Goal: Task Accomplishment & Management: Manage account settings

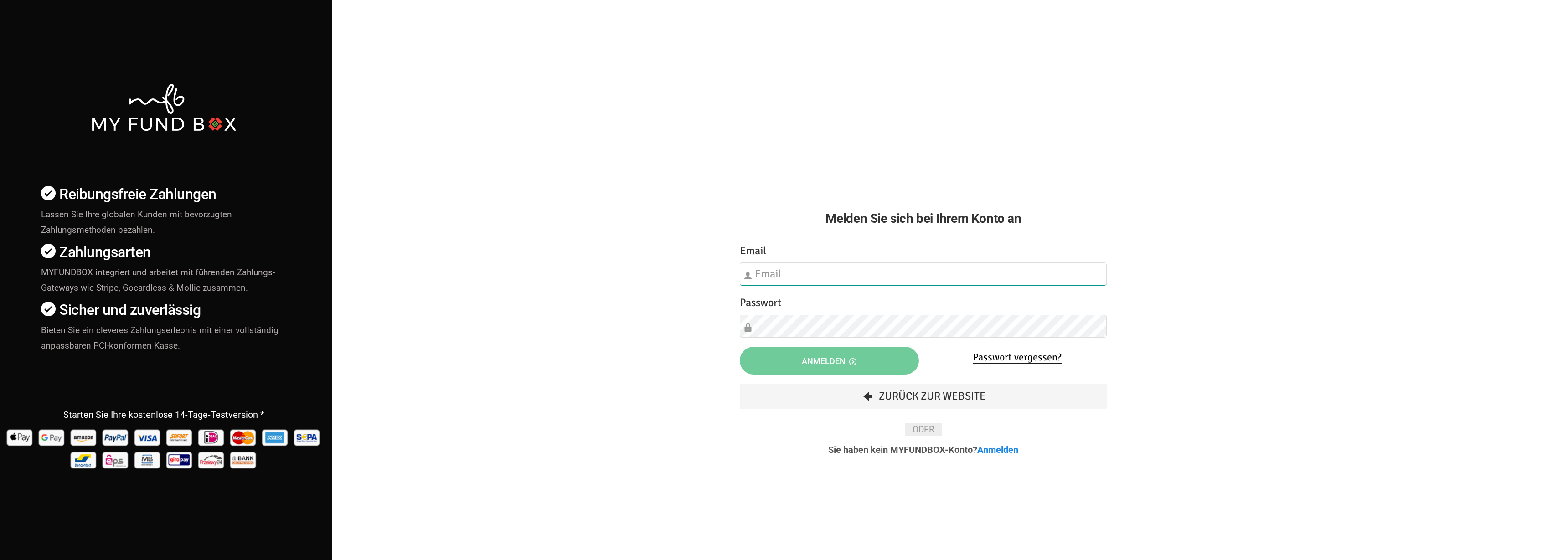
type input "[EMAIL_ADDRESS][DOMAIN_NAME]"
click at [876, 366] on button "Anmelden" at bounding box center [829, 360] width 179 height 28
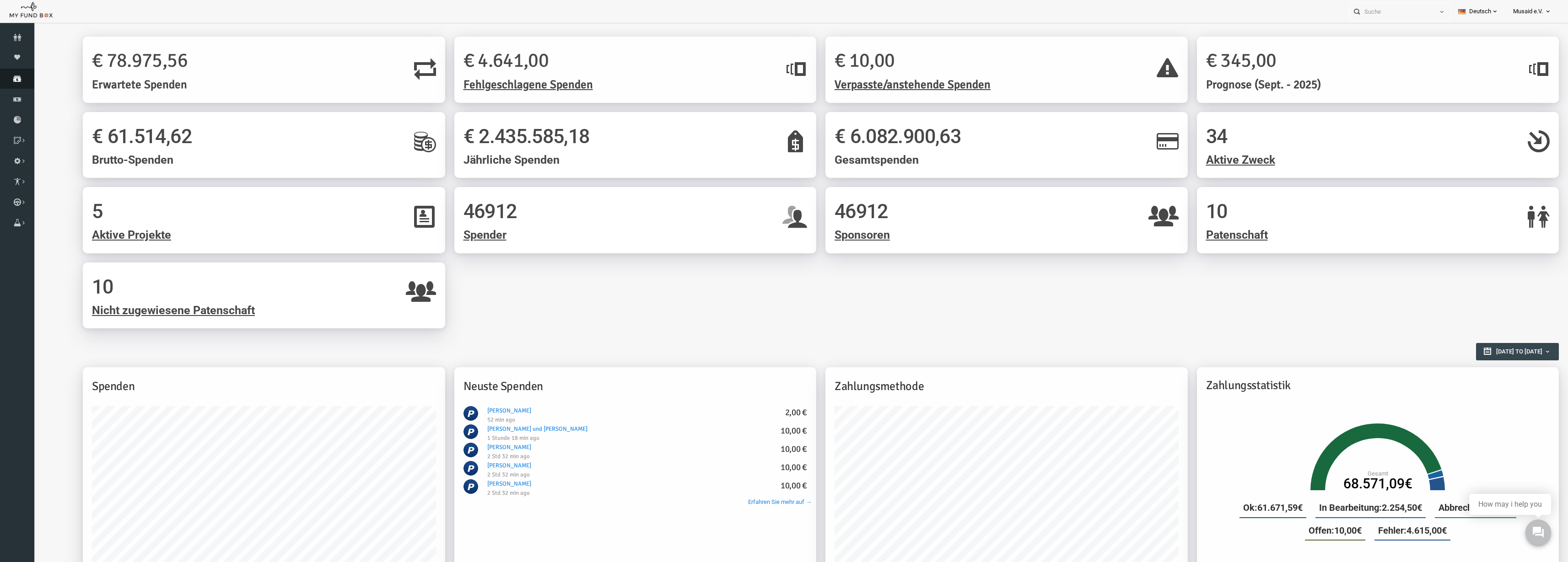
click at [12, 71] on link "Spenden" at bounding box center [17, 79] width 34 height 20
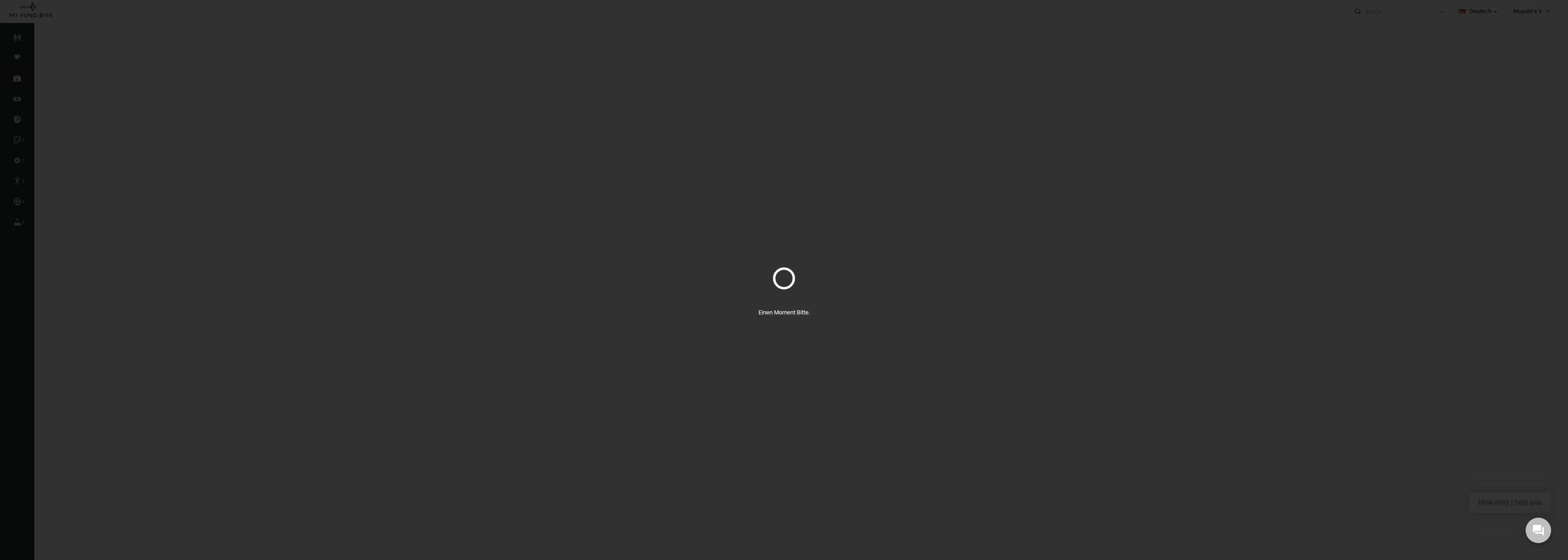
select select "100"
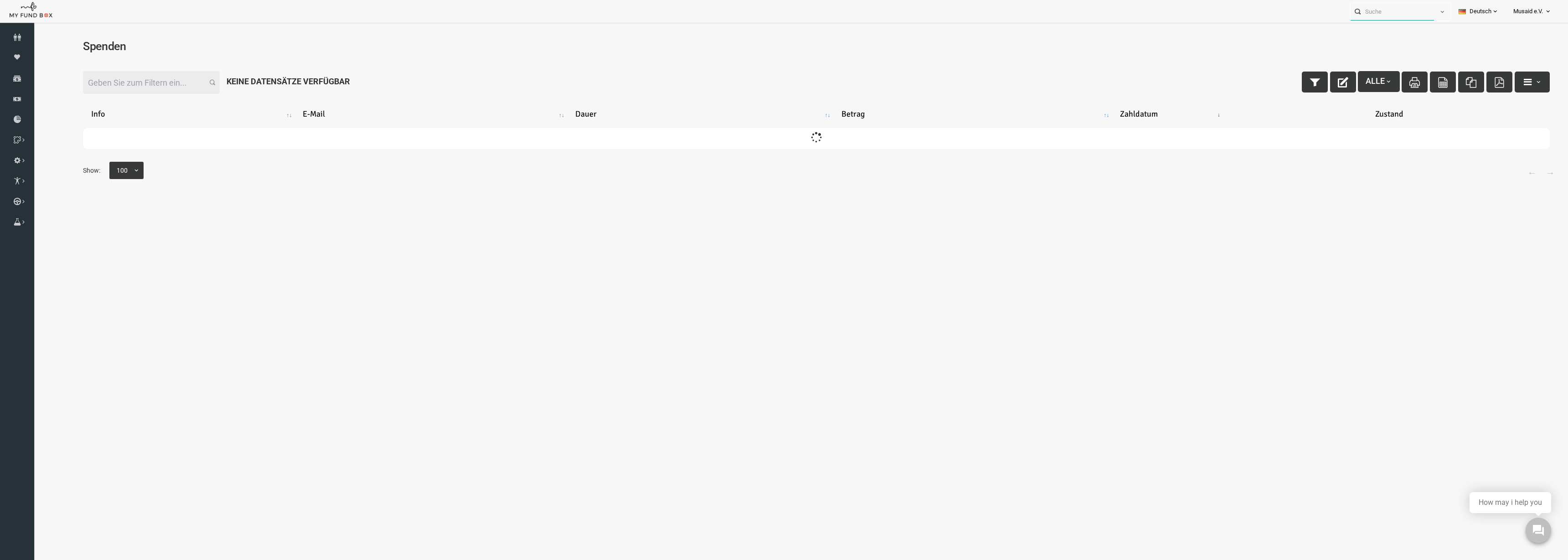
click at [1417, 4] on input "text" at bounding box center [1392, 12] width 83 height 17
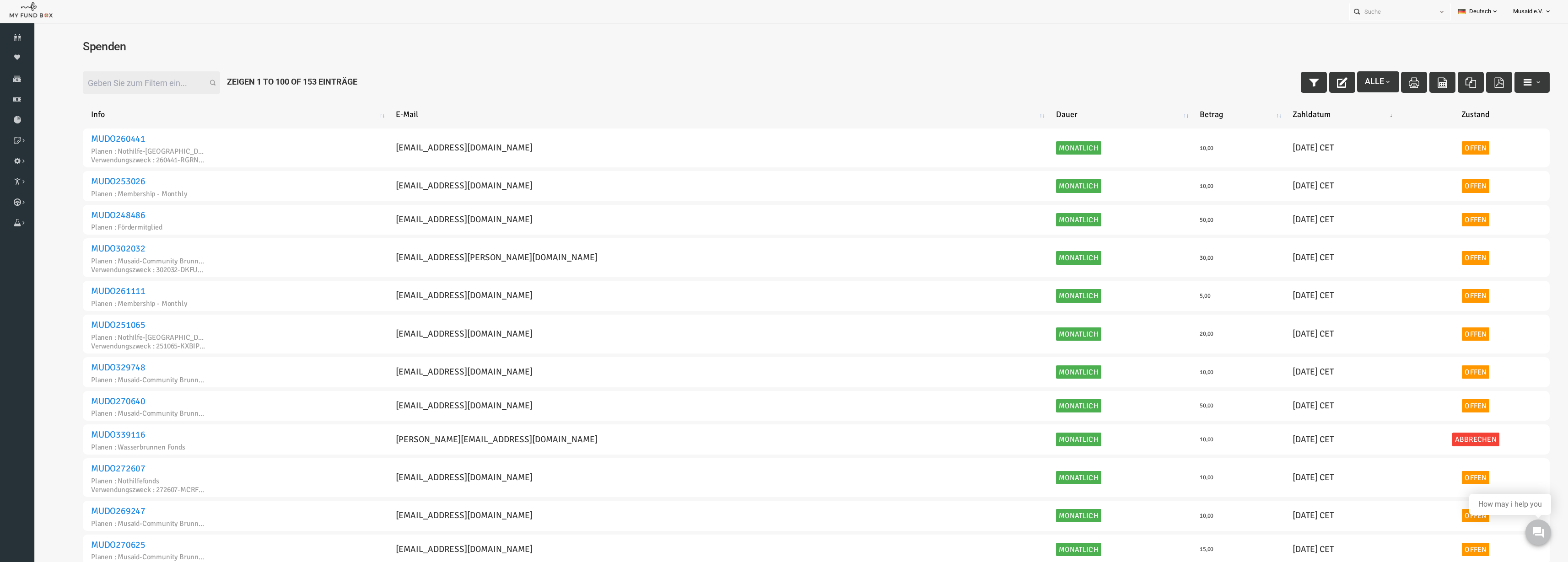
click at [1451, 10] on link "Deutsch" at bounding box center [1478, 12] width 55 height 23
click at [1439, 13] on span "button" at bounding box center [1441, 12] width 7 height 7
click at [1438, 11] on span "button" at bounding box center [1441, 12] width 7 height 7
click at [1277, 81] on icon "button" at bounding box center [1283, 82] width 10 height 10
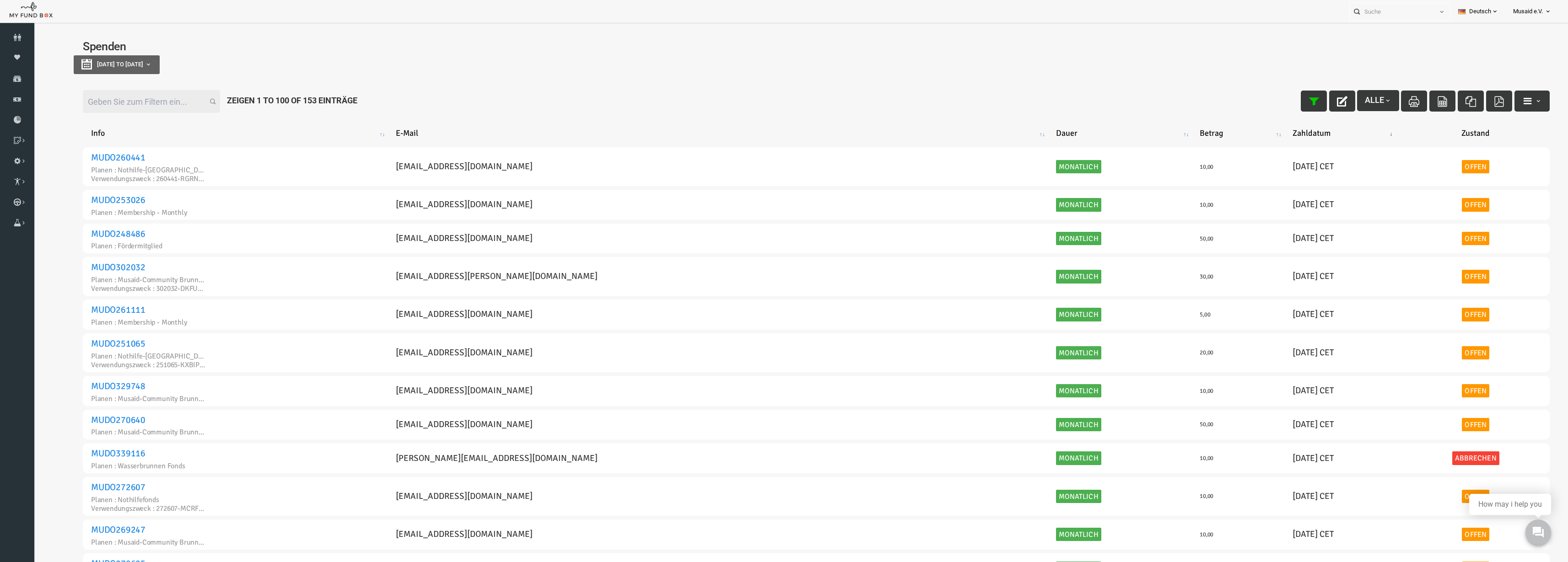
type input "[DATE]"
drag, startPoint x: 133, startPoint y: 66, endPoint x: 299, endPoint y: 89, distance: 167.6
click at [113, 66] on span "[DATE] to [DATE]" at bounding box center [90, 64] width 46 height 7
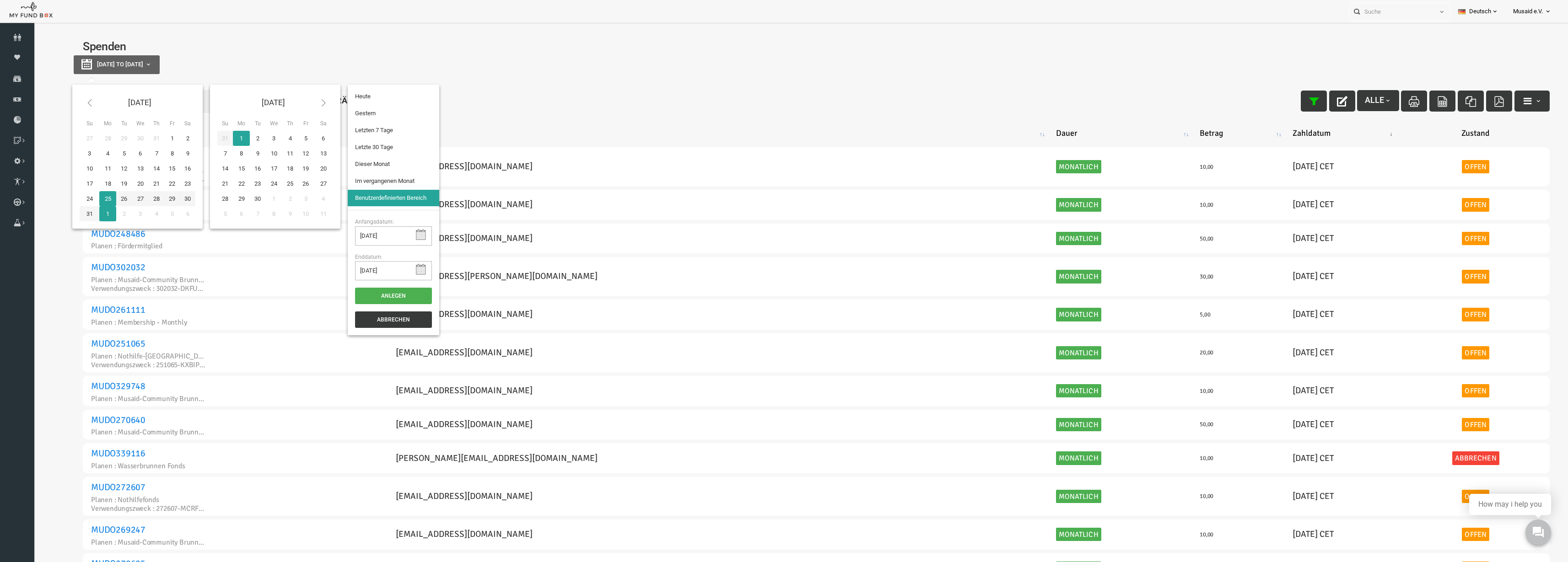
type input "[DATE]"
type input "24-08-2025"
type input "[DATE]"
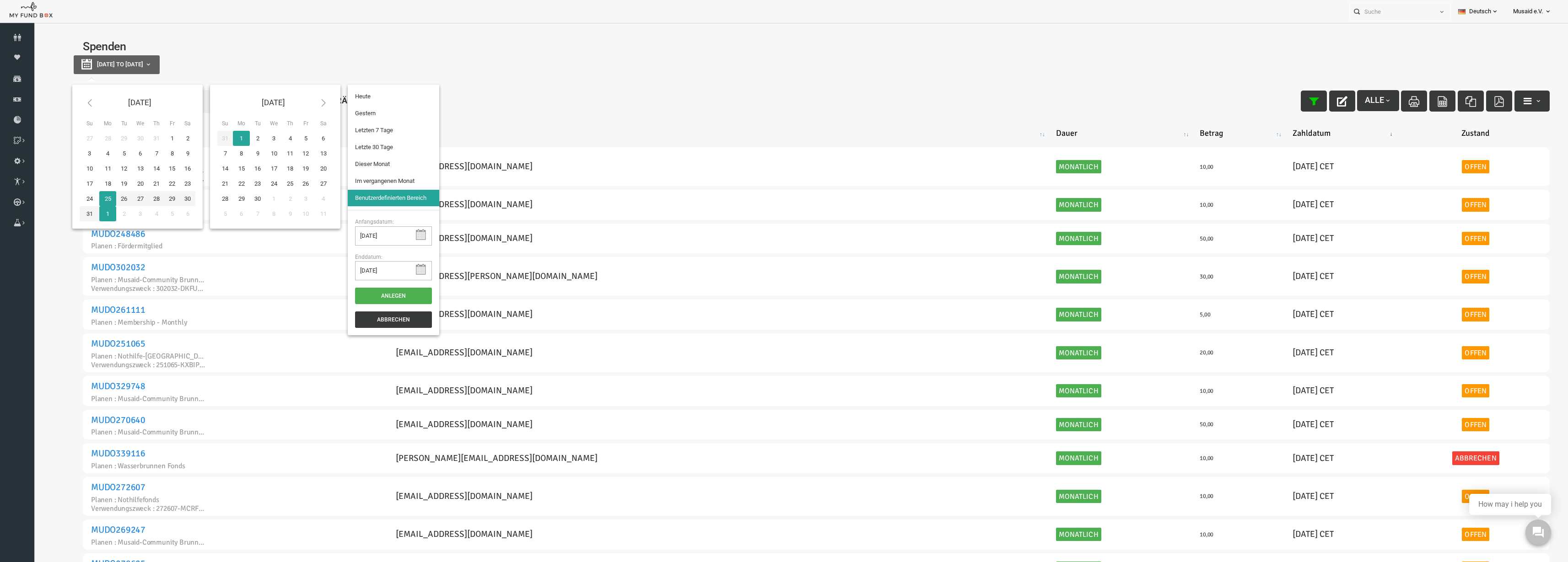
type input "[DATE]"
click at [382, 147] on li "Letzte 30 Tage" at bounding box center [363, 147] width 91 height 17
select select "100"
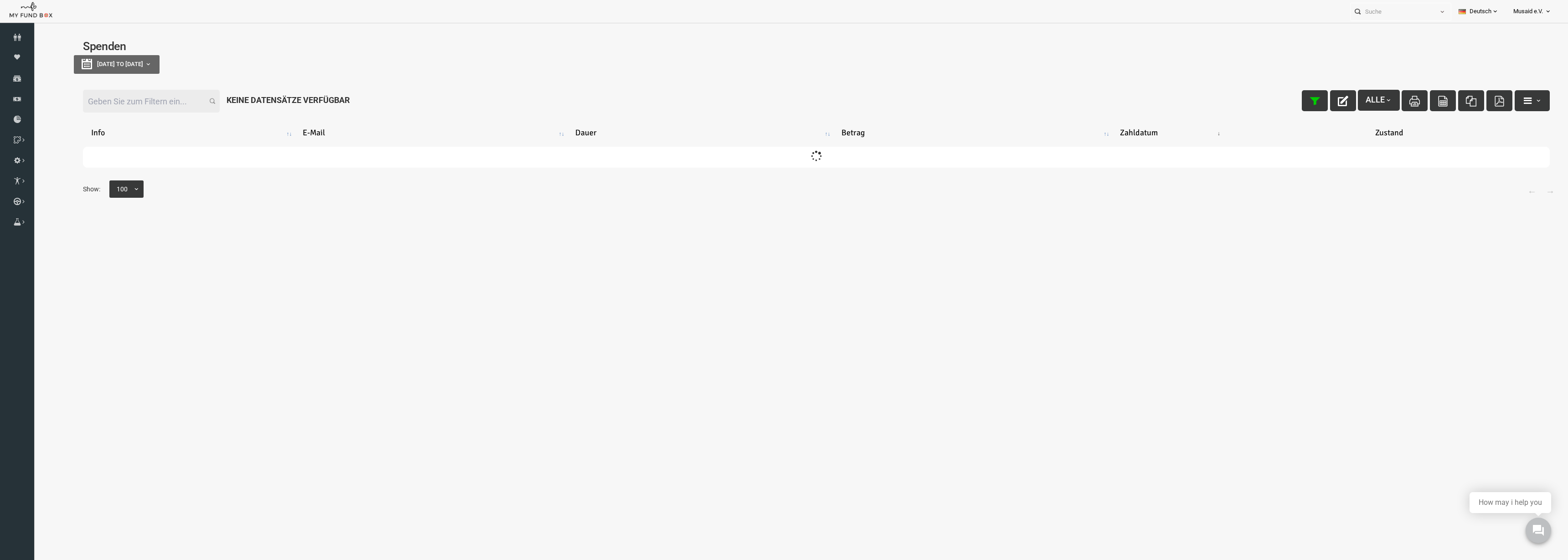
click at [139, 106] on input "Filter:" at bounding box center [120, 101] width 137 height 23
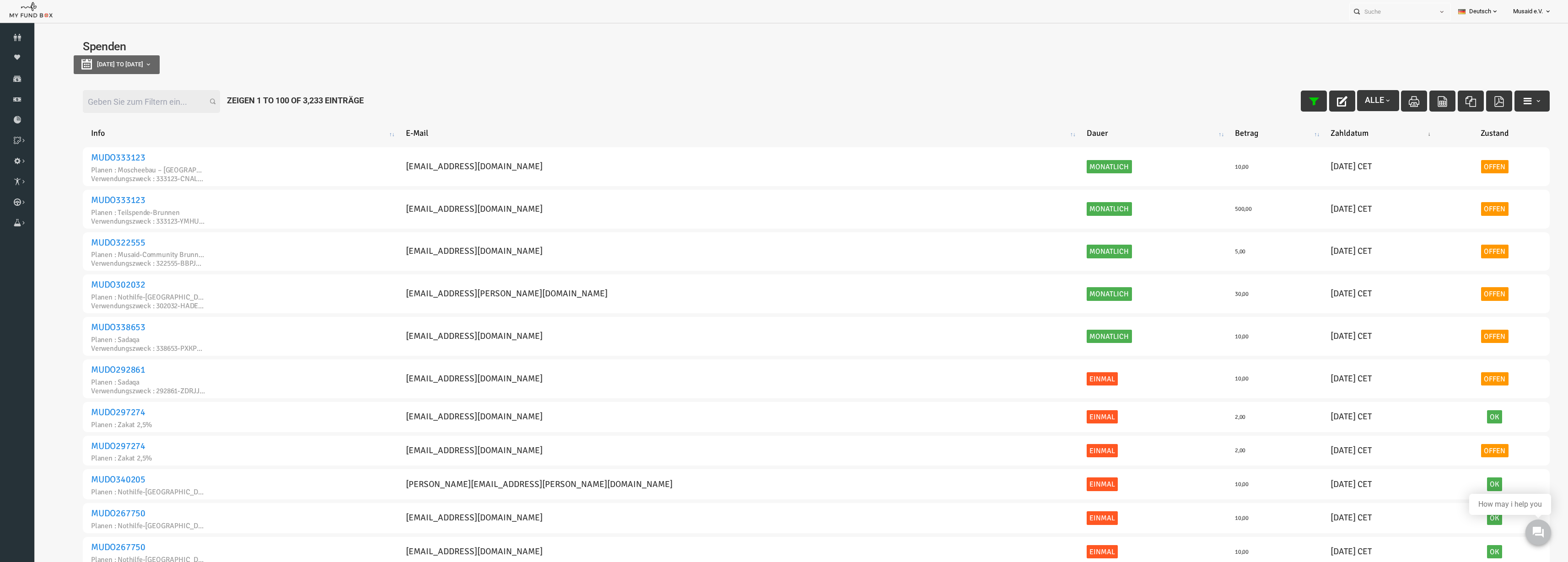
click at [121, 81] on div "Filter: Alle Zeigen 1 to 100 of 3,233 Einträge" at bounding box center [785, 102] width 1485 height 41
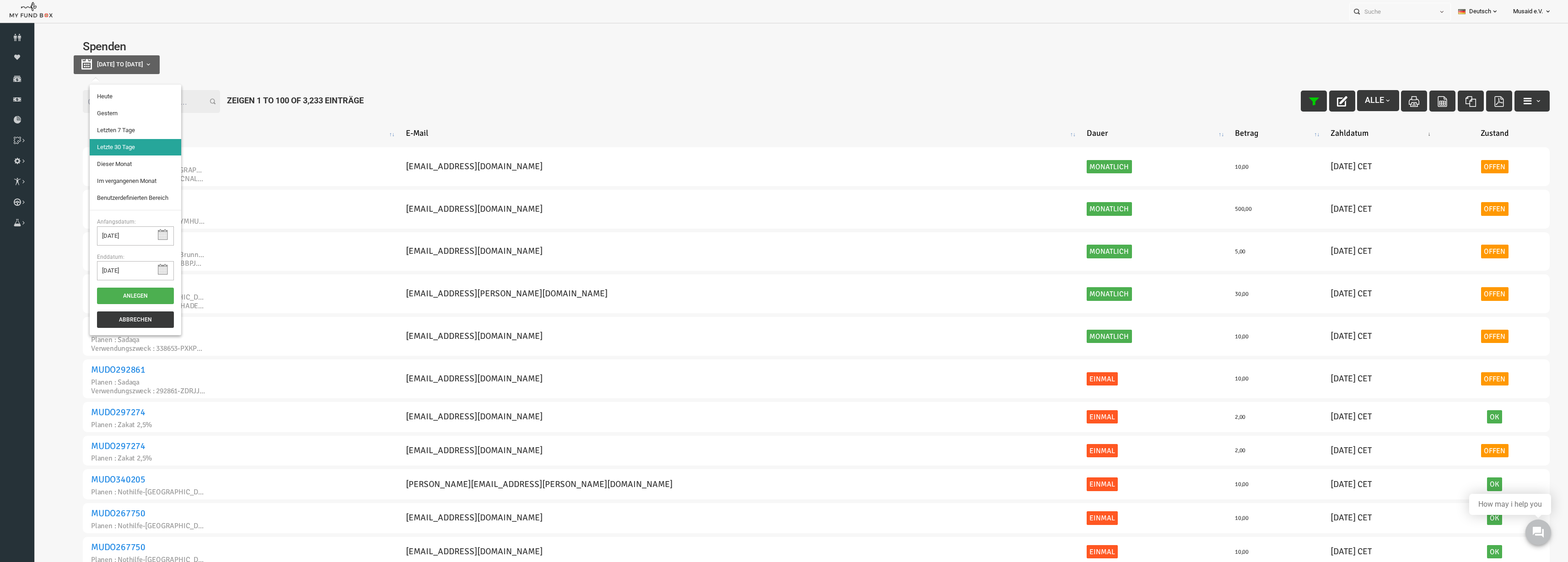
click at [127, 75] on div "Spenden 27-07-2025 to 25-08-2025" at bounding box center [785, 61] width 1485 height 57
click at [525, 93] on div "Filter: Alle Zeigen 1 to 100 of 3,233 Einträge" at bounding box center [785, 102] width 1485 height 41
type input "24-08-2025"
type input "[DATE]"
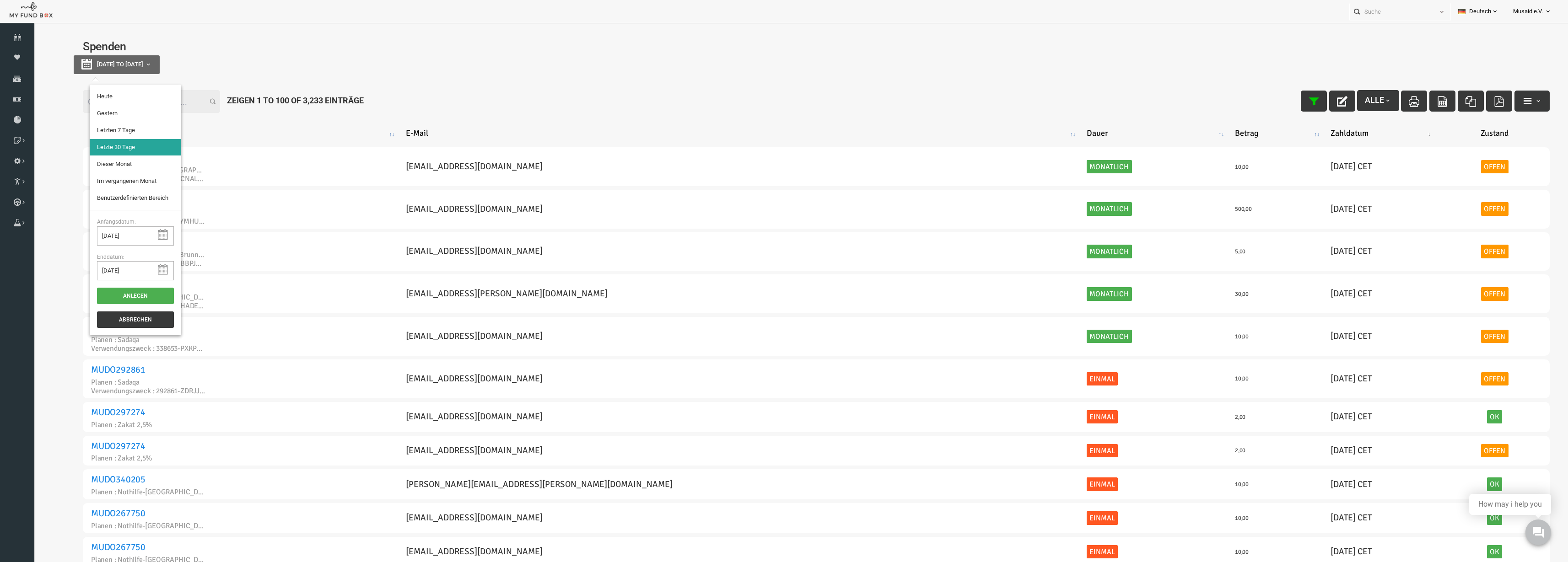
type input "[DATE]"
click at [99, 144] on li "Letzte 30 Tage" at bounding box center [105, 147] width 91 height 17
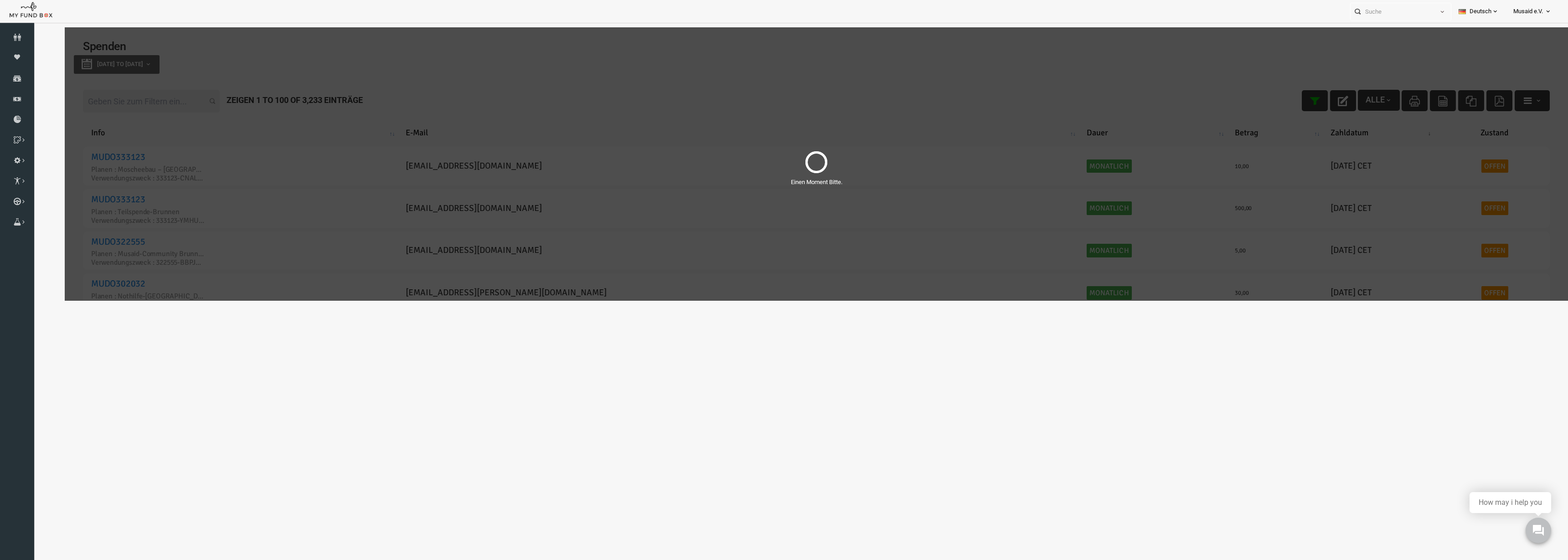
select select "100"
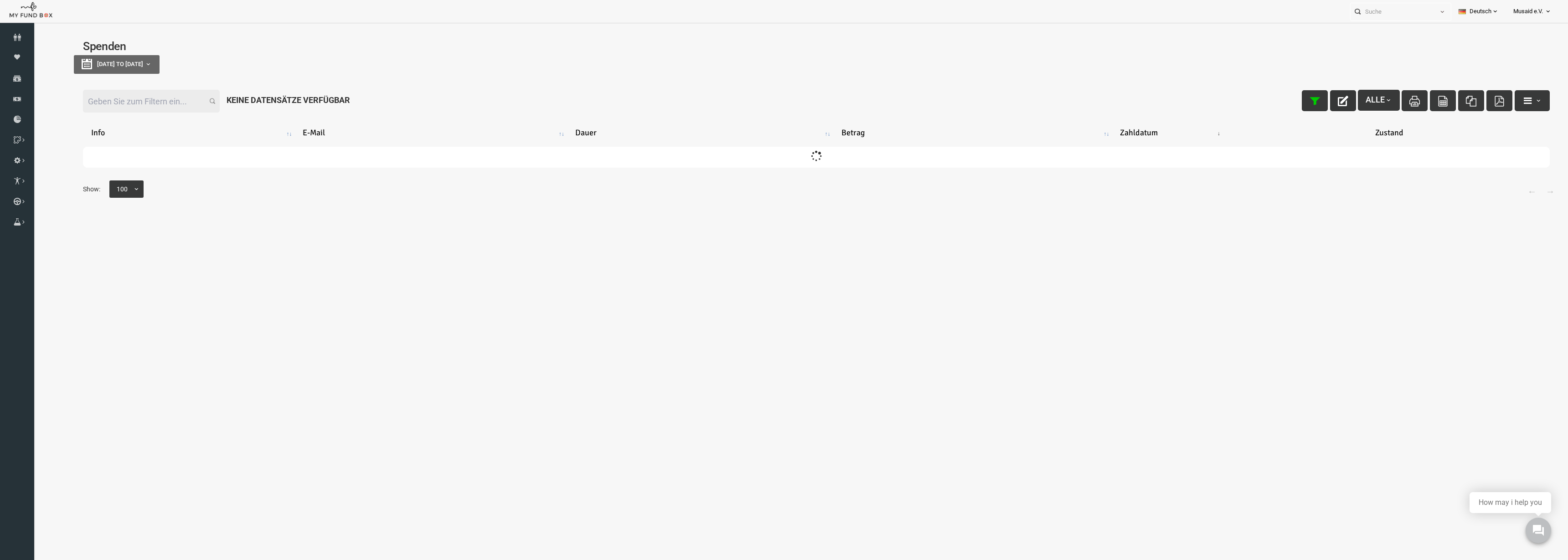
click at [1305, 100] on button "button" at bounding box center [1312, 101] width 26 height 21
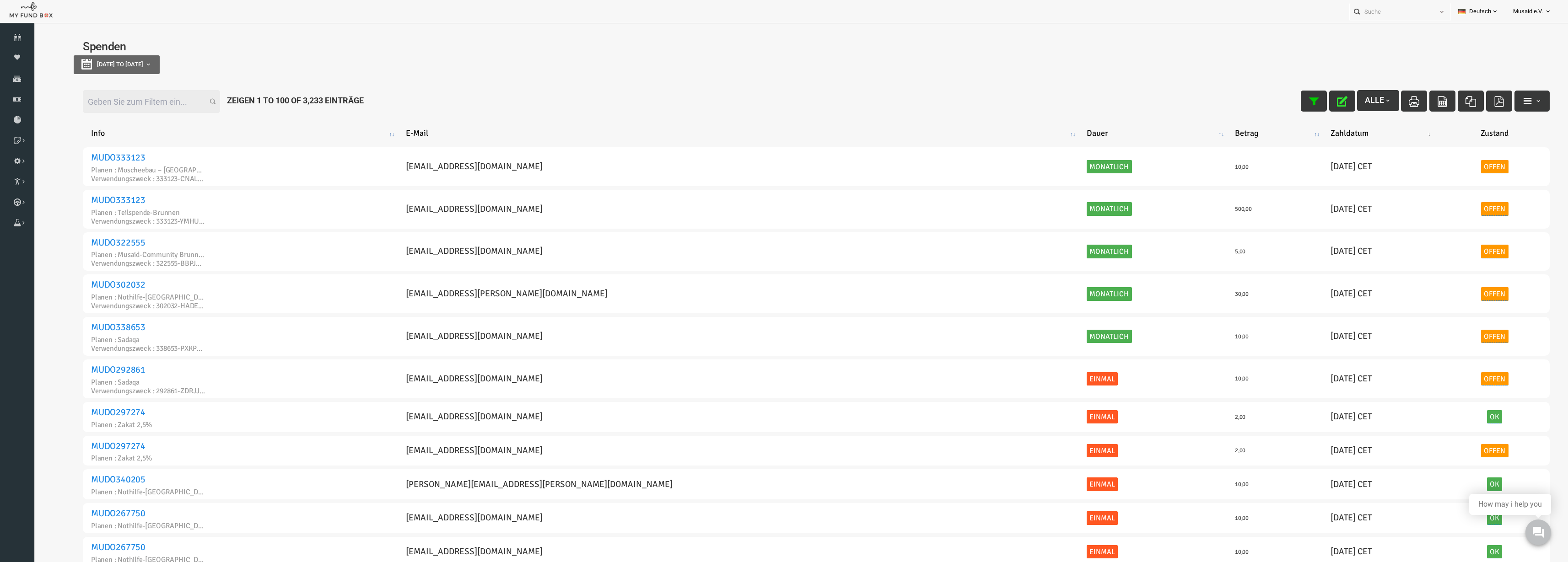
click at [1305, 109] on button "button" at bounding box center [1311, 101] width 26 height 21
click at [141, 108] on input "Filter:" at bounding box center [120, 102] width 137 height 23
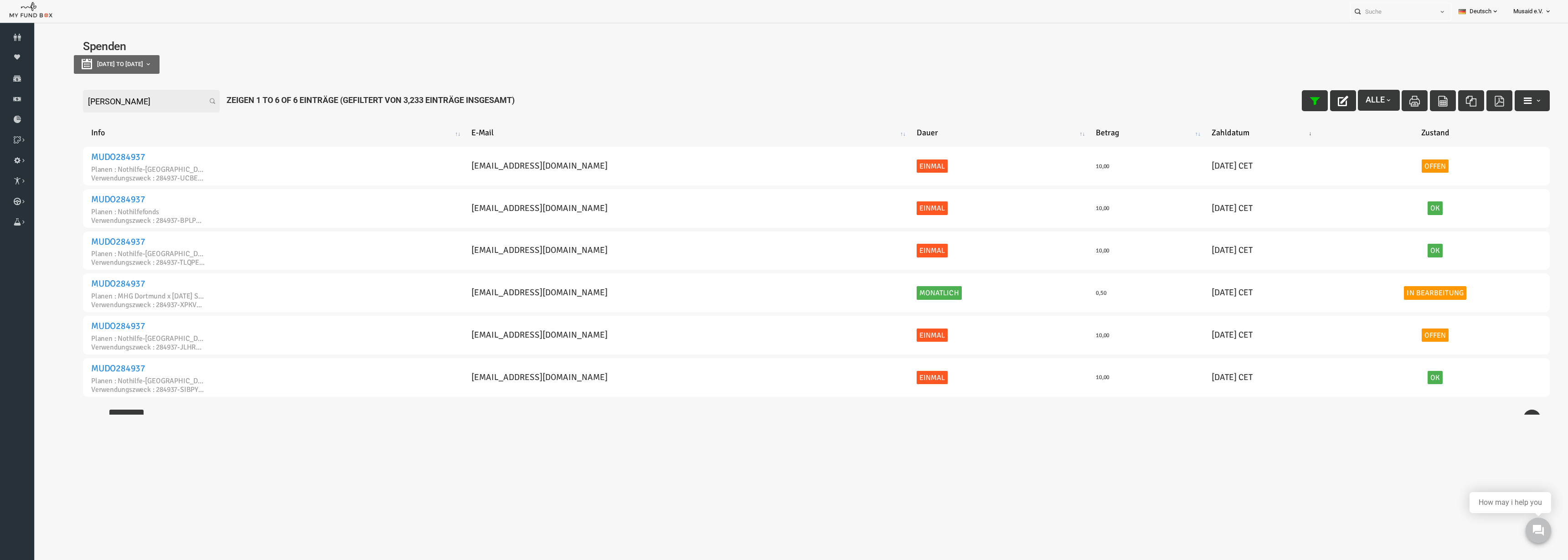
click at [1307, 100] on icon "button" at bounding box center [1312, 101] width 10 height 10
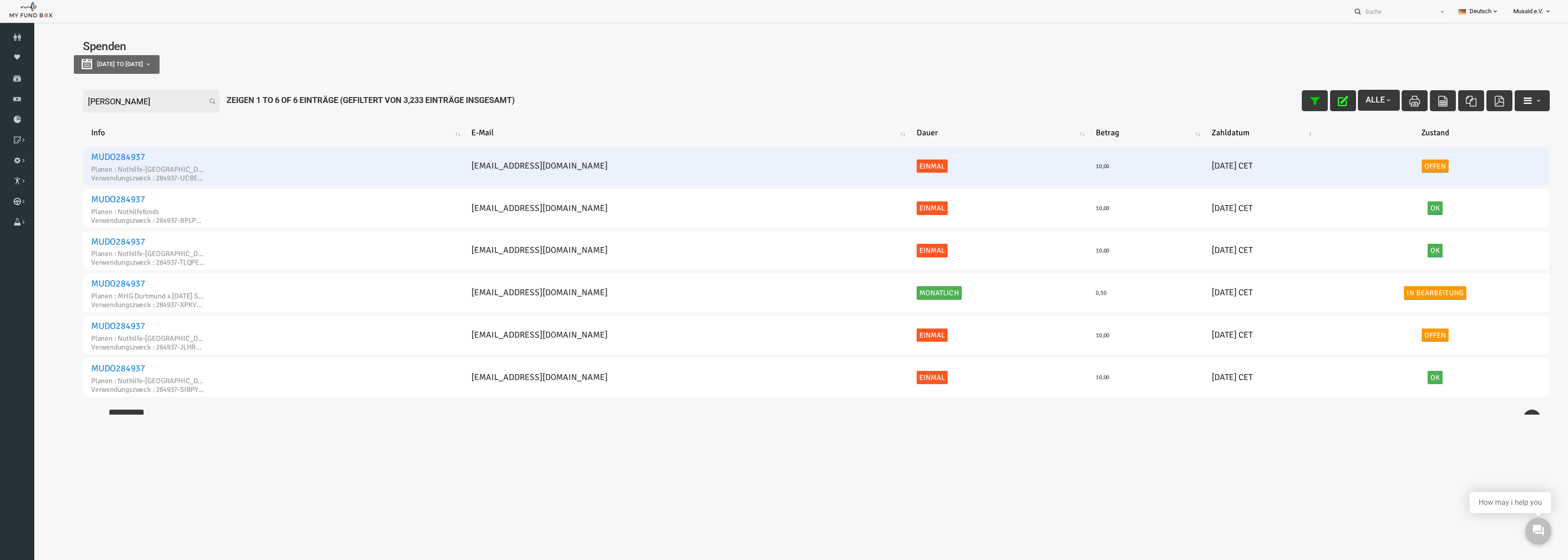
click at [1391, 164] on link "Offen" at bounding box center [1404, 166] width 28 height 13
click at [1368, 136] on span "× Offen" at bounding box center [1368, 140] width 90 height 9
click at [1436, 143] on button "submit" at bounding box center [1429, 140] width 21 height 19
click at [1307, 98] on icon "button" at bounding box center [1312, 101] width 10 height 10
drag, startPoint x: 136, startPoint y: 114, endPoint x: 130, endPoint y: 102, distance: 13.4
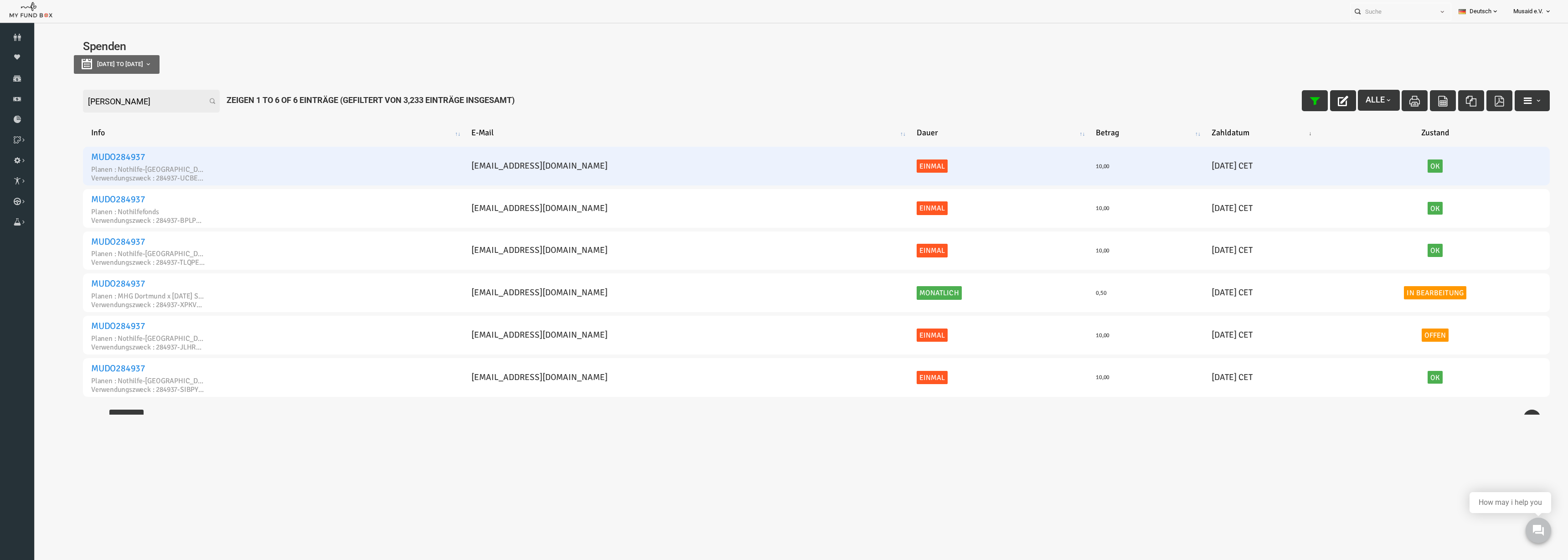
click at [133, 109] on div "Filter: yusuf ere Alle Zeigen 1 to 6 of 6 Einträge (Gefiltert von 3,233 Einträg…" at bounding box center [786, 101] width 1485 height 41
click at [130, 102] on input "yusuf ere" at bounding box center [120, 101] width 137 height 23
click at [130, 101] on input "yusuf ere" at bounding box center [120, 101] width 137 height 23
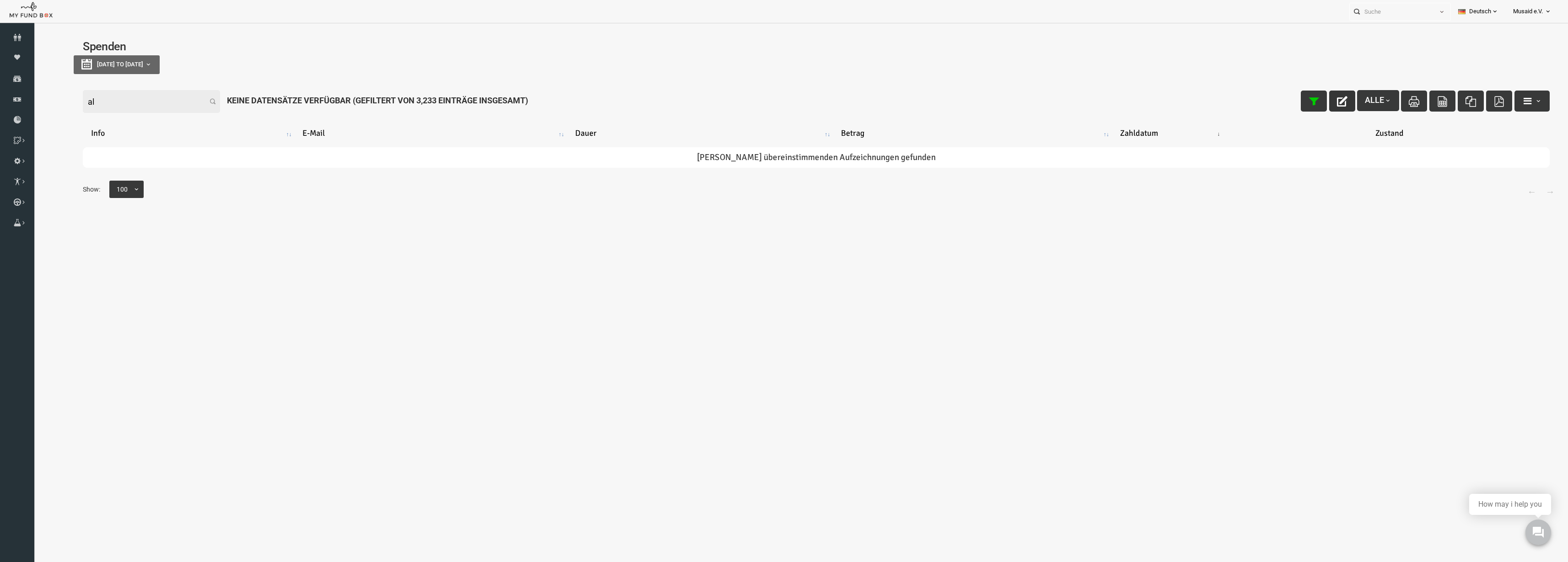
type input "a"
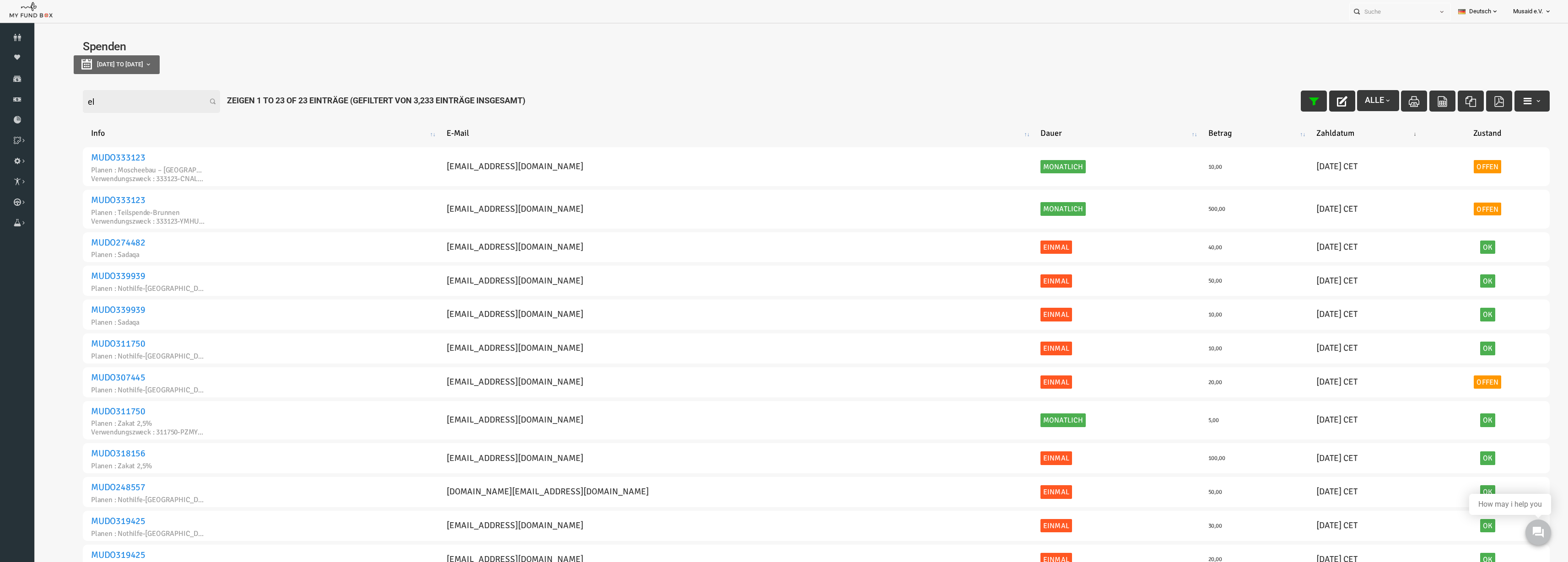
type input "e"
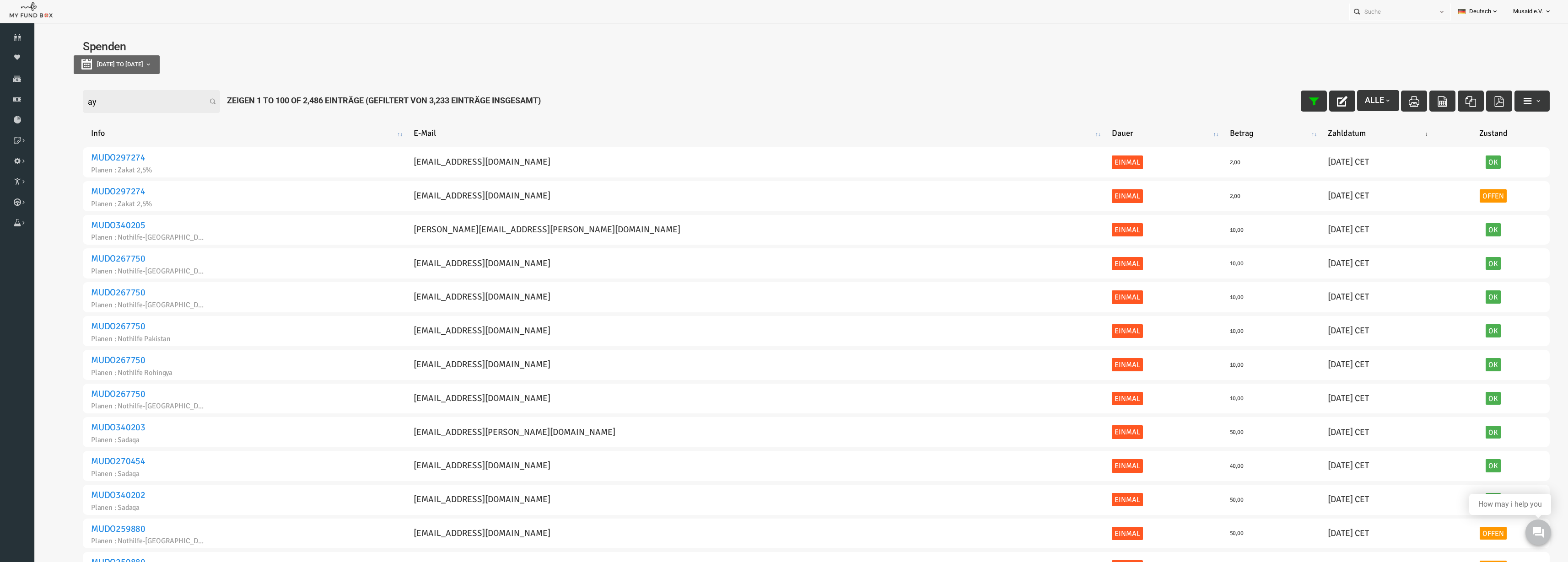
type input "a"
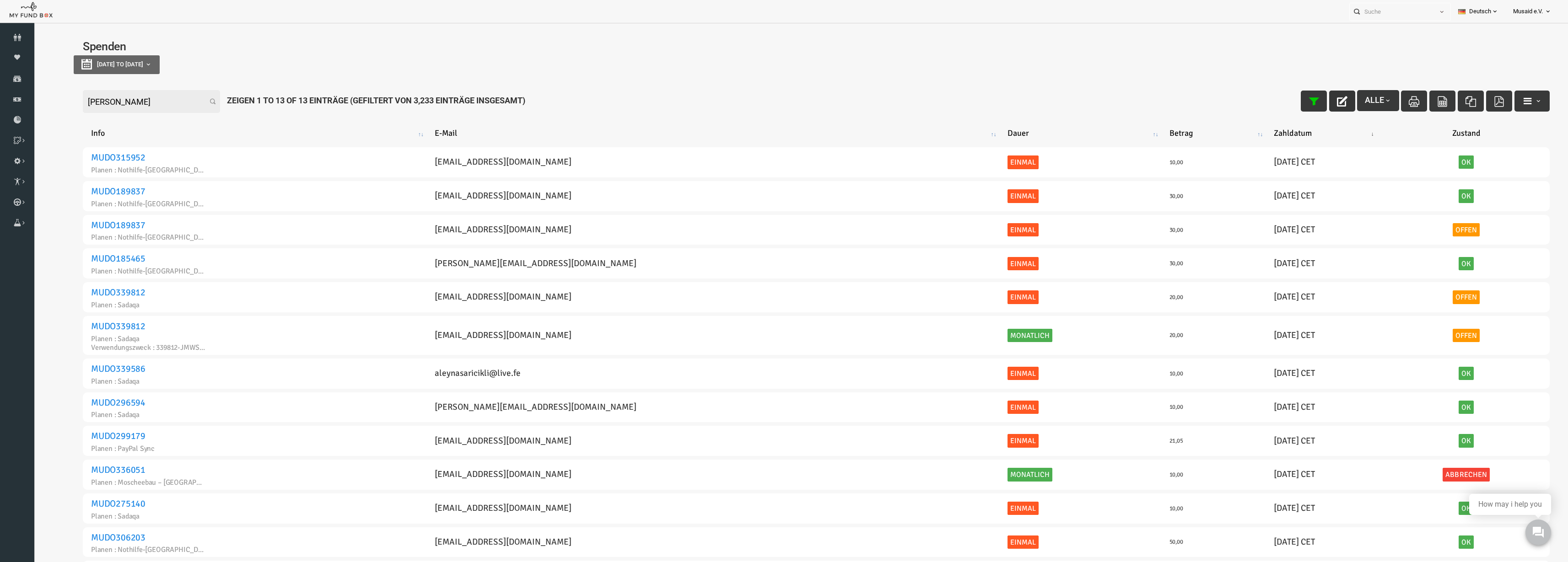
click at [106, 100] on input "aleyna" at bounding box center [120, 102] width 137 height 23
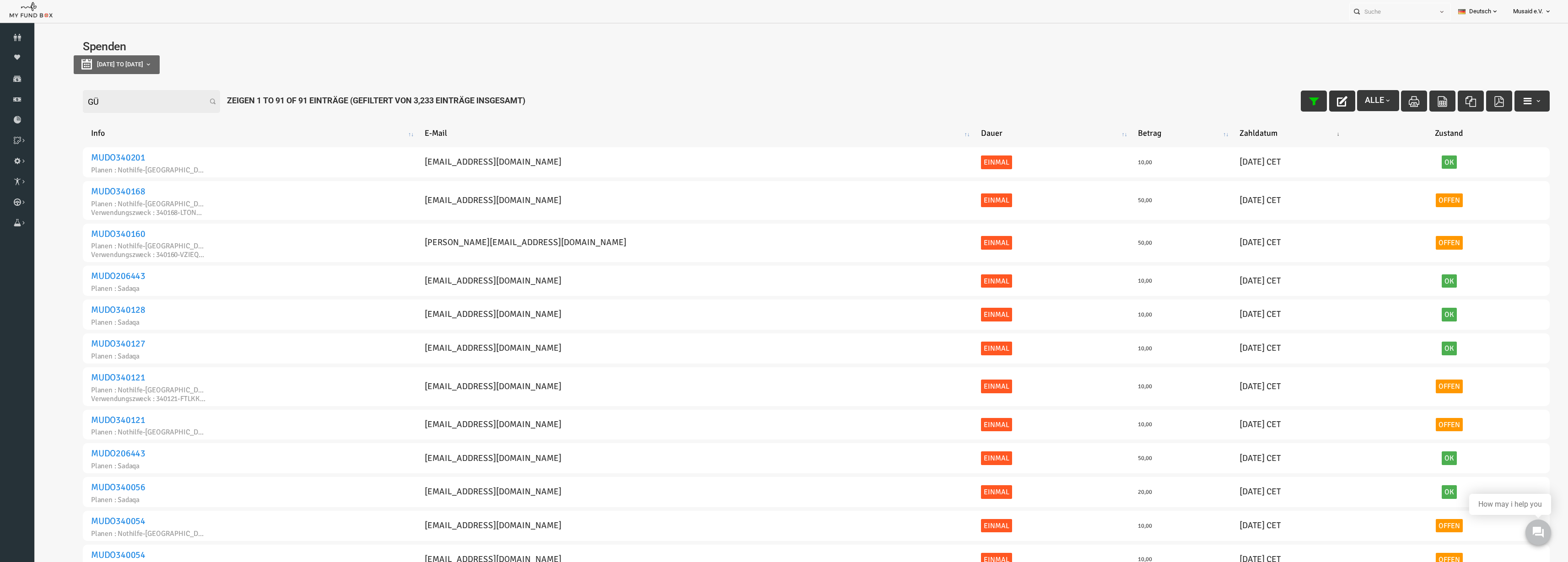
type input "G"
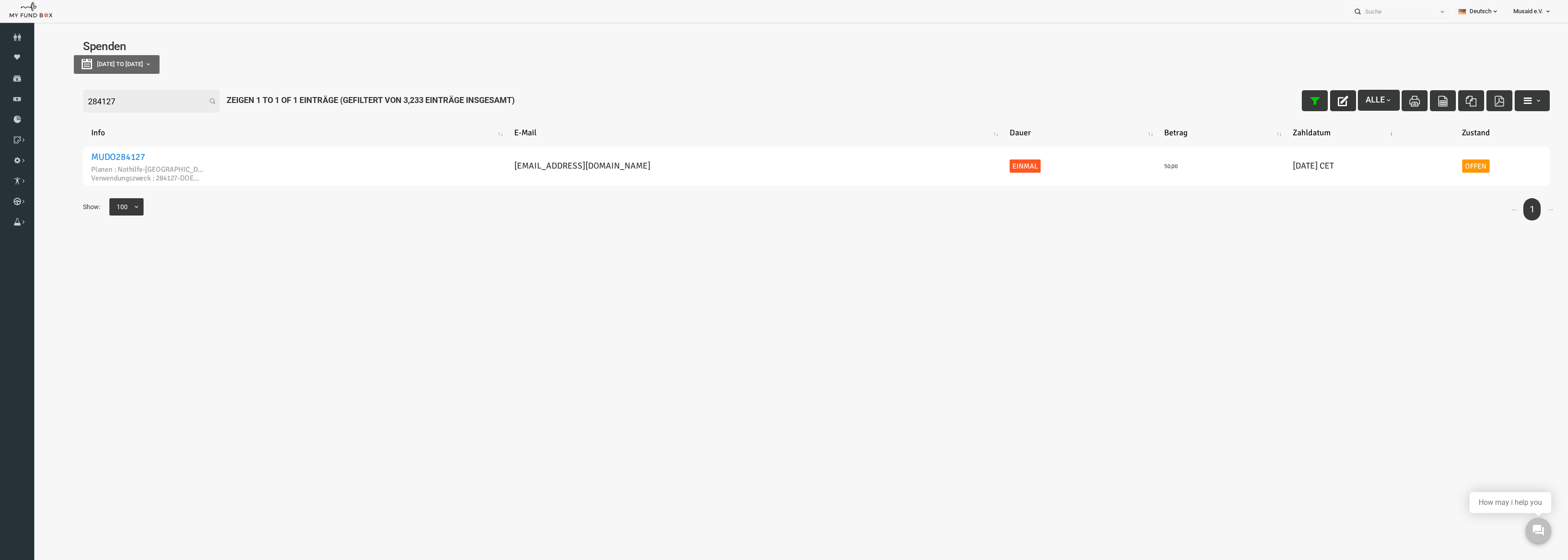
type input "284127"
click at [1307, 97] on icon "button" at bounding box center [1312, 101] width 10 height 10
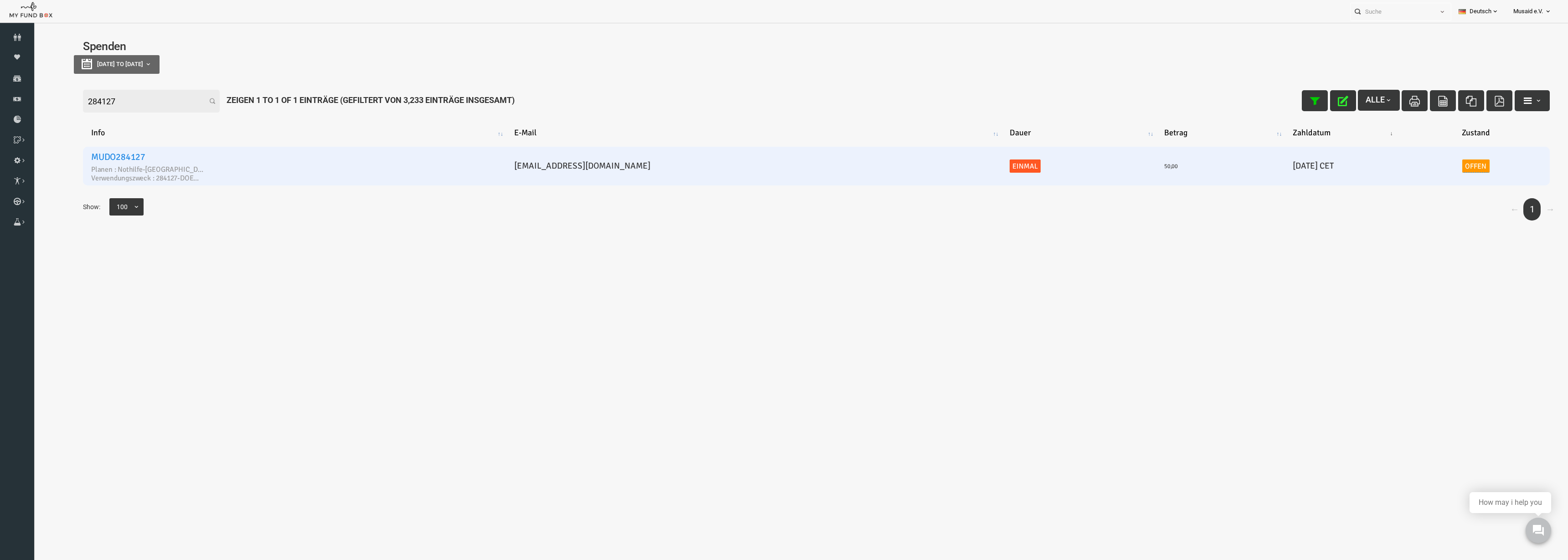
click at [1254, 171] on td "20250821-- 21.08.2025 CET" at bounding box center [1312, 166] width 117 height 38
drag, startPoint x: 1239, startPoint y: 167, endPoint x: 1226, endPoint y: 169, distance: 13.2
click at [1254, 169] on td "20250821-- 21.08.2025 CET" at bounding box center [1312, 166] width 117 height 38
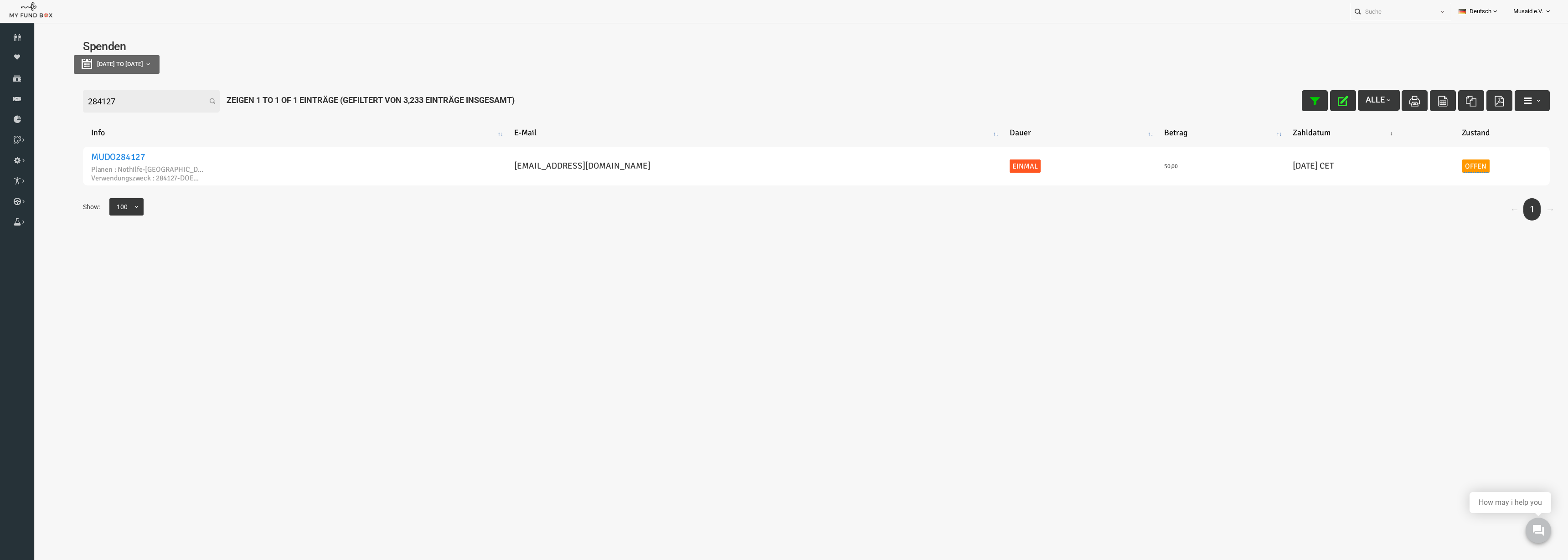
click at [1276, 203] on div "← 1 → Show: 10 25 50 100 100" at bounding box center [786, 214] width 1485 height 31
click at [1299, 92] on button "button" at bounding box center [1312, 101] width 26 height 21
drag, startPoint x: 1298, startPoint y: 95, endPoint x: 1334, endPoint y: 95, distance: 36.0
click at [1307, 97] on icon "button" at bounding box center [1312, 101] width 10 height 10
click at [1510, 101] on button "button" at bounding box center [1501, 101] width 35 height 21
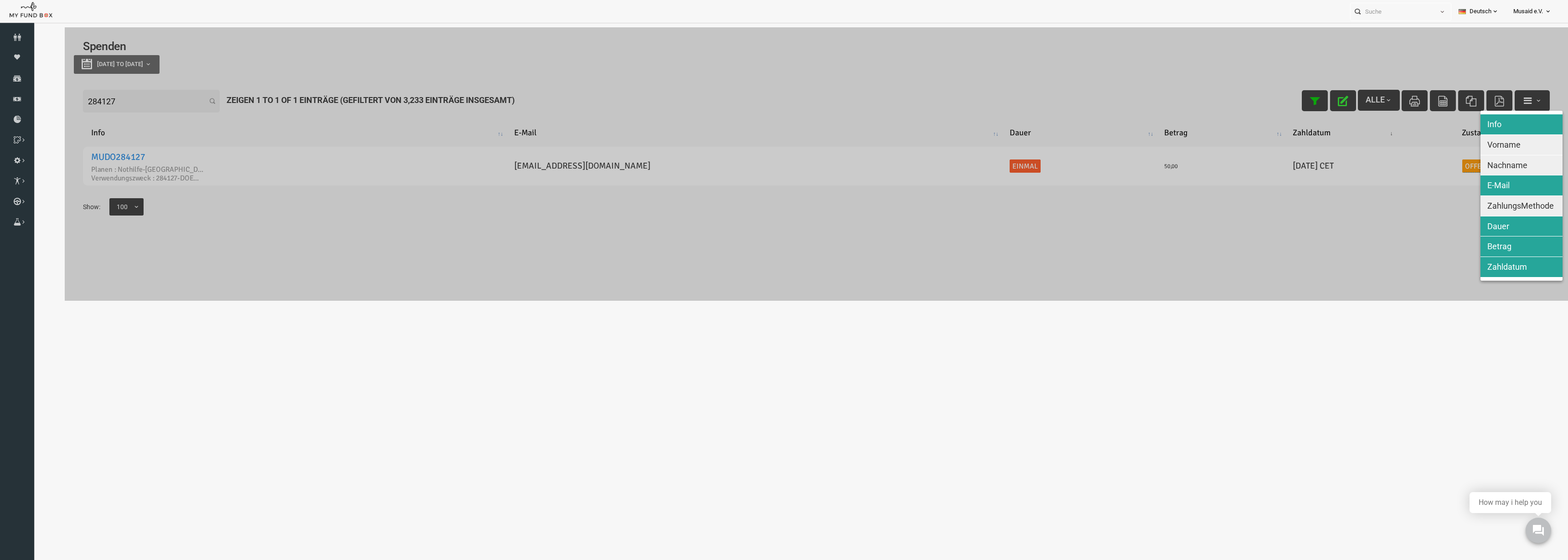
click at [1501, 210] on span "ZahlungsMethode" at bounding box center [1490, 205] width 67 height 10
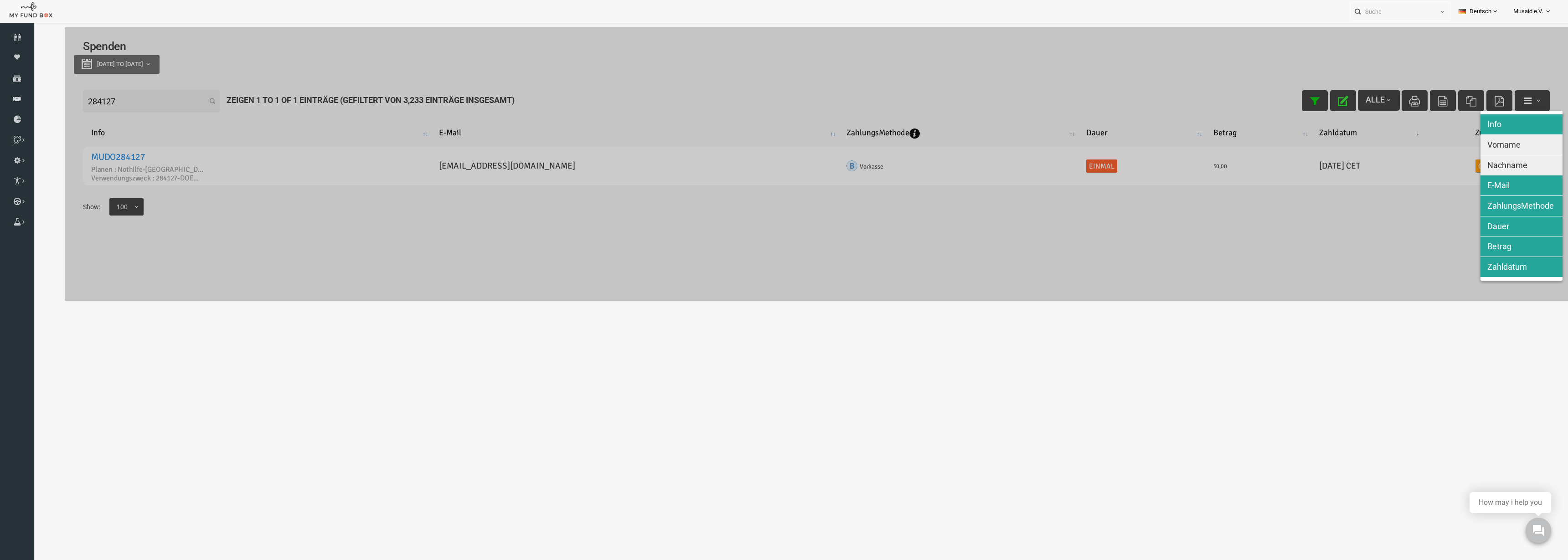
click at [1495, 162] on span "Nachname" at bounding box center [1476, 165] width 40 height 10
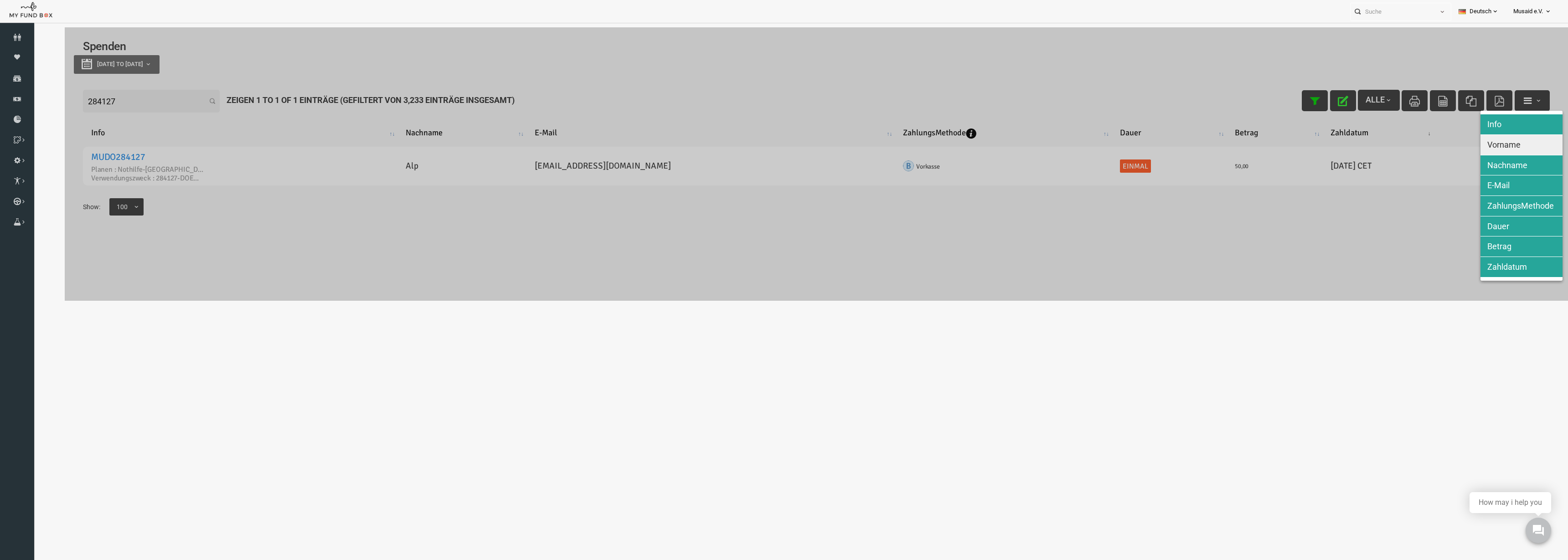
click at [1488, 145] on span "Vorname" at bounding box center [1473, 144] width 33 height 10
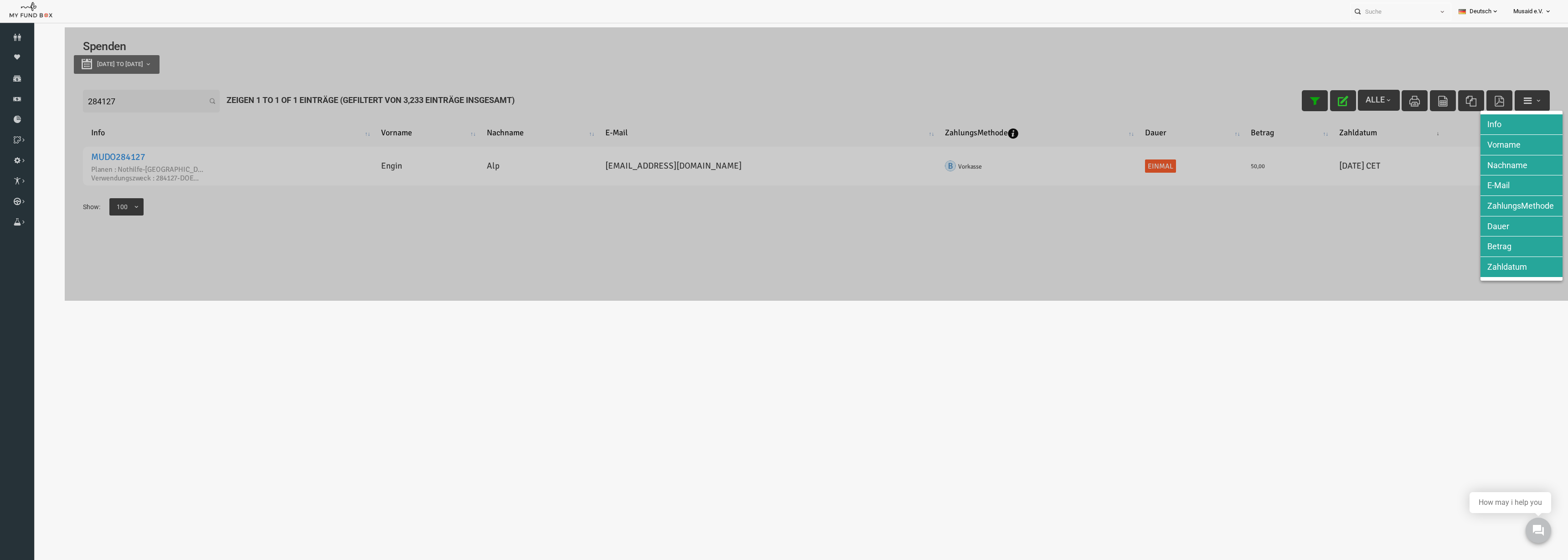
click at [1336, 217] on div at bounding box center [786, 164] width 1503 height 273
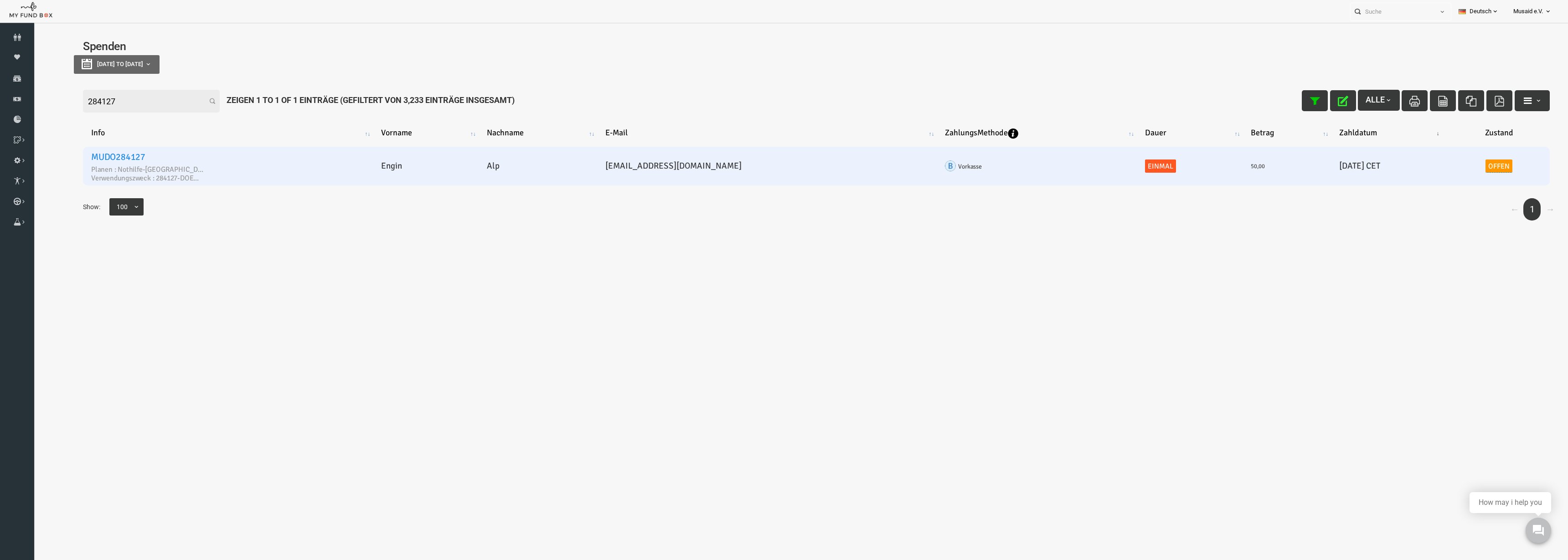
drag, startPoint x: 1317, startPoint y: 169, endPoint x: 1237, endPoint y: 176, distance: 80.3
click at [1237, 176] on tr "MUDO284127 Planen : Nothilfe-Gaza Verwendungszweck : 284127-DOEWPGL Engin Alp p…" at bounding box center [785, 166] width 1467 height 38
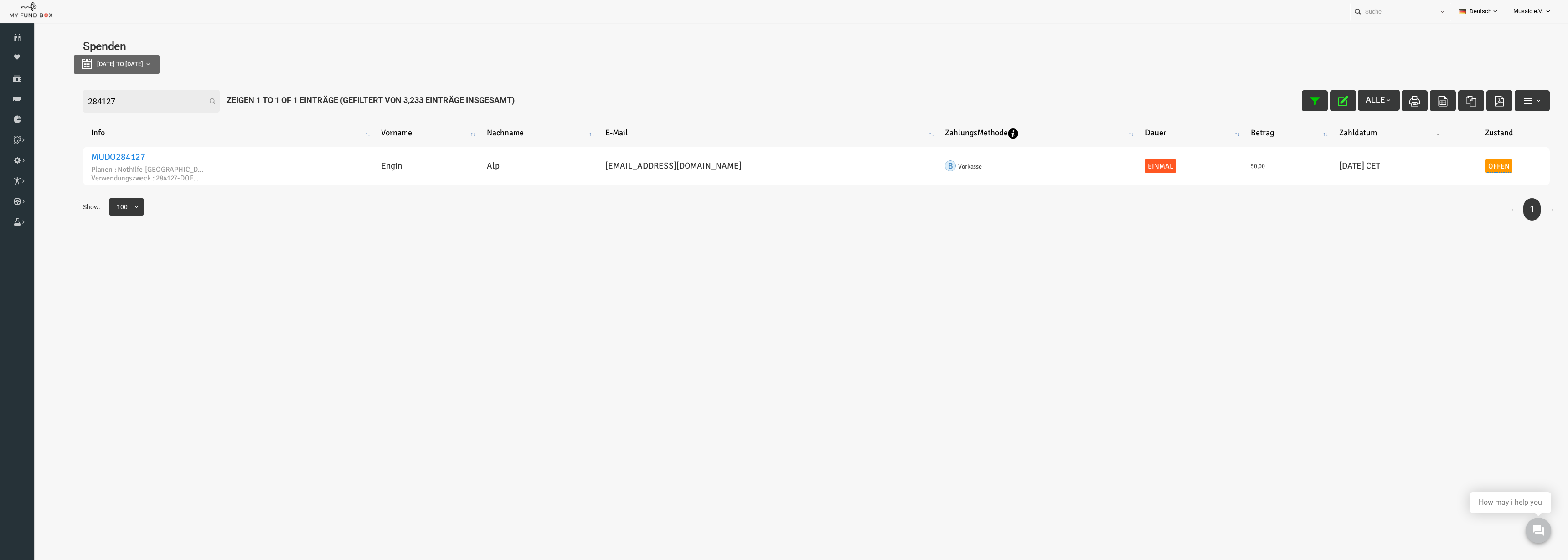
click at [1325, 189] on table "Info Vorname Nachname E-Mail ZahlungsMethode Dauer Betrag Zahldatum Zustand MUD…" at bounding box center [786, 154] width 1485 height 87
click at [1304, 130] on th "Zahldatum" at bounding box center [1358, 133] width 117 height 20
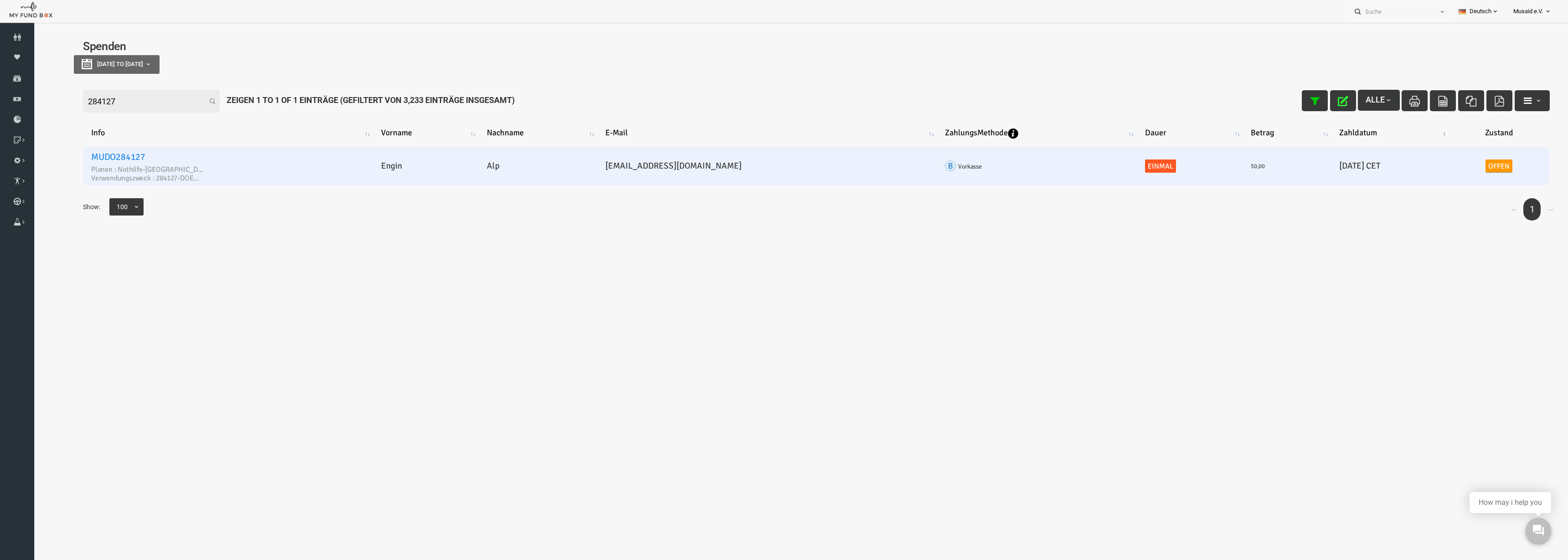
click at [1340, 177] on td "20250821-- 21.08.2025 CET" at bounding box center [1358, 166] width 117 height 38
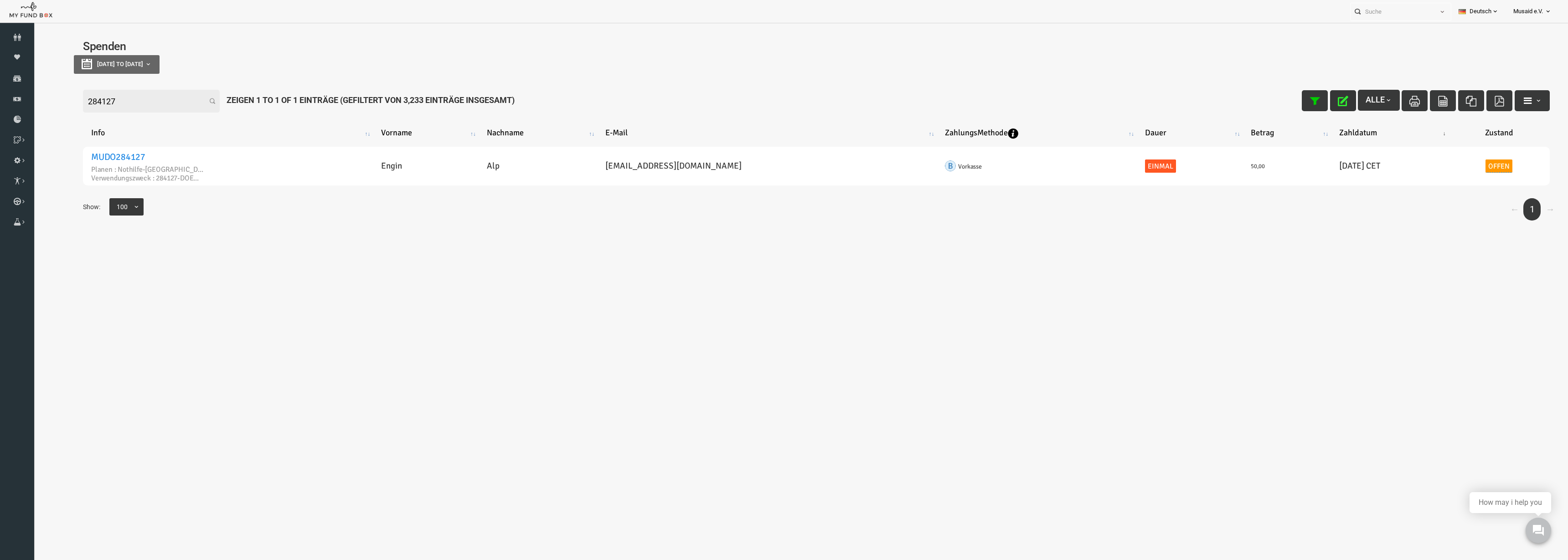
click at [1307, 100] on icon "button" at bounding box center [1312, 101] width 10 height 10
drag, startPoint x: 1303, startPoint y: 99, endPoint x: 1304, endPoint y: 111, distance: 12.0
click at [1304, 109] on button "button" at bounding box center [1312, 101] width 26 height 21
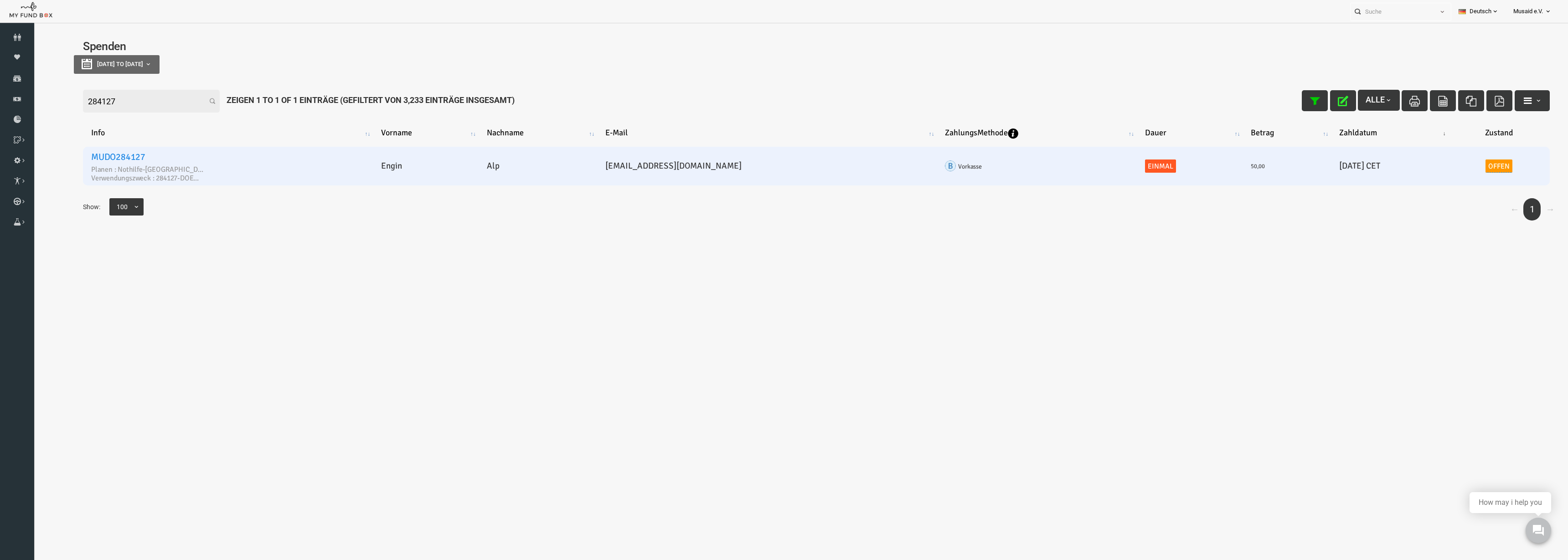
click at [1326, 169] on td "20250821-- 21.08.2025 CET" at bounding box center [1358, 166] width 117 height 38
click at [1326, 170] on td "20250821-- 21.08.2025 CET" at bounding box center [1358, 166] width 117 height 38
click at [1300, 167] on td "20250821-- 21.08.2025 CET" at bounding box center [1358, 166] width 117 height 38
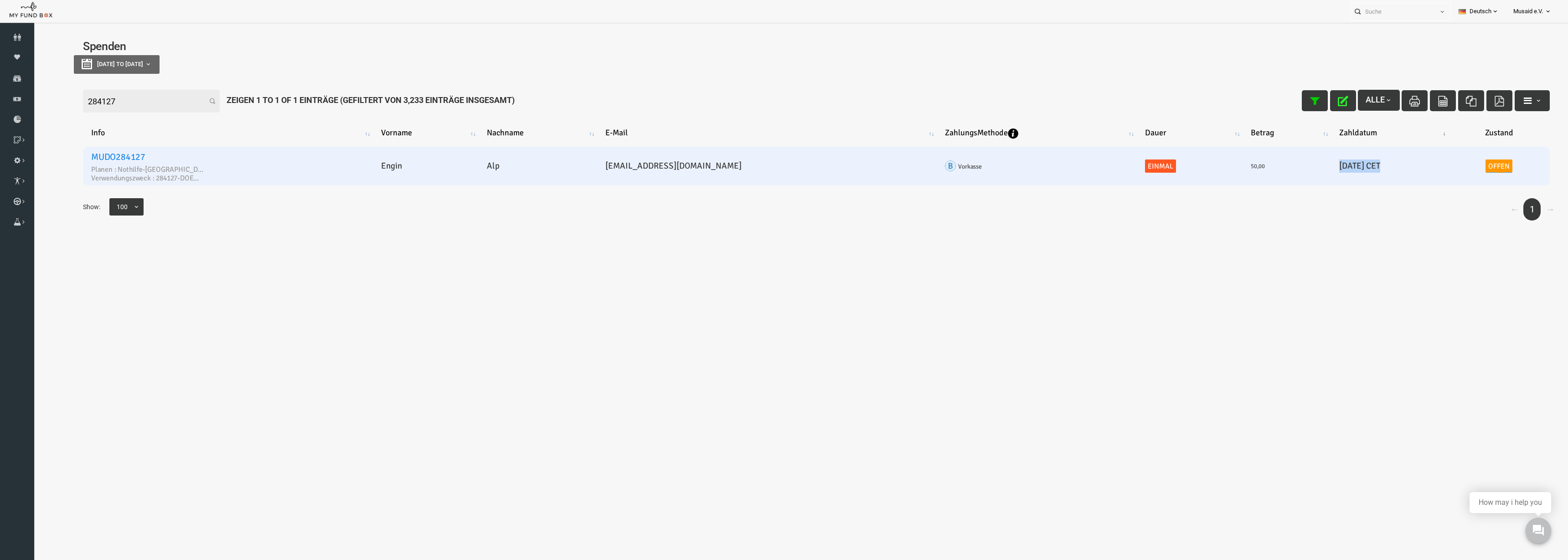
click at [1300, 167] on td "20250821-- 21.08.2025 CET" at bounding box center [1358, 166] width 117 height 38
click at [1301, 169] on td "20250821-- 21.08.2025 CET" at bounding box center [1358, 166] width 117 height 38
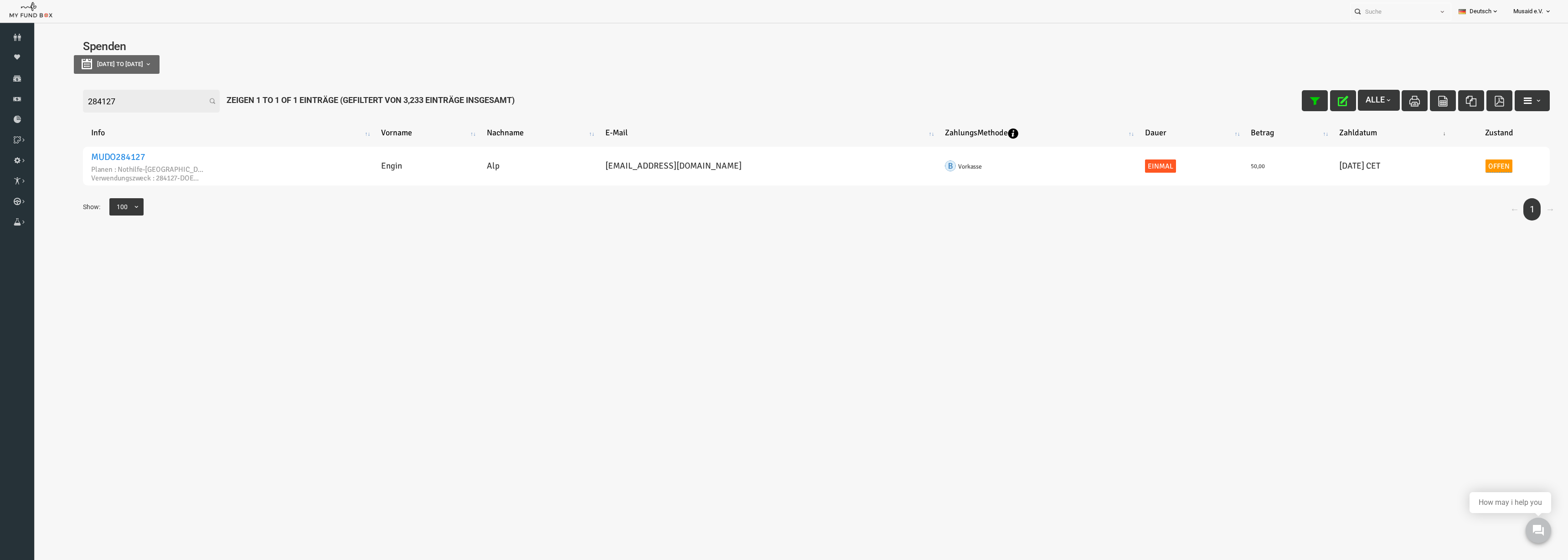
click at [1326, 279] on body "Spender nicht gefunden Patenschaft nicht gefunden Partner nicht gefunden !!!! B…" at bounding box center [786, 169] width 1503 height 273
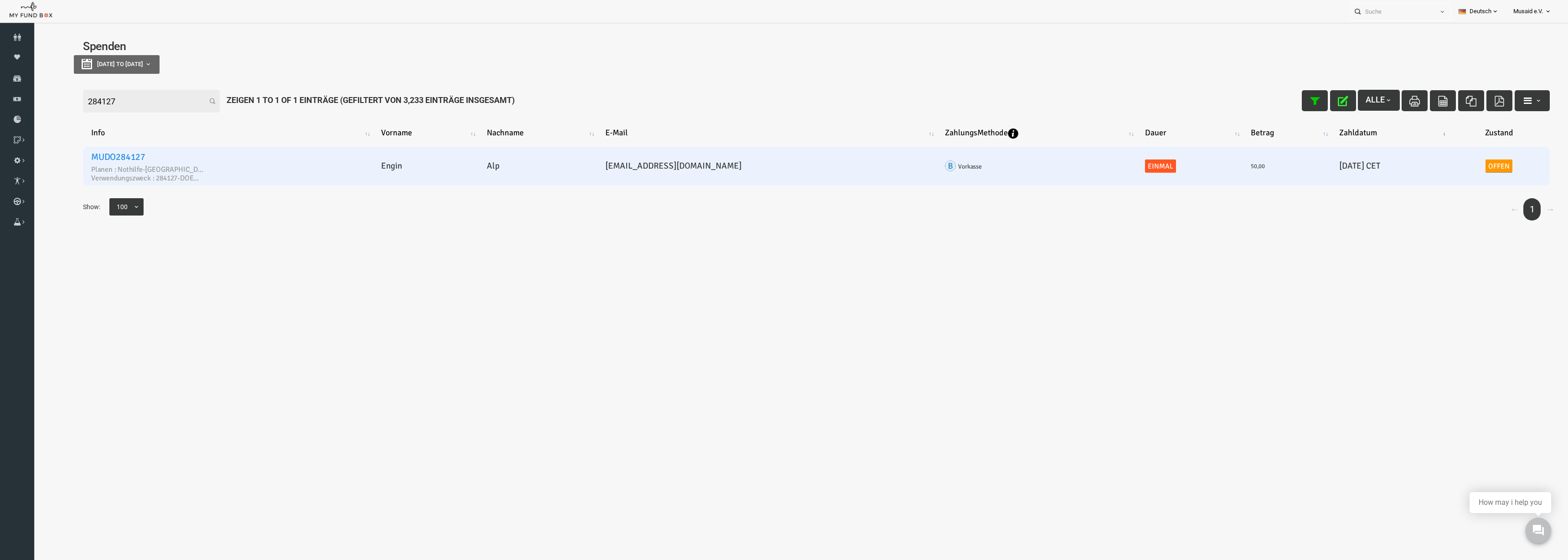
click at [1460, 160] on link "Offen" at bounding box center [1468, 166] width 28 height 13
click at [1412, 126] on span "× Offen" at bounding box center [1454, 123] width 90 height 9
click at [1421, 142] on icon "submit" at bounding box center [1423, 140] width 10 height 10
click at [1311, 97] on button "button" at bounding box center [1312, 101] width 26 height 21
click at [103, 157] on link "MUDO284127" at bounding box center [87, 157] width 55 height 12
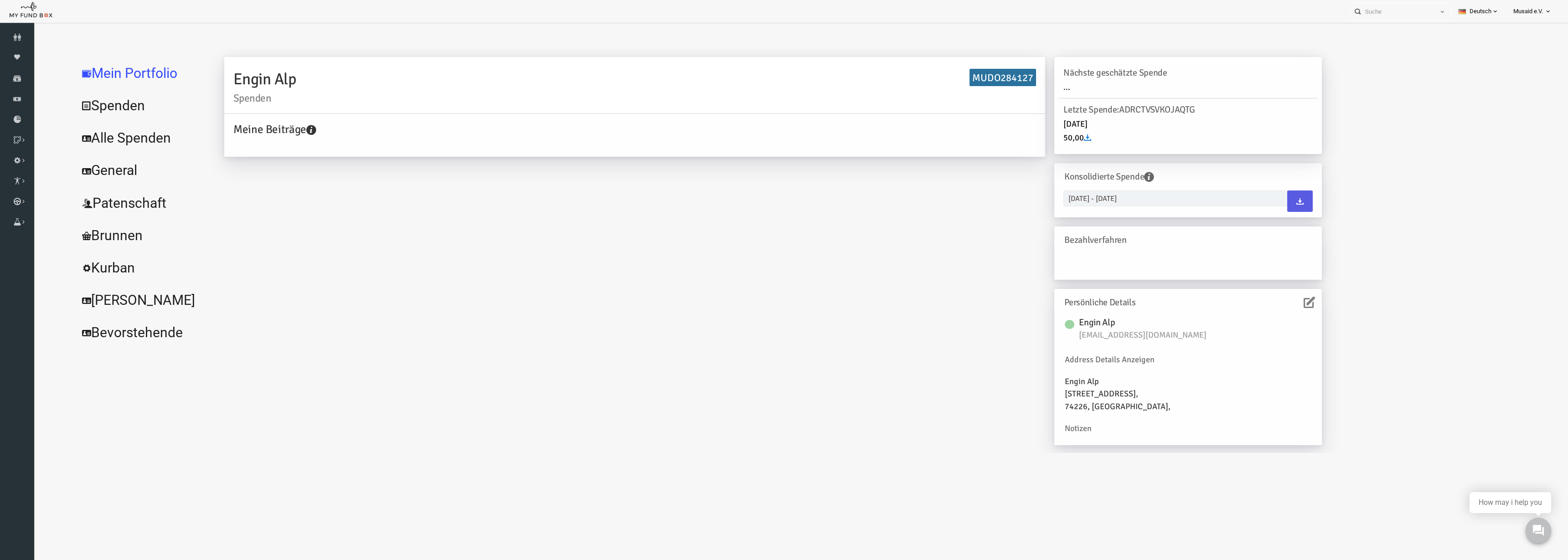
click at [82, 142] on link "Alle Spenden" at bounding box center [111, 138] width 137 height 33
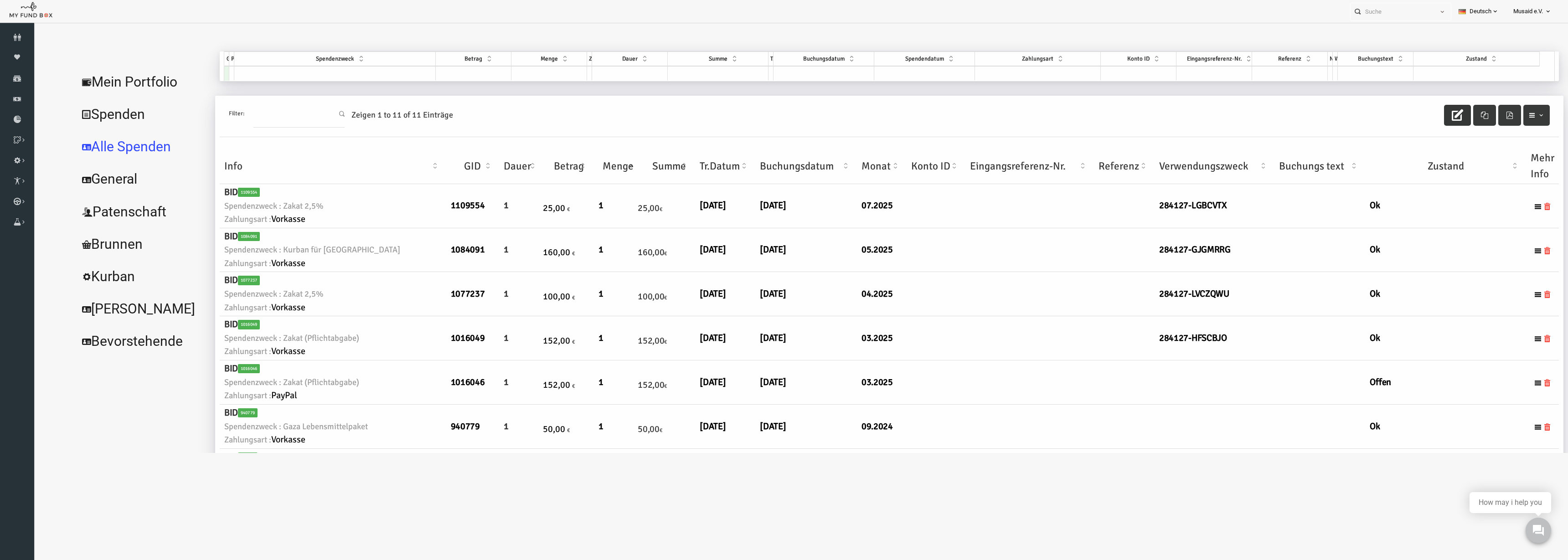
click at [1427, 114] on button "button" at bounding box center [1426, 115] width 27 height 21
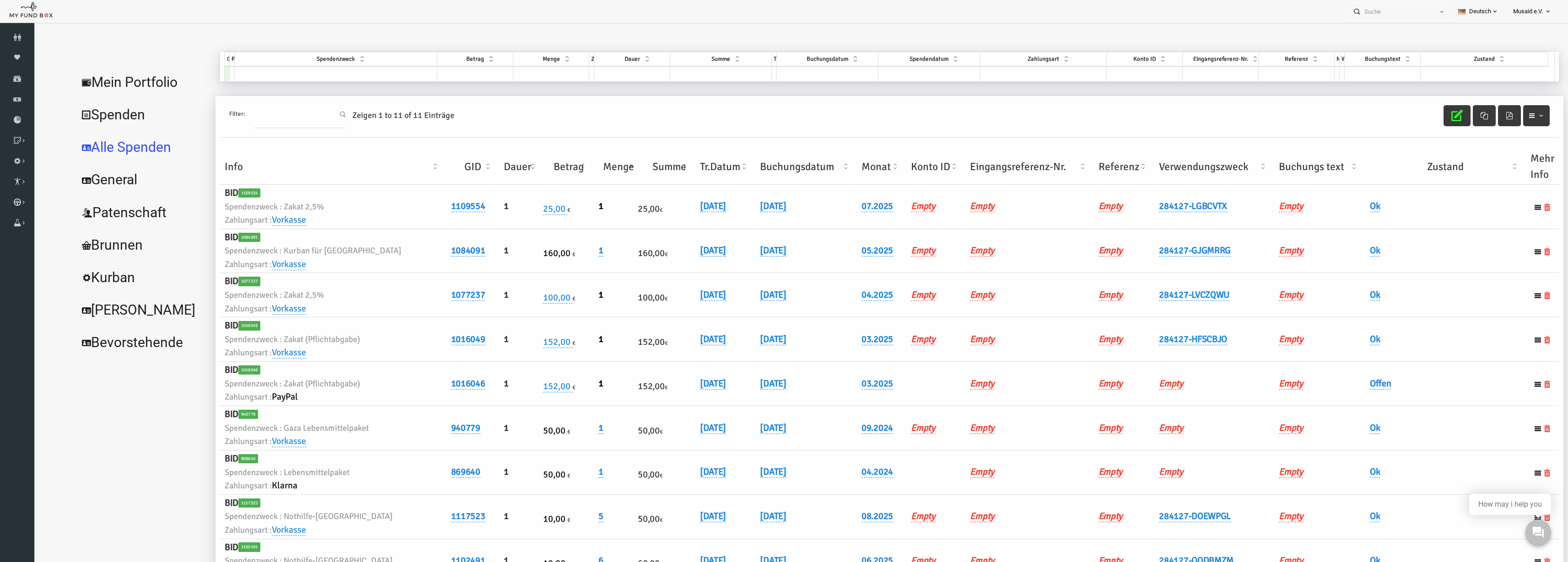
click at [1126, 182] on th "Verwendungszweck" at bounding box center [1183, 167] width 120 height 35
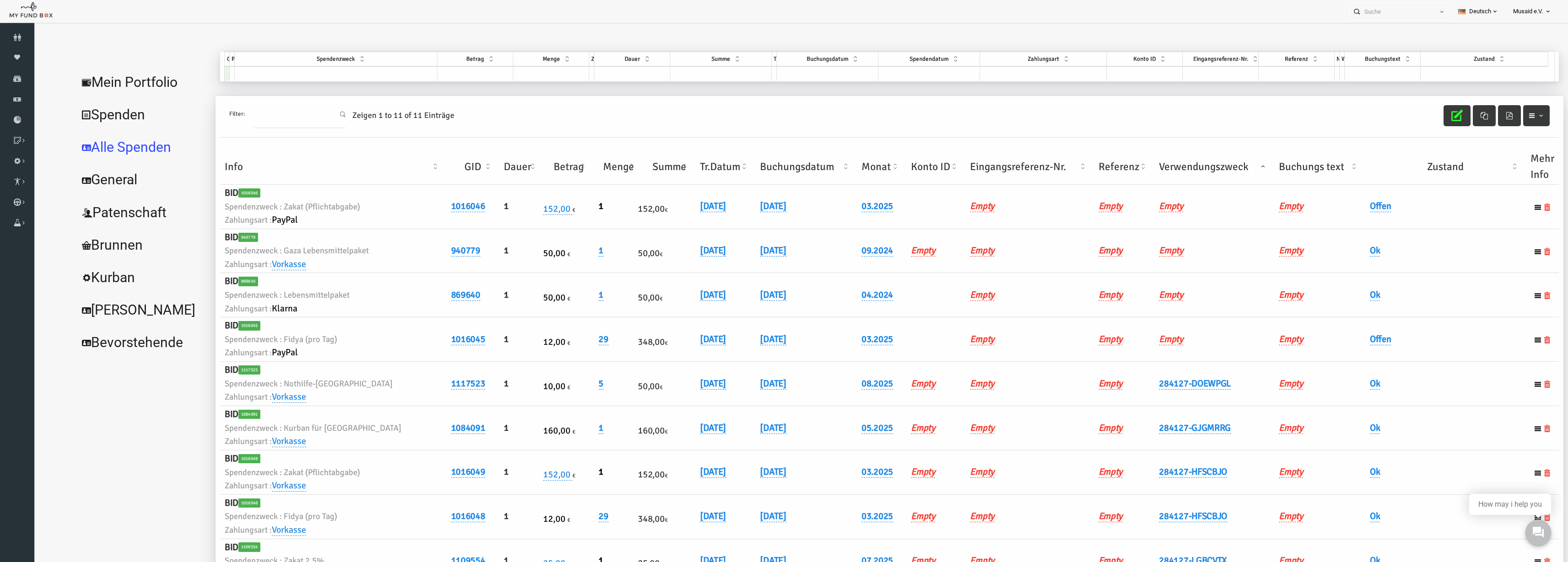
click at [1126, 182] on th "Verwendungszweck" at bounding box center [1183, 167] width 120 height 35
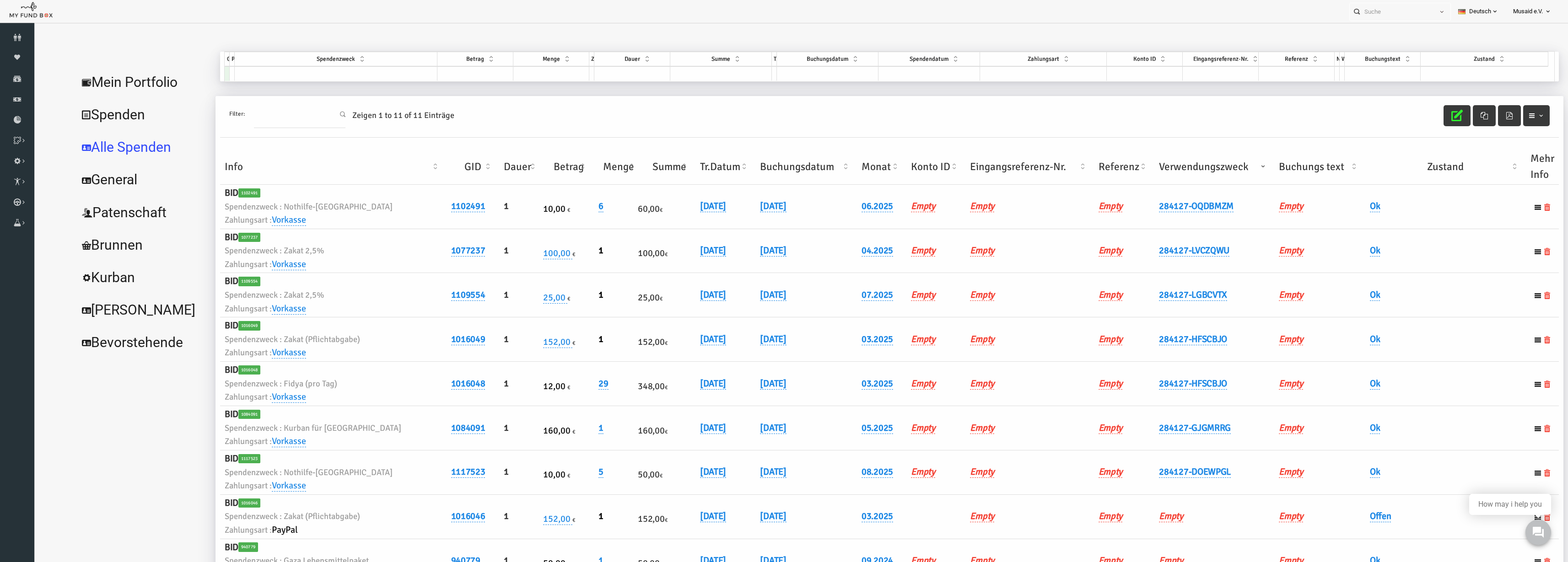
click at [669, 478] on h6 "[DATE]" at bounding box center [695, 472] width 52 height 14
click at [674, 478] on h6 "[DATE]" at bounding box center [695, 472] width 52 height 14
click at [670, 476] on link "[DATE]" at bounding box center [682, 472] width 26 height 12
click at [661, 482] on input "[DATE]" at bounding box center [703, 478] width 110 height 16
type input "[DATE]"
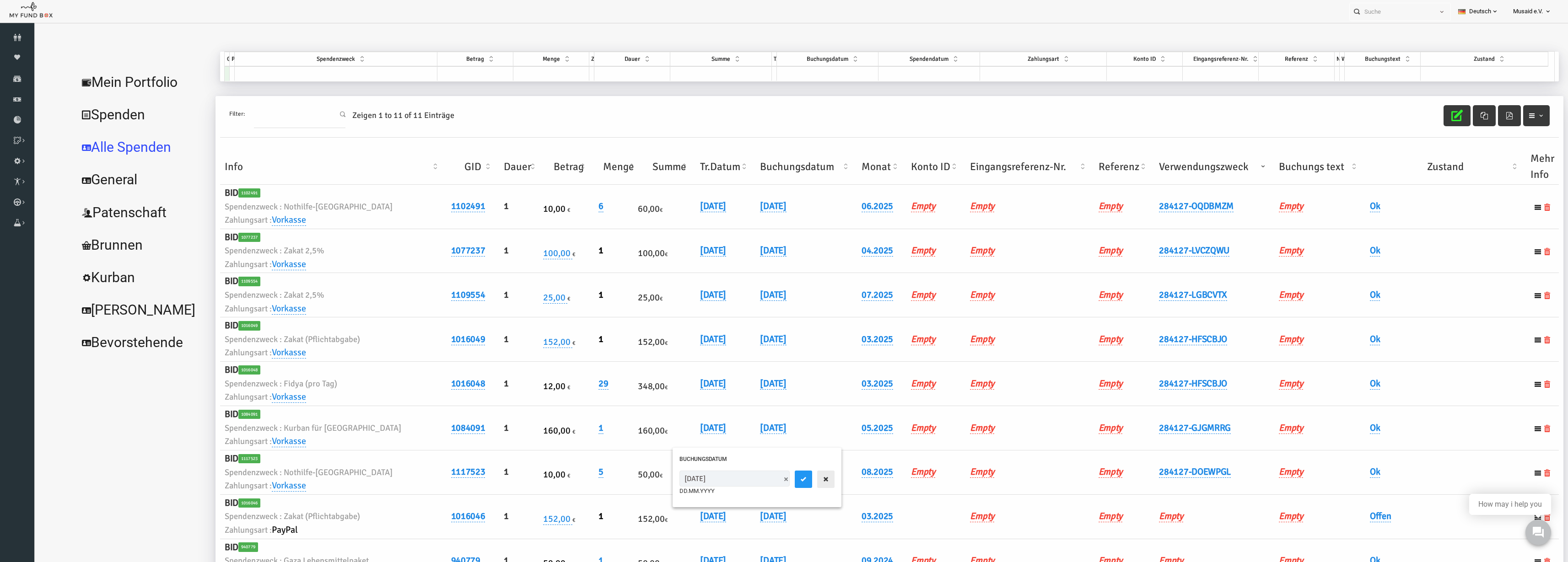
click at [792, 482] on icon "button" at bounding box center [795, 479] width 7 height 7
click at [729, 471] on link "[DATE]" at bounding box center [742, 472] width 26 height 12
drag, startPoint x: 723, startPoint y: 477, endPoint x: 729, endPoint y: 480, distance: 6.7
click at [729, 480] on input "[DATE]" at bounding box center [769, 478] width 110 height 16
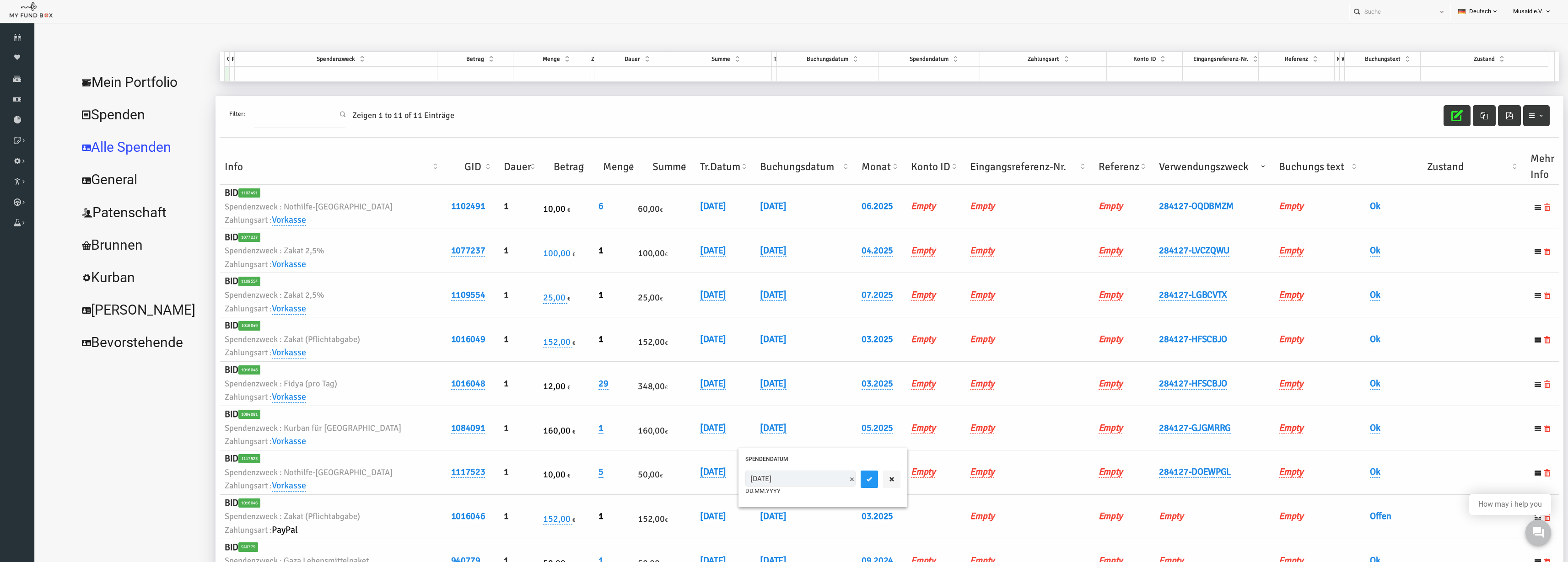
click at [727, 481] on input "[DATE]" at bounding box center [769, 478] width 110 height 16
type input "[DATE]"
click at [809, 480] on div "22.08.2025 DD.MM.YYYY" at bounding box center [792, 483] width 155 height 25
click at [830, 478] on button "submit" at bounding box center [838, 479] width 17 height 17
click at [1413, 120] on button "button" at bounding box center [1426, 115] width 27 height 21
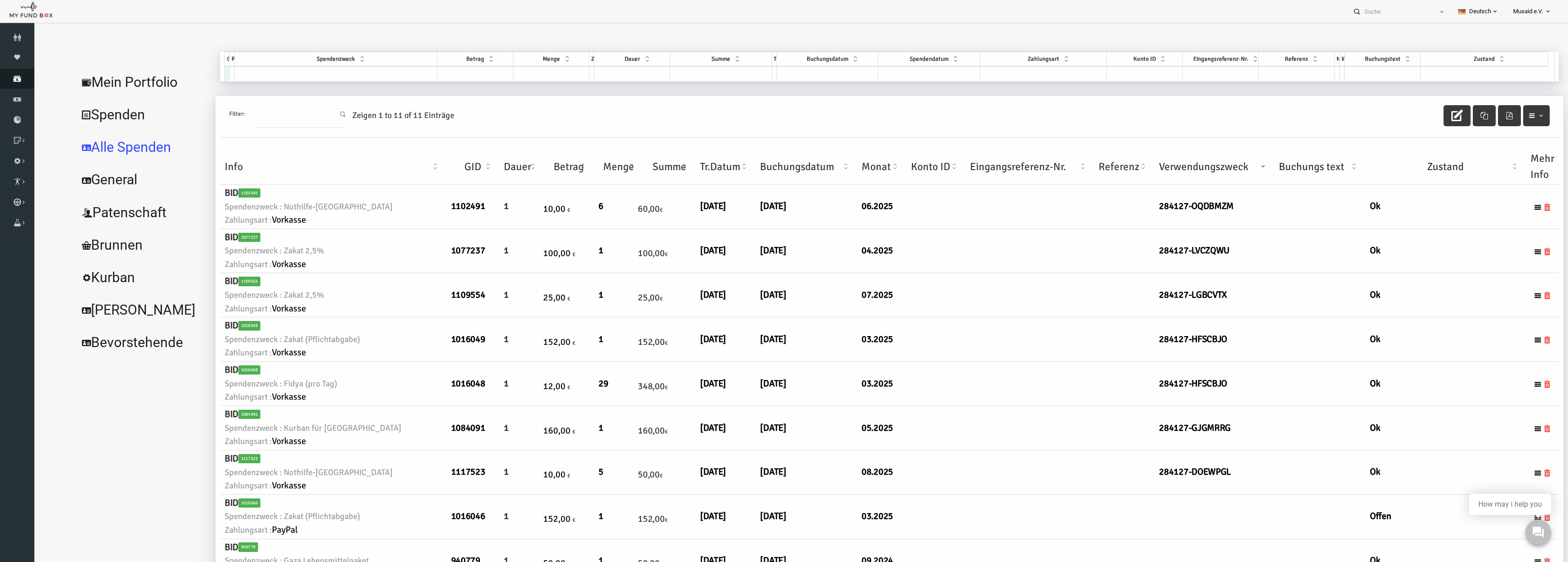
click at [17, 77] on icon at bounding box center [17, 78] width 34 height 7
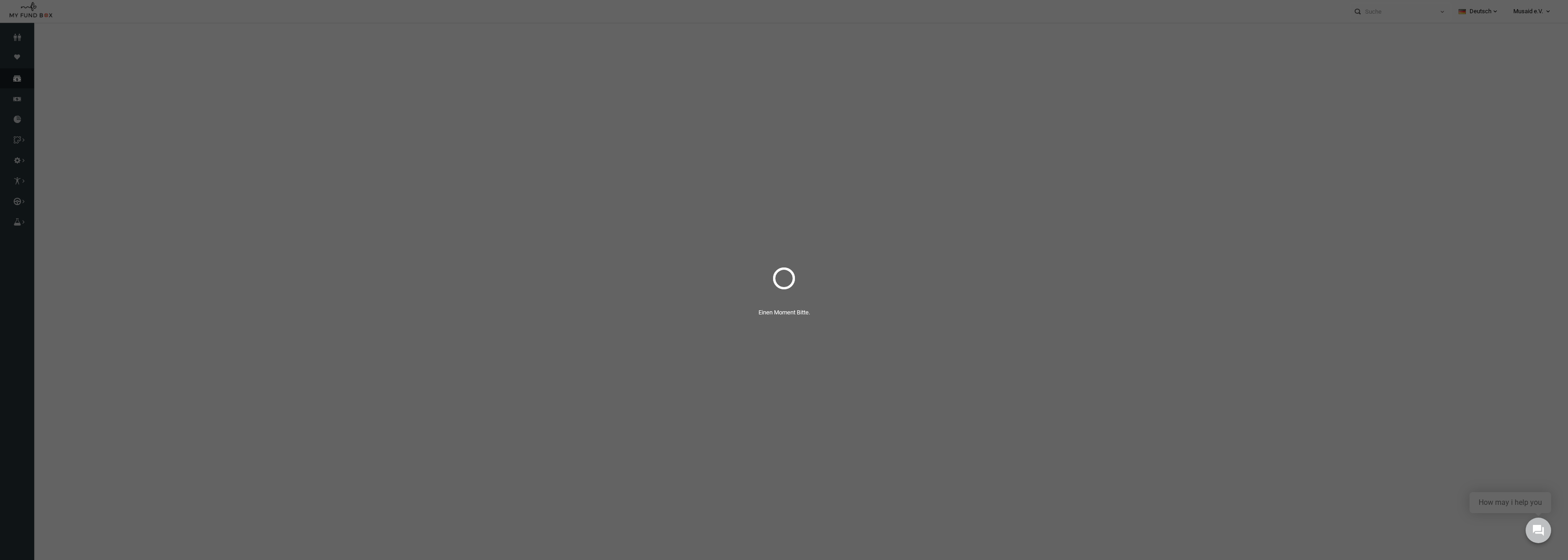
select select "100"
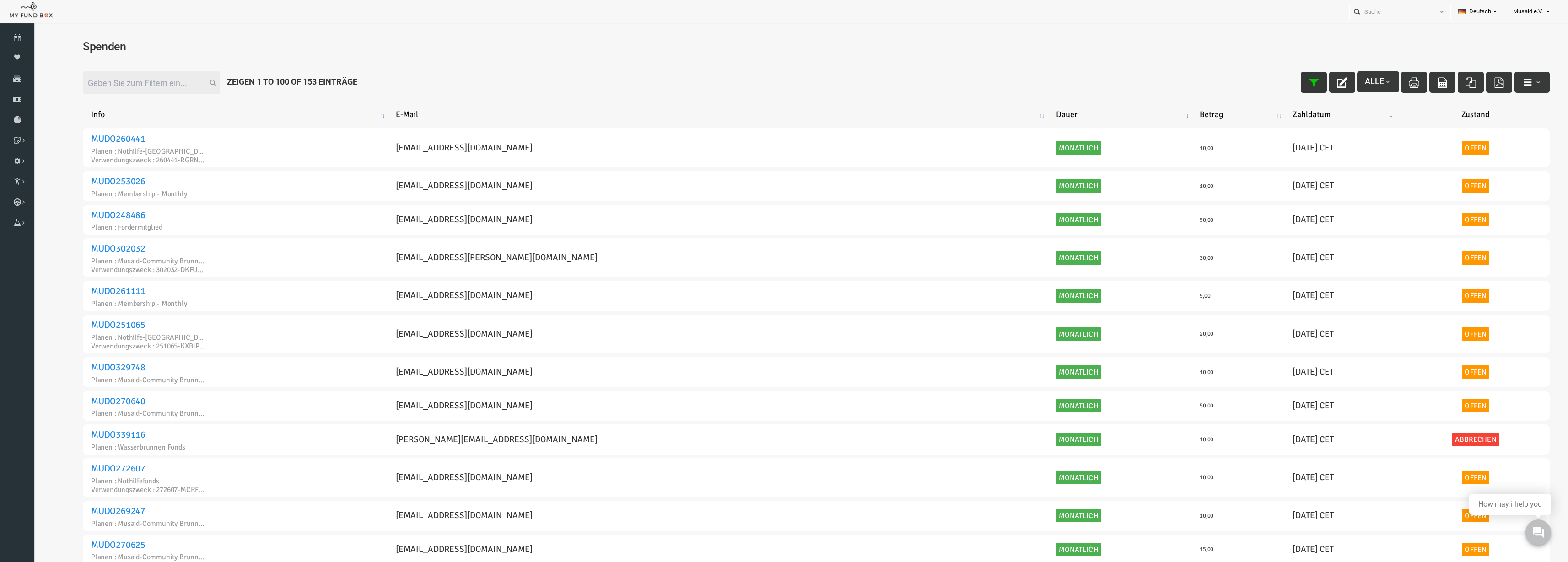
click at [1277, 86] on icon "button" at bounding box center [1283, 82] width 10 height 10
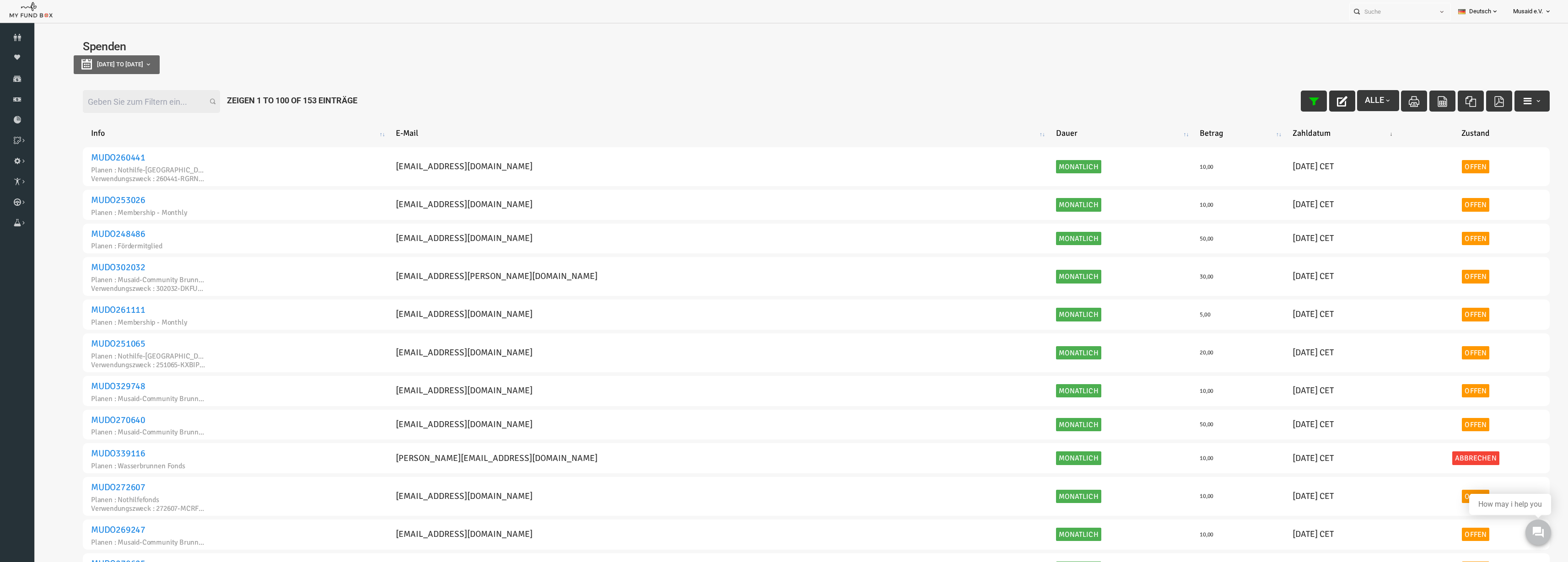
click at [1298, 103] on button "button" at bounding box center [1311, 101] width 26 height 21
type input "[DATE]"
click at [129, 70] on button "[DATE] to [DATE]" at bounding box center [86, 64] width 86 height 19
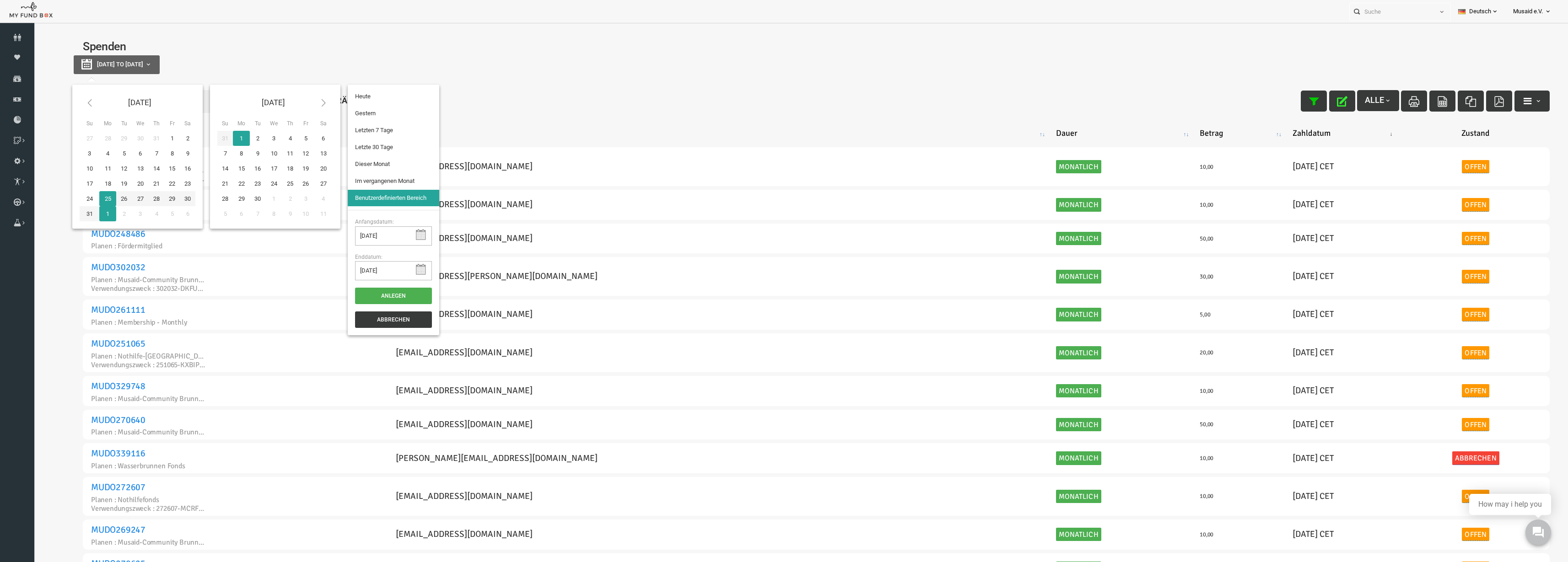
type input "24-08-2025"
type input "[DATE]"
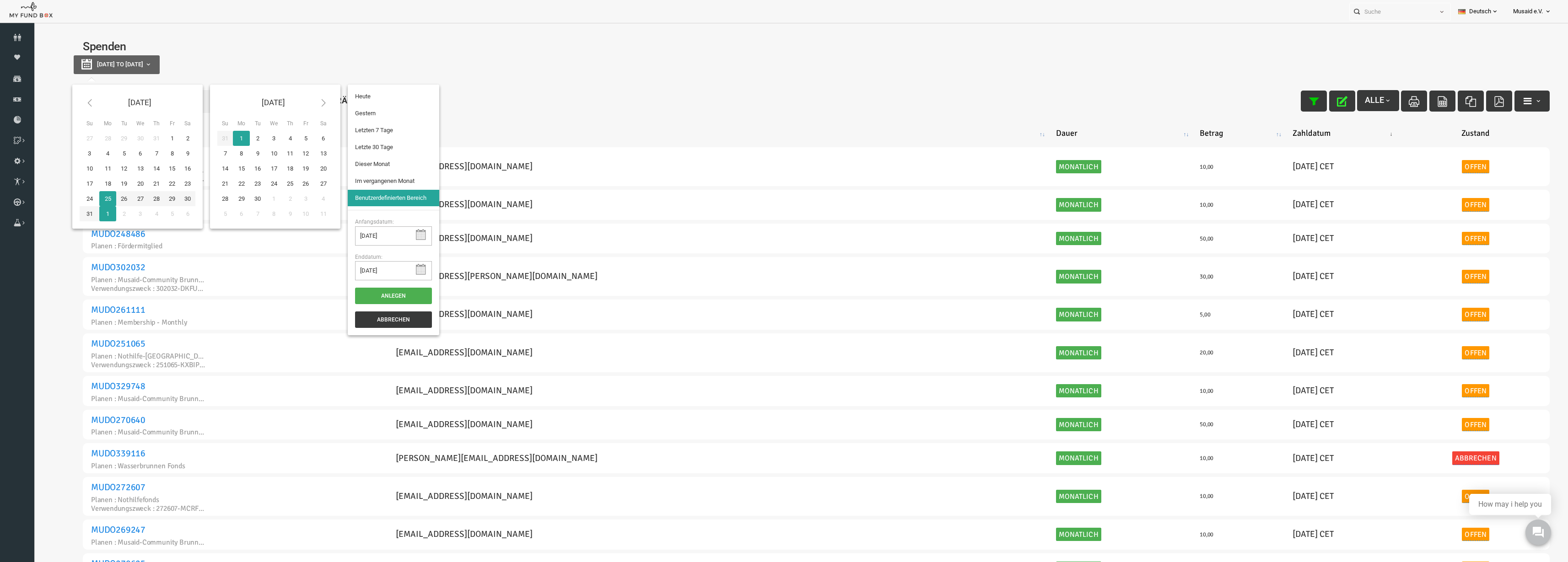
type input "[DATE]"
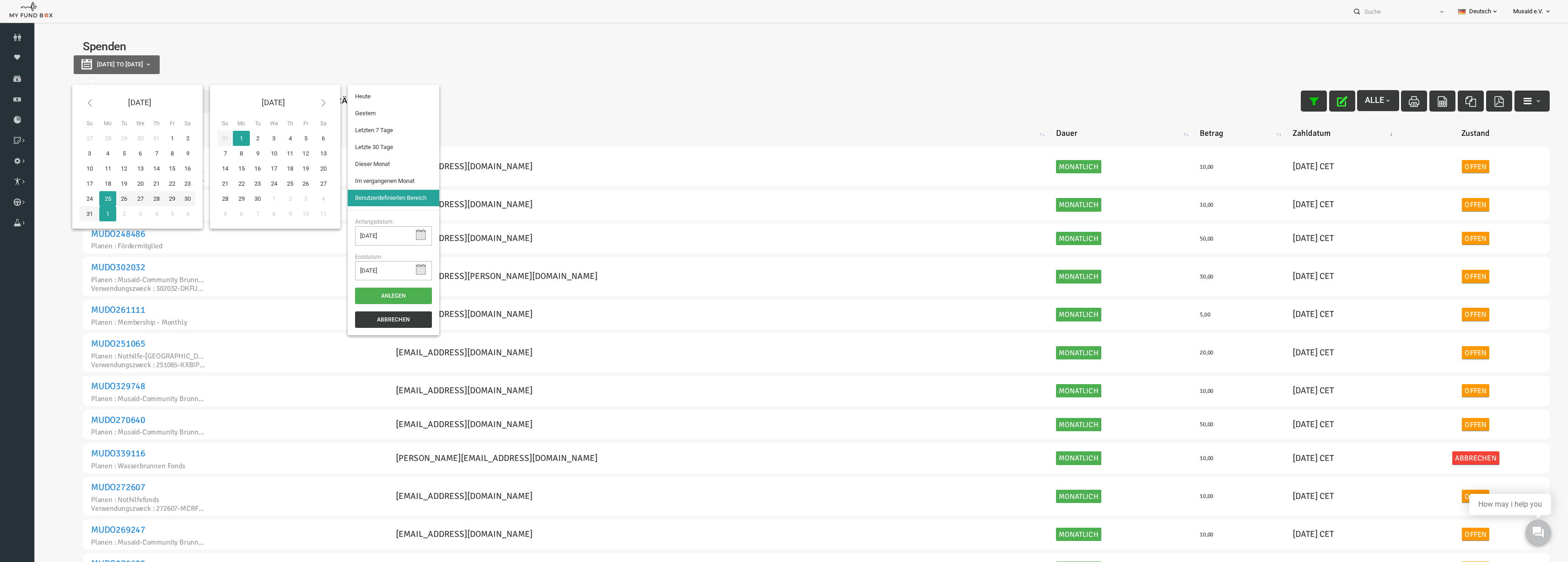
click at [347, 147] on li "Letzte 30 Tage" at bounding box center [363, 147] width 91 height 17
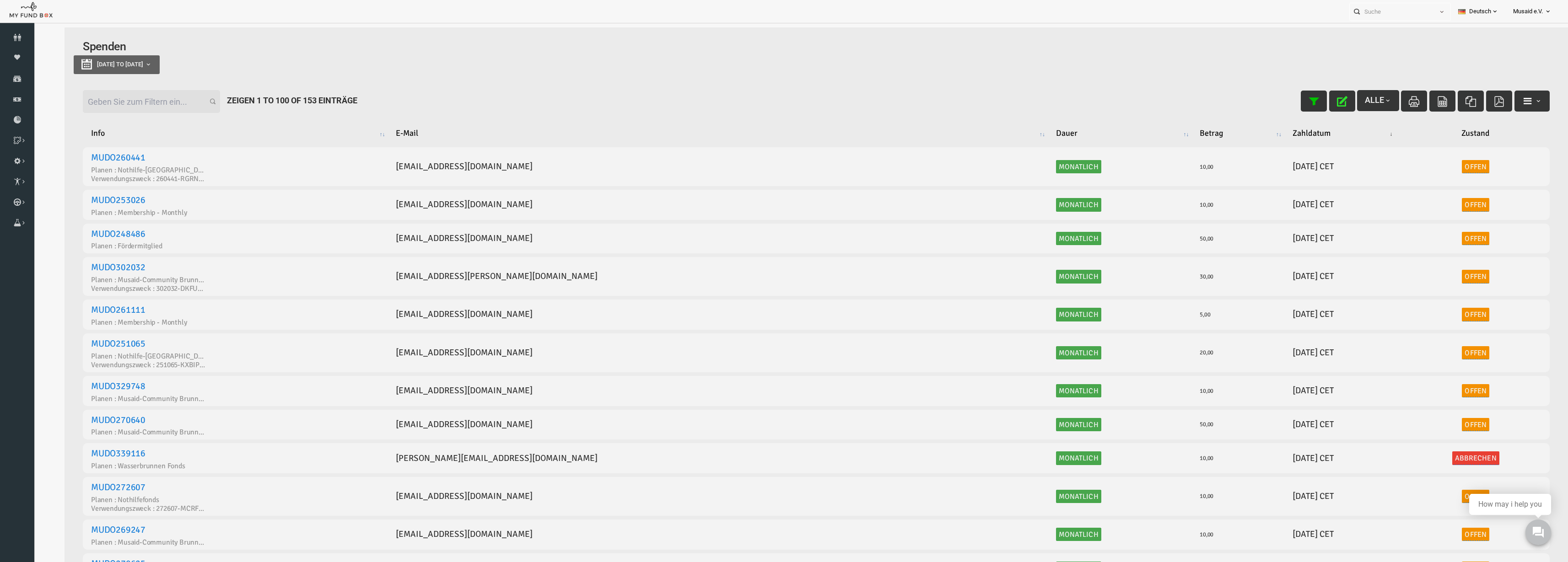
select select "100"
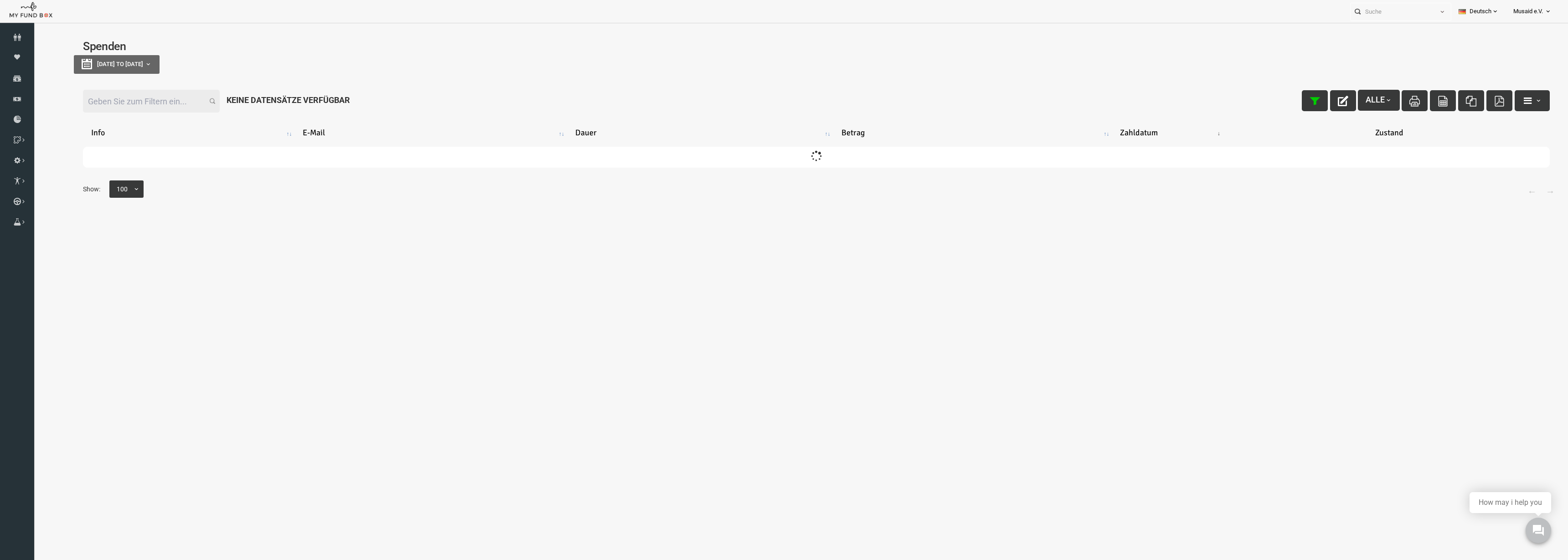
click at [125, 105] on input "Filter:" at bounding box center [120, 101] width 137 height 23
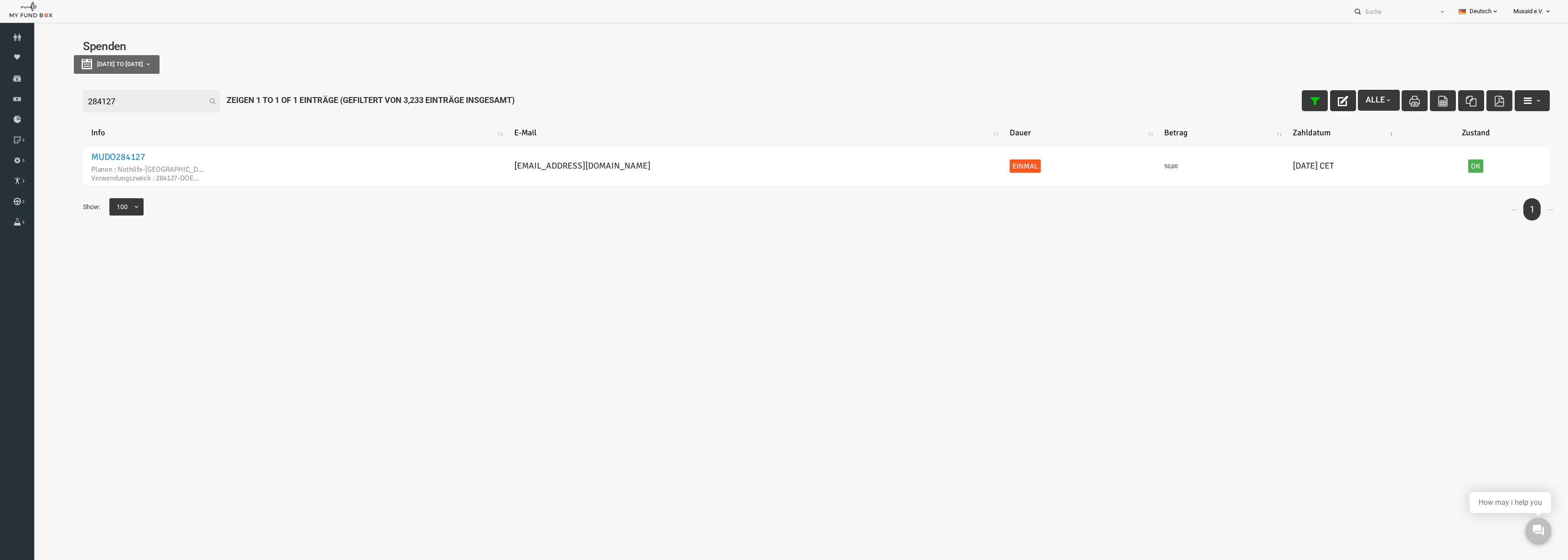
click at [1307, 101] on icon "button" at bounding box center [1312, 101] width 10 height 10
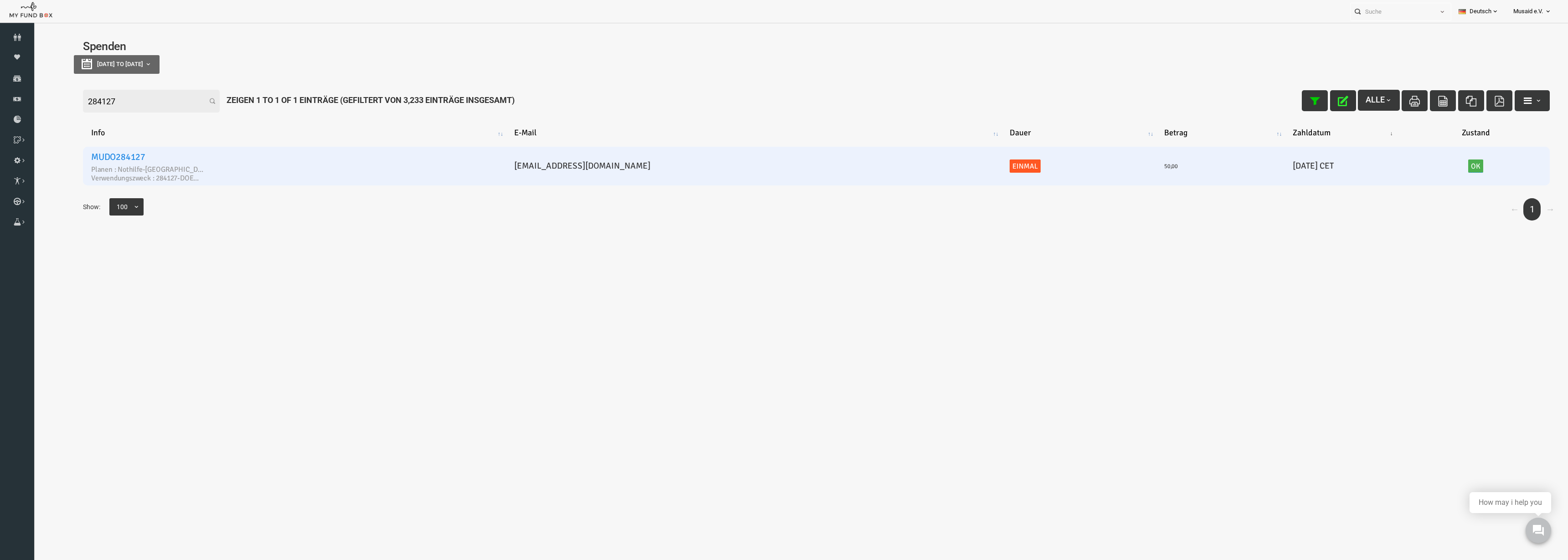
click at [1437, 167] on link "Ok" at bounding box center [1444, 166] width 15 height 13
click at [1499, 147] on button "button" at bounding box center [1493, 140] width 21 height 19
drag, startPoint x: 140, startPoint y: 94, endPoint x: 37, endPoint y: 83, distance: 103.6
click at [37, 83] on div "Filter: 284127 Alle Zeigen 1 to 1 of 1 Einträge (Gefiltert von 3,233 Einträge i…" at bounding box center [786, 157] width 1503 height 162
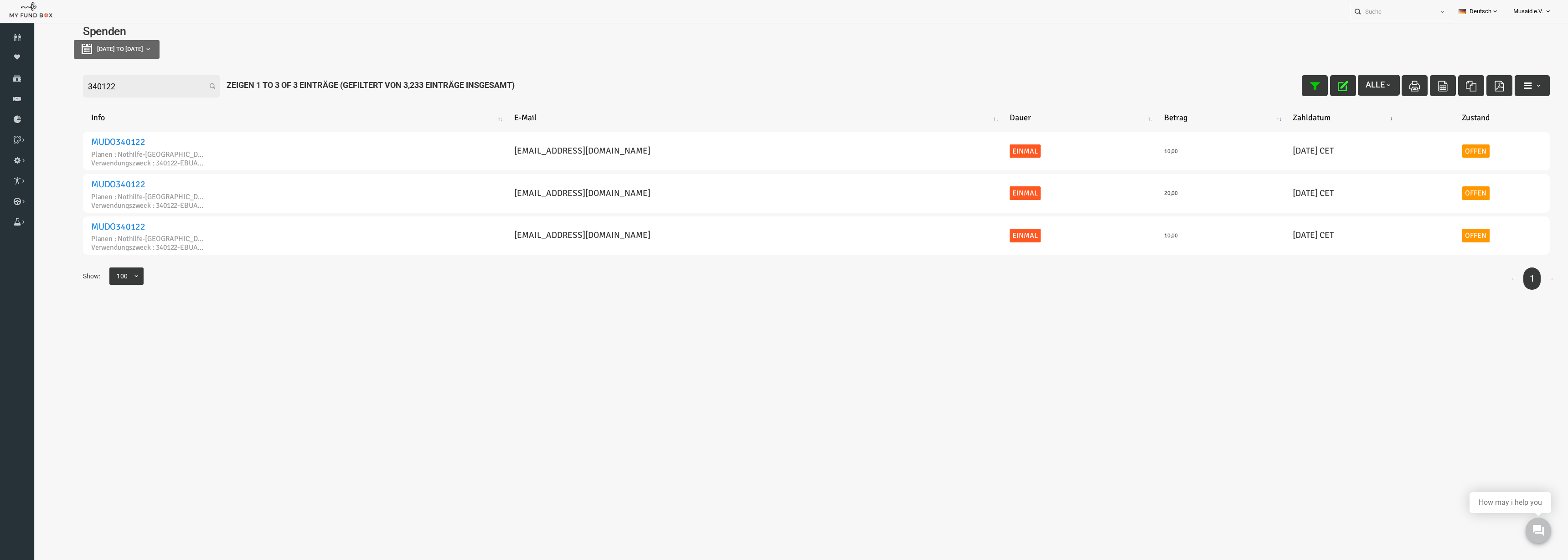
scroll to position [22, 0]
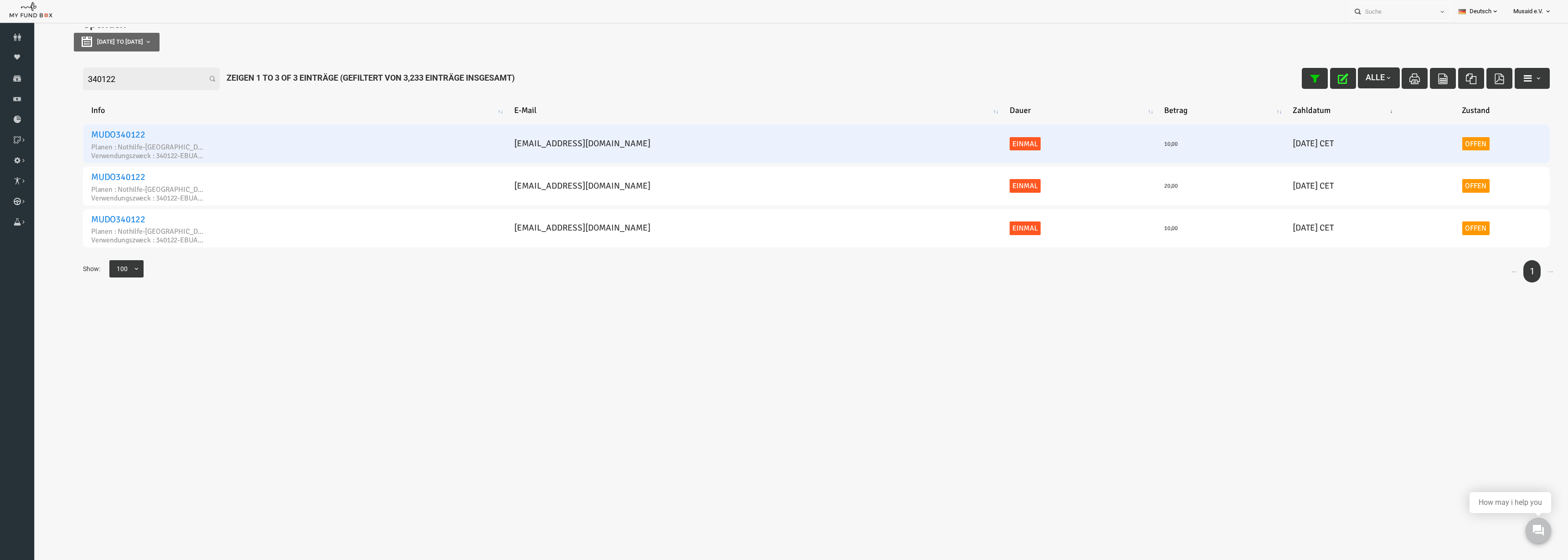
click at [1435, 144] on link "Offen" at bounding box center [1445, 144] width 28 height 13
drag, startPoint x: 1439, startPoint y: 147, endPoint x: 1434, endPoint y: 148, distance: 5.1
click at [1439, 147] on link "Offen" at bounding box center [1445, 144] width 28 height 13
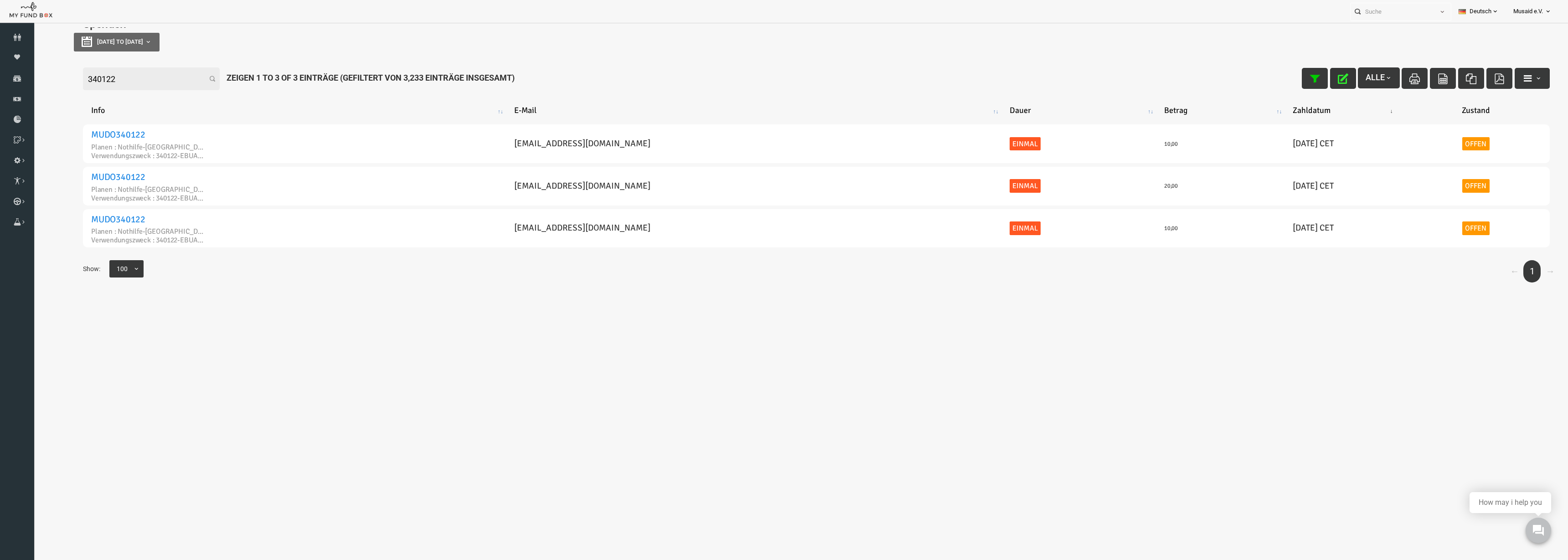
click at [1304, 69] on button "button" at bounding box center [1312, 78] width 26 height 21
click at [1307, 75] on icon "button" at bounding box center [1312, 78] width 10 height 10
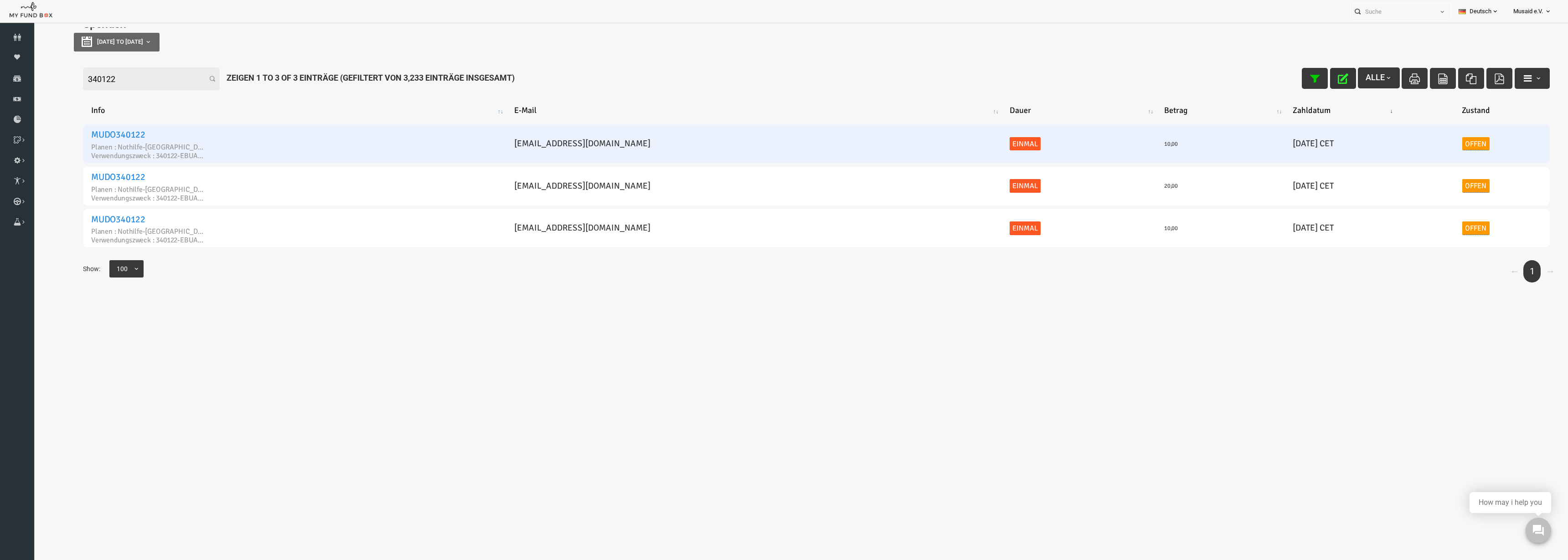
click at [1436, 142] on link "Offen" at bounding box center [1445, 144] width 28 height 13
click at [1411, 115] on span "× Offen" at bounding box center [1417, 118] width 90 height 9
click at [1474, 116] on icon "submit" at bounding box center [1478, 118] width 10 height 10
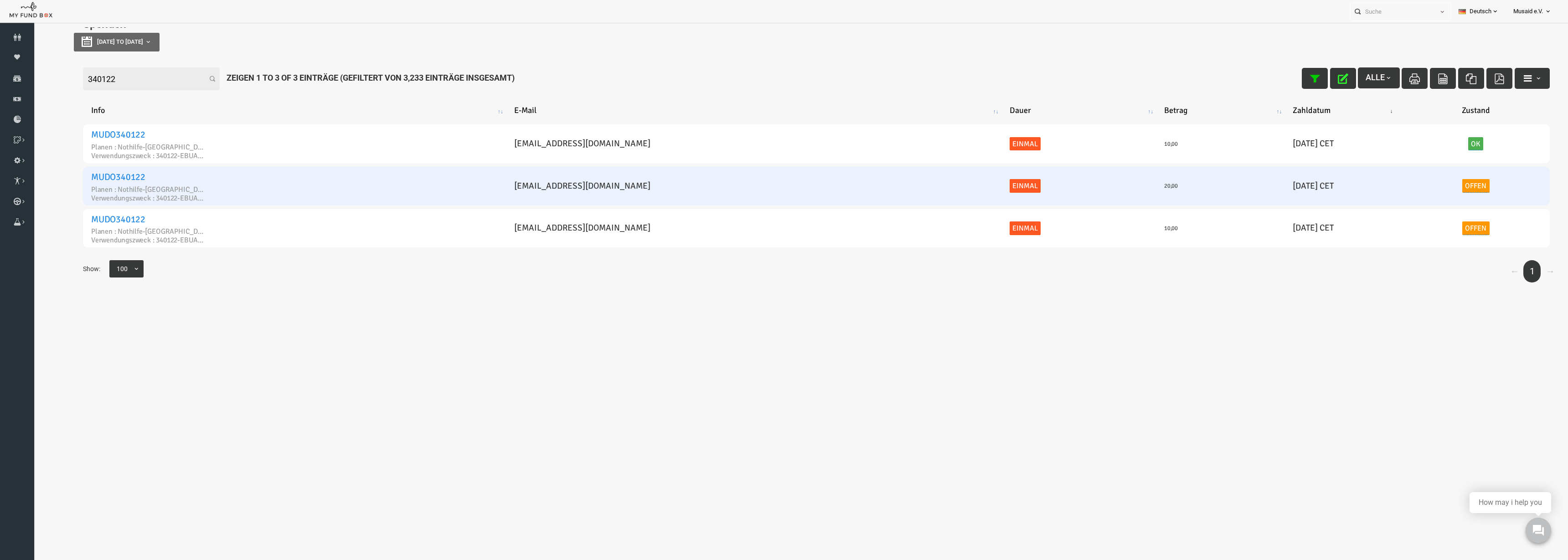
click at [1436, 184] on link "Offen" at bounding box center [1445, 185] width 28 height 13
drag, startPoint x: 1431, startPoint y: 171, endPoint x: 1429, endPoint y: 166, distance: 5.4
click at [1429, 166] on div "× Offen" at bounding box center [1442, 160] width 155 height 32
click at [1429, 167] on span "× Offen" at bounding box center [1417, 160] width 91 height 17
click at [1482, 161] on icon "submit" at bounding box center [1478, 160] width 10 height 10
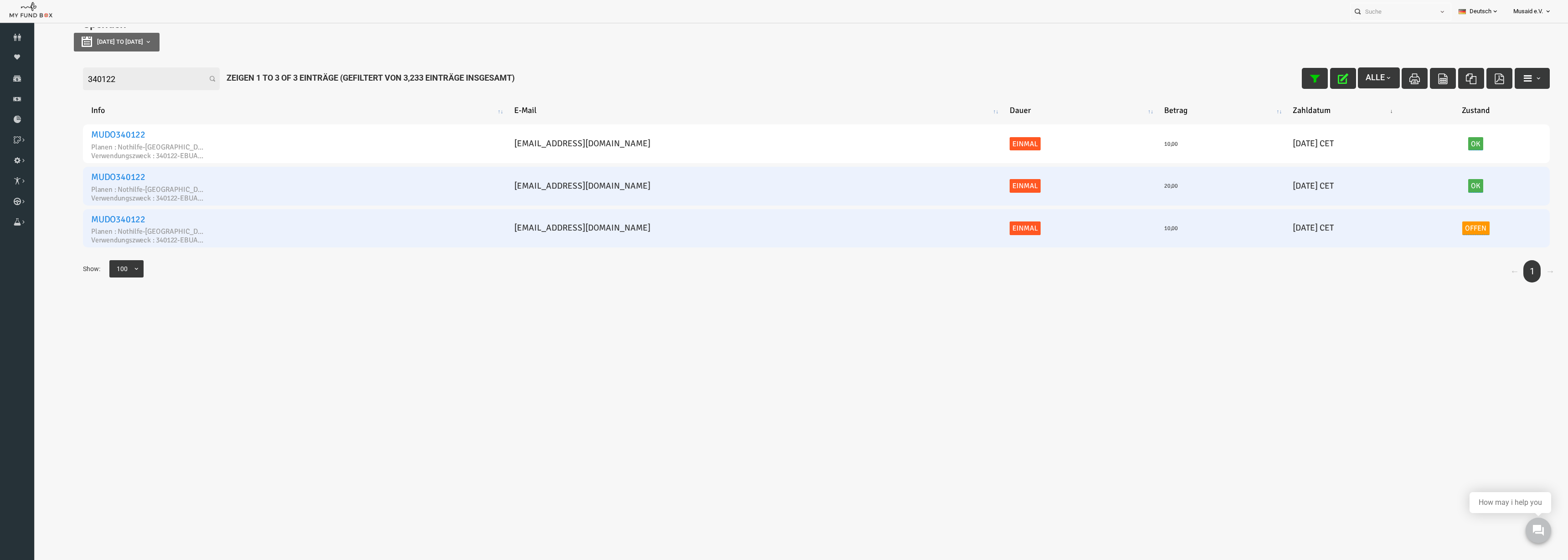
click at [1439, 231] on link "Offen" at bounding box center [1445, 228] width 28 height 13
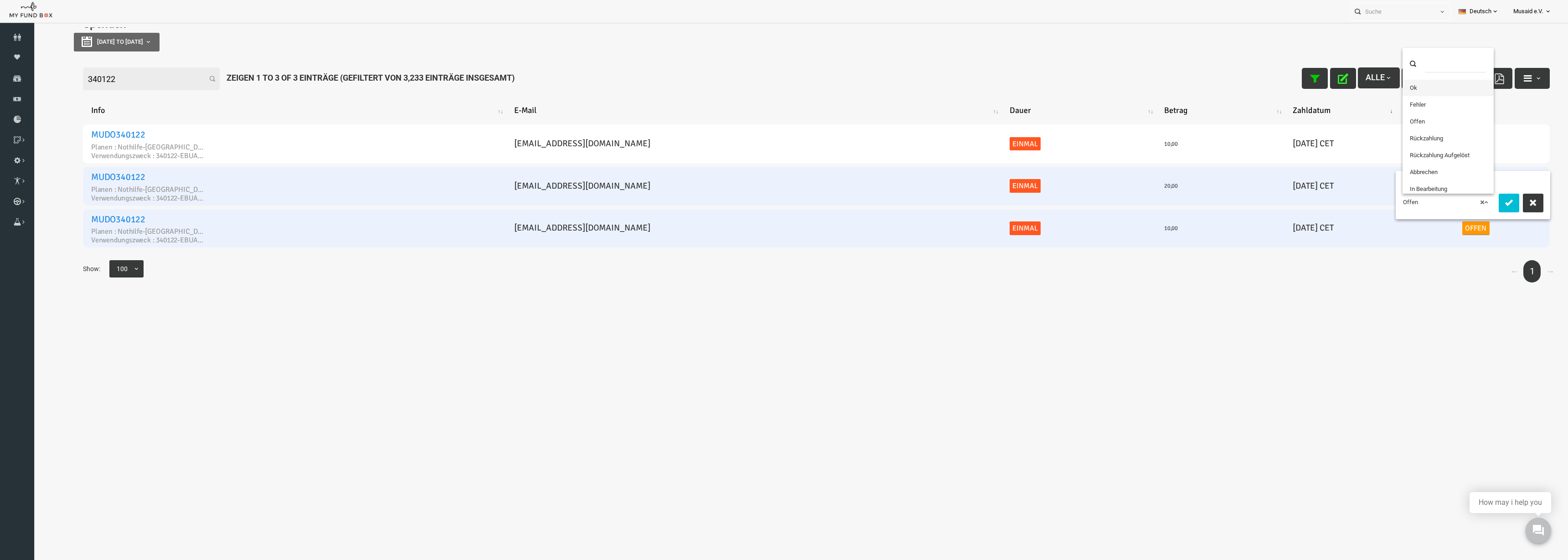
click at [1429, 210] on span "× Offen" at bounding box center [1417, 202] width 91 height 17
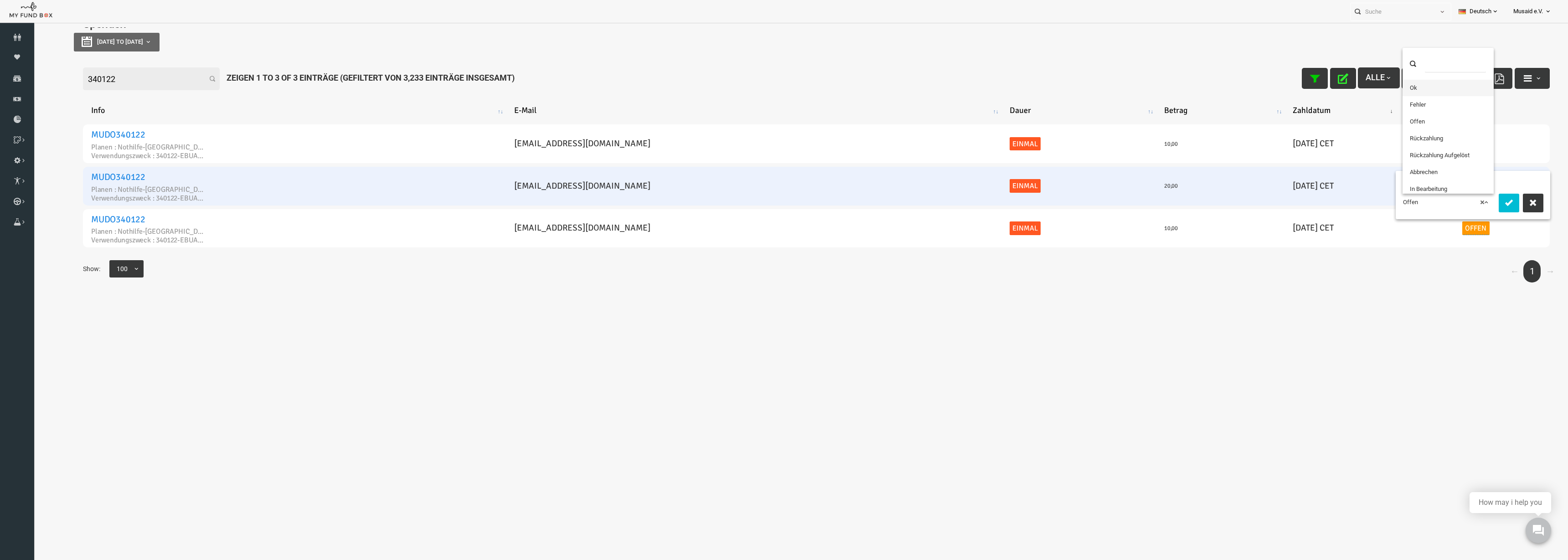
drag, startPoint x: 1409, startPoint y: 96, endPoint x: 1403, endPoint y: 94, distance: 6.3
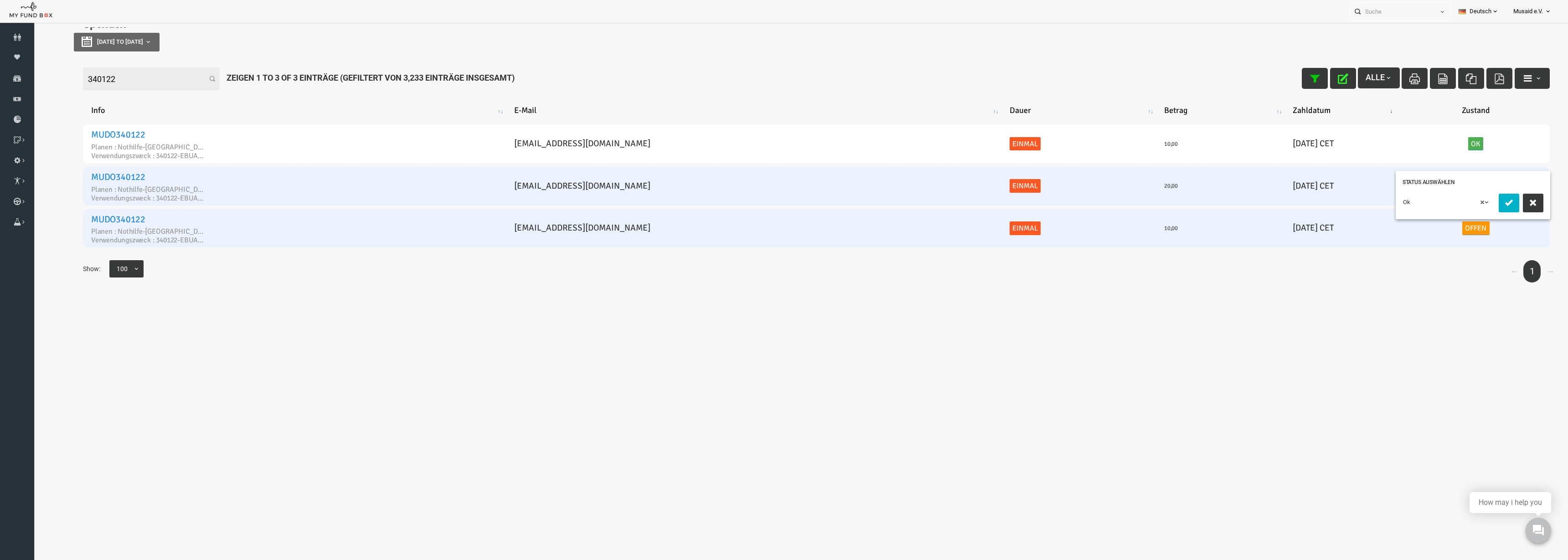
click at [1482, 197] on icon "submit" at bounding box center [1478, 202] width 10 height 10
click at [1307, 80] on icon "button" at bounding box center [1312, 78] width 10 height 10
click at [159, 80] on input "340122" at bounding box center [120, 79] width 137 height 23
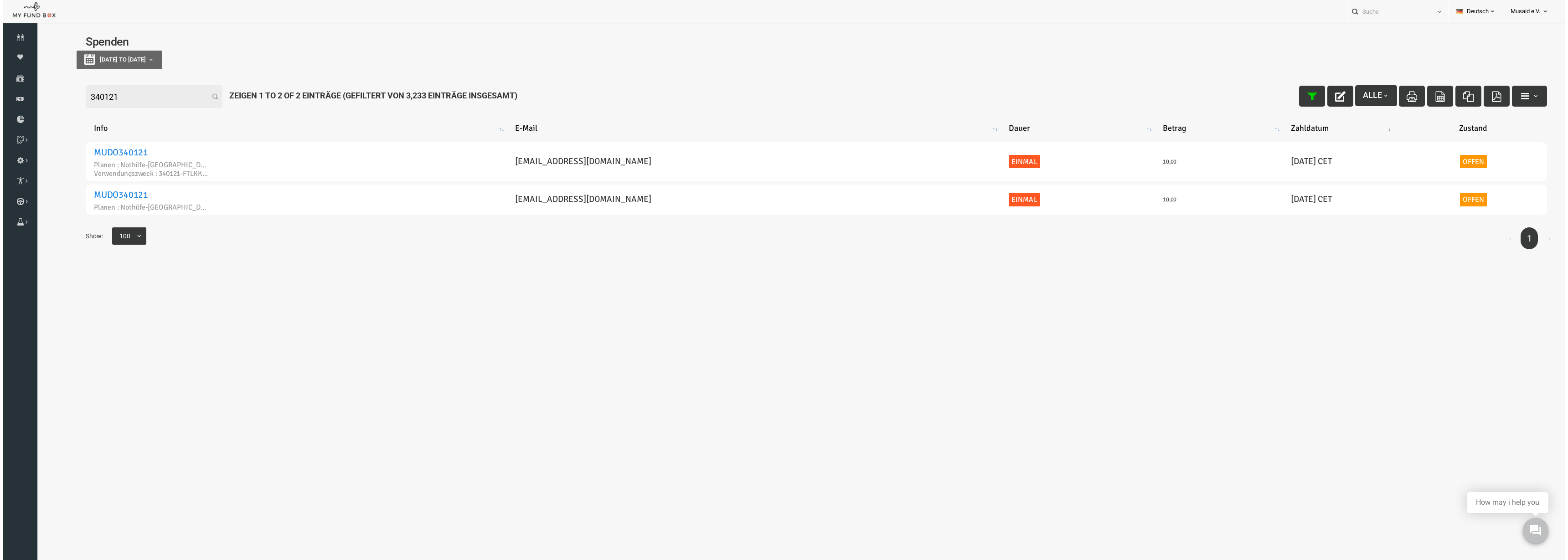
scroll to position [4, 0]
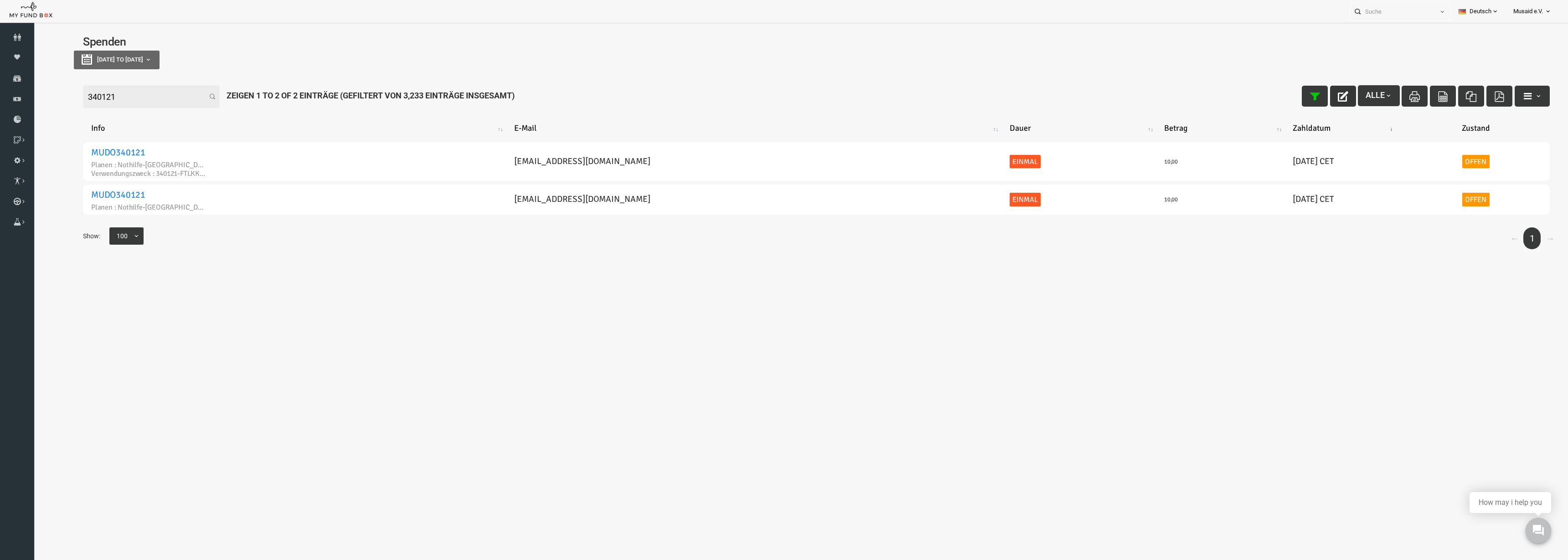
click at [1317, 89] on div "Alle" at bounding box center [1395, 96] width 248 height 21
click at [1305, 89] on button "button" at bounding box center [1312, 96] width 26 height 21
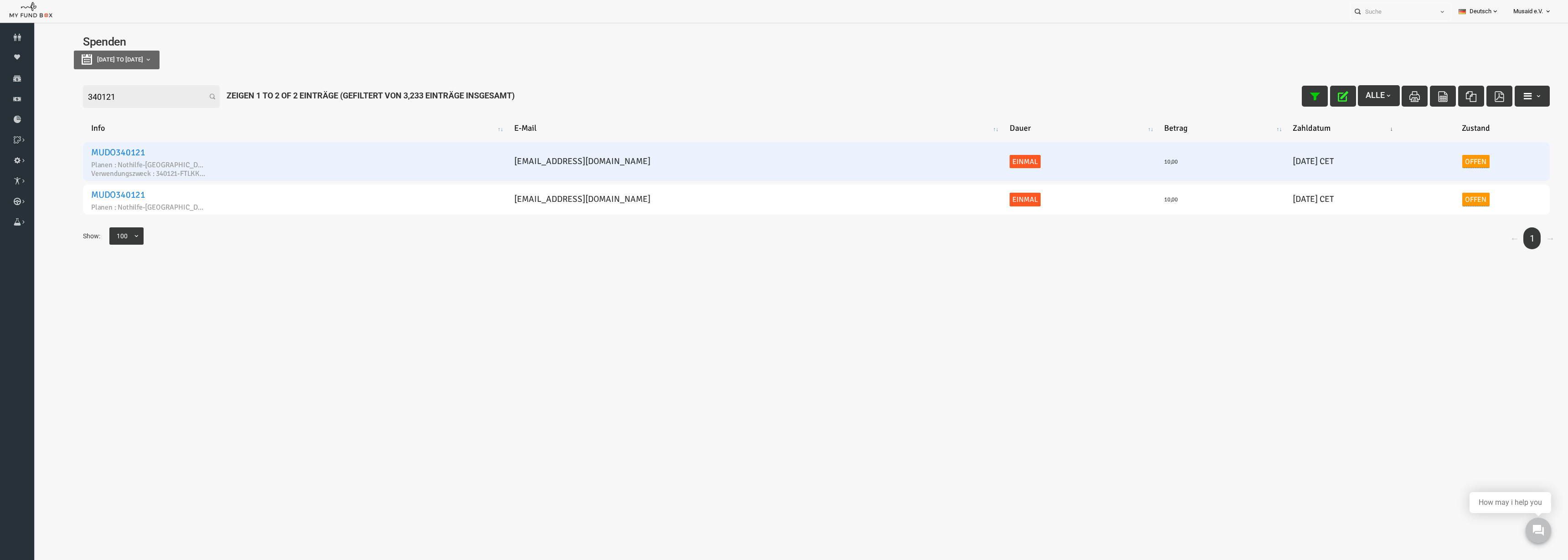
click at [1443, 158] on link "Offen" at bounding box center [1445, 161] width 28 height 13
click at [1429, 142] on span "× Offen" at bounding box center [1415, 135] width 91 height 17
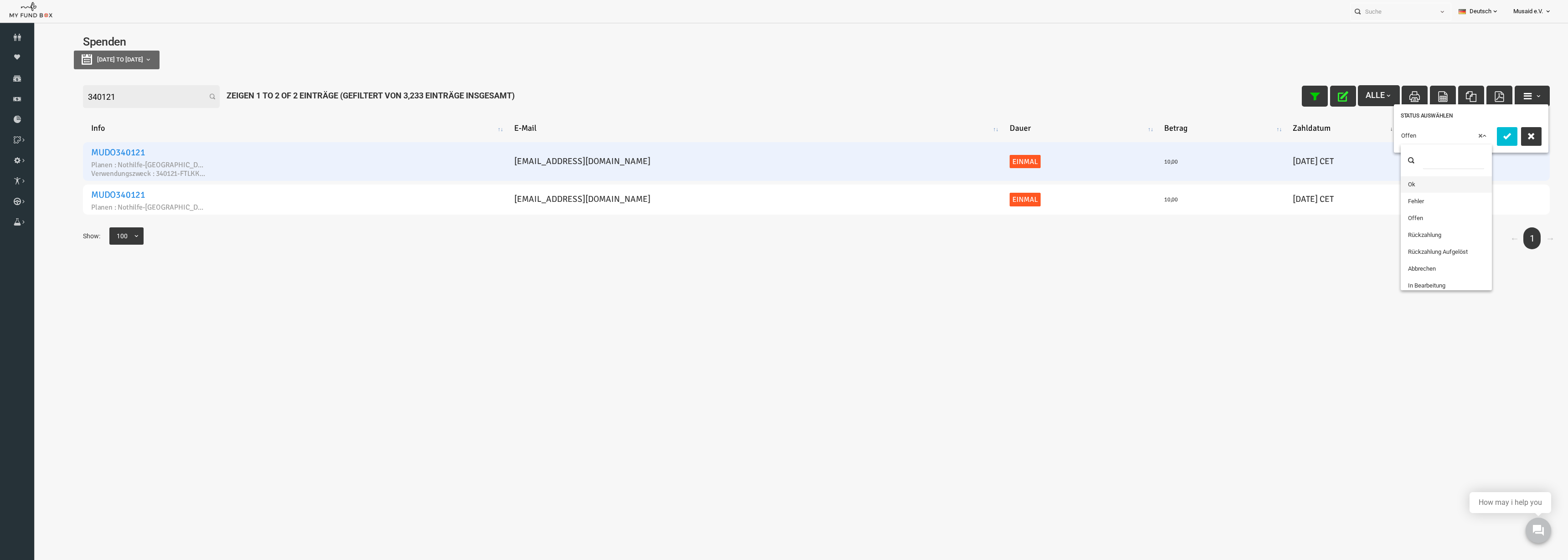
drag, startPoint x: 1389, startPoint y: 186, endPoint x: 1420, endPoint y: 173, distance: 33.6
click at [1472, 138] on icon "submit" at bounding box center [1476, 136] width 10 height 10
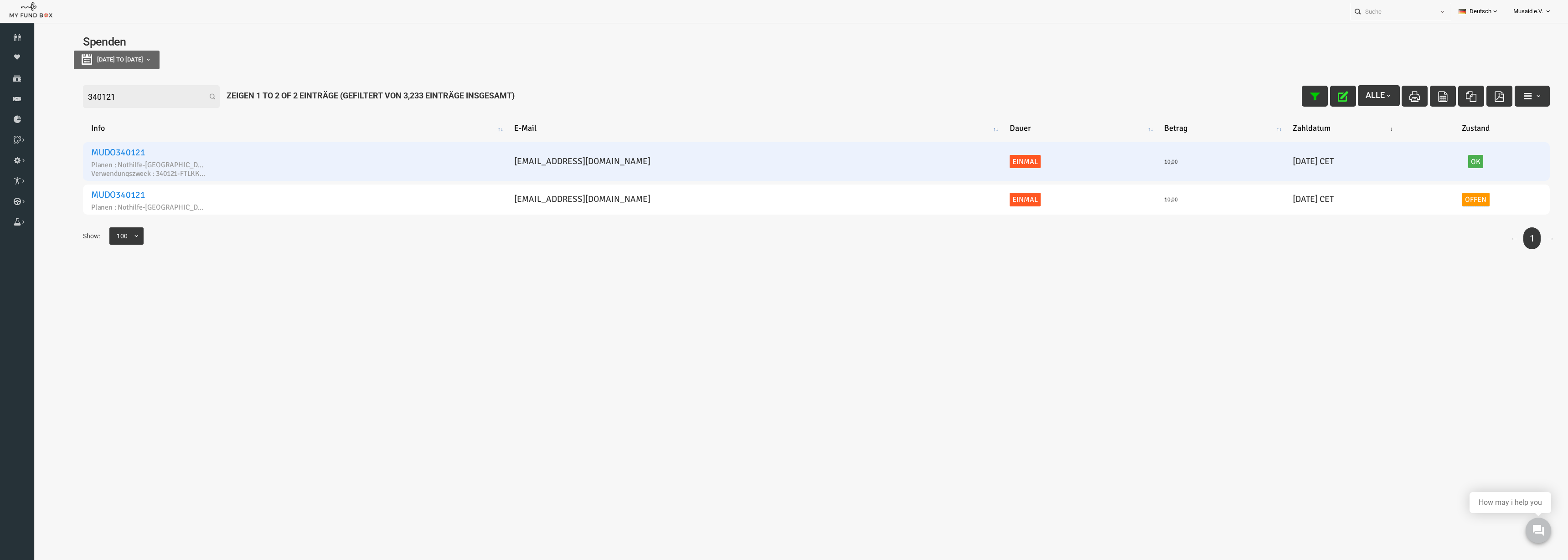
click at [1311, 96] on button "button" at bounding box center [1312, 96] width 26 height 21
click at [98, 94] on input "340121" at bounding box center [120, 97] width 137 height 23
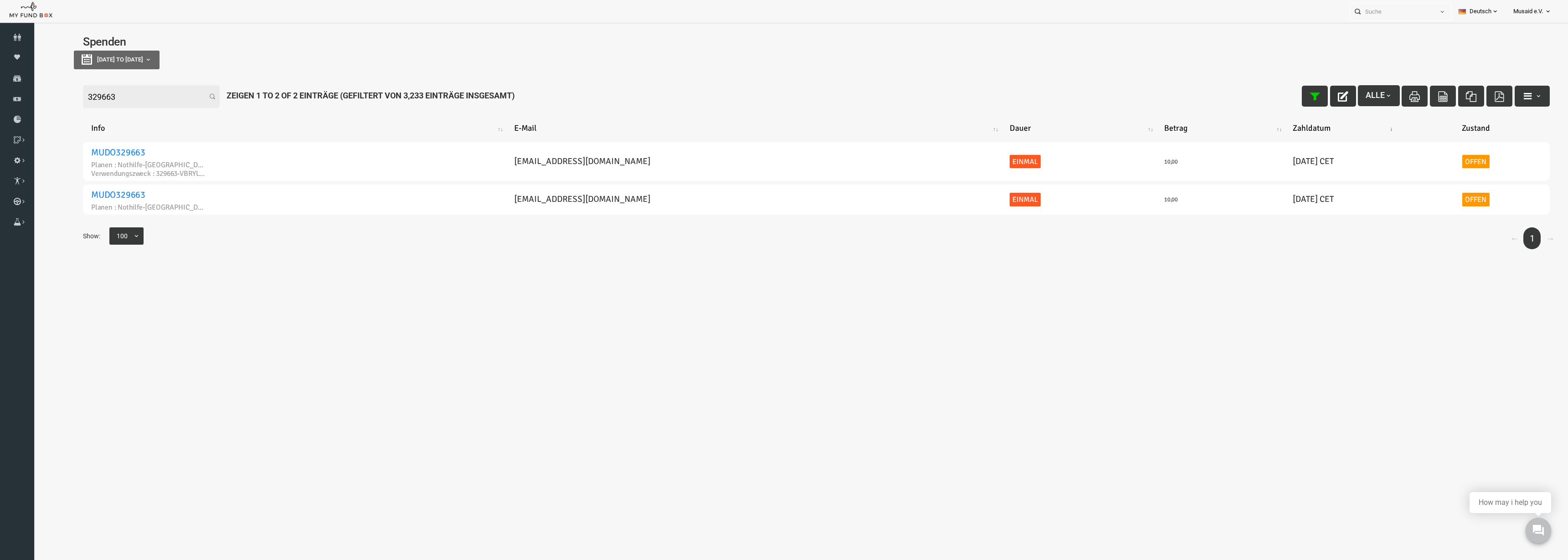
type input "329663"
click at [1307, 100] on icon "button" at bounding box center [1312, 96] width 10 height 10
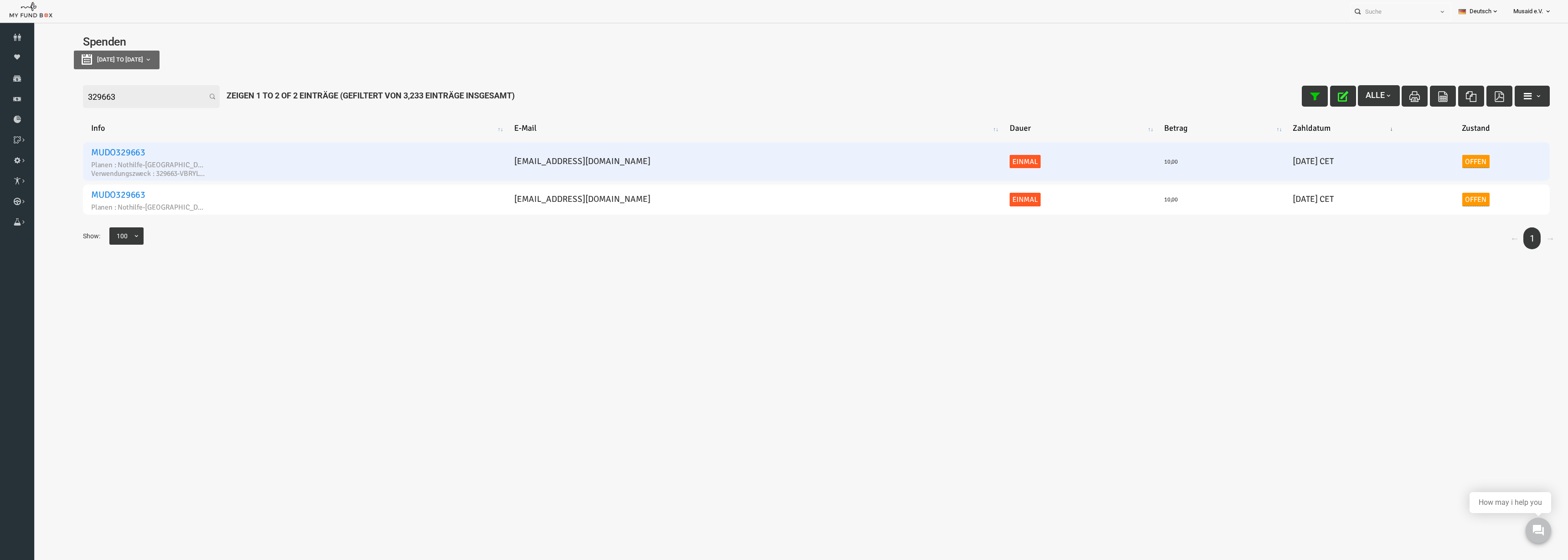
click at [1431, 163] on link "Offen" at bounding box center [1445, 161] width 28 height 13
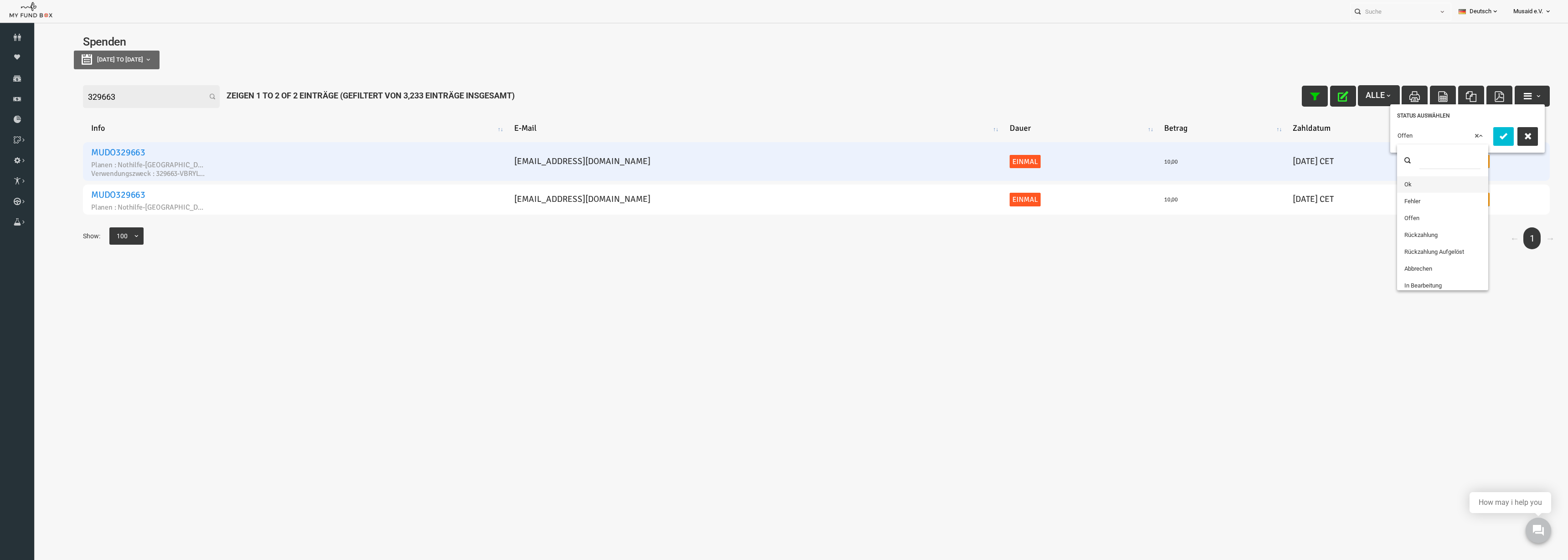
drag, startPoint x: 1420, startPoint y: 132, endPoint x: 1411, endPoint y: 159, distance: 28.5
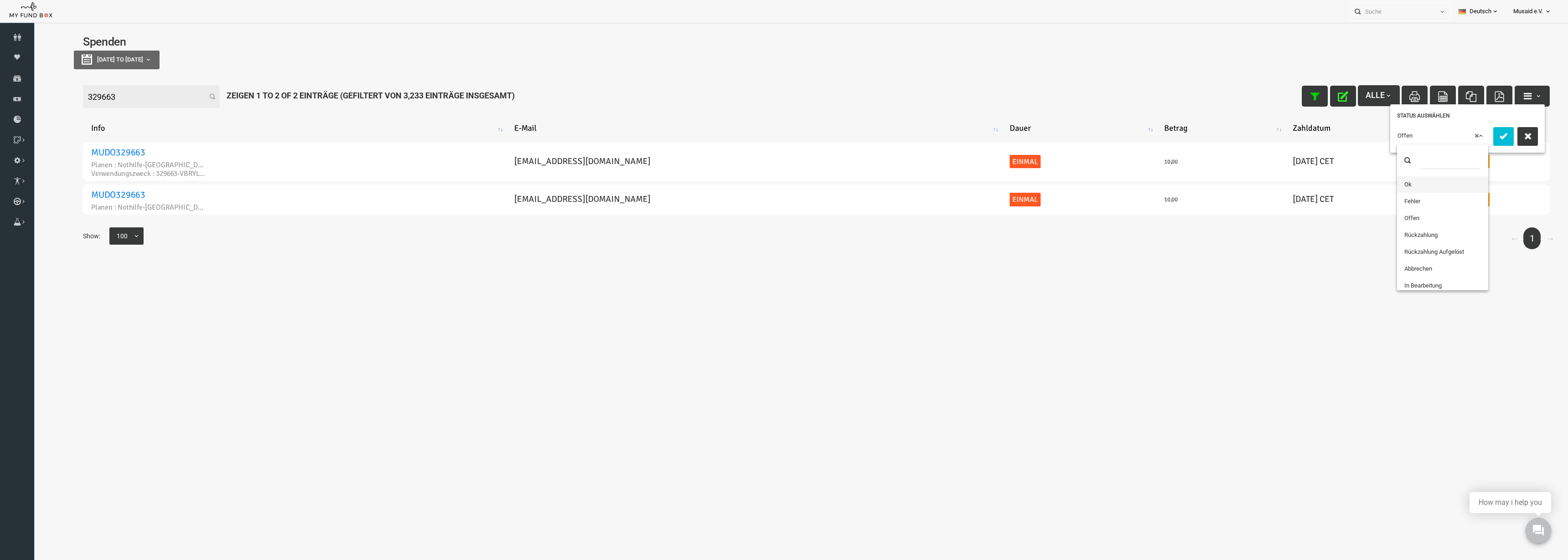
click at [1420, 132] on span "× Offen" at bounding box center [1411, 136] width 90 height 9
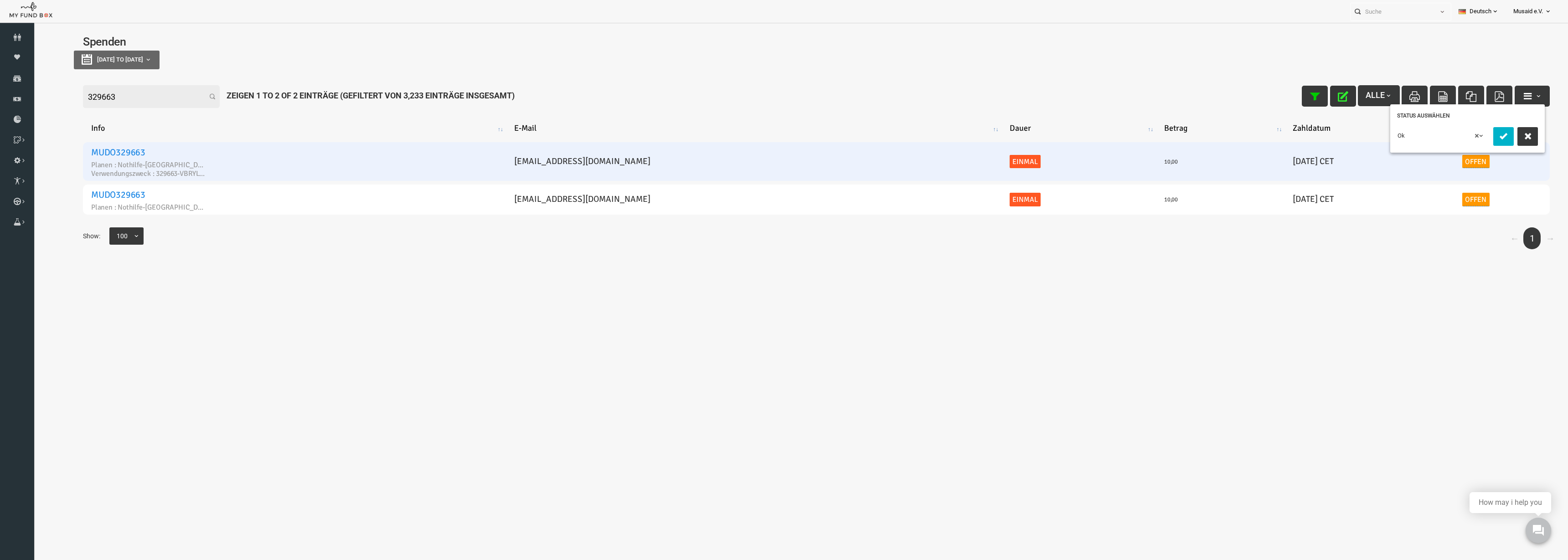
click at [1474, 142] on button "submit" at bounding box center [1472, 136] width 21 height 19
click at [1307, 98] on icon "button" at bounding box center [1312, 96] width 10 height 10
click at [1279, 96] on icon "button" at bounding box center [1284, 96] width 10 height 10
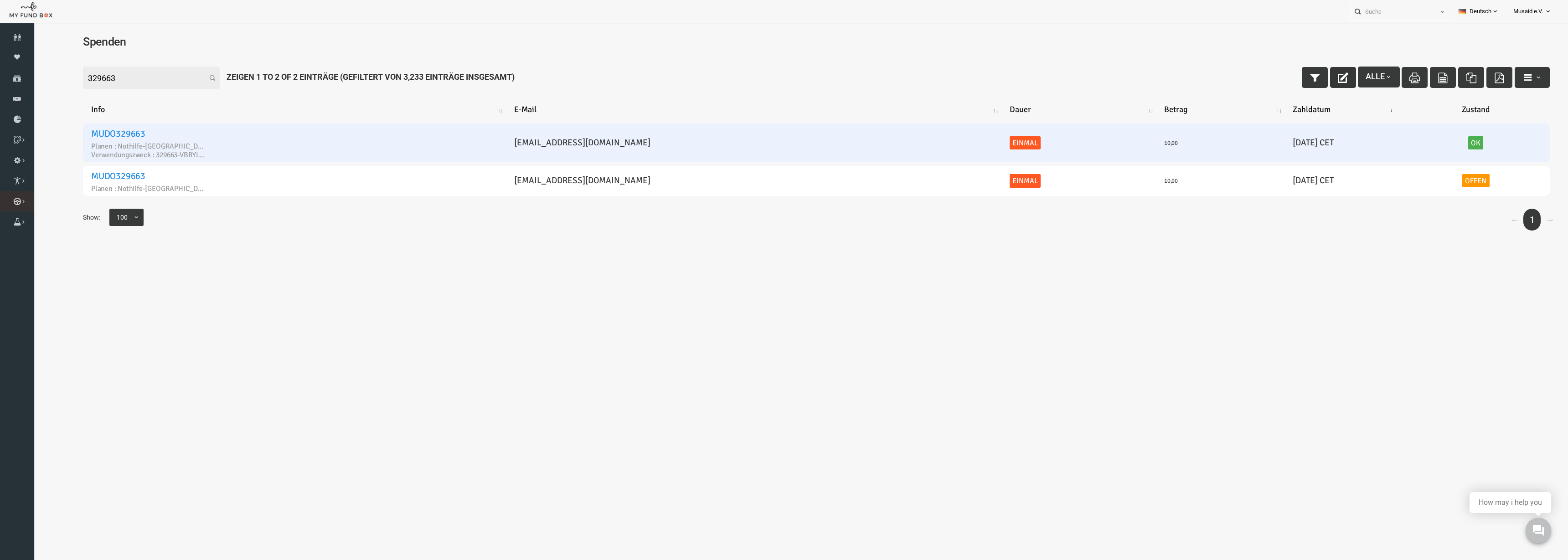
click at [0, 0] on link "Kurban Liste" at bounding box center [0, 0] width 0 height 0
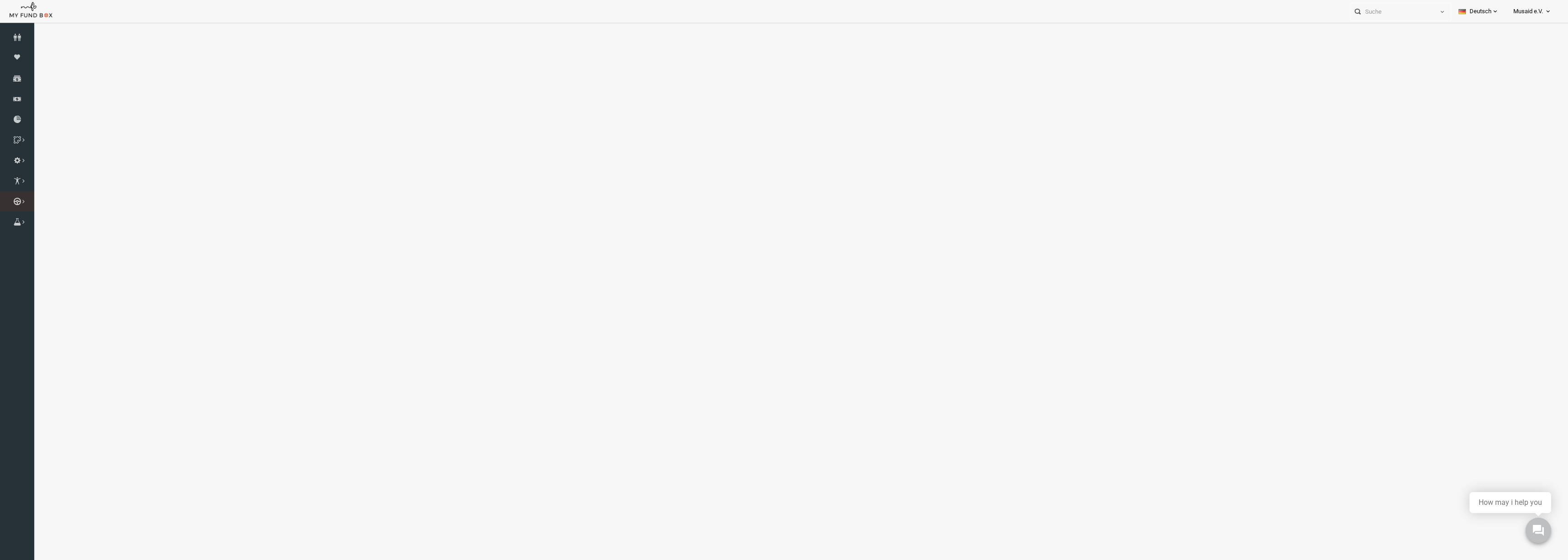
select select "100"
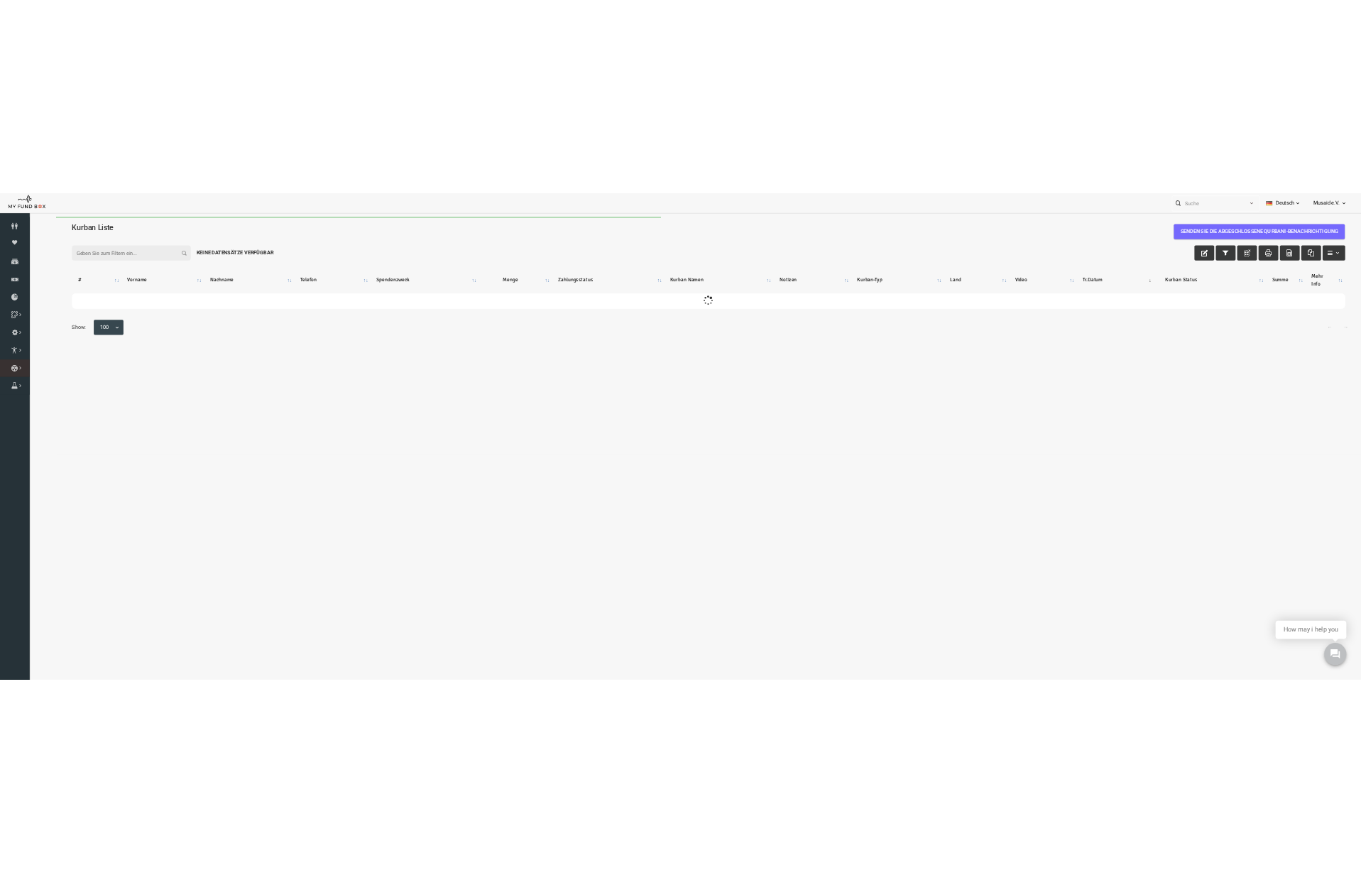
scroll to position [0, 0]
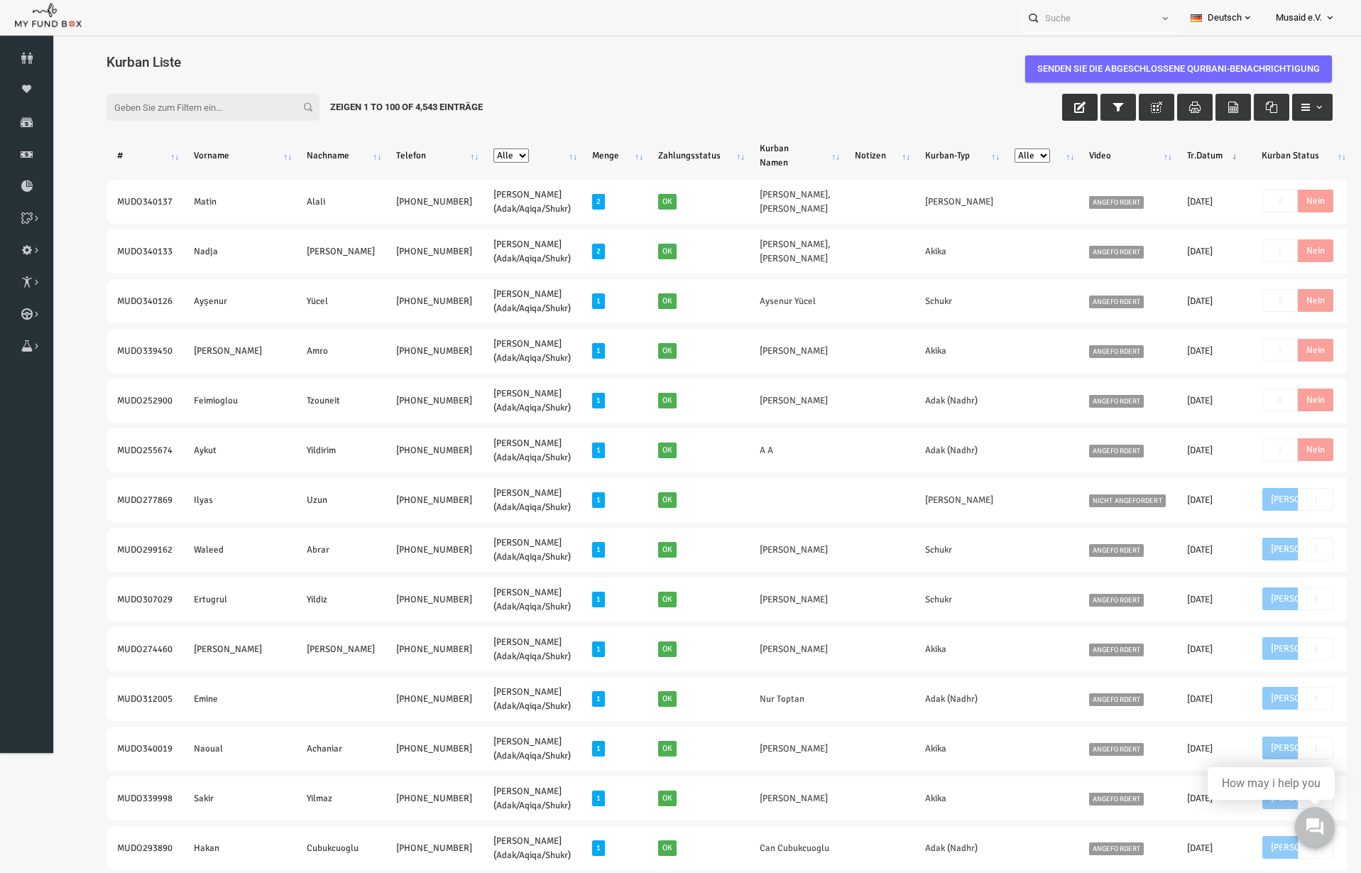
click at [1048, 102] on icon "button" at bounding box center [1053, 107] width 11 height 11
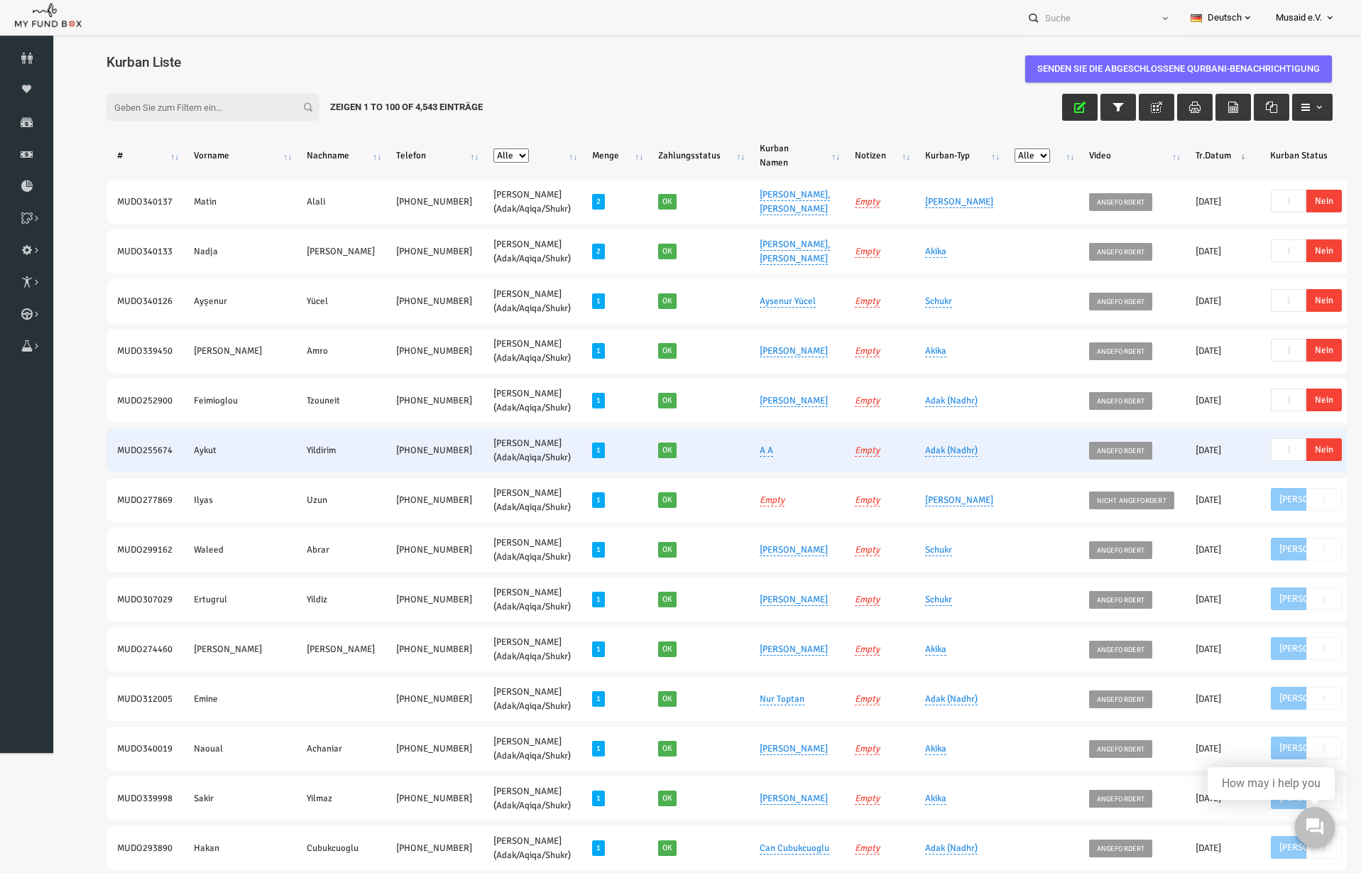
click at [1280, 457] on span "Nein" at bounding box center [1298, 449] width 36 height 23
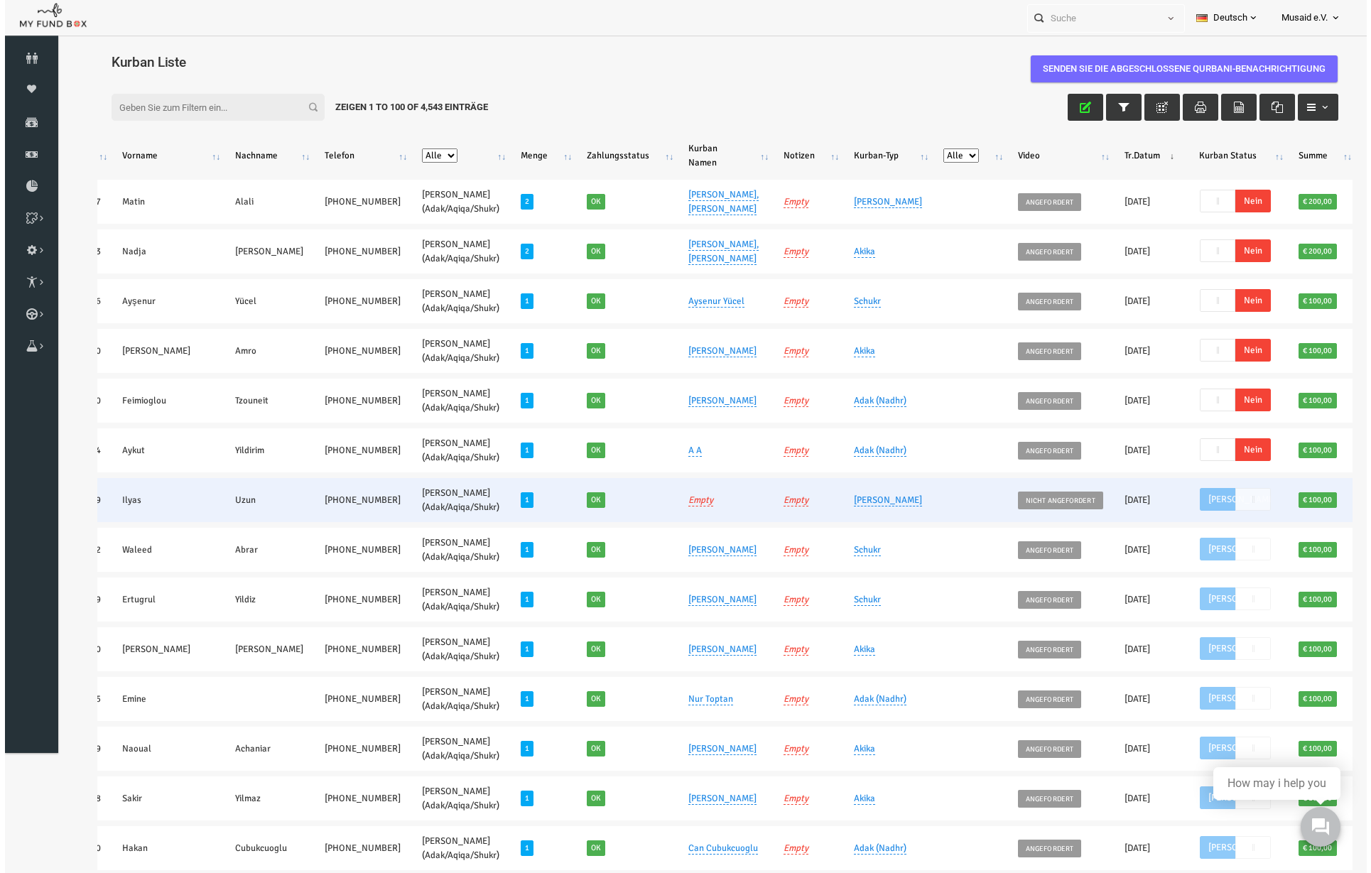
scroll to position [23, 0]
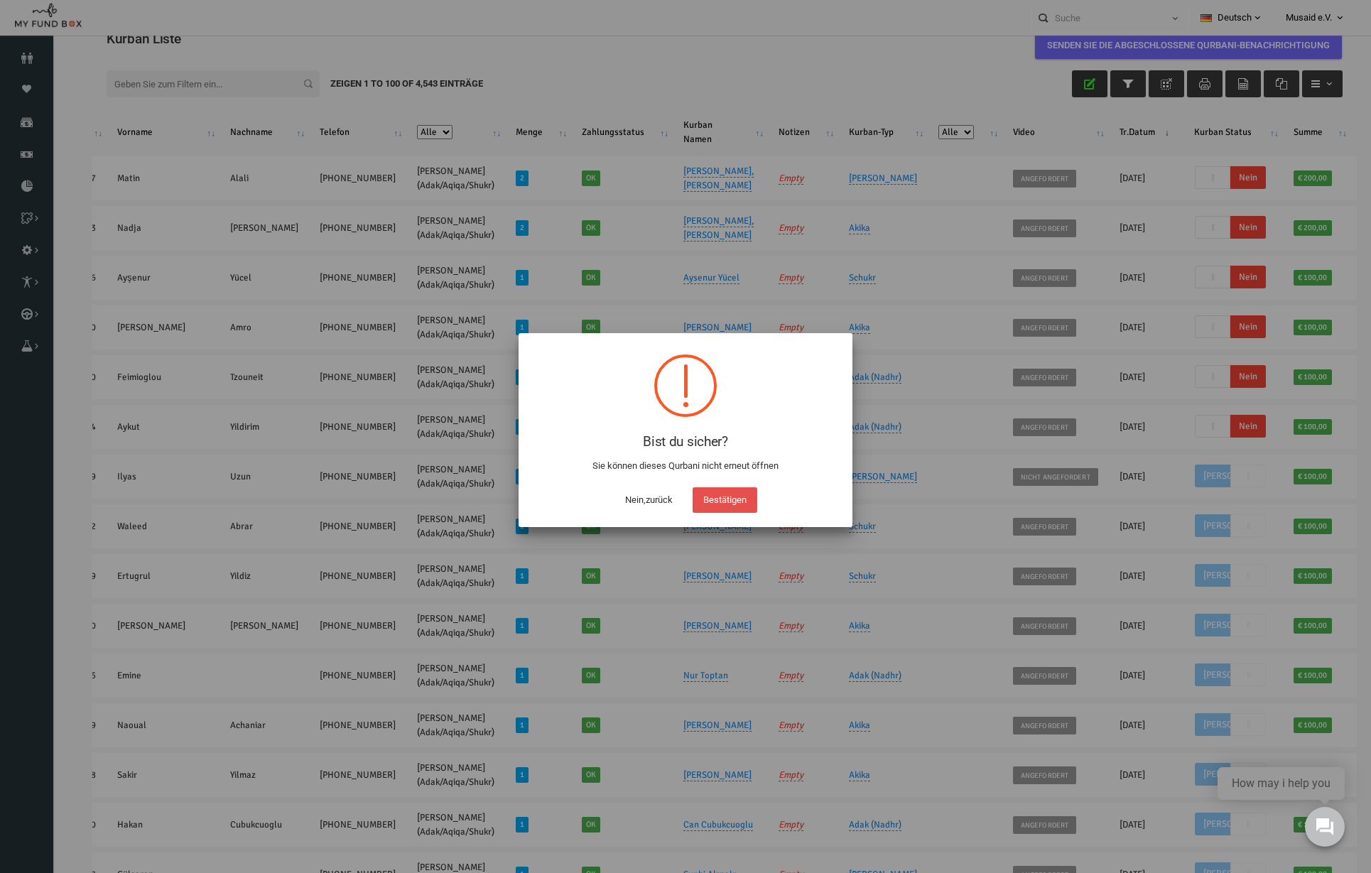
click at [724, 500] on button "Bestätigen" at bounding box center [724, 500] width 65 height 26
checkbox input "true"
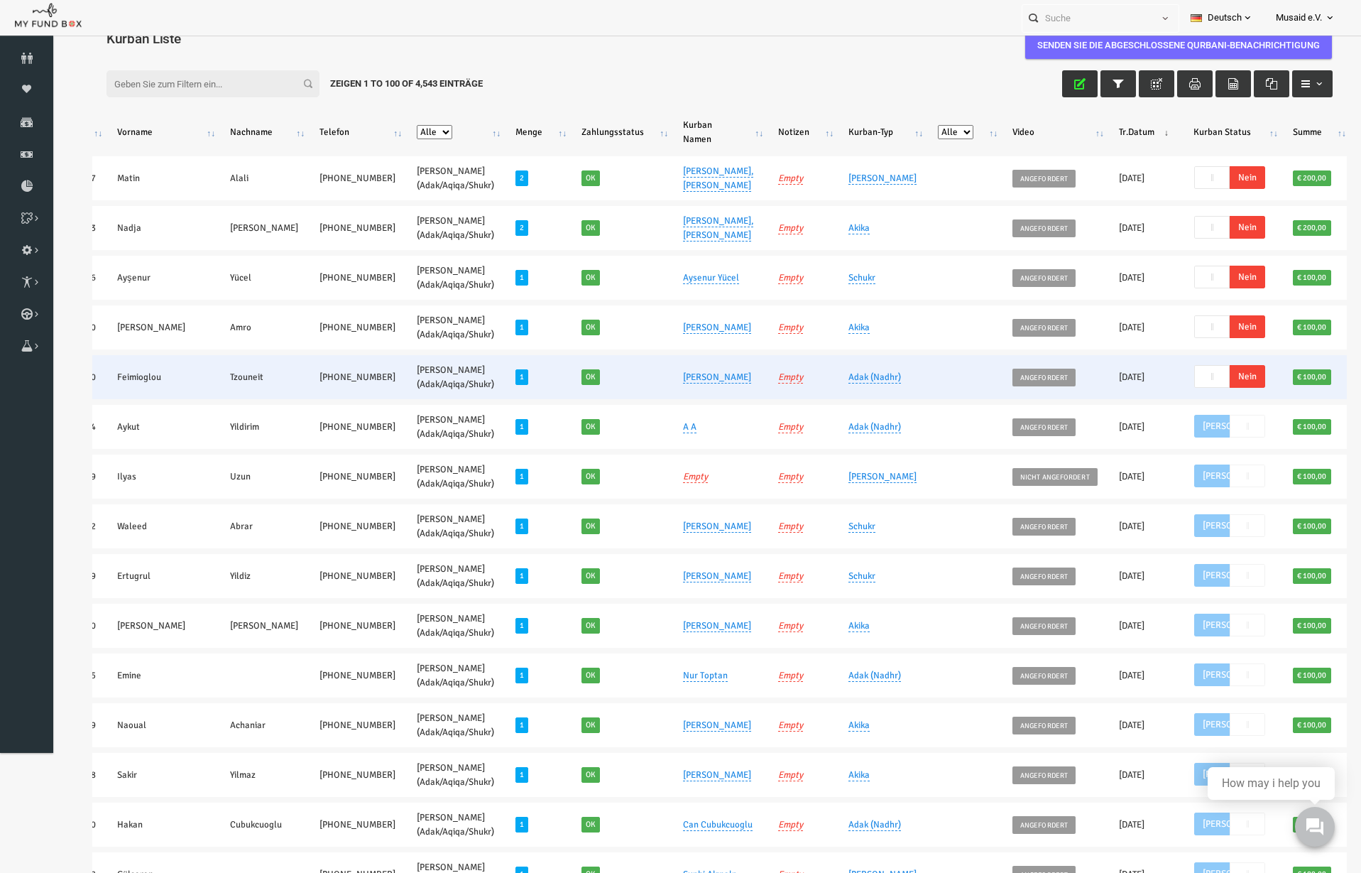
drag, startPoint x: 1146, startPoint y: 398, endPoint x: 1067, endPoint y: 423, distance: 83.5
click at [1204, 388] on span "Nein" at bounding box center [1222, 376] width 36 height 23
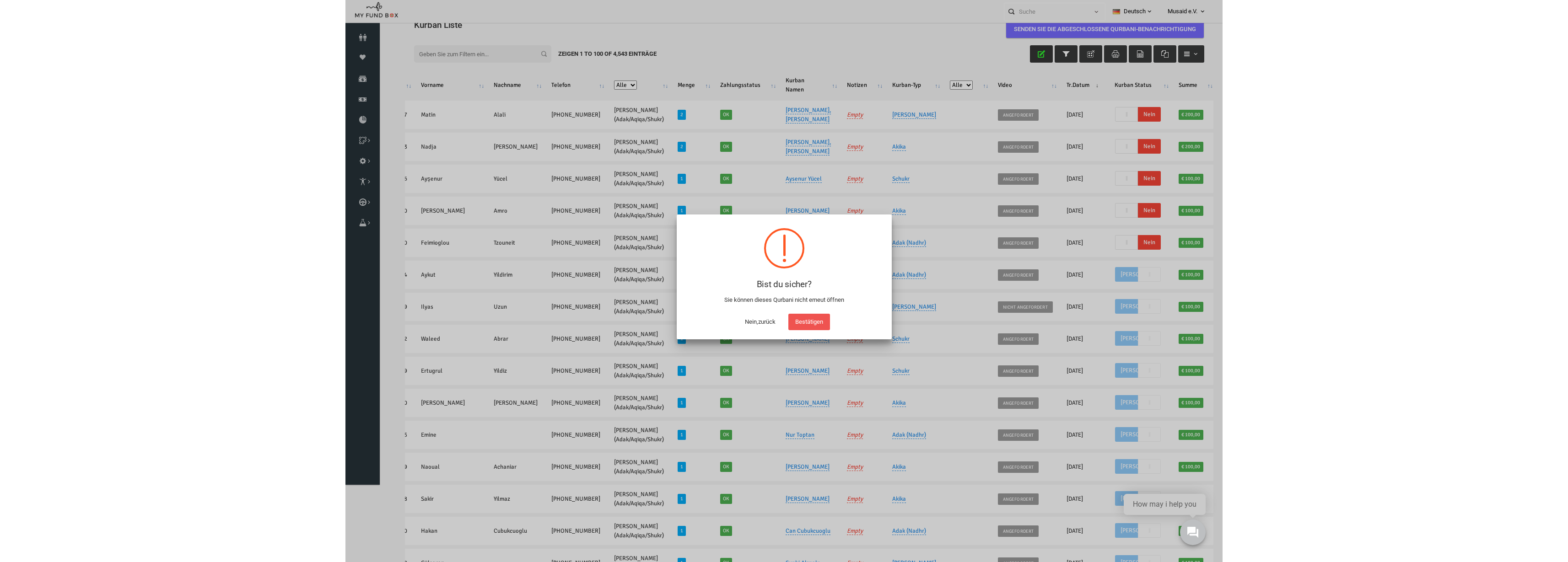
scroll to position [0, 0]
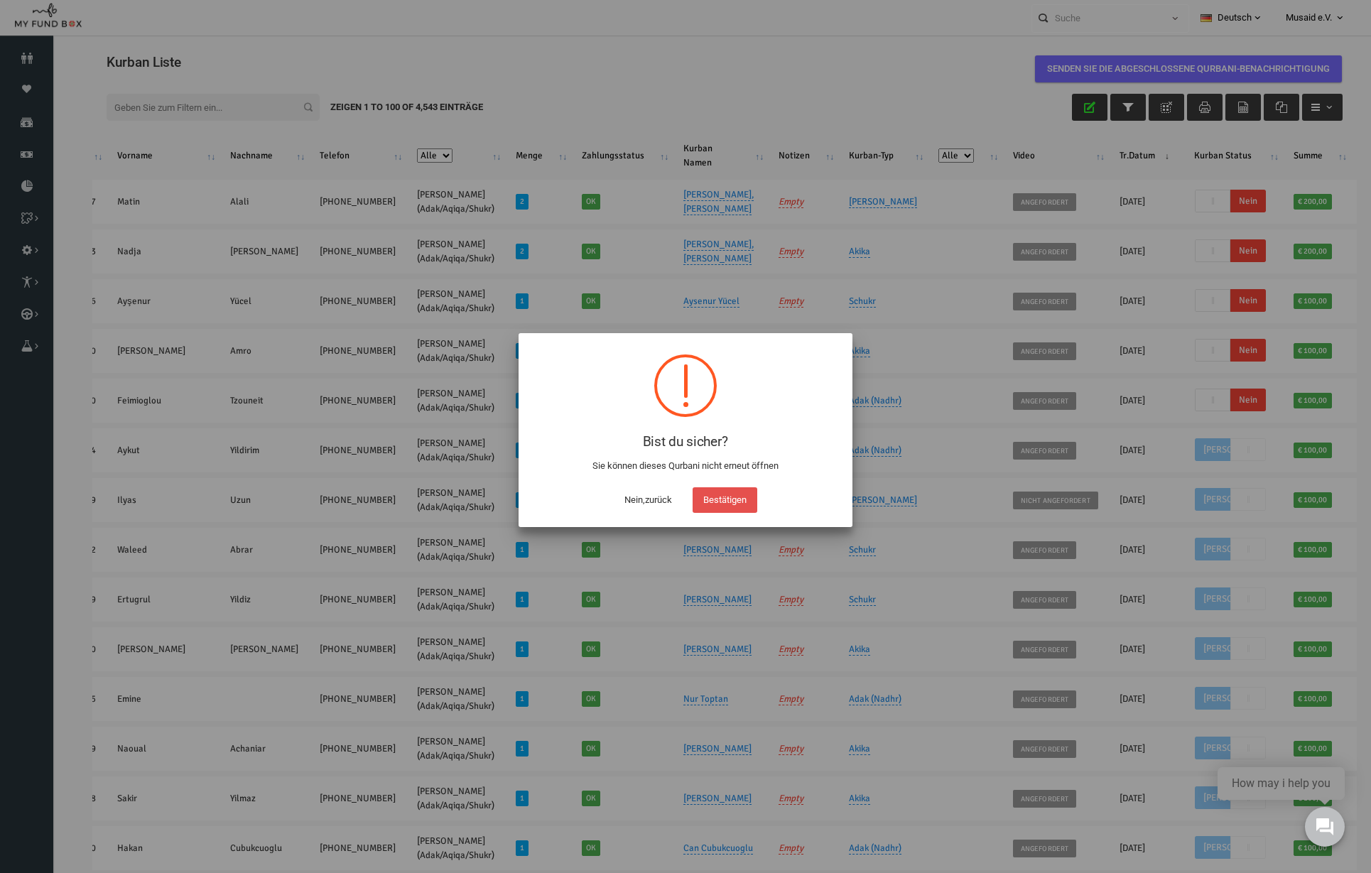
click at [746, 506] on button "Bestätigen" at bounding box center [724, 500] width 65 height 26
checkbox input "true"
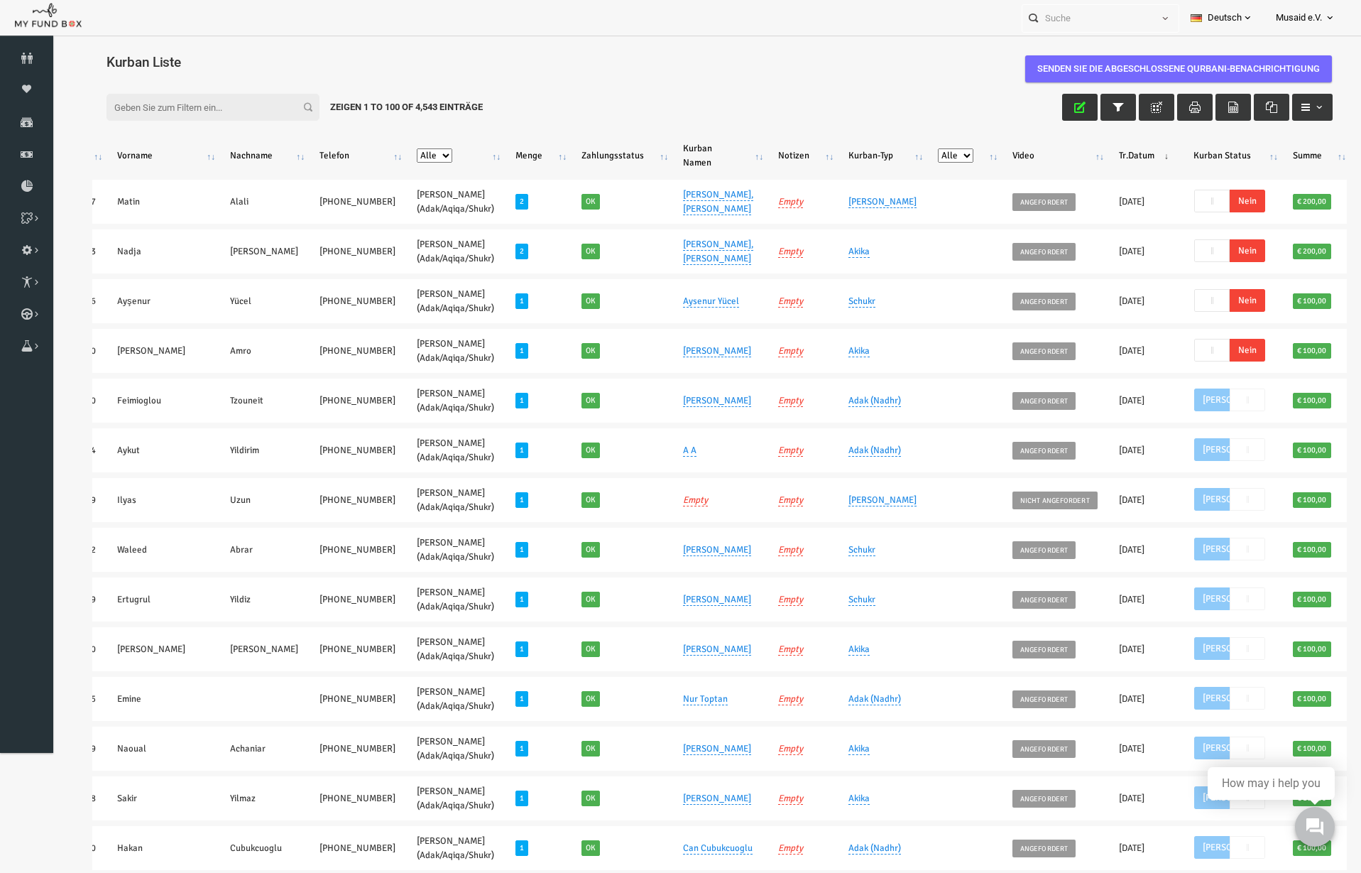
click at [1036, 109] on button "button" at bounding box center [1054, 107] width 36 height 27
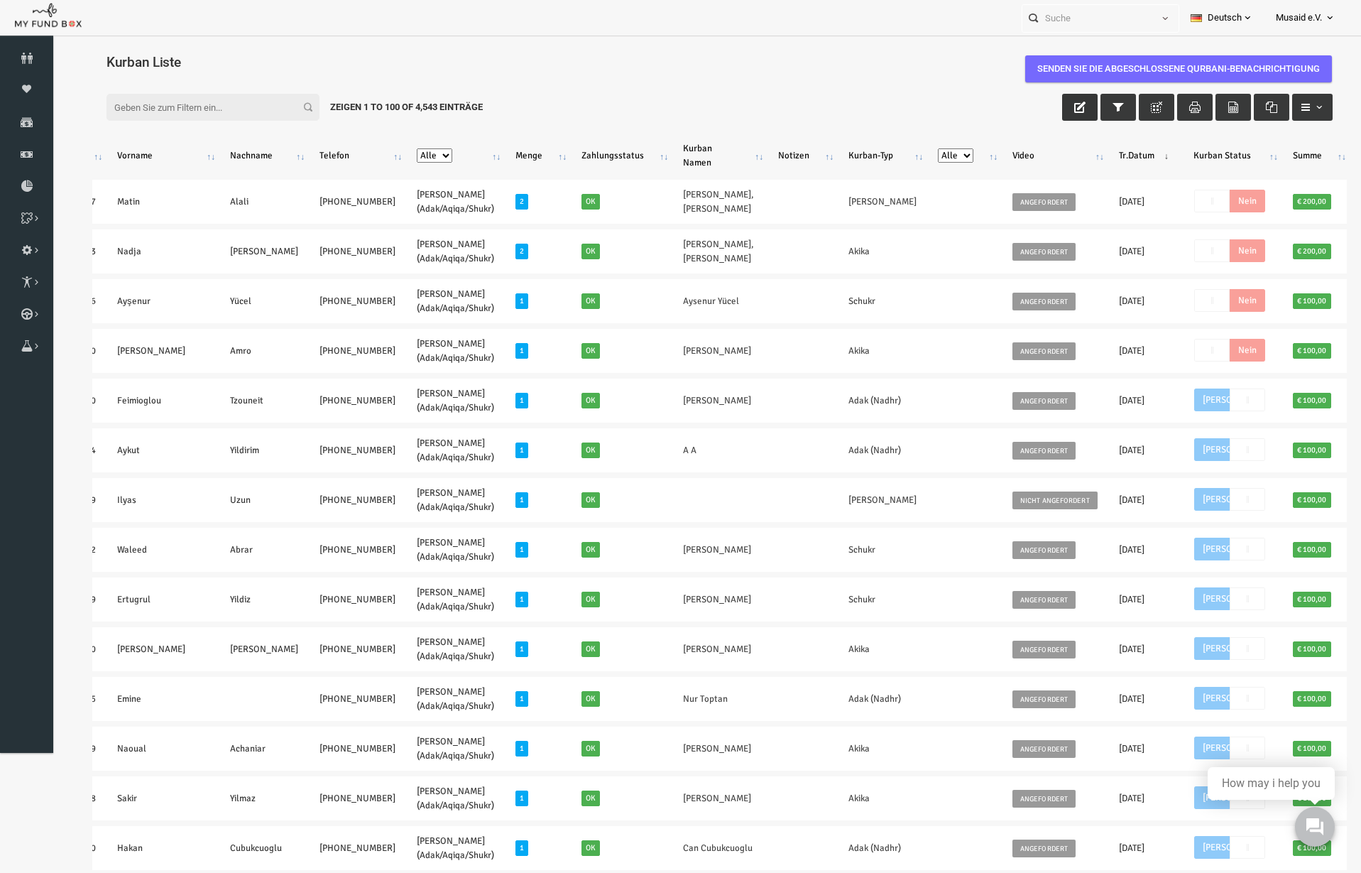
click at [1036, 104] on button "button" at bounding box center [1054, 107] width 36 height 27
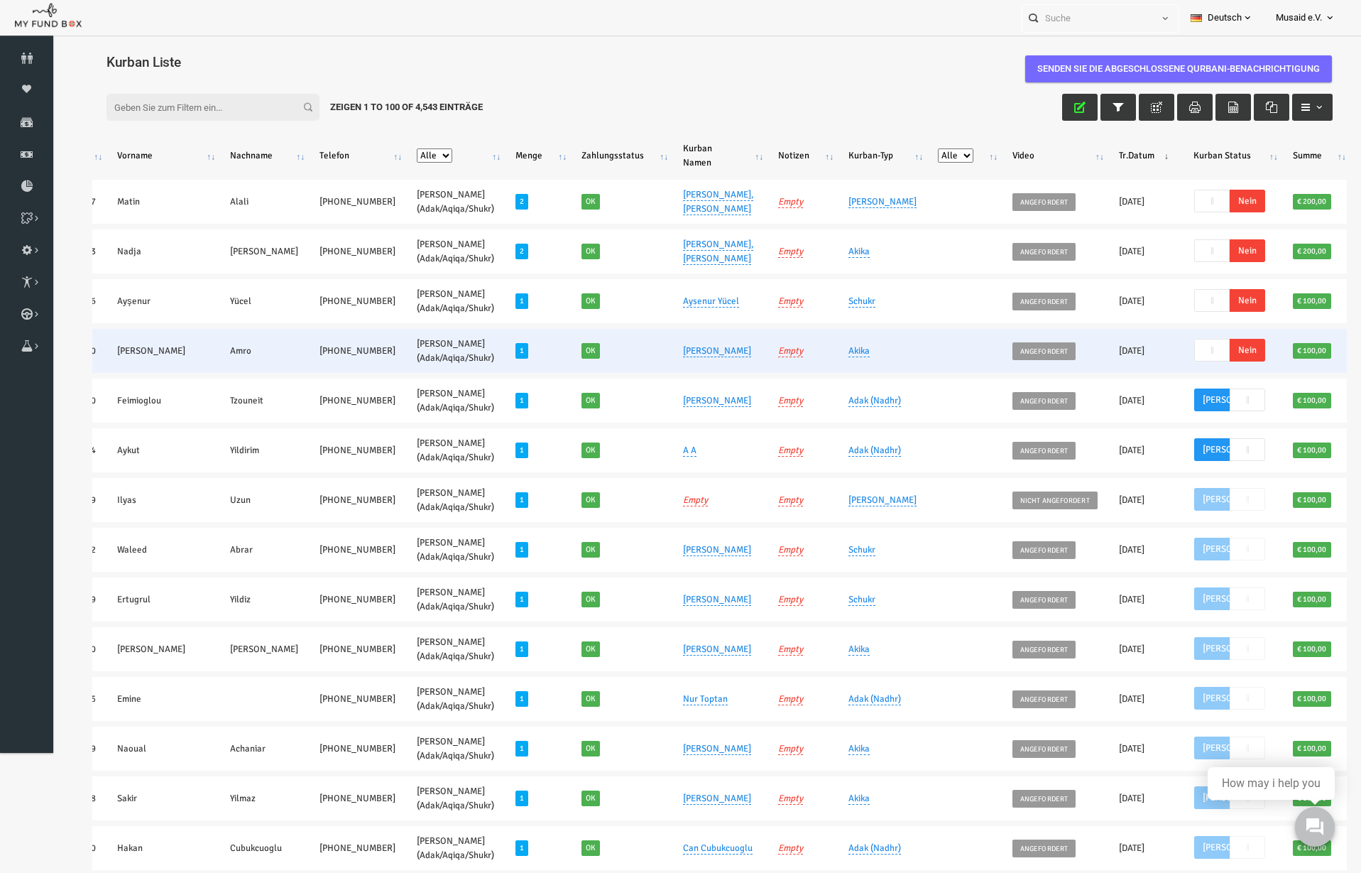
click at [1204, 361] on span "Nein" at bounding box center [1222, 350] width 36 height 23
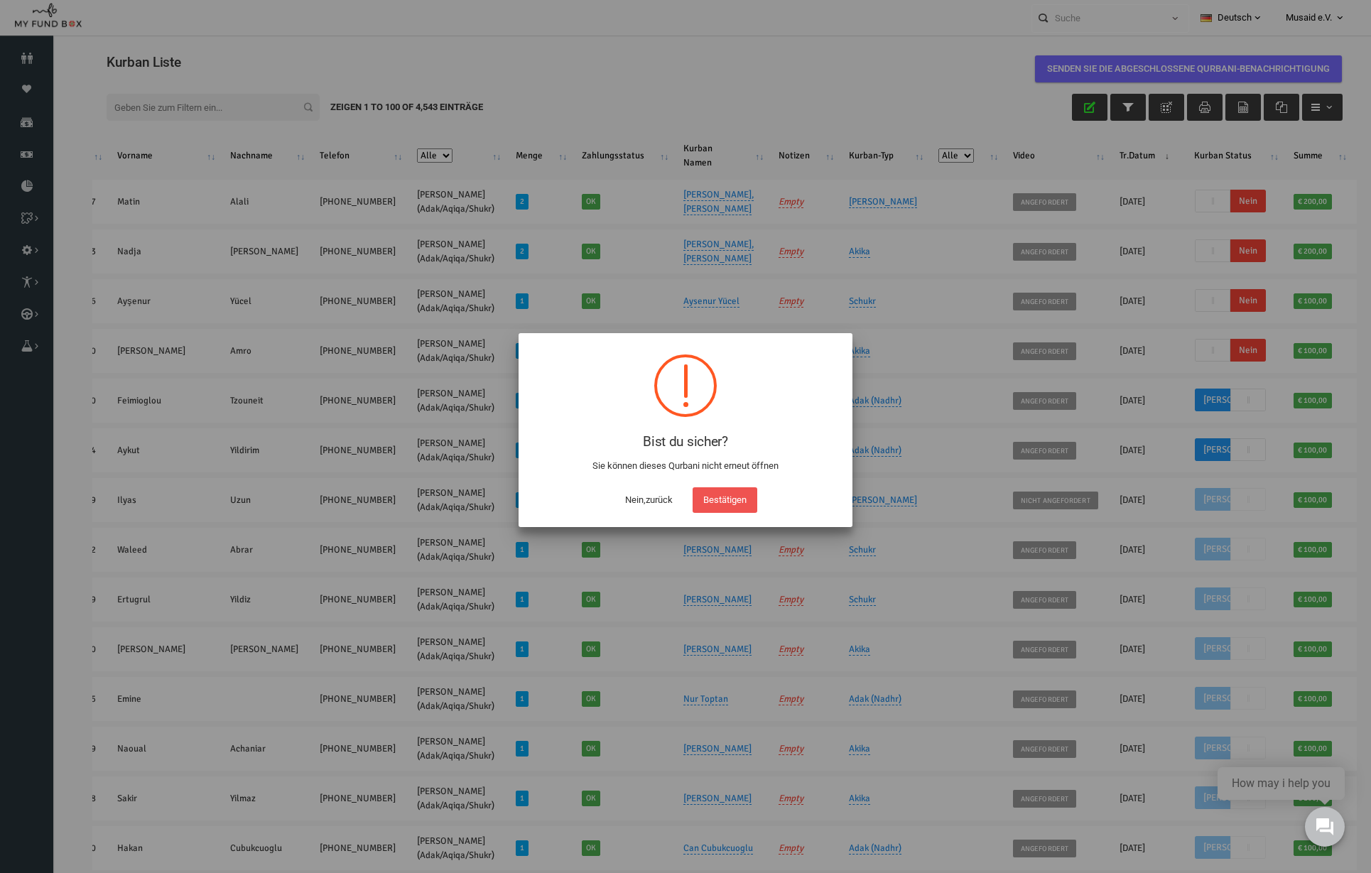
click at [1298, 413] on div "Bist du sicher? Sie können dieses Qurbani nicht erneut öffnen ! Not valid! Nein…" at bounding box center [1303, 407] width 11 height 11
click at [729, 505] on button "Bestätigen" at bounding box center [724, 500] width 65 height 26
checkbox input "true"
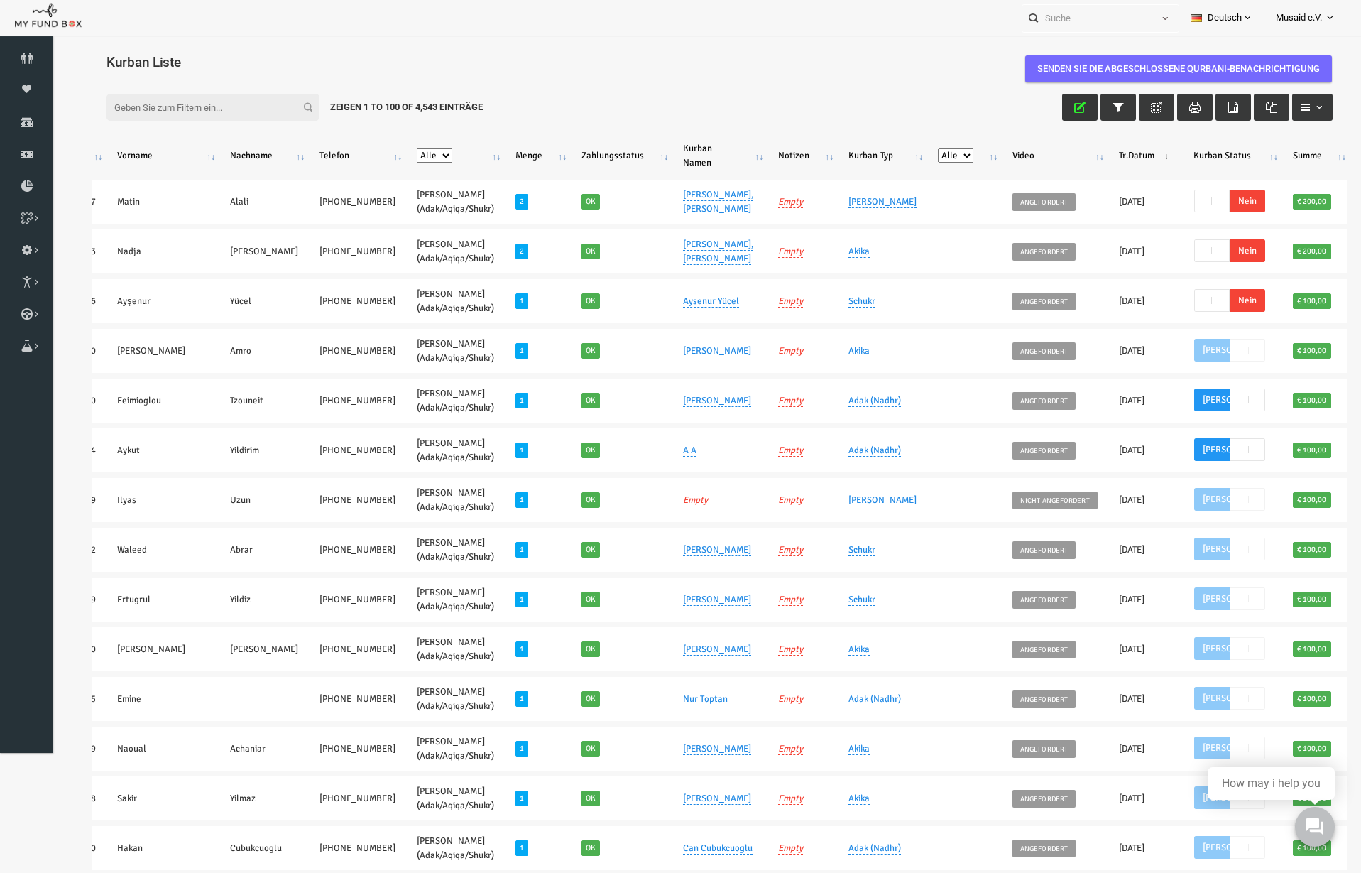
click at [1052, 100] on button "button" at bounding box center [1054, 107] width 36 height 27
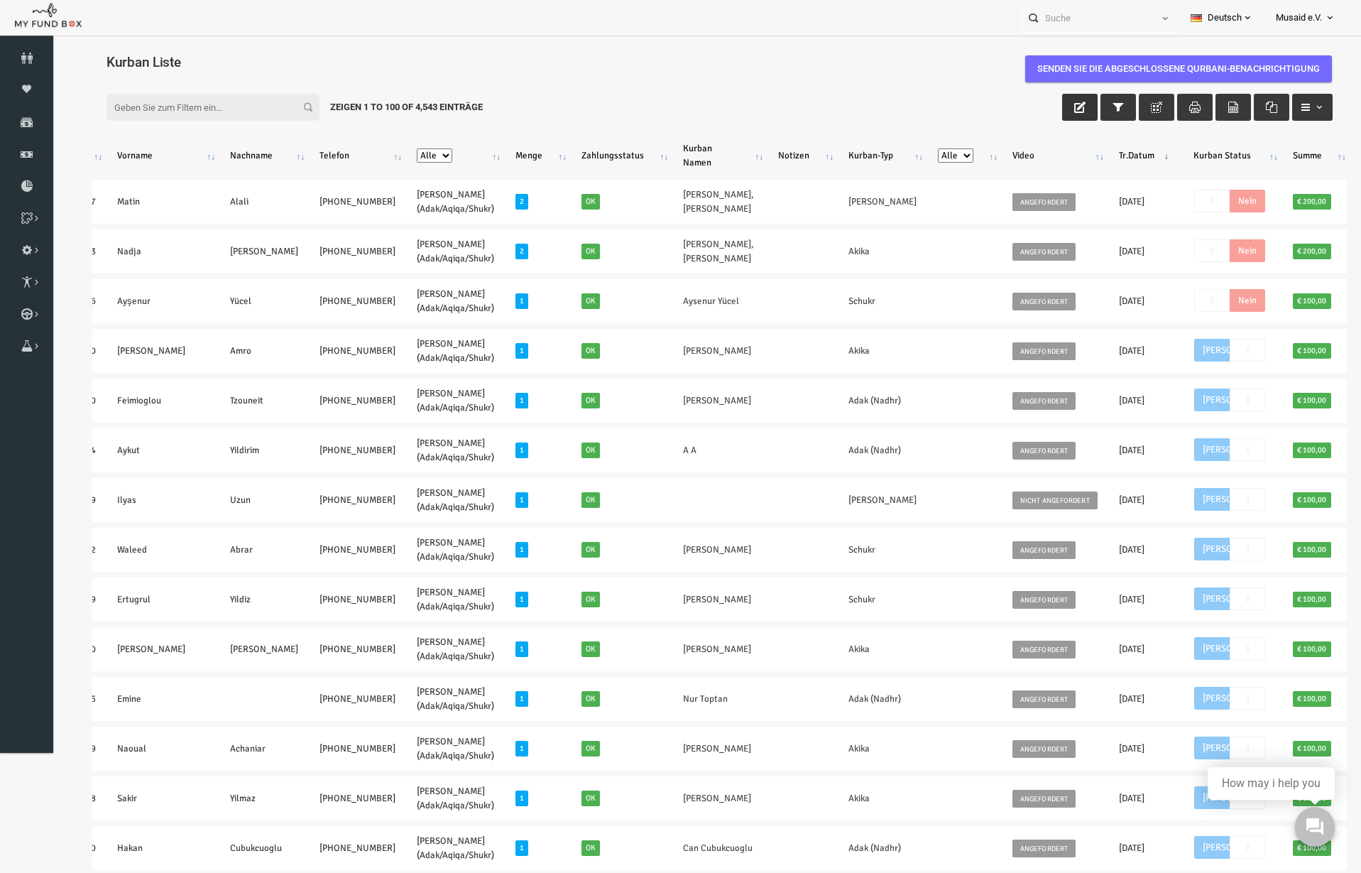
click at [1048, 109] on icon "button" at bounding box center [1053, 107] width 11 height 11
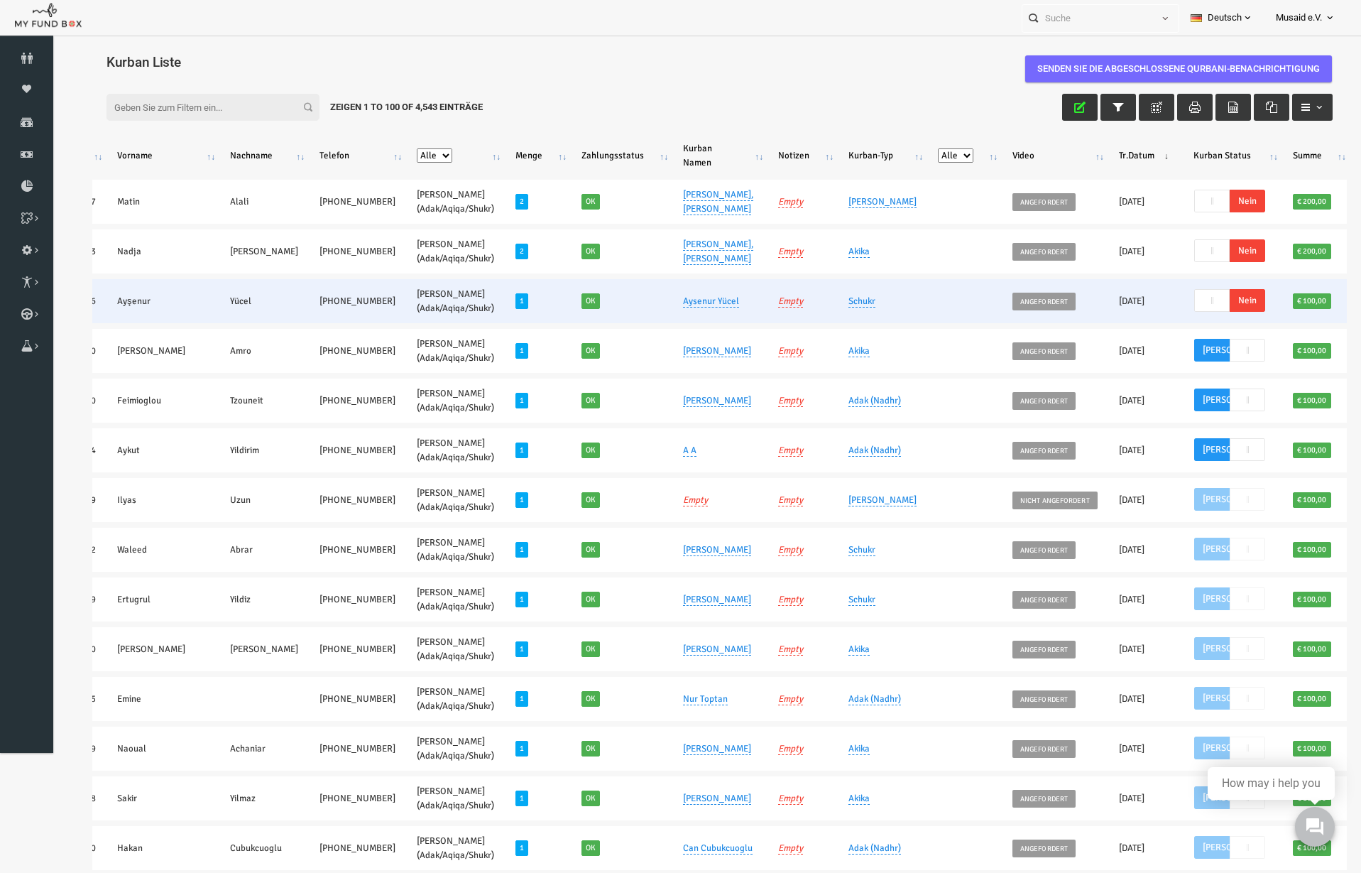
click at [1204, 312] on span "Nein" at bounding box center [1222, 300] width 36 height 23
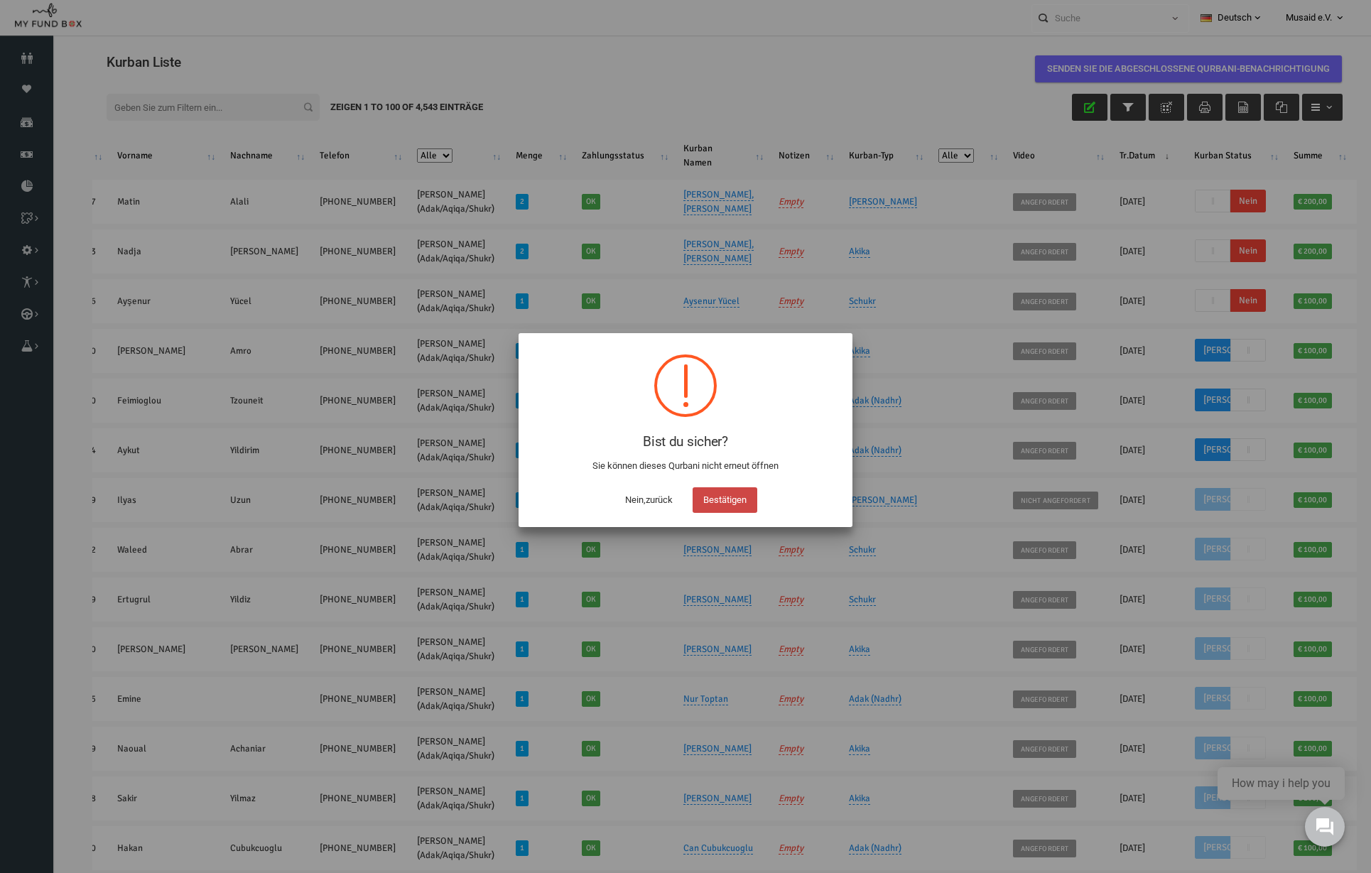
click at [734, 509] on button "Bestätigen" at bounding box center [724, 500] width 65 height 26
checkbox input "true"
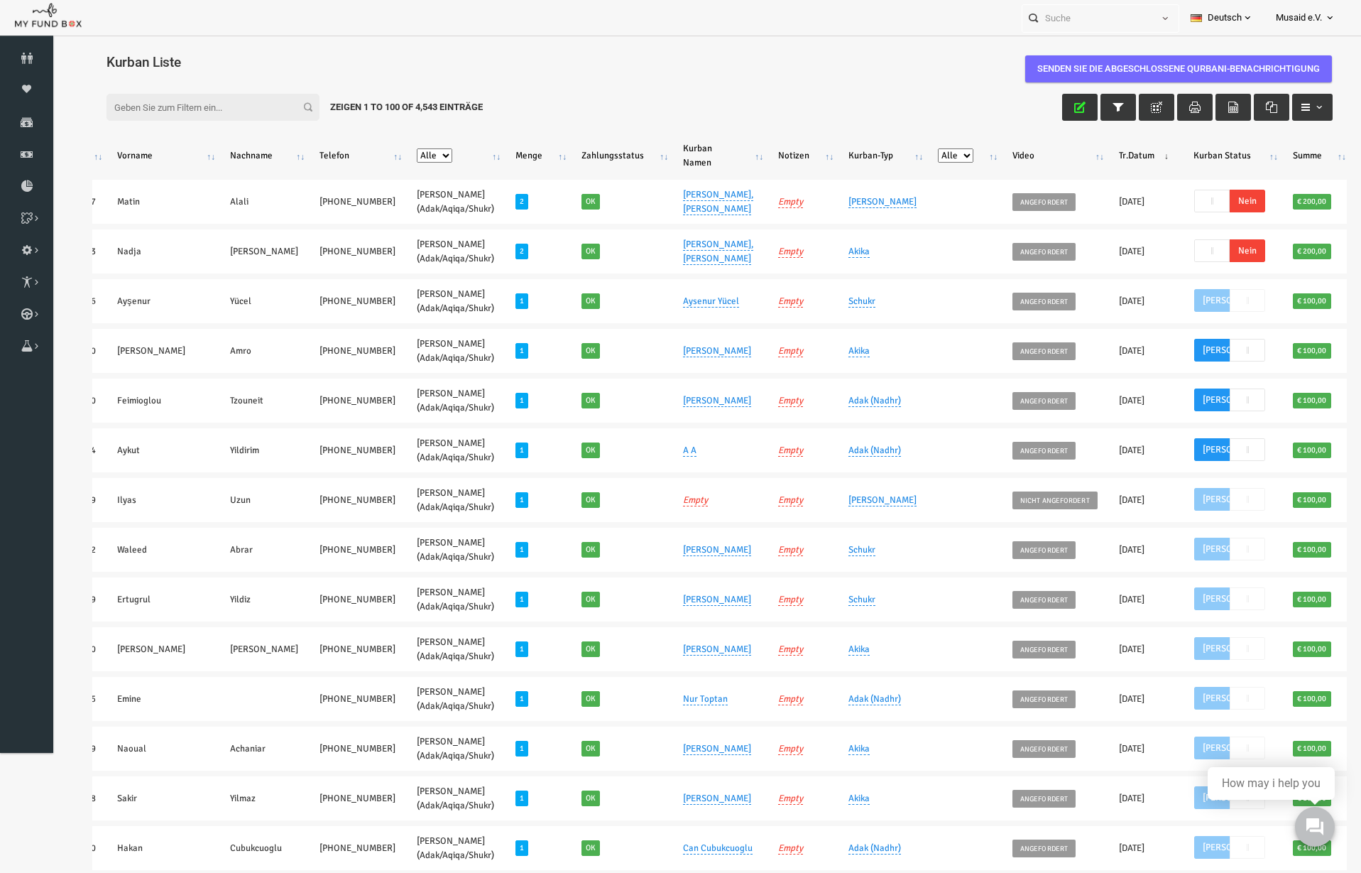
click at [1052, 106] on button "button" at bounding box center [1054, 107] width 36 height 27
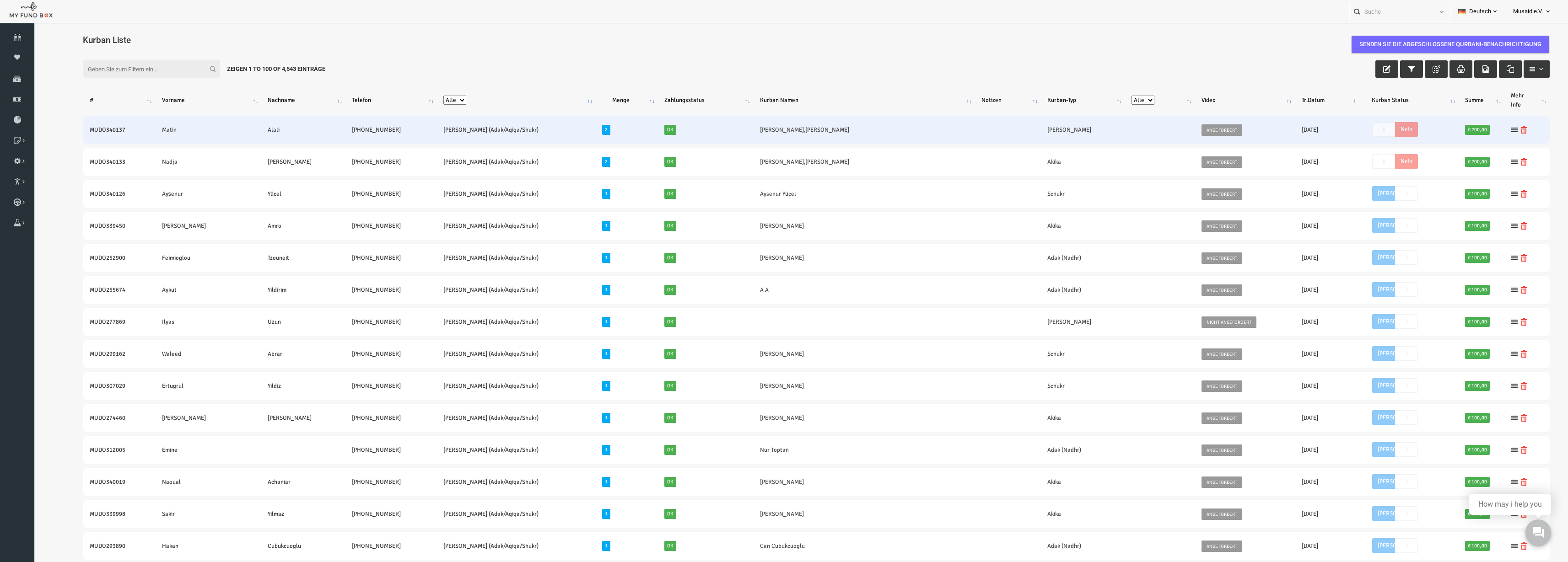
drag, startPoint x: 56, startPoint y: 126, endPoint x: 495, endPoint y: 117, distance: 439.1
click at [495, 117] on tr "MUDO340137 Matin Alali +49 1745804586 Nafilah Kurban (Adak/Aqiqa/Shukr) 2 Ok Ha…" at bounding box center [785, 130] width 1467 height 28
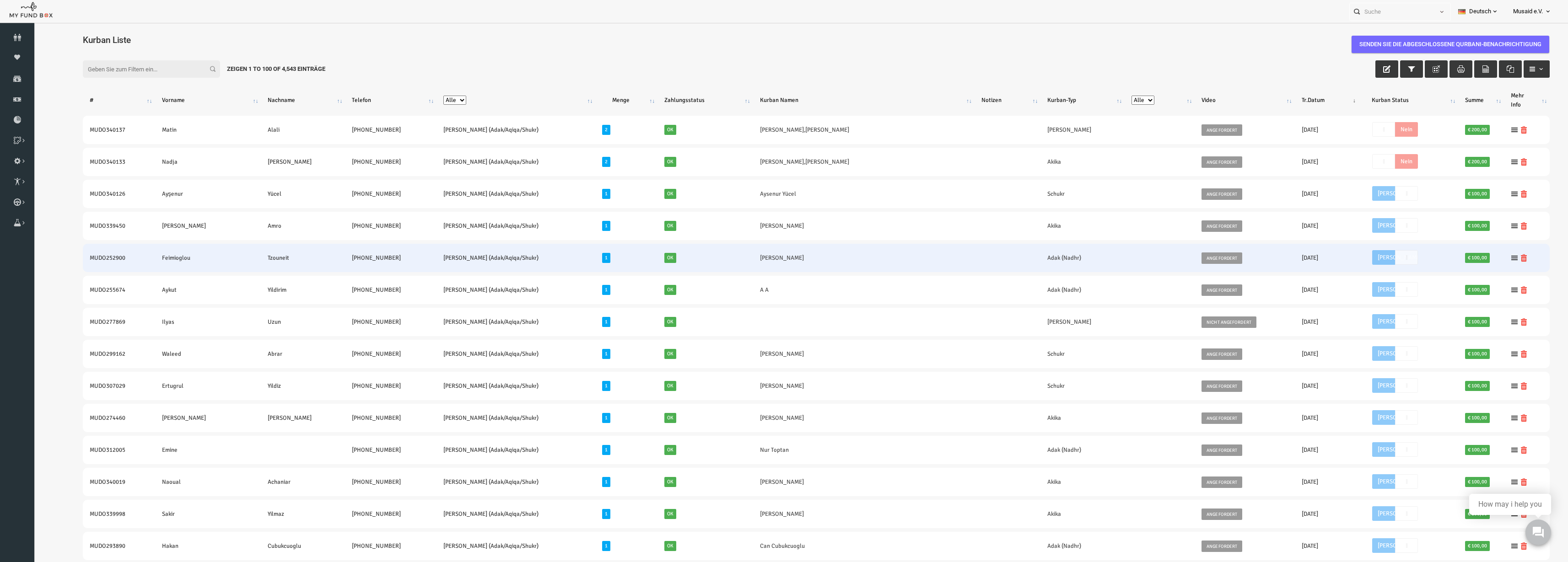
copy tr "MUDO340137 Matin Alali +49 1745804586 Nafilah Kurban (Adak/Aqiqa/Shukr)"
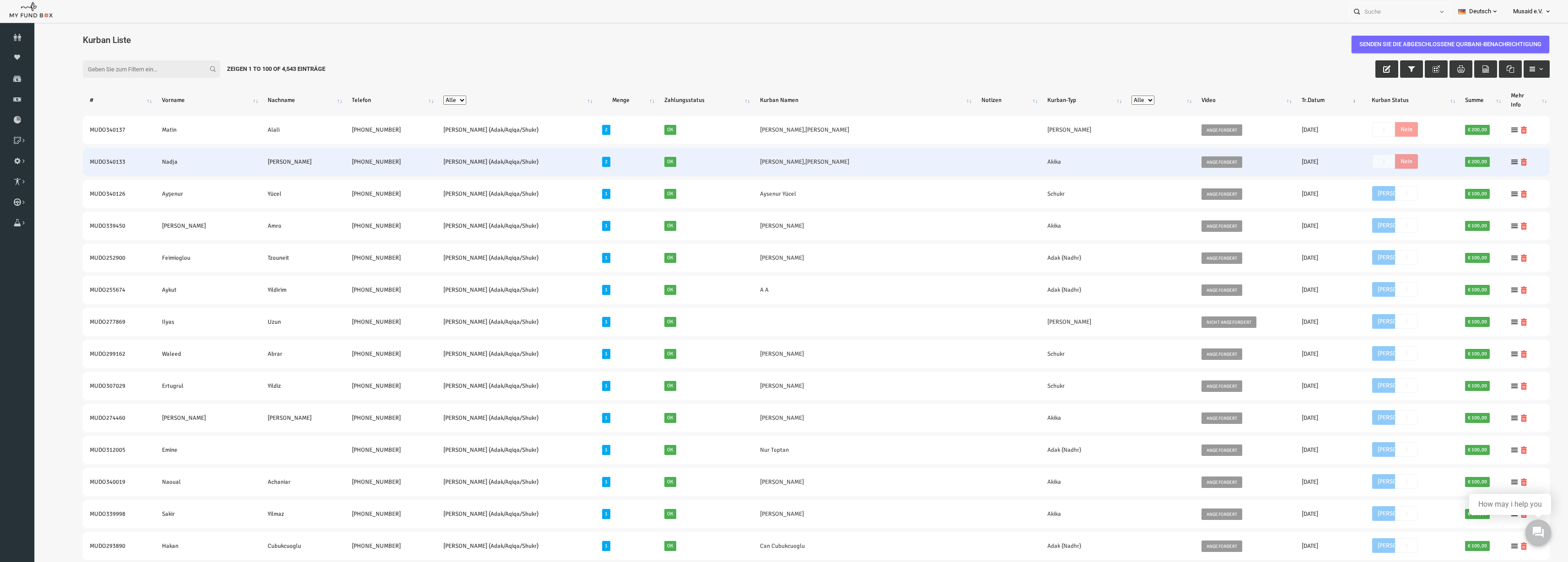
drag, startPoint x: 46, startPoint y: 163, endPoint x: 339, endPoint y: 161, distance: 293.0
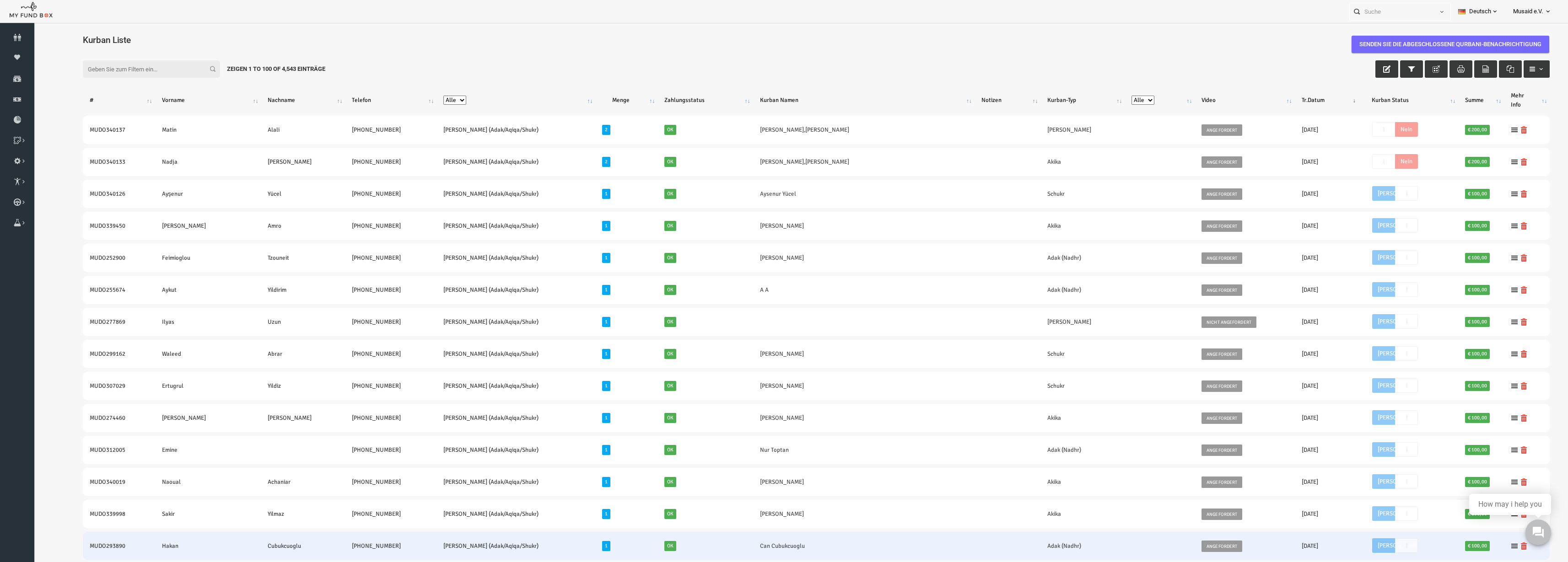
copy tr "MUDO340133 Nadja Abdallah +49 163 6158108"
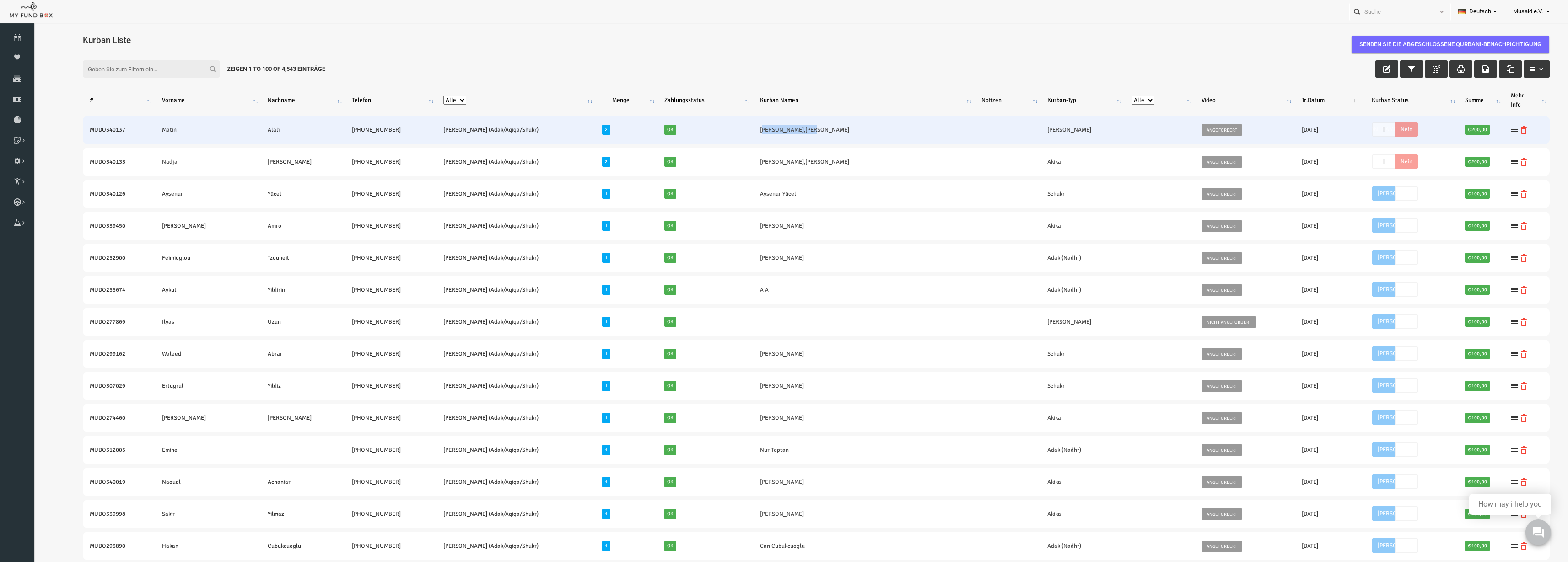
drag, startPoint x: 693, startPoint y: 131, endPoint x: 748, endPoint y: 135, distance: 55.1
click at [748, 135] on td "[PERSON_NAME],[PERSON_NAME]" at bounding box center [833, 130] width 222 height 28
copy link "Hayam Abdulrahman"
click at [722, 133] on td "[PERSON_NAME],[PERSON_NAME]" at bounding box center [833, 130] width 222 height 28
drag, startPoint x: 693, startPoint y: 130, endPoint x: 749, endPoint y: 140, distance: 56.9
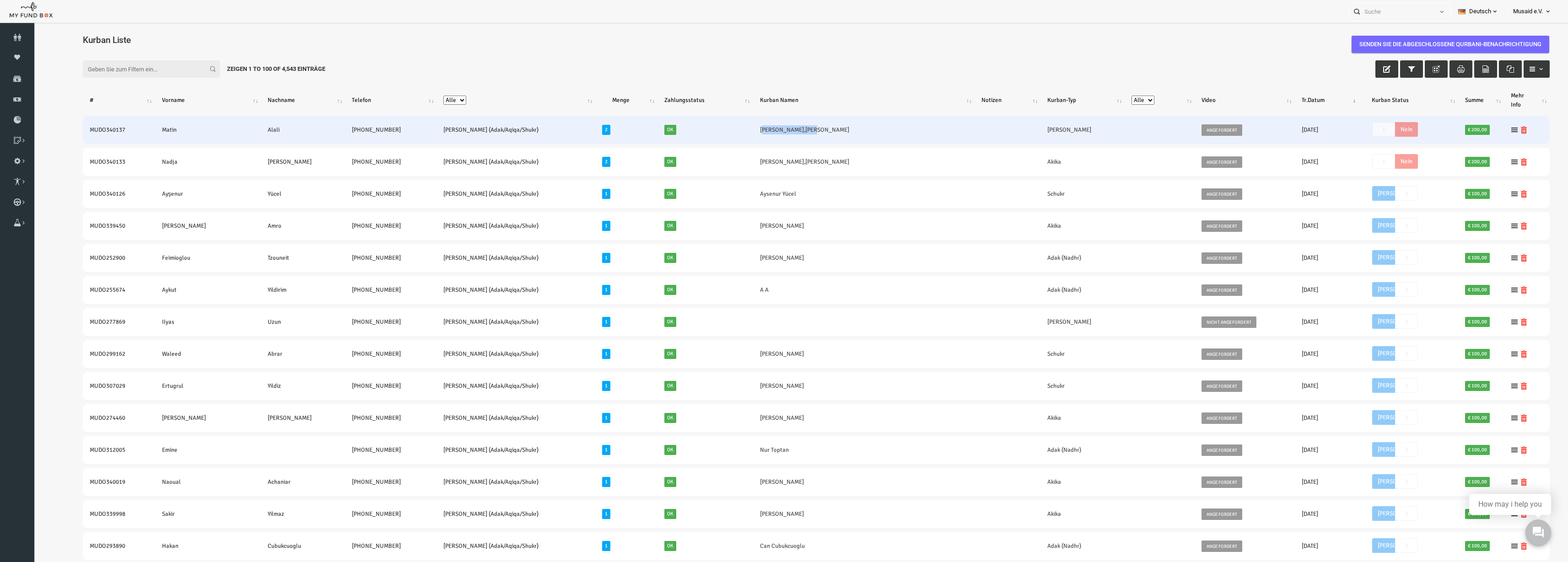
click at [749, 140] on td "[PERSON_NAME],[PERSON_NAME]" at bounding box center [833, 130] width 222 height 28
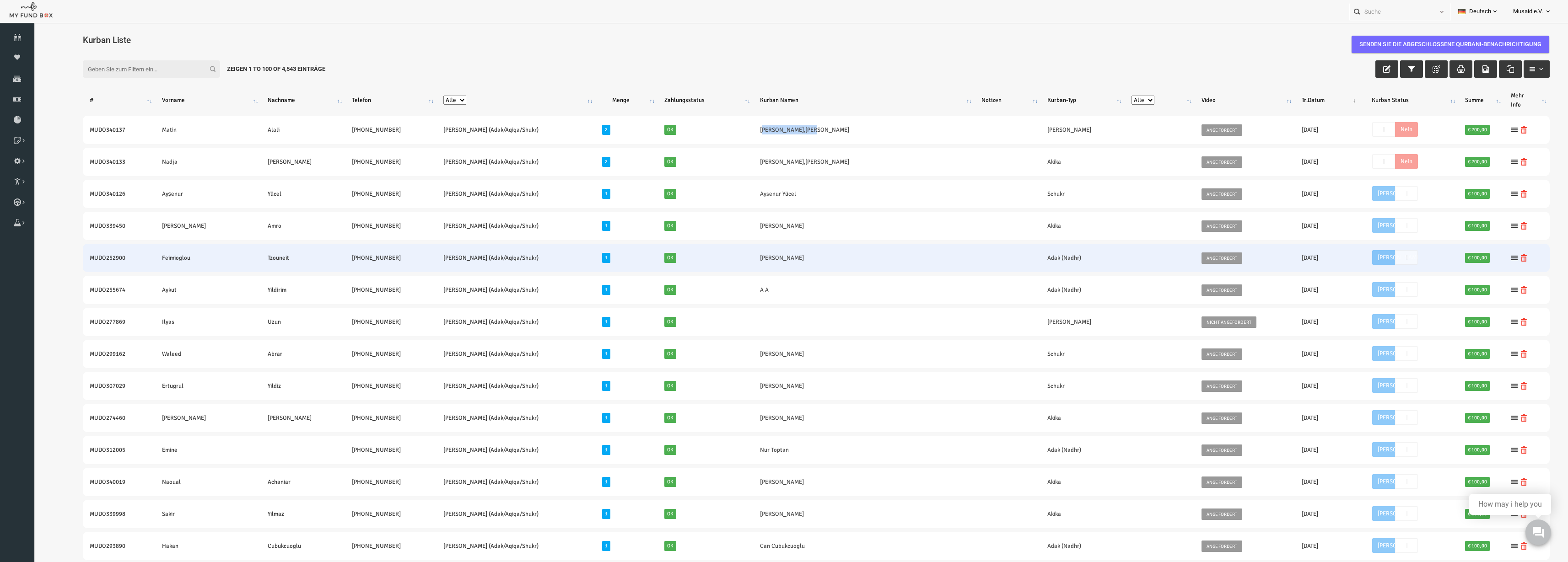
copy link "Hayam Abdulrahman"
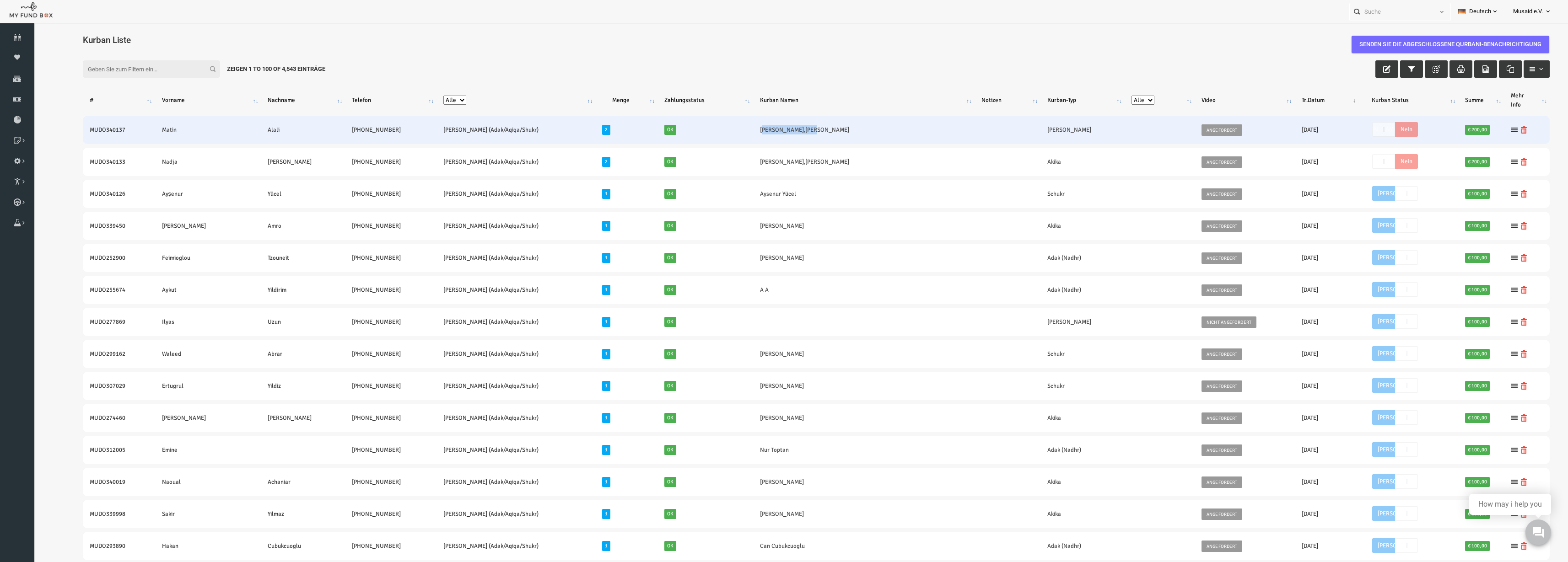
drag, startPoint x: 751, startPoint y: 131, endPoint x: 783, endPoint y: 132, distance: 32.0
click at [783, 132] on td "[PERSON_NAME],[PERSON_NAME]" at bounding box center [833, 130] width 222 height 28
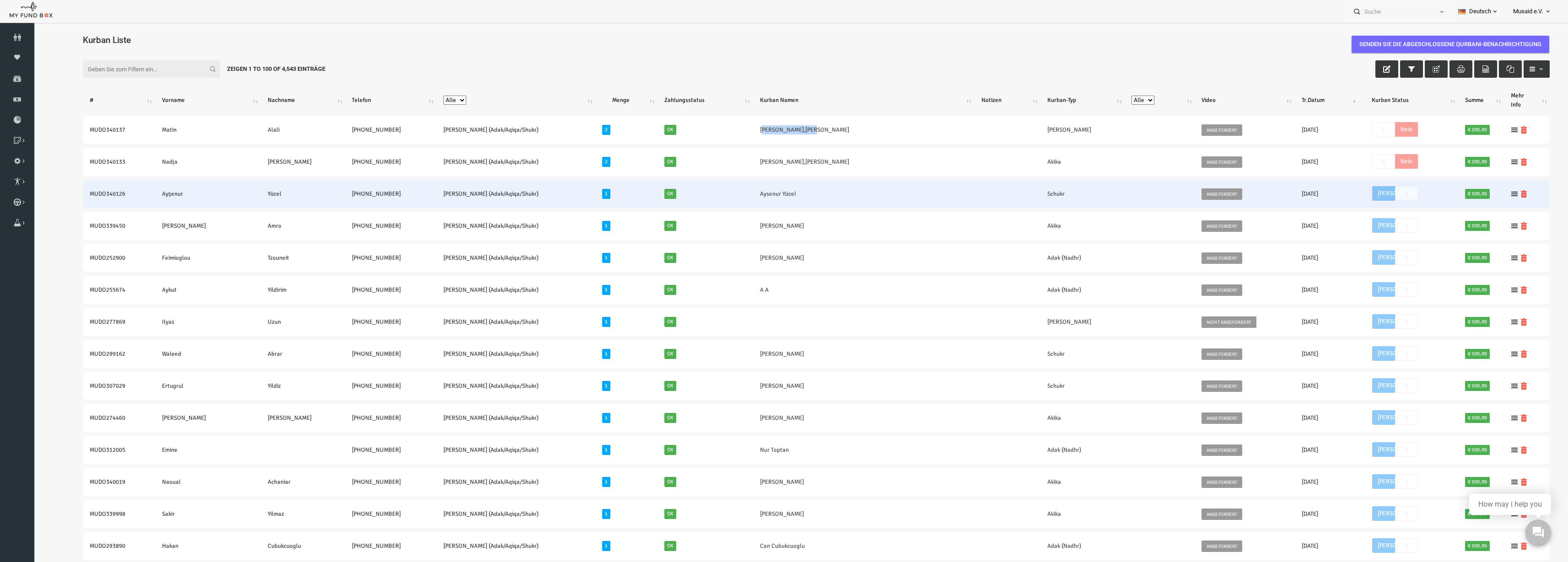
copy link "Khaled Sabri"
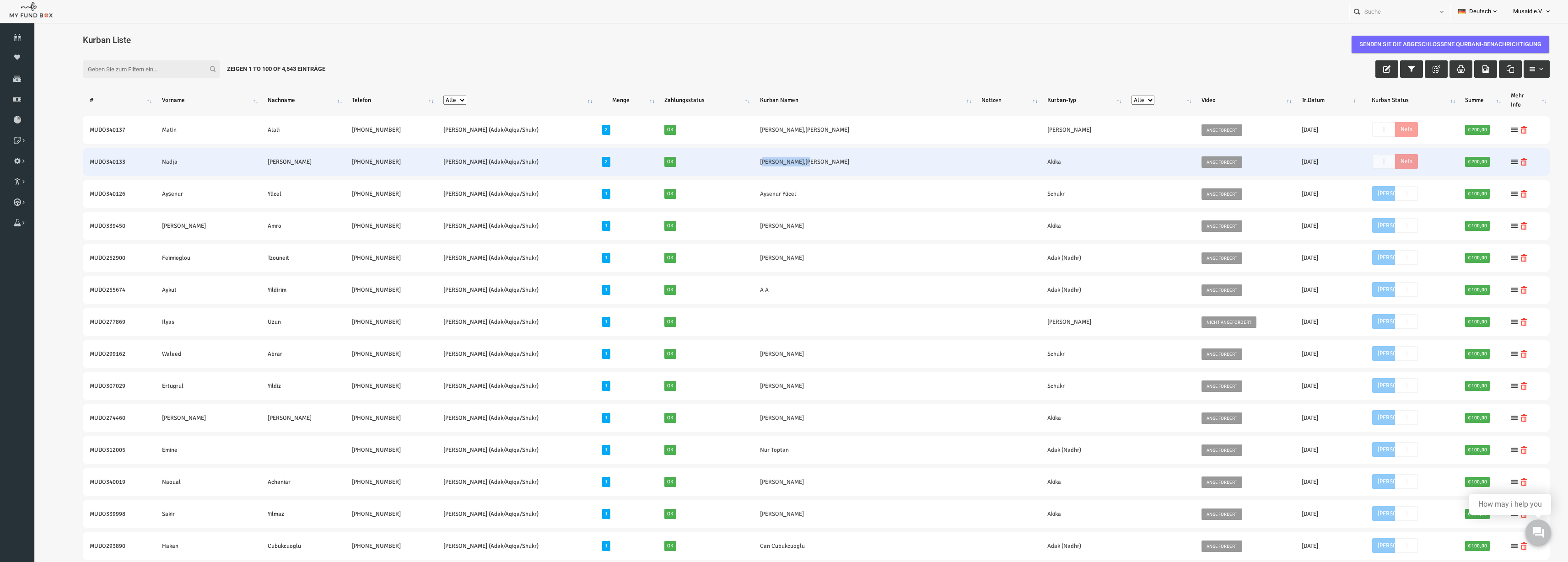
drag, startPoint x: 692, startPoint y: 162, endPoint x: 740, endPoint y: 168, distance: 48.4
click at [740, 168] on td "[PERSON_NAME],[PERSON_NAME]" at bounding box center [833, 162] width 222 height 28
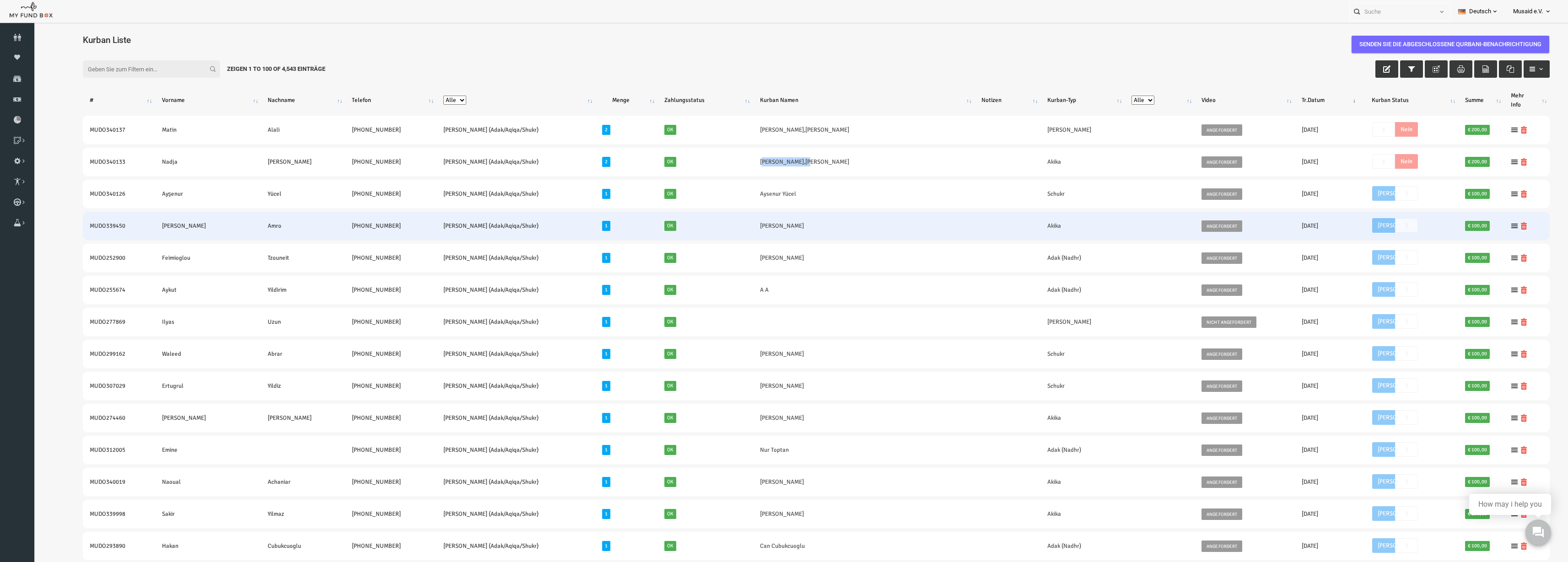
copy link "Wassim Abdallah"
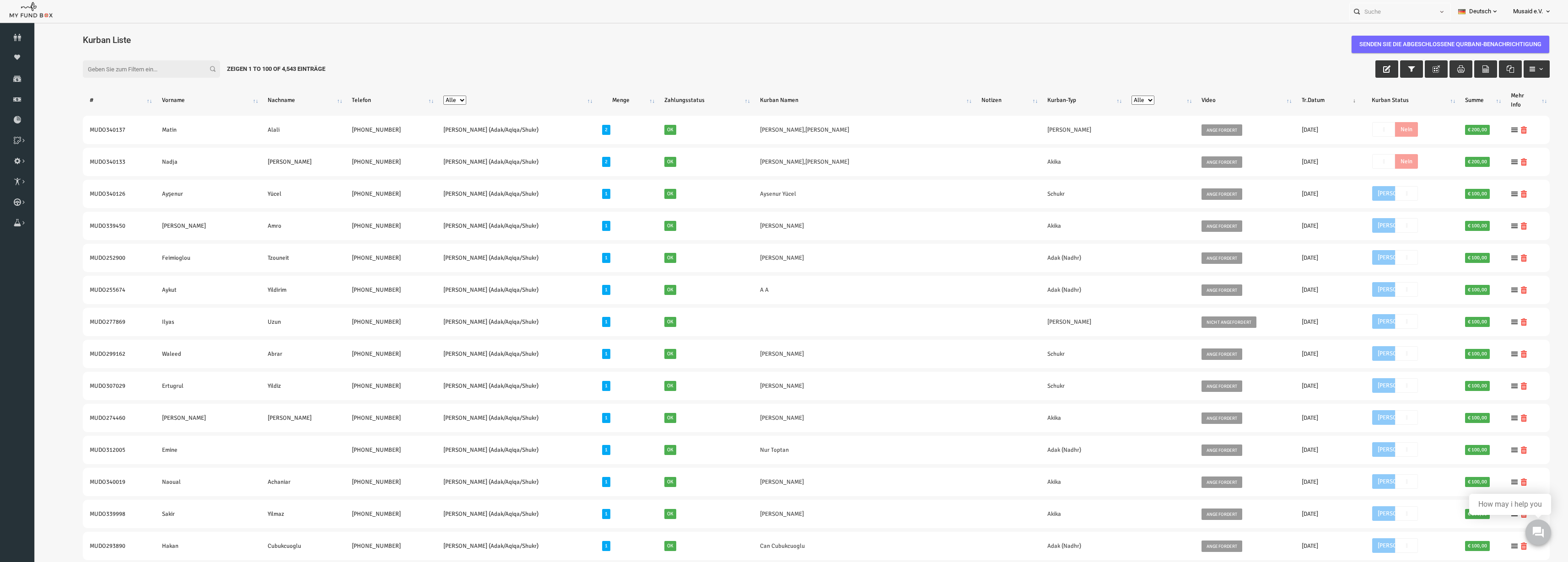
click at [778, 28] on div "Kurban Liste" at bounding box center [785, 42] width 1485 height 29
click at [779, 80] on div "Filter: Zeigen 1 to 100 of 4,543 Einträge" at bounding box center [785, 69] width 1485 height 35
click at [508, 34] on h4 "Kurban Liste" at bounding box center [790, 40] width 1476 height 14
click at [0, 0] on link "Brunnen Liste" at bounding box center [0, 0] width 0 height 0
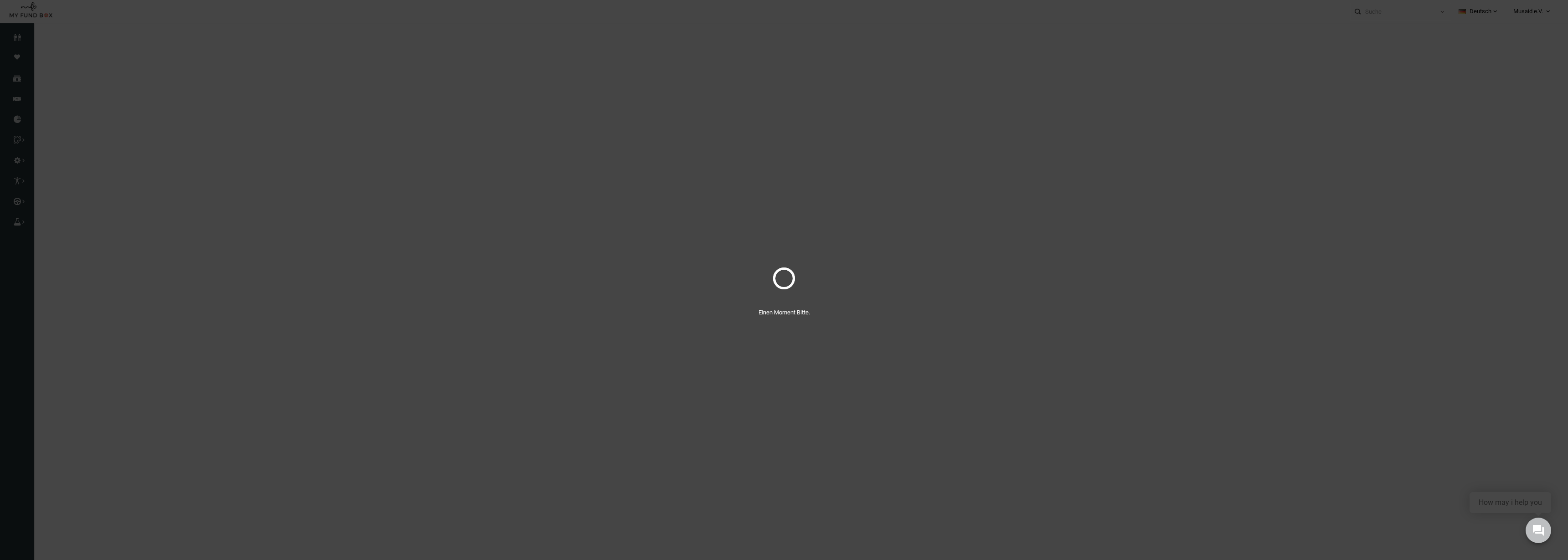
select select "100"
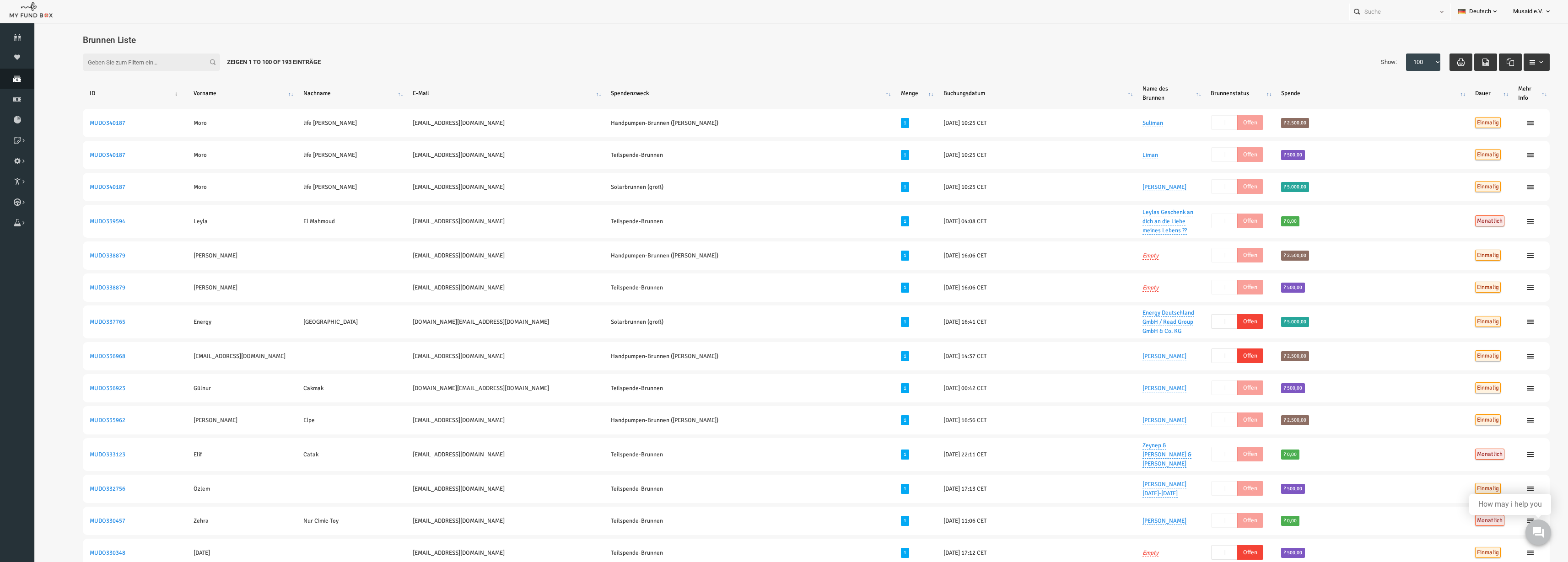
click at [9, 80] on icon at bounding box center [17, 78] width 34 height 7
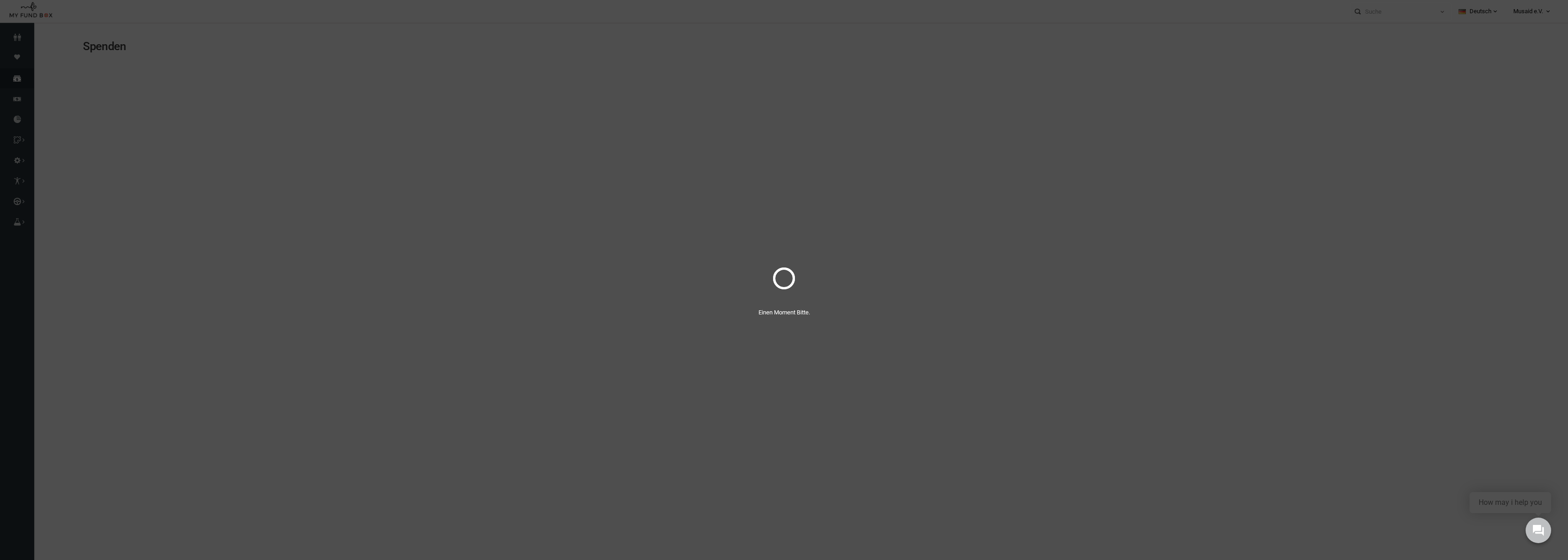
select select "100"
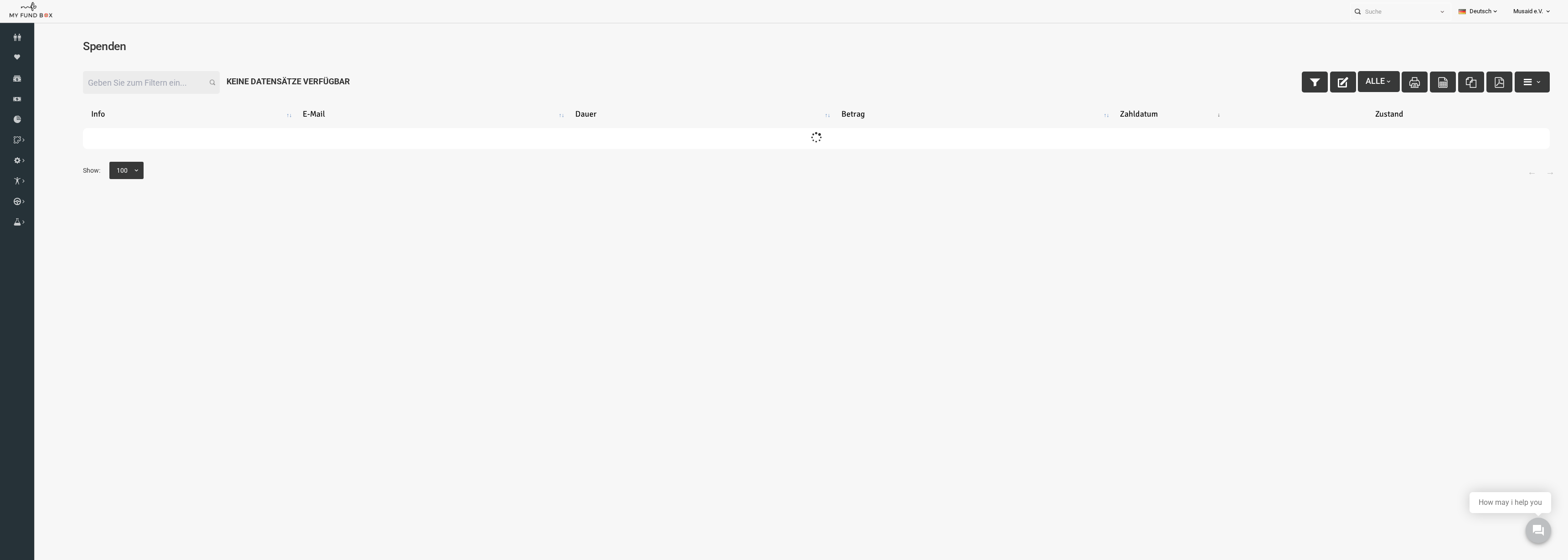
click at [1275, 94] on div "Filter: Alle Keine Datensätze verfügbar" at bounding box center [786, 83] width 1485 height 41
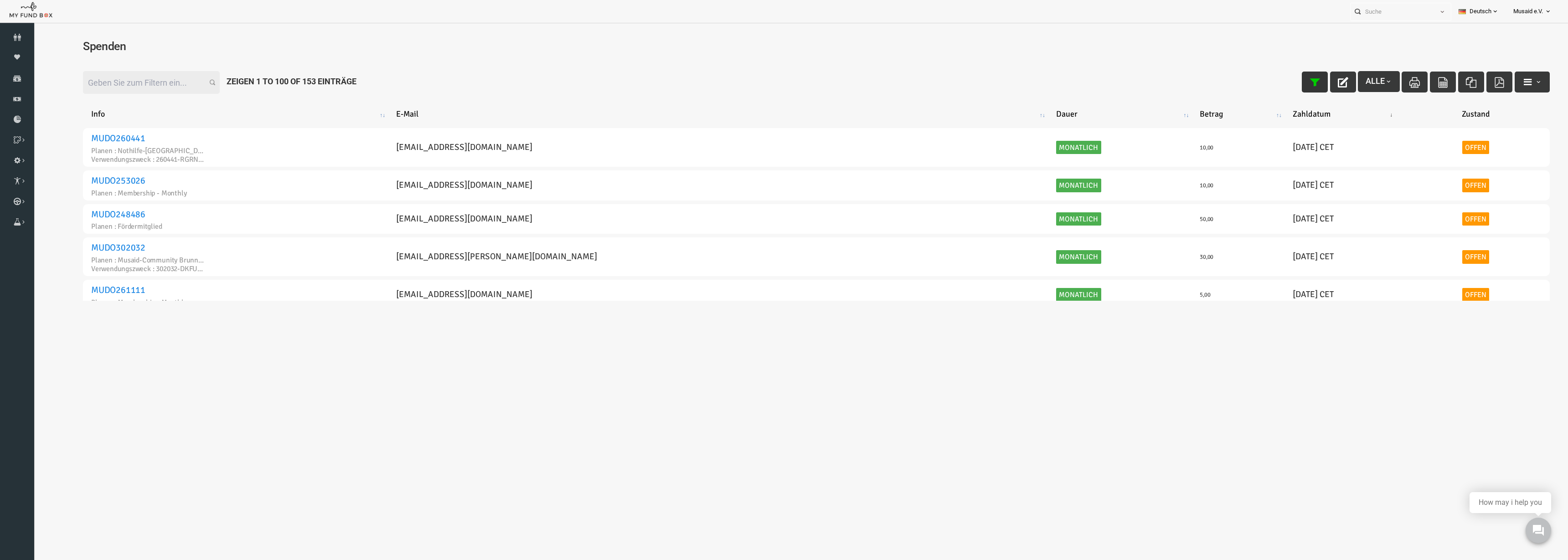
click at [1275, 86] on button "button" at bounding box center [1284, 81] width 26 height 21
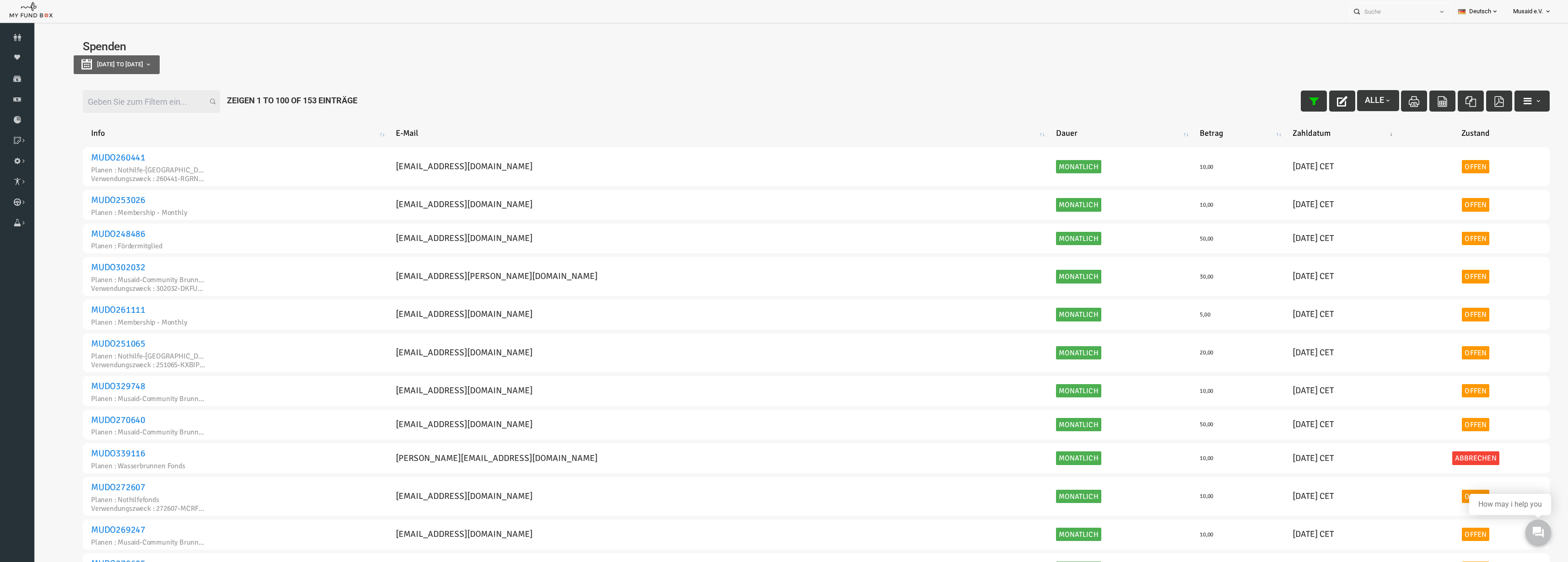
type input "[DATE]"
click at [84, 61] on span "[DATE] to [DATE]" at bounding box center [90, 64] width 46 height 7
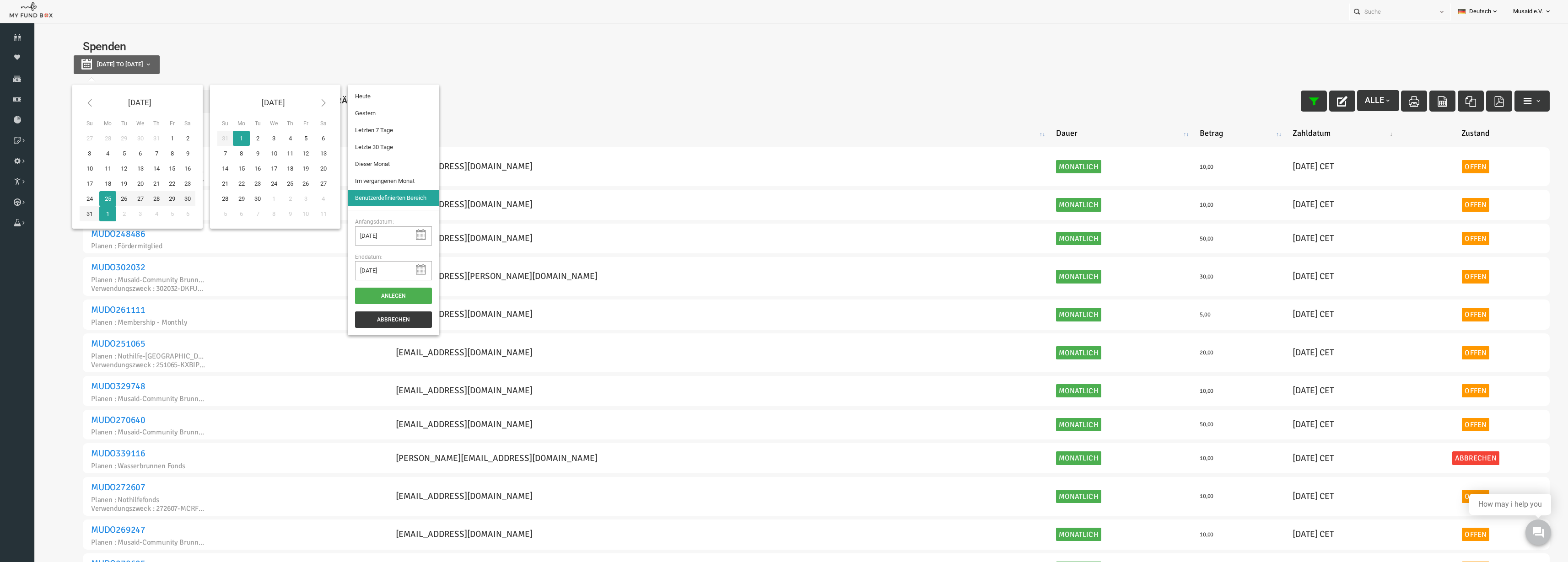
type input "24-08-2025"
type input "[DATE]"
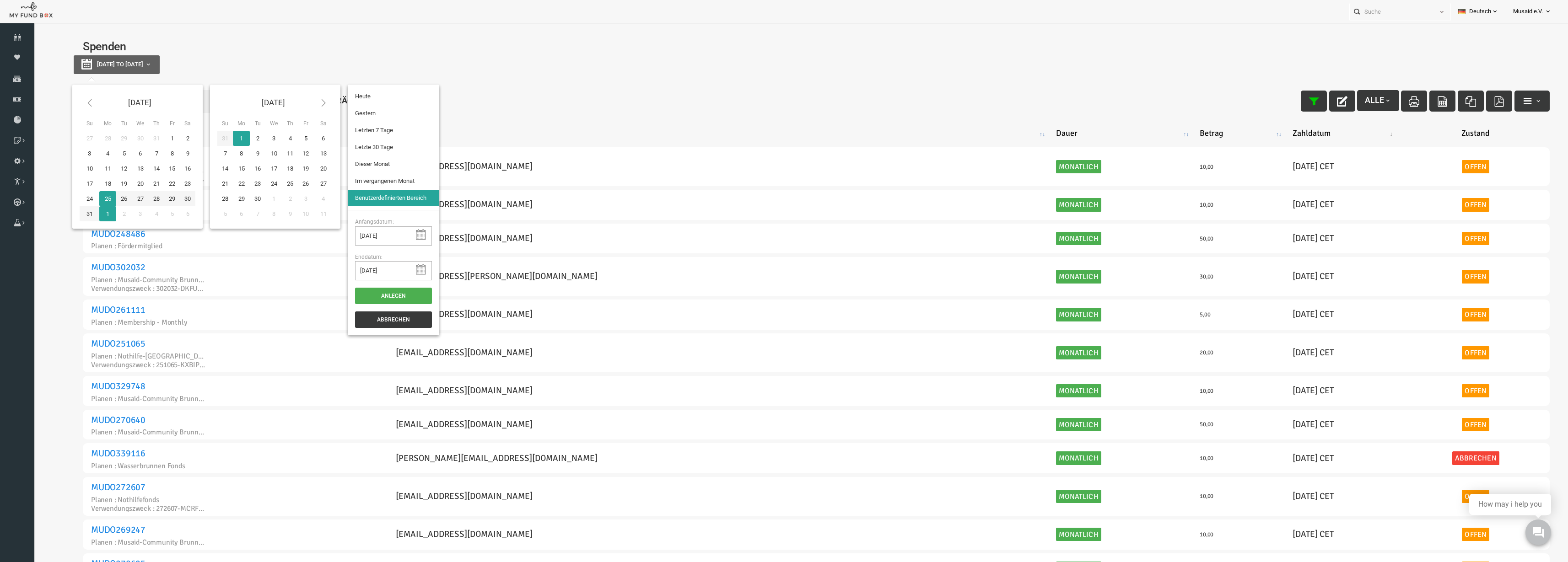
type input "[DATE]"
click at [388, 154] on li "Letzte 30 Tage" at bounding box center [363, 147] width 91 height 17
select select "100"
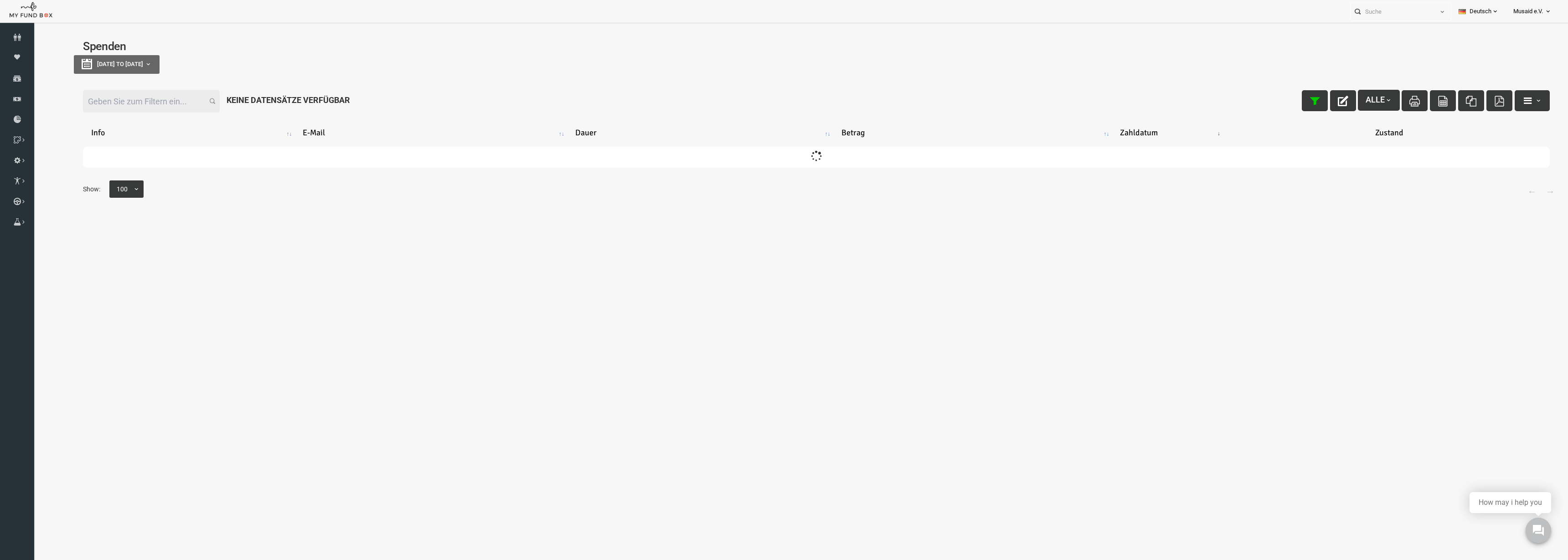
click at [147, 90] on input "Filter:" at bounding box center [120, 101] width 137 height 23
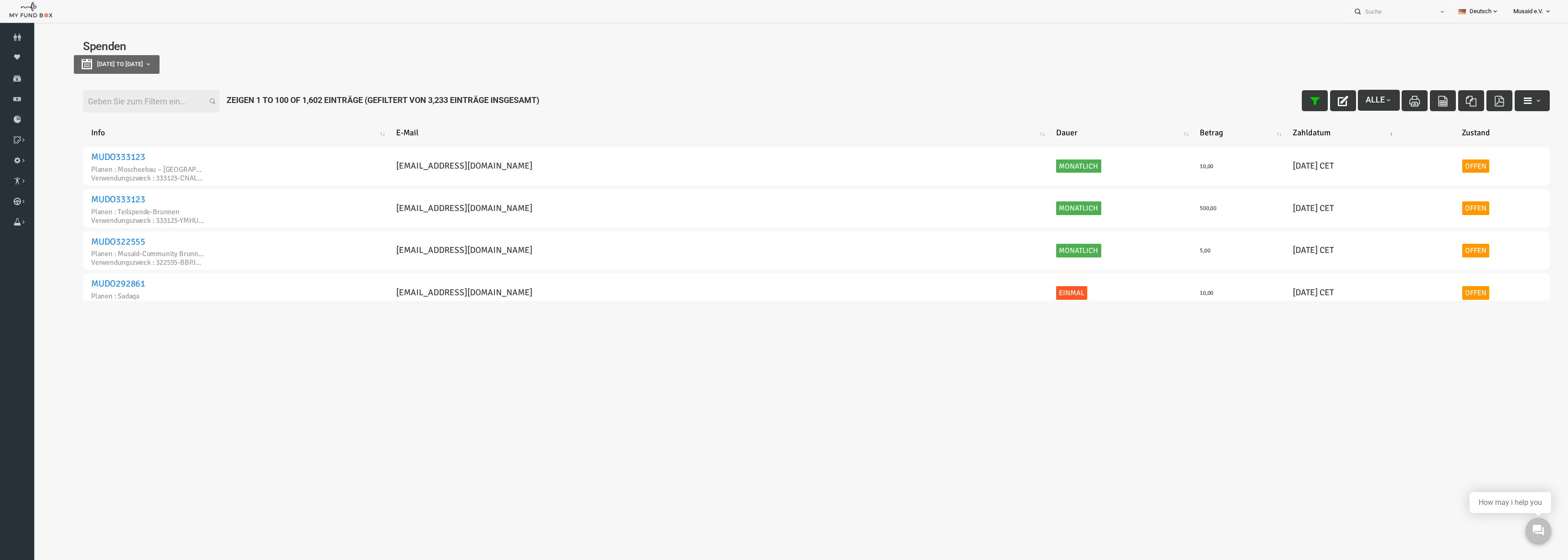
type input "B"
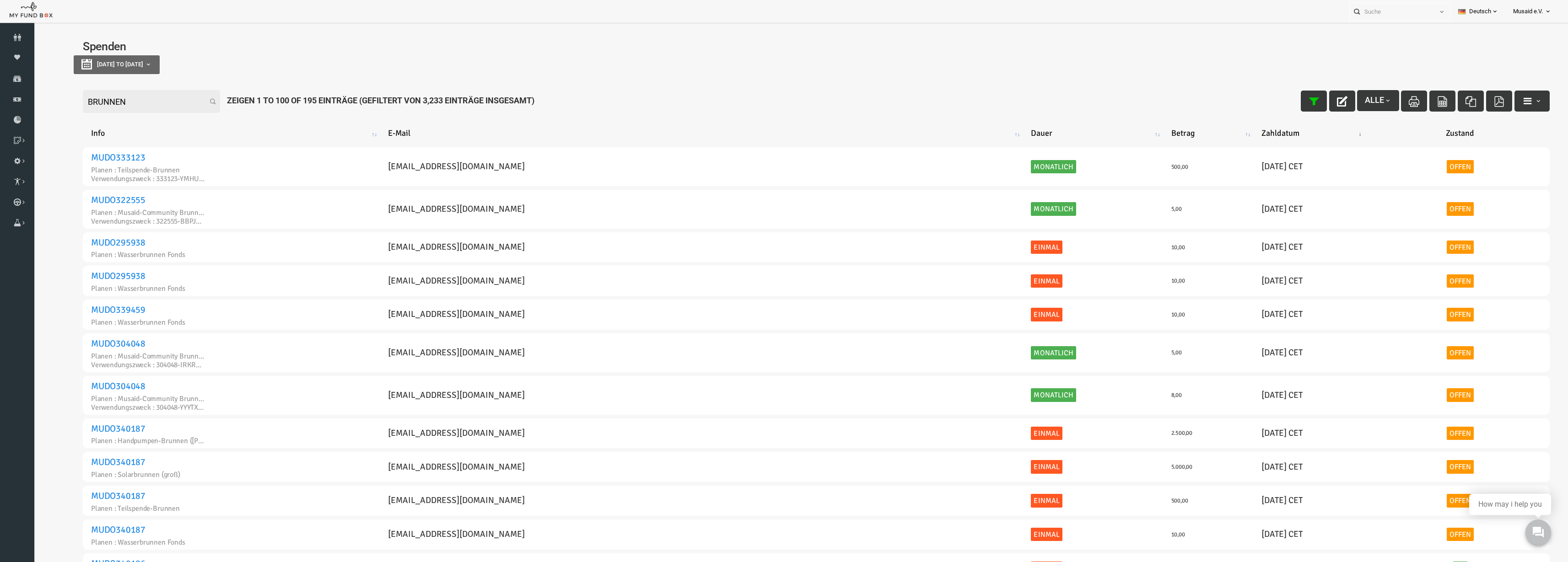
click at [109, 98] on input "BRUNNEN" at bounding box center [120, 102] width 137 height 23
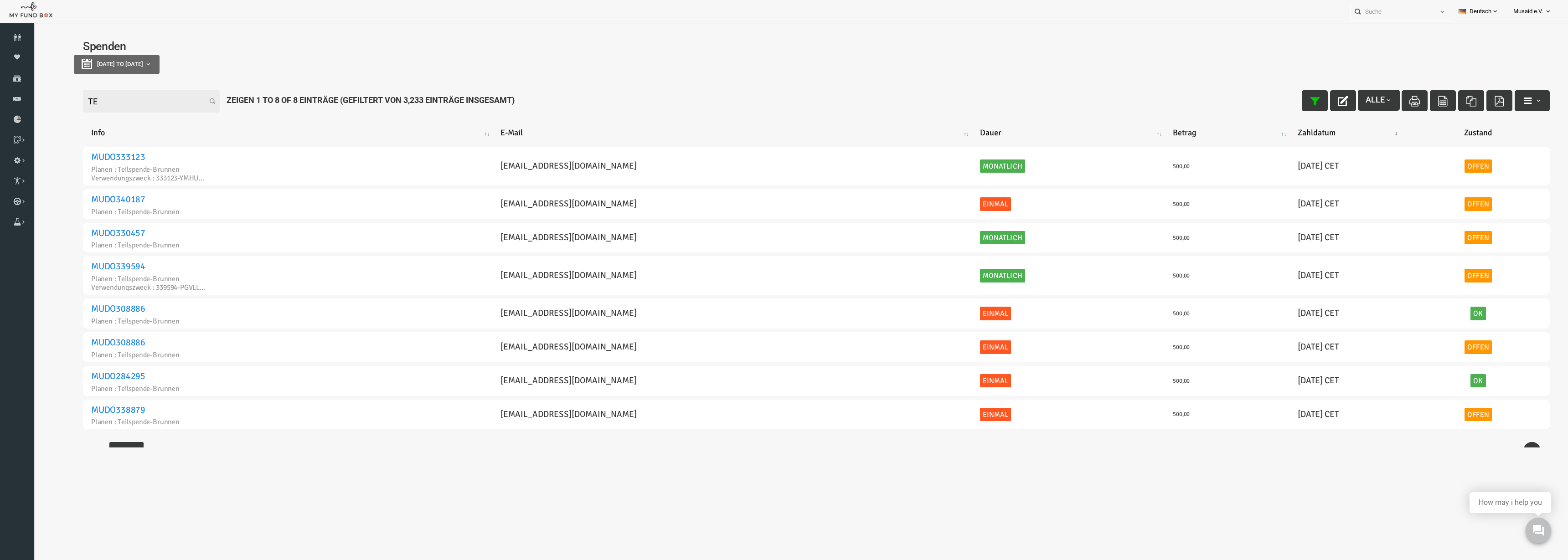
type input "T"
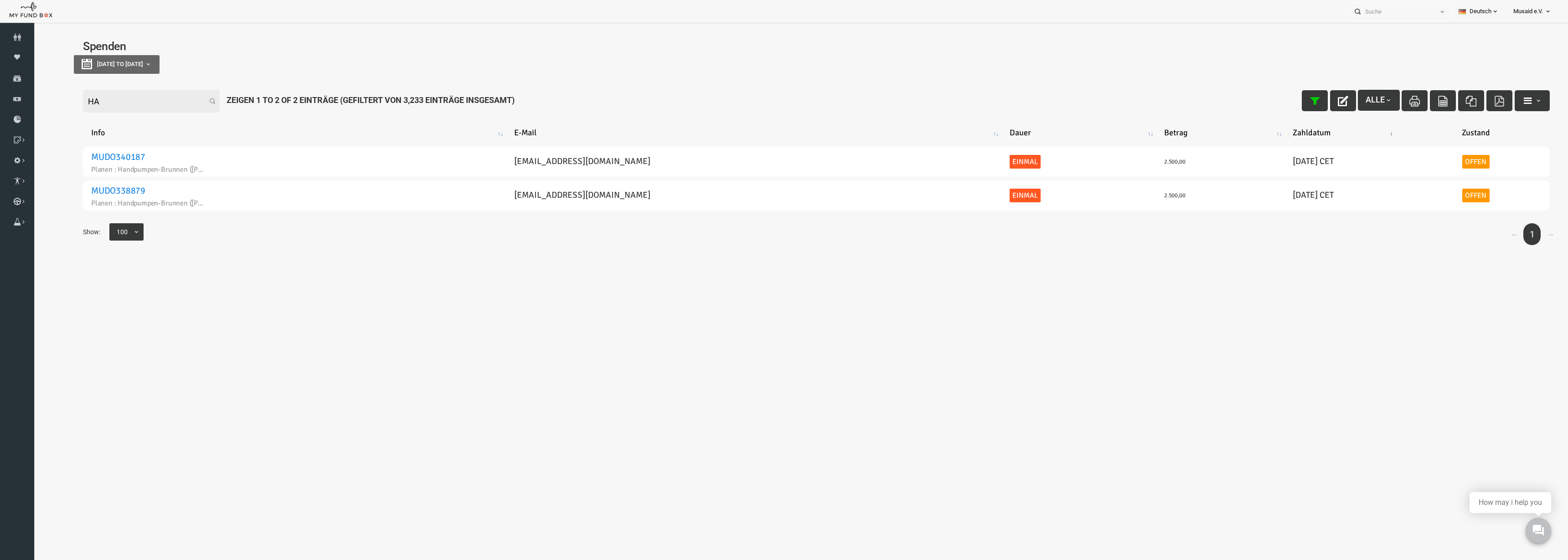
type input "H"
type input "S"
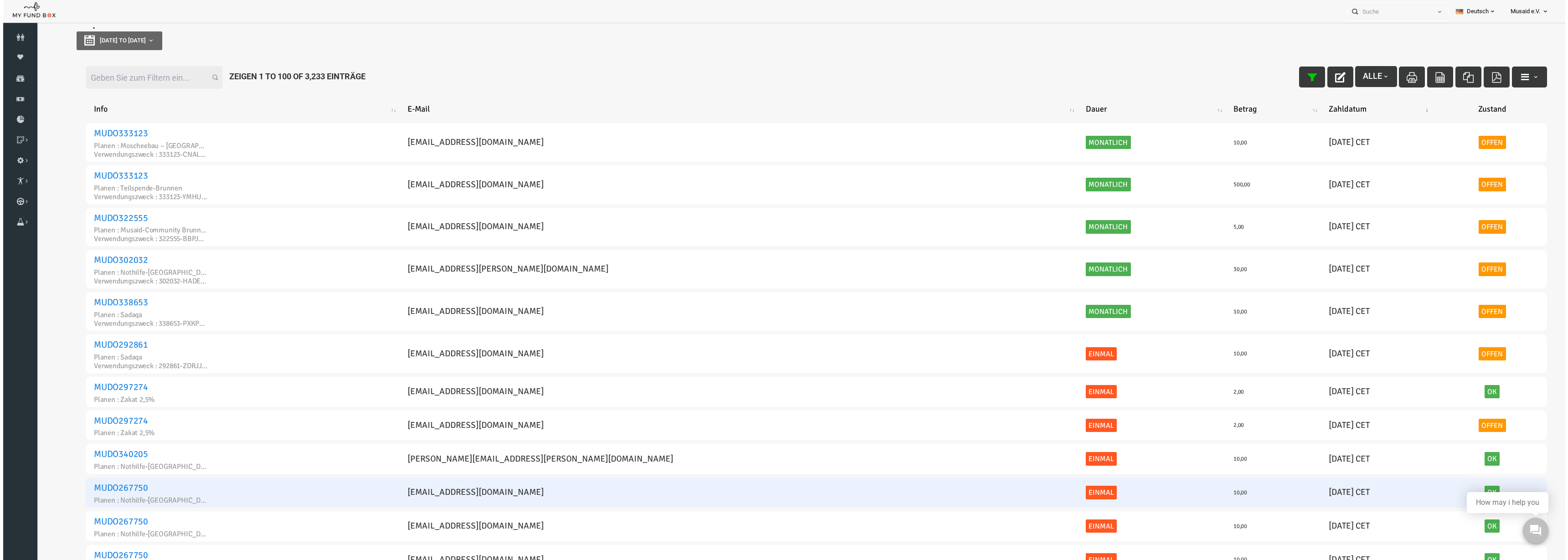
scroll to position [35, 0]
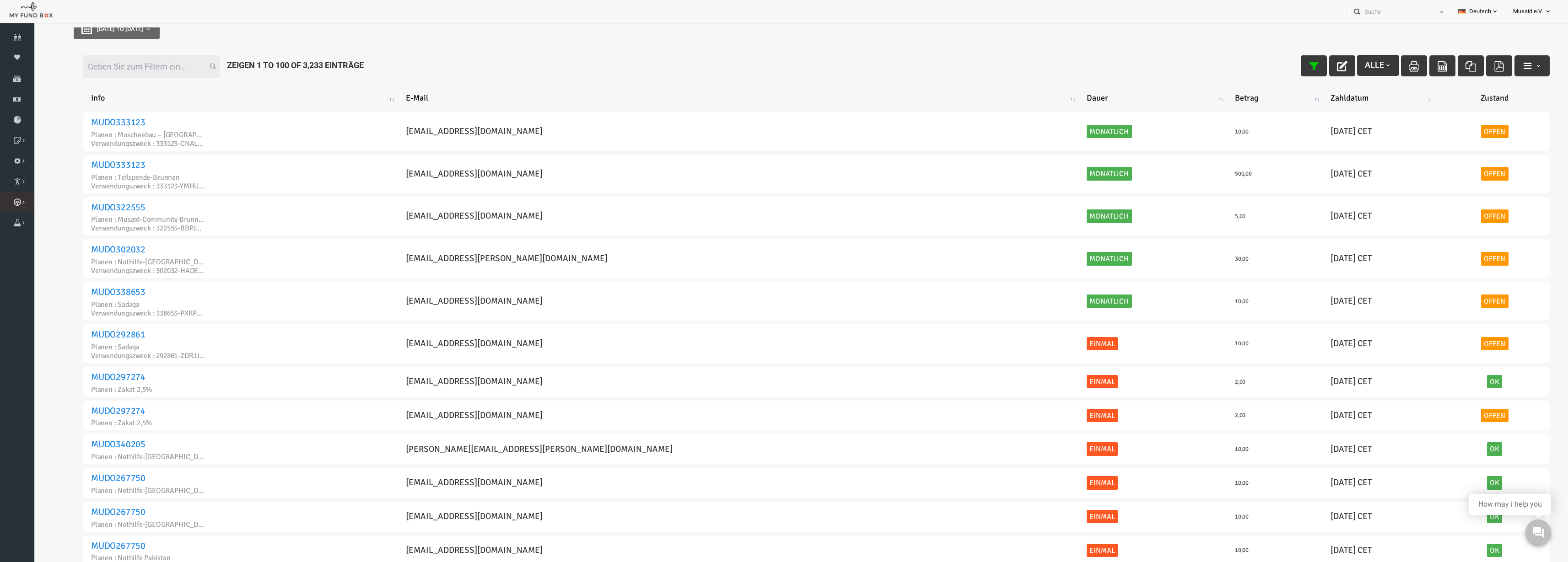
click at [0, 0] on icon at bounding box center [0, 0] width 0 height 0
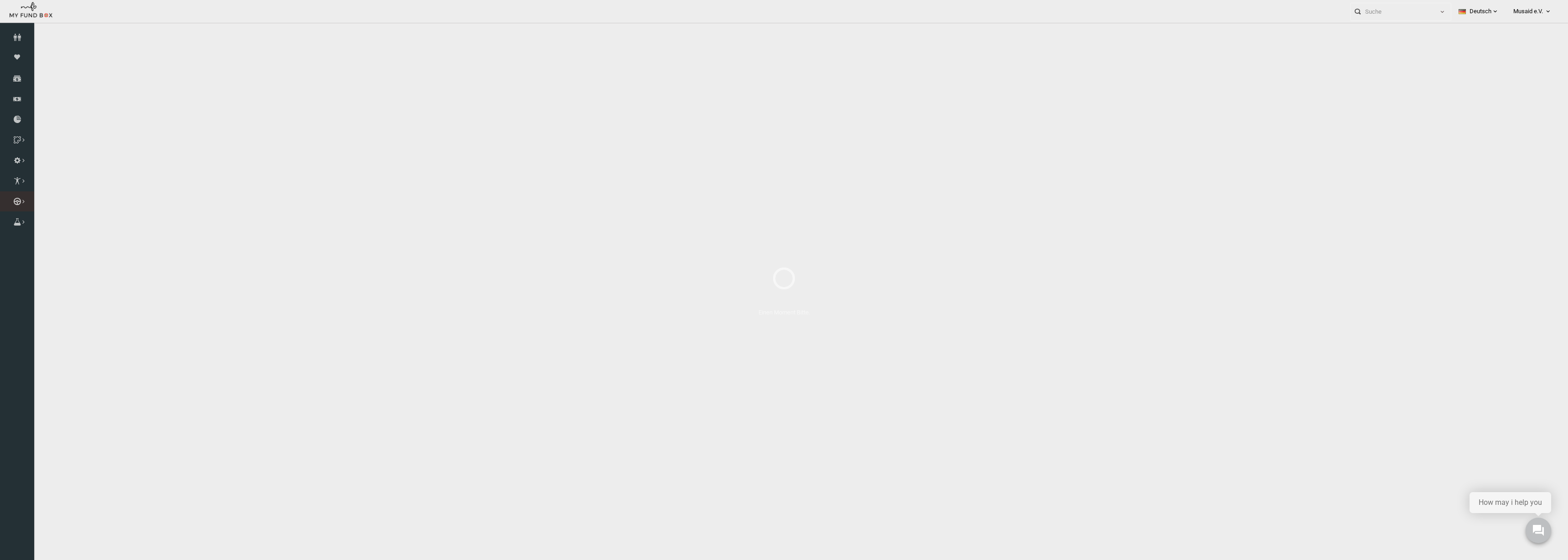
select select "100"
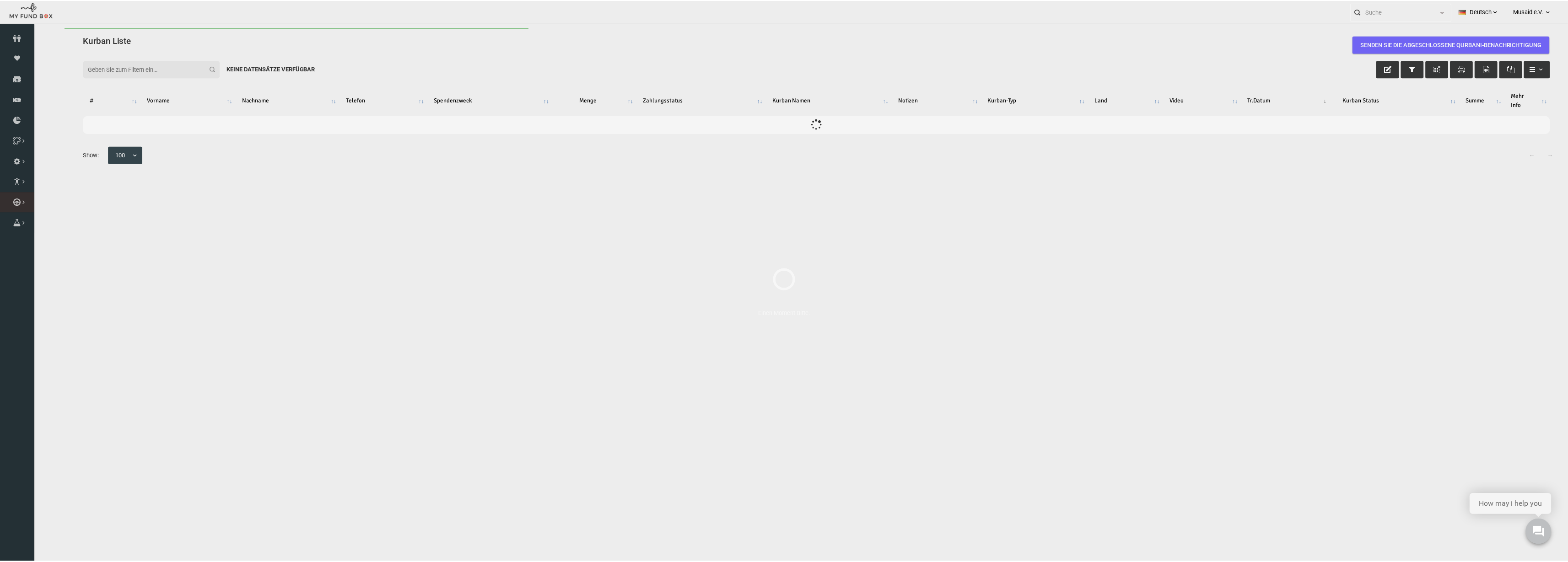
scroll to position [0, 0]
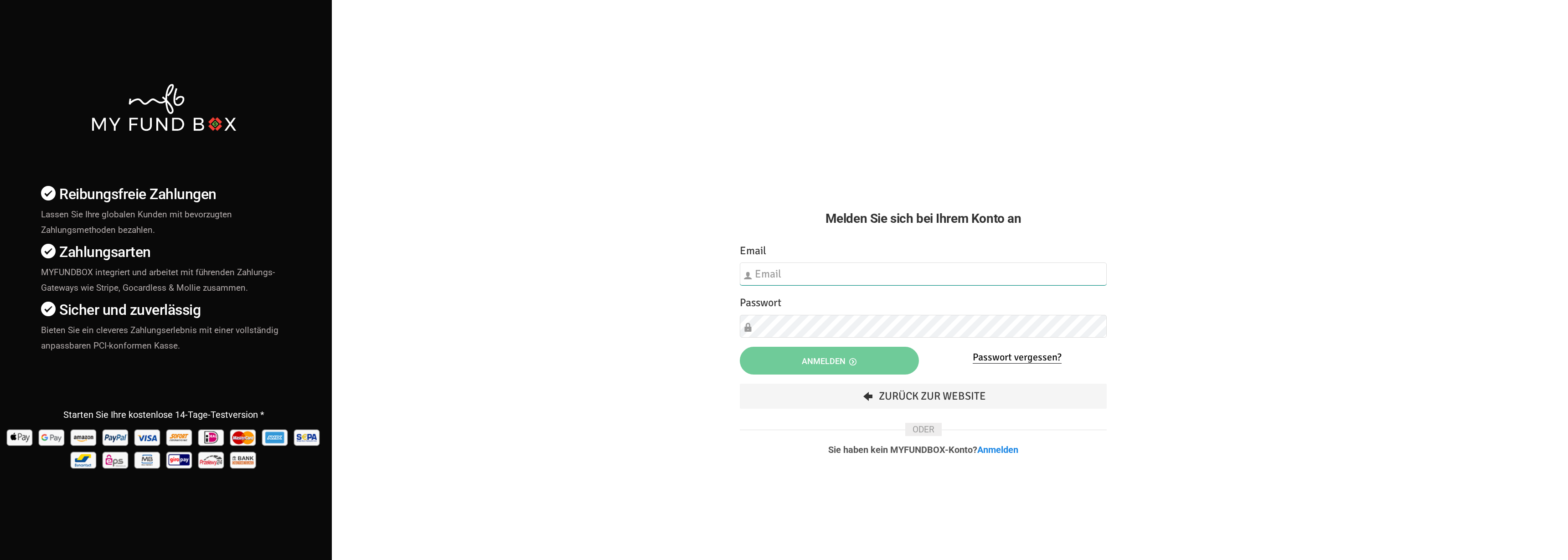
type input "[EMAIL_ADDRESS][DOMAIN_NAME]"
click at [849, 361] on span "Anmelden" at bounding box center [829, 361] width 55 height 10
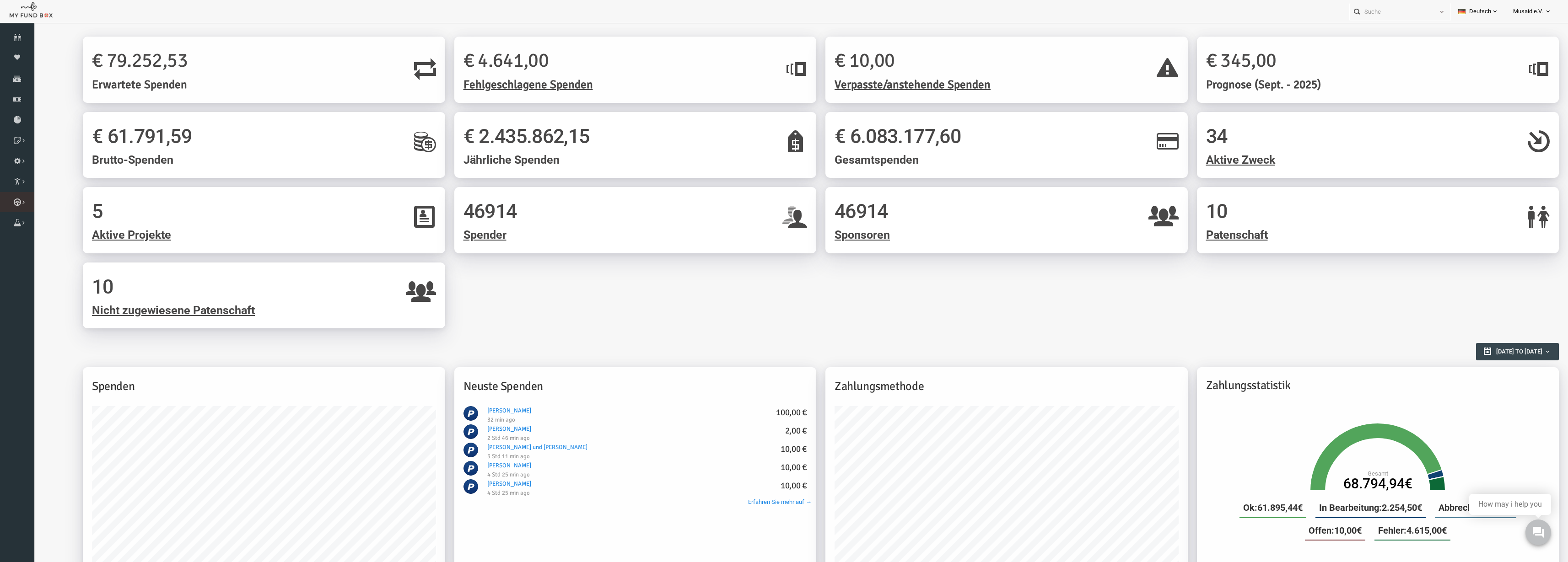
click at [0, 0] on link "Kurban Liste" at bounding box center [0, 0] width 0 height 0
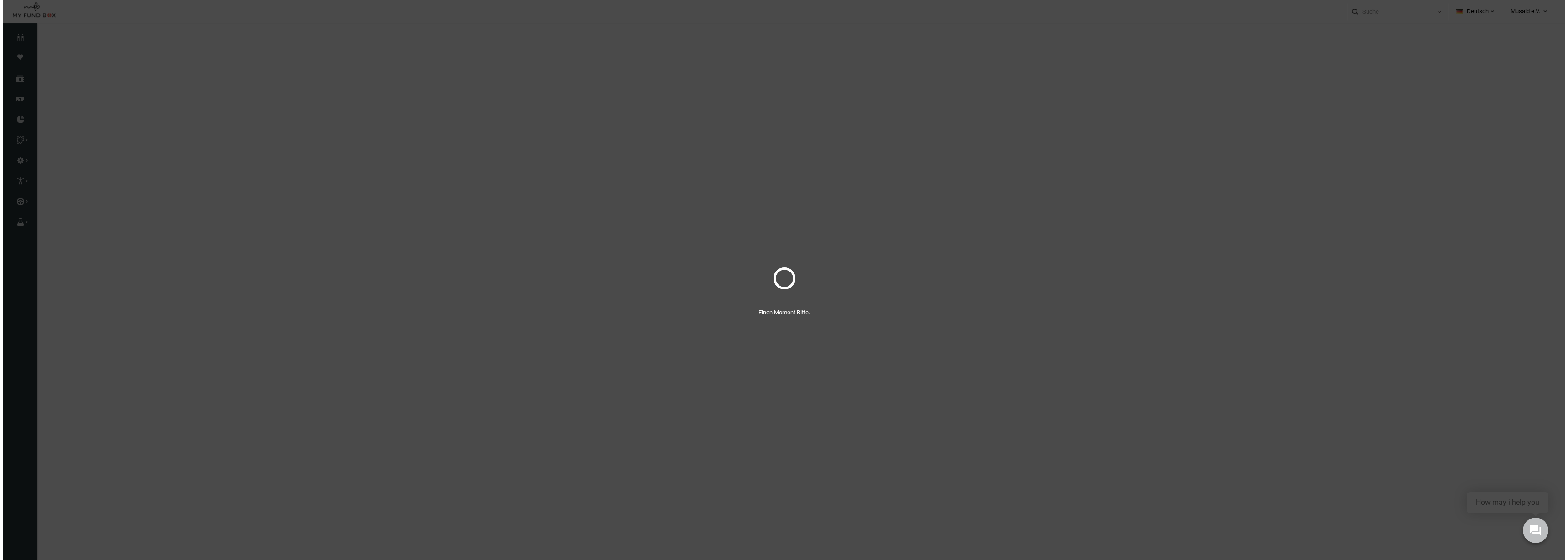
select select "100"
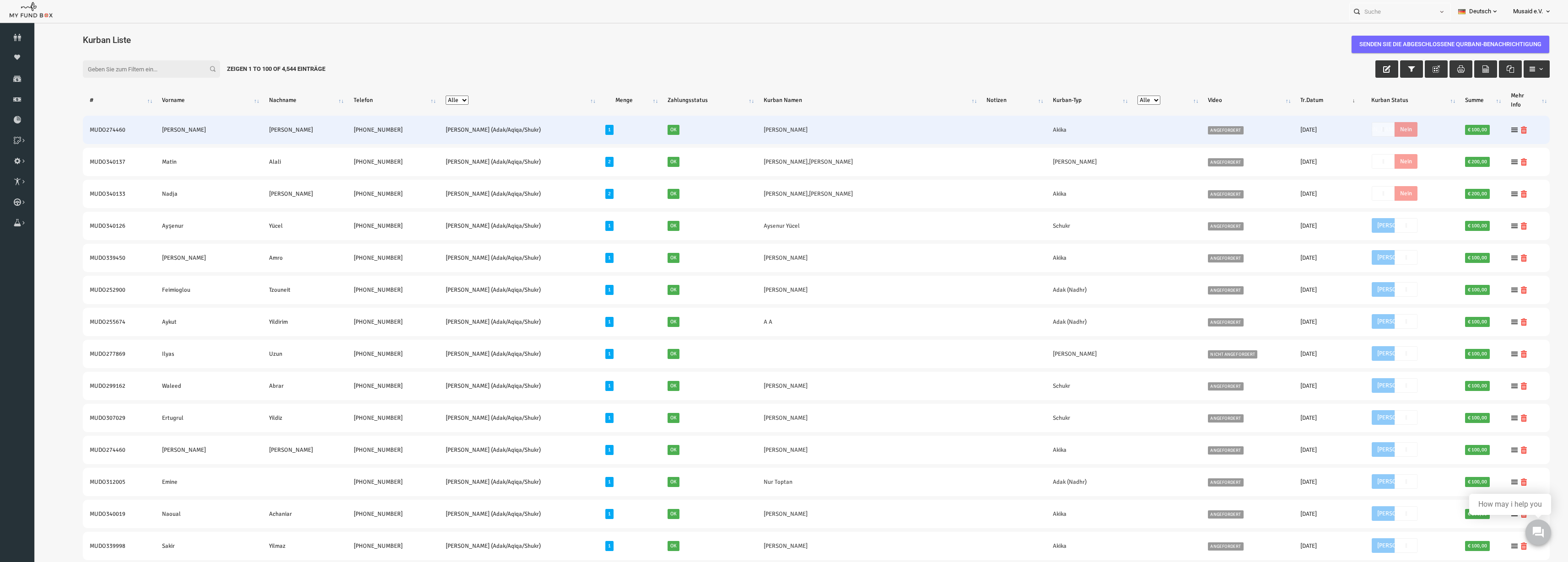
drag, startPoint x: 47, startPoint y: 131, endPoint x: 347, endPoint y: 138, distance: 300.1
copy tr "MUDO274460 Usinovski Eduard +49 17670602473"
drag, startPoint x: 697, startPoint y: 121, endPoint x: 740, endPoint y: 126, distance: 43.3
click at [740, 126] on tr "MUDO274460 Usinovski Eduard +49 17670602473 Nafilah Kurban (Adak/Aqiqa/Shukr) 1…" at bounding box center [785, 130] width 1467 height 28
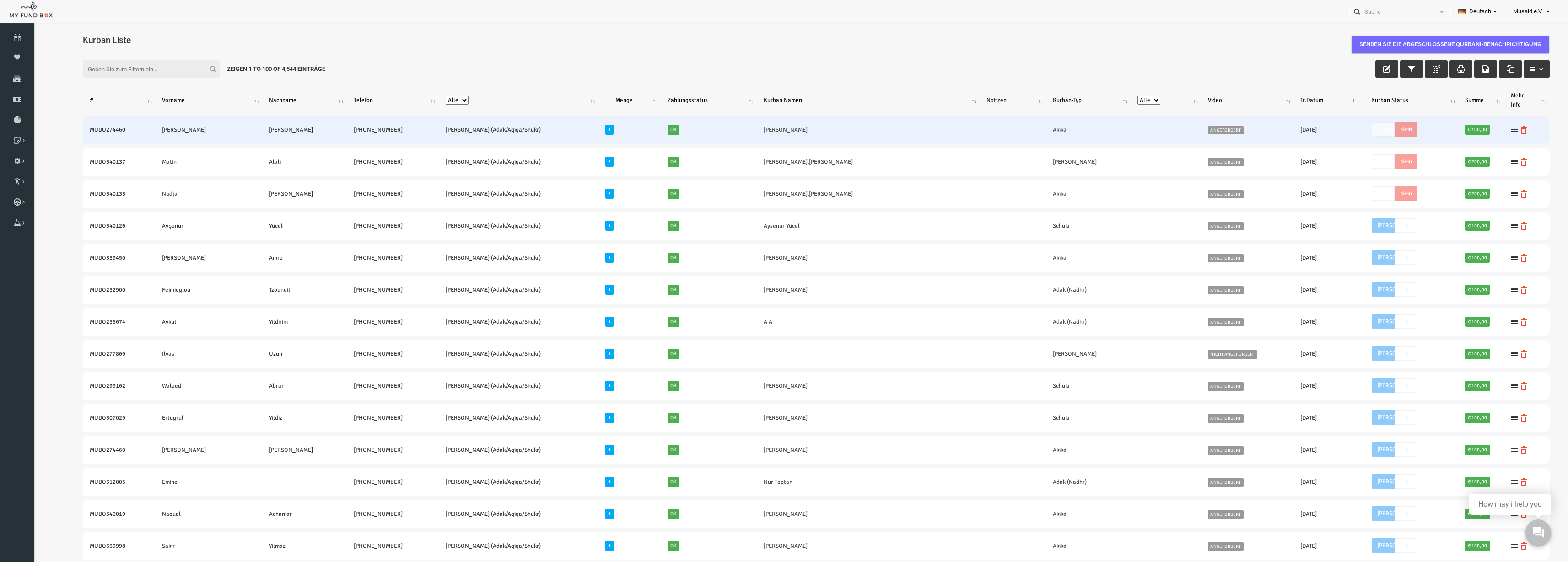
copy tr "[PERSON_NAME]"
drag, startPoint x: 1251, startPoint y: 120, endPoint x: 1290, endPoint y: 130, distance: 40.3
click at [1290, 130] on td "20250825 -- 25.08.2025" at bounding box center [1297, 130] width 70 height 28
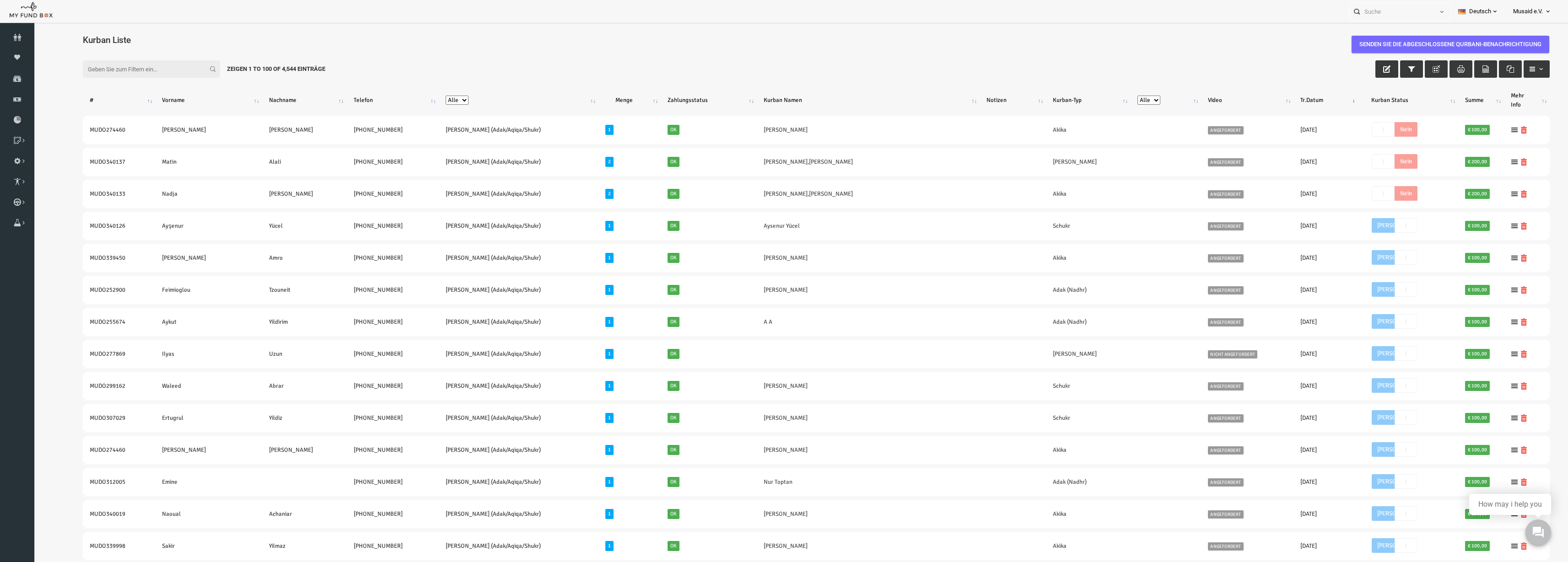
copy td "[DATE]"
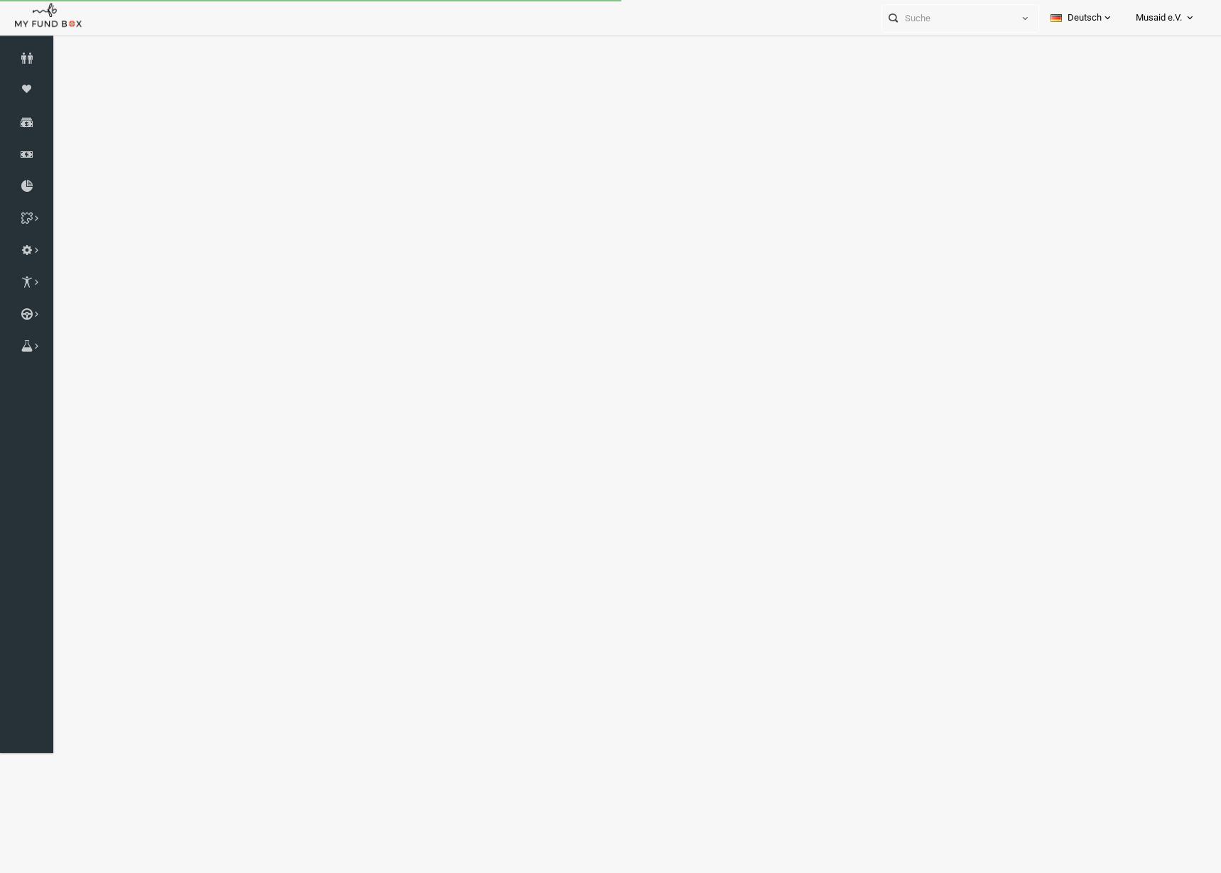
select select "100"
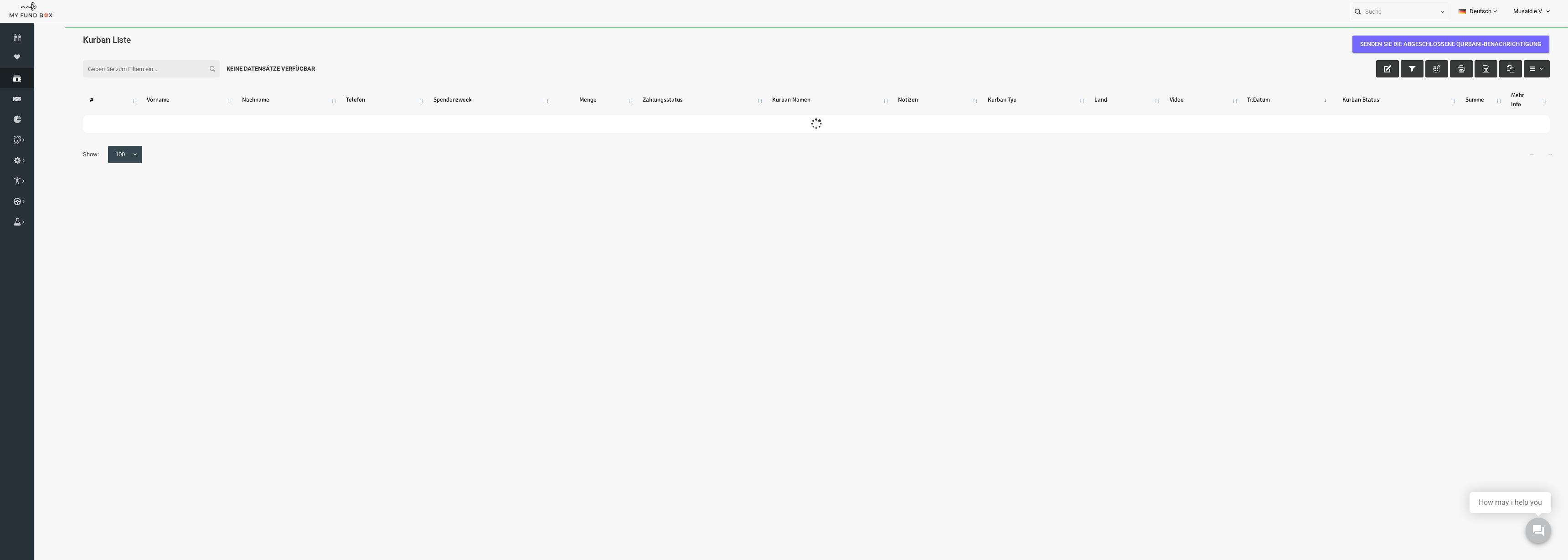
click at [5, 71] on link "Spenden" at bounding box center [17, 78] width 34 height 20
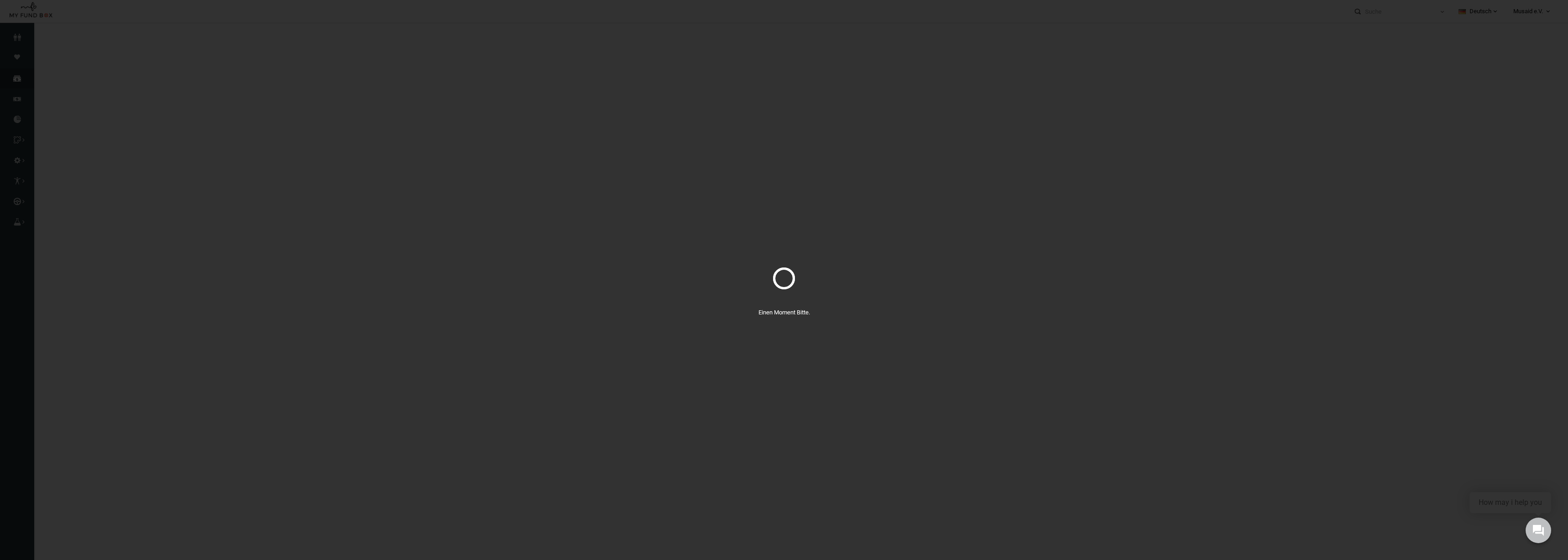
select select "100"
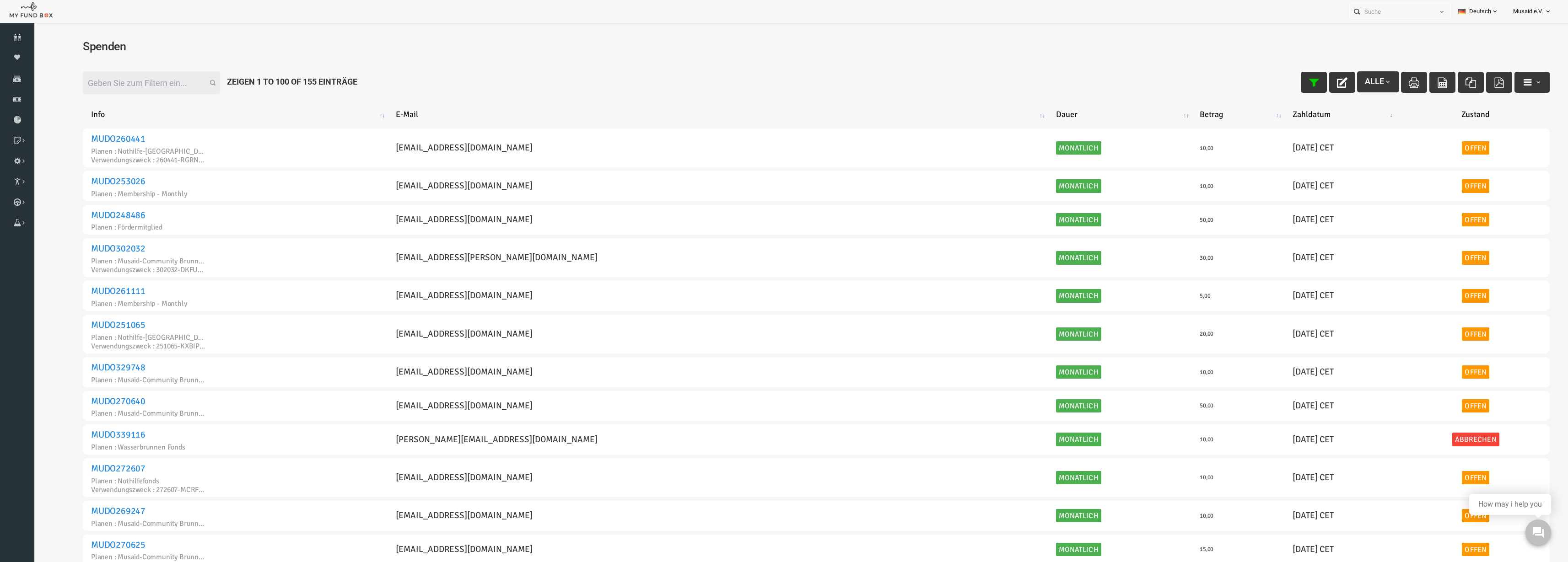
click at [786, 84] on icon "button" at bounding box center [1283, 82] width 10 height 10
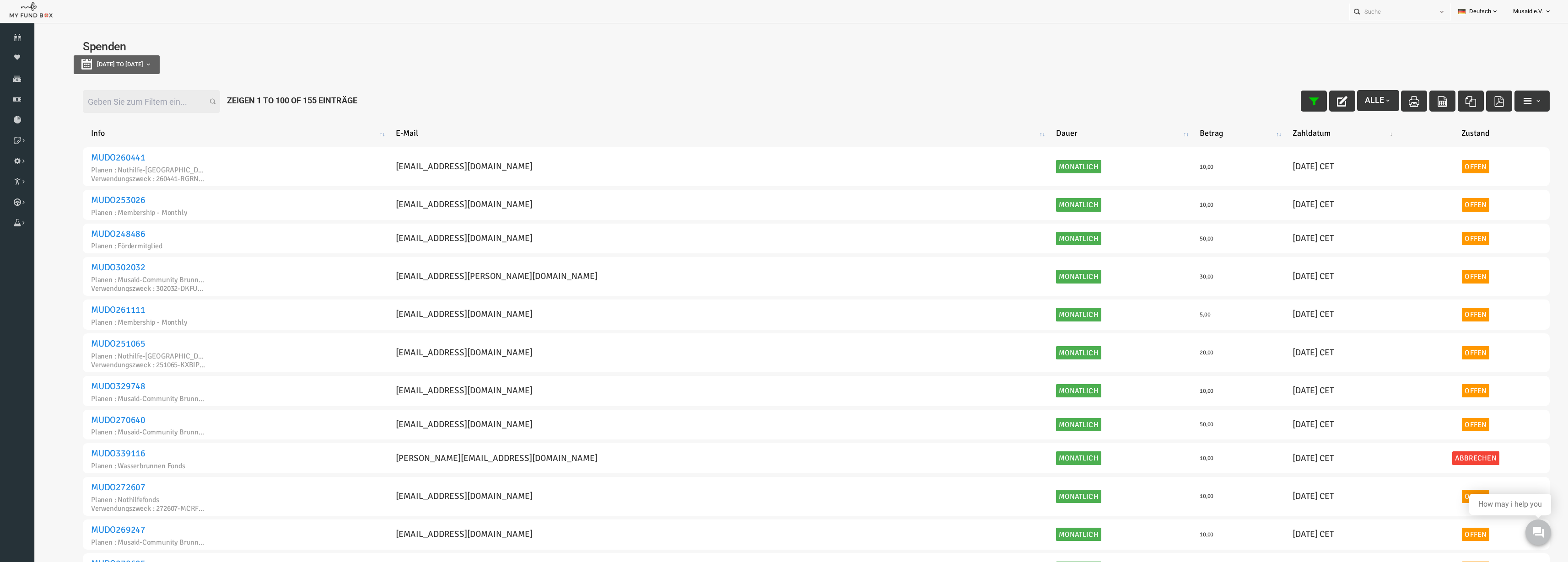
type input "25-08-2025"
type input "[DATE]"
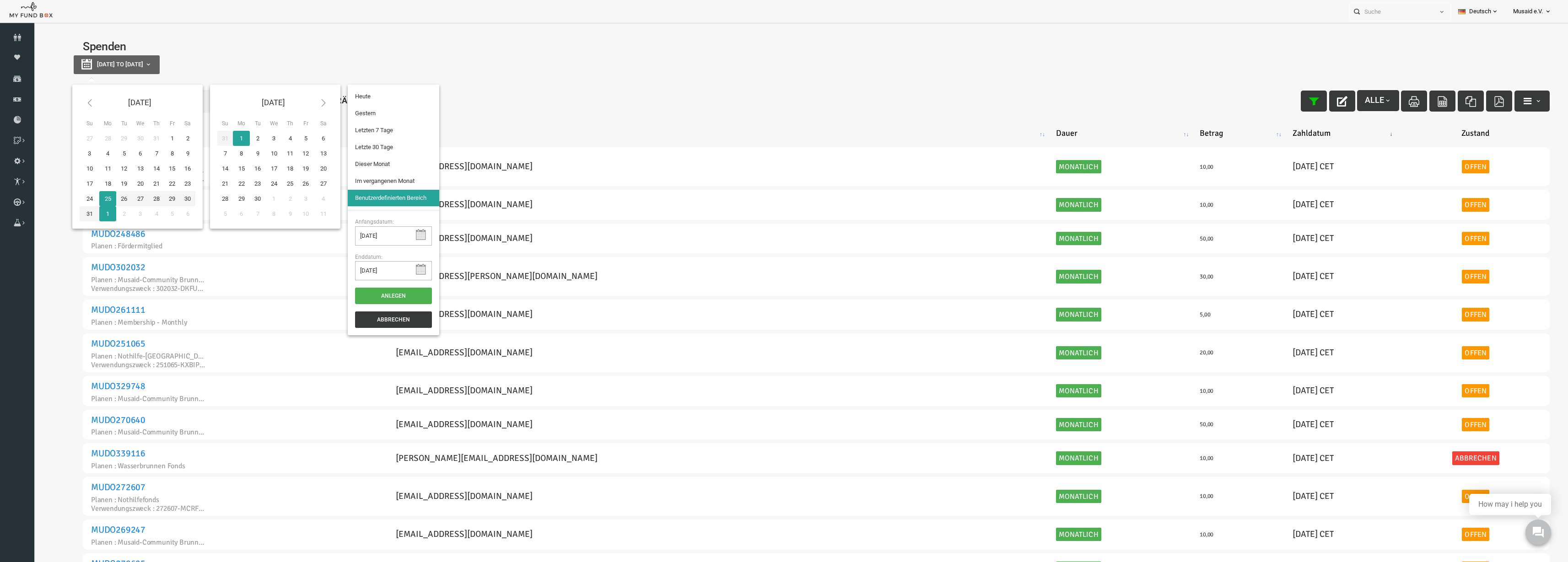
click at [62, 57] on button "[DATE] to [DATE]" at bounding box center [86, 64] width 86 height 19
type input "[DATE]"
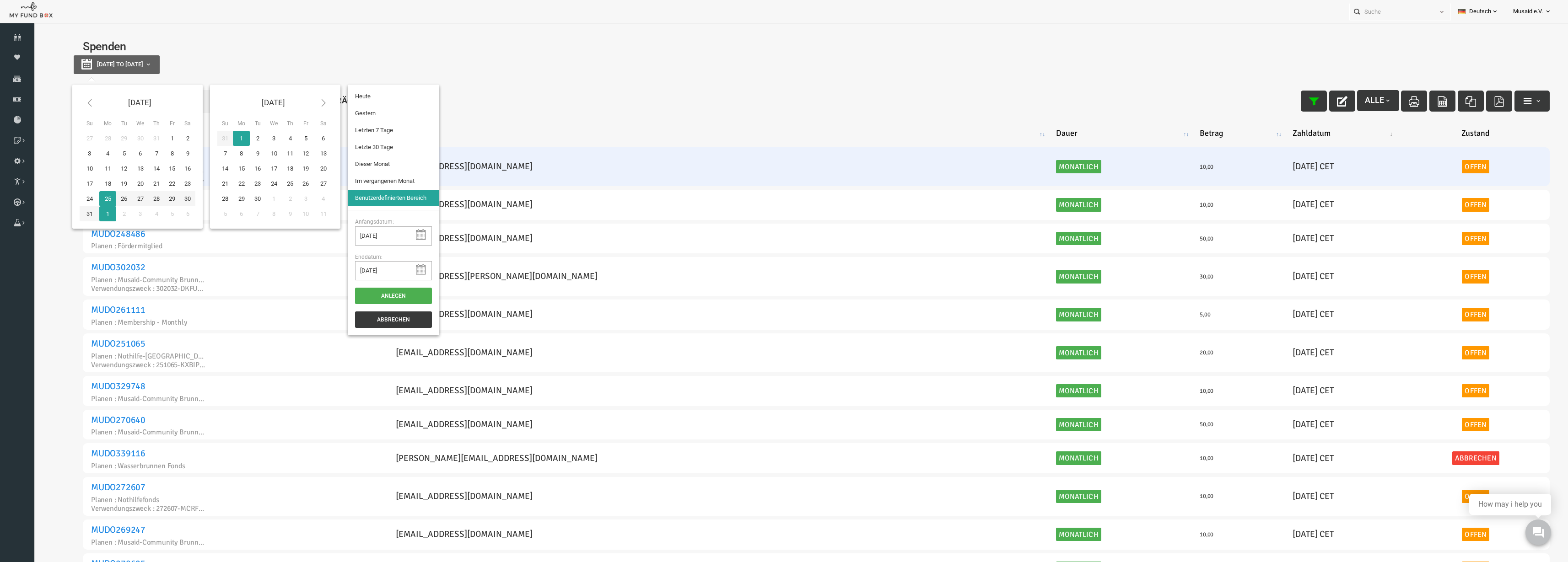
type input "[DATE]"
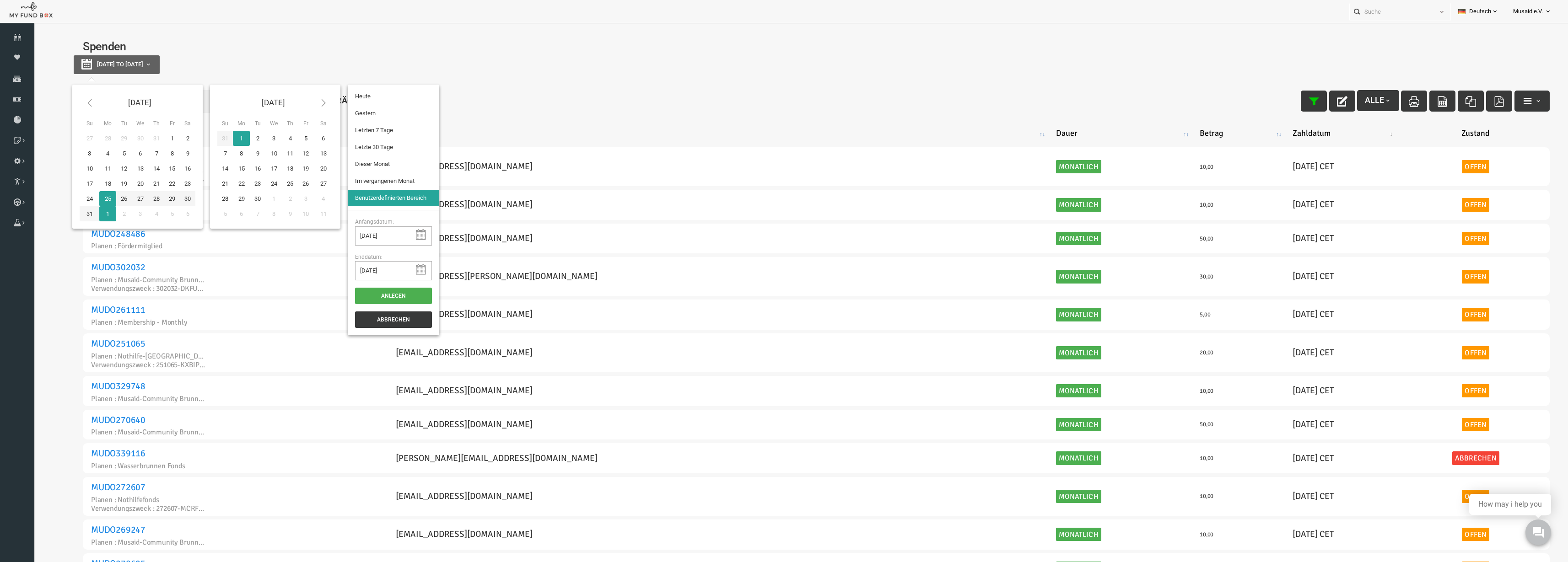
type input "[DATE]"
click at [373, 154] on li "Letzte 30 Tage" at bounding box center [363, 147] width 91 height 17
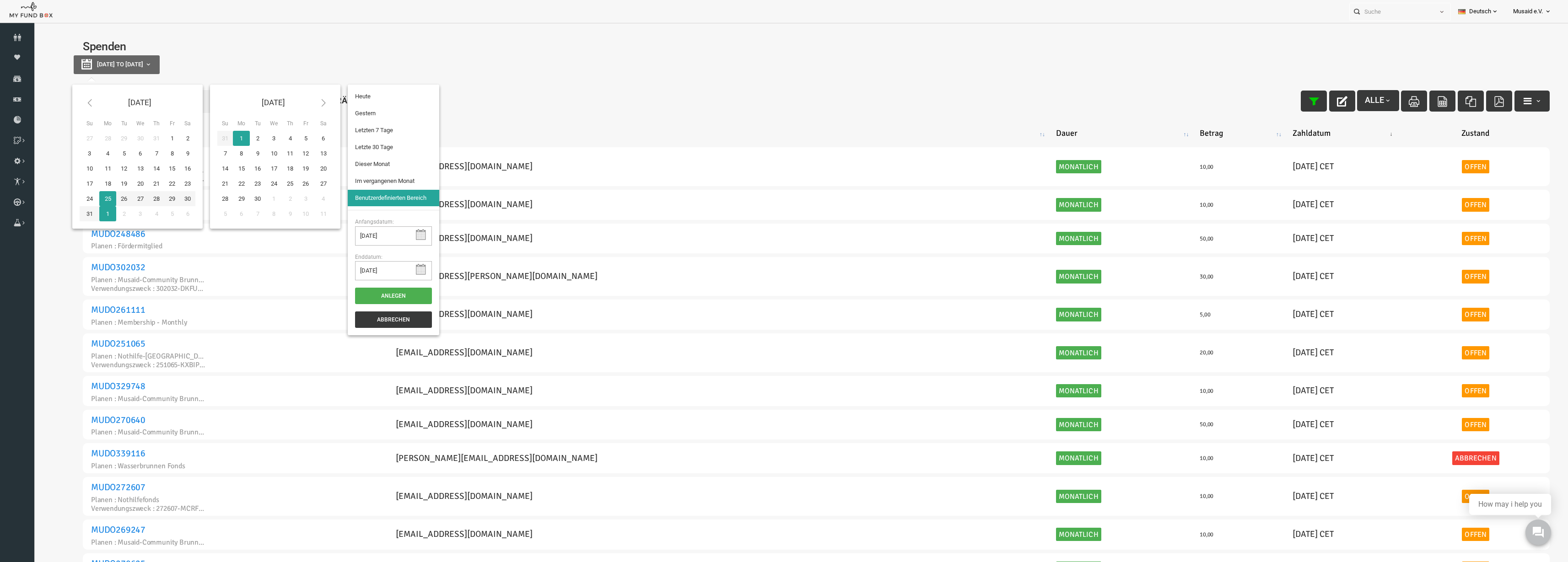
select select "100"
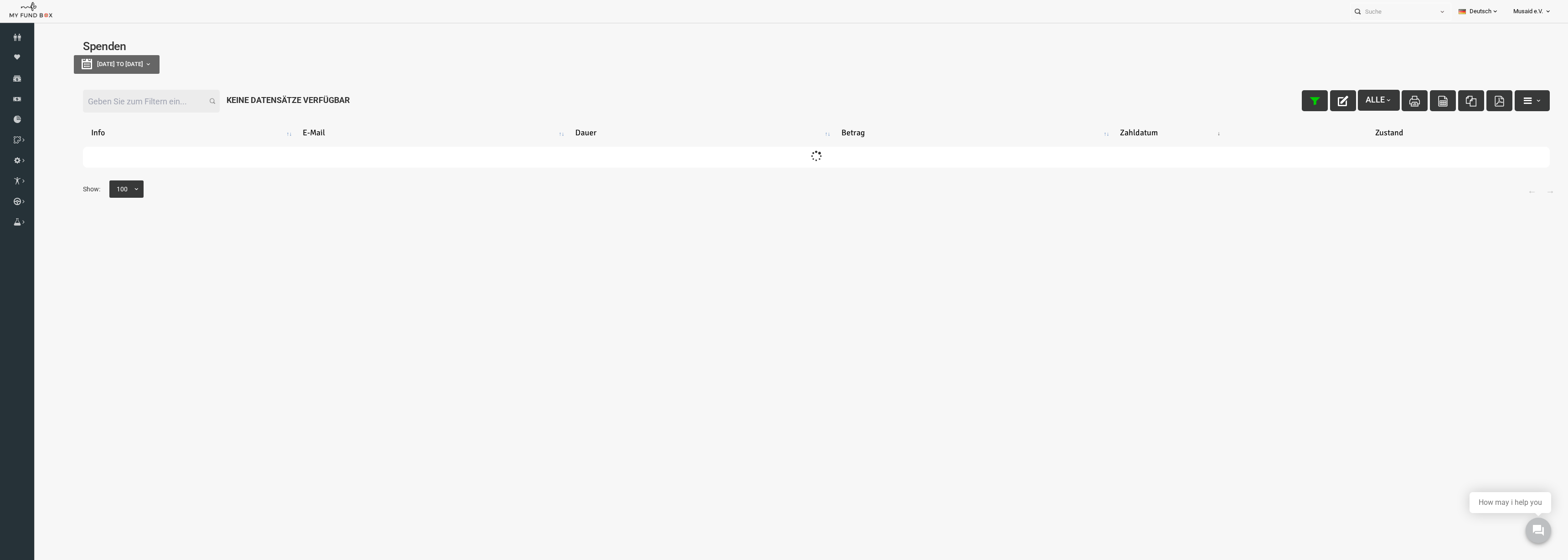
click at [155, 110] on input "Filter:" at bounding box center [120, 101] width 137 height 23
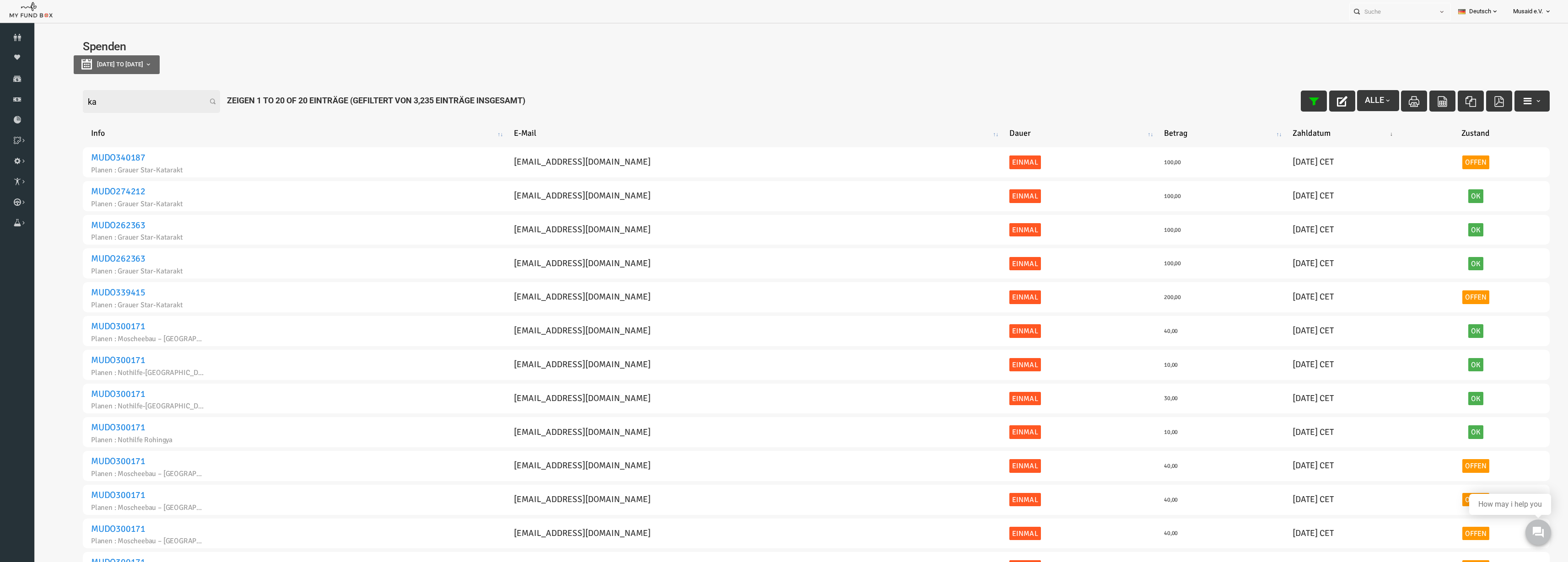
type input "k"
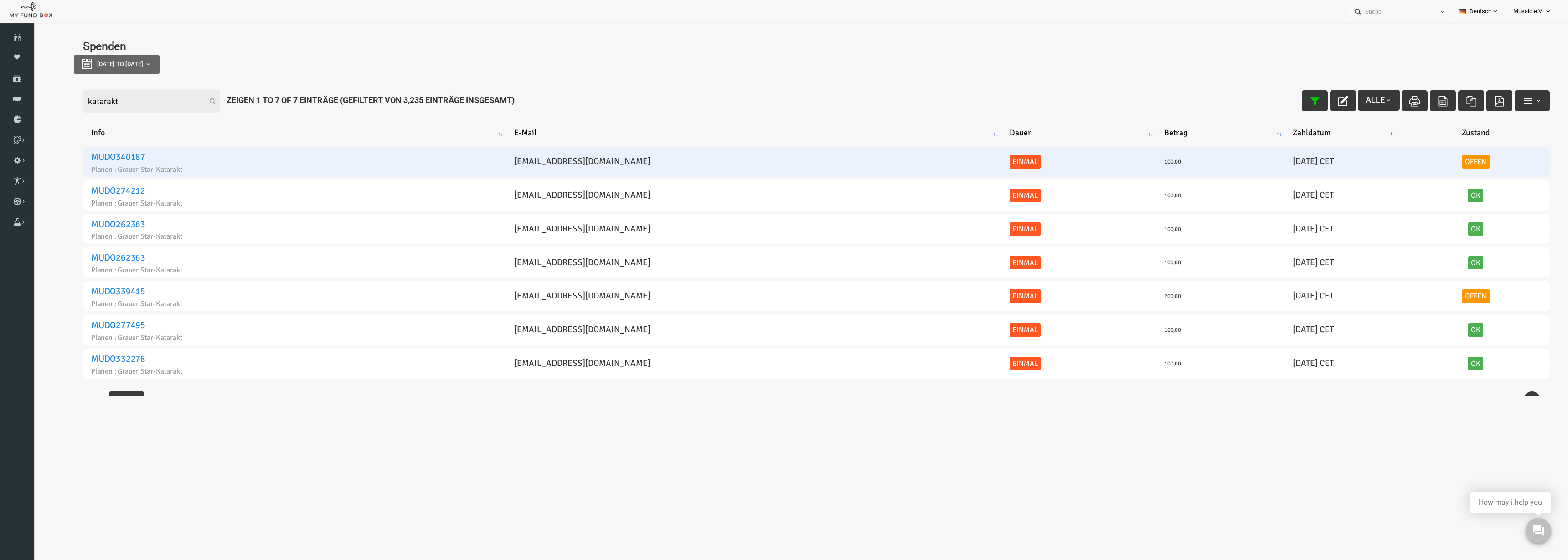
type input "katarakt"
click at [105, 151] on link "MUDO340187" at bounding box center [87, 157] width 55 height 12
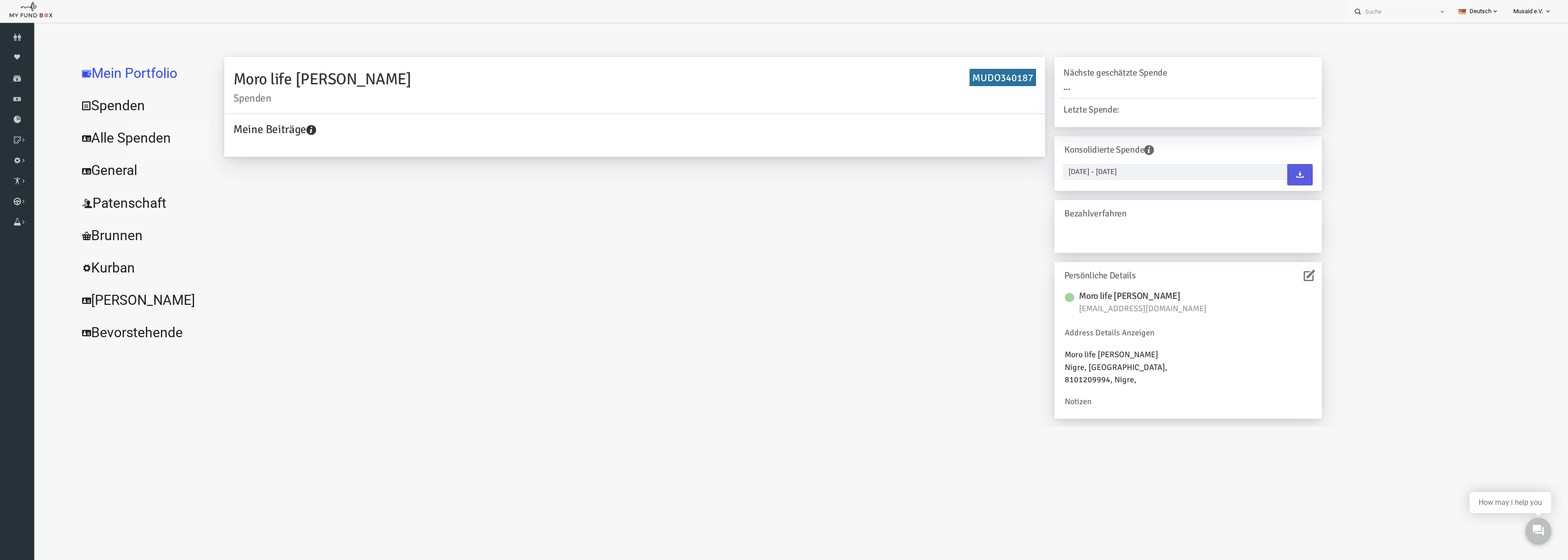
click at [120, 140] on link "Alle Spenden" at bounding box center [111, 138] width 137 height 33
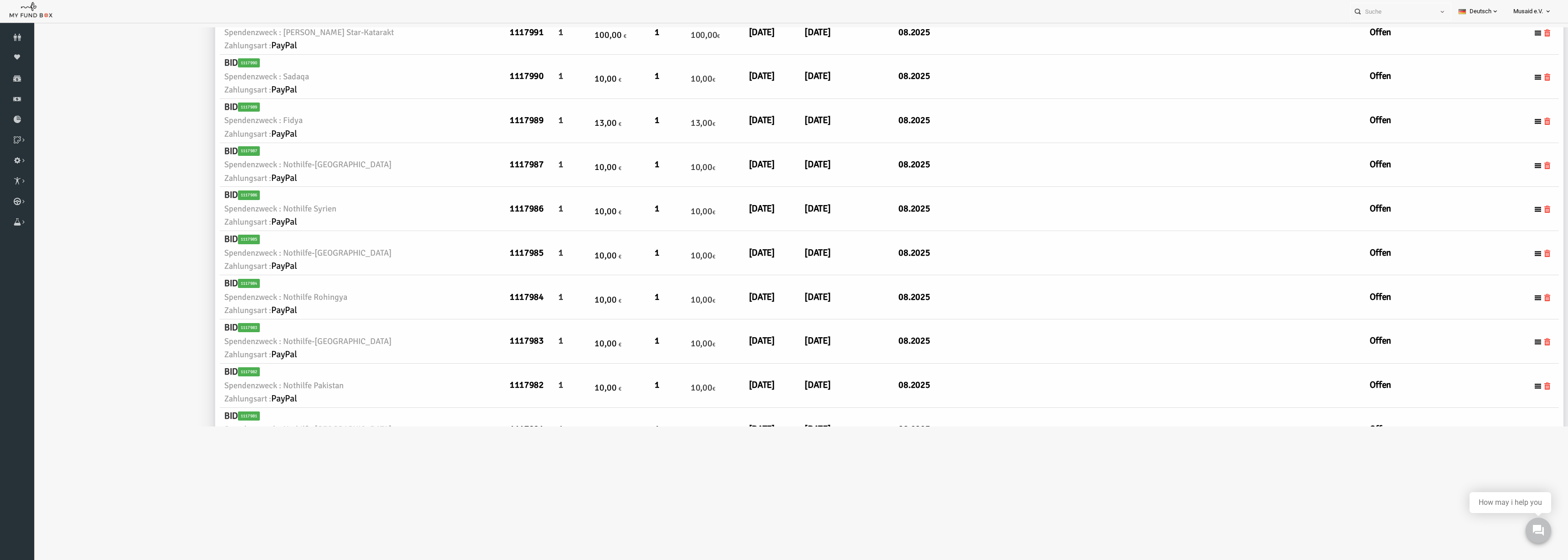
scroll to position [513, 0]
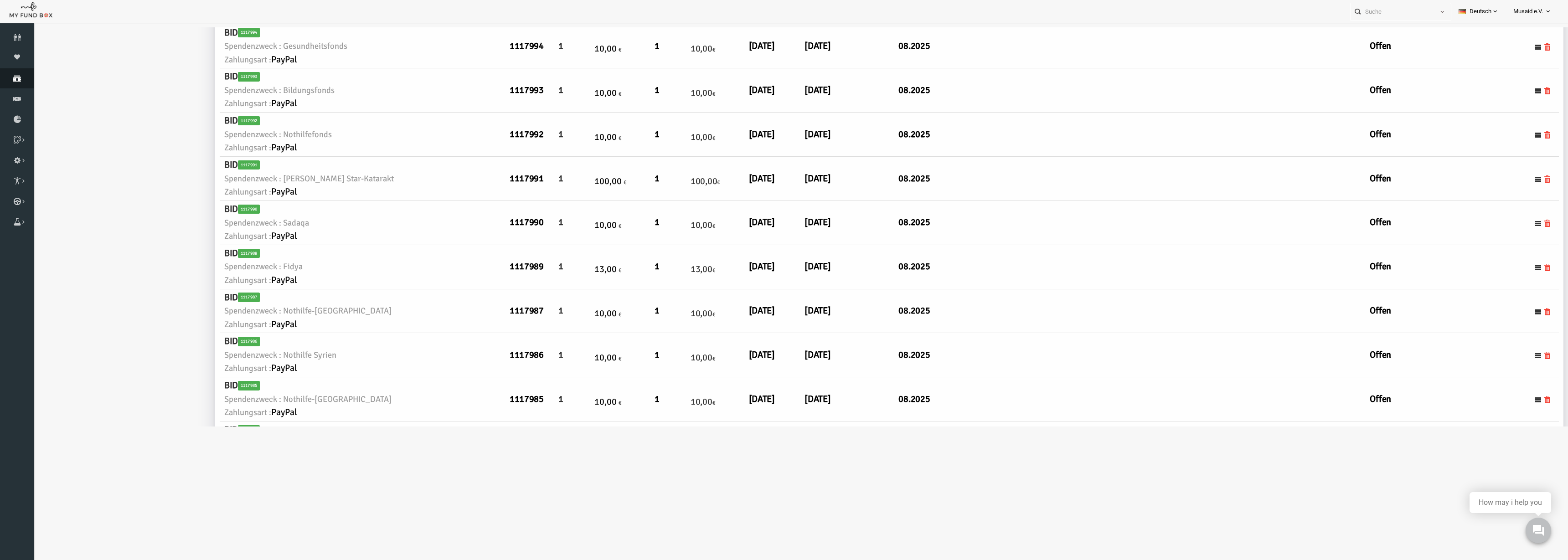
click at [19, 82] on link "Spenden" at bounding box center [17, 78] width 34 height 20
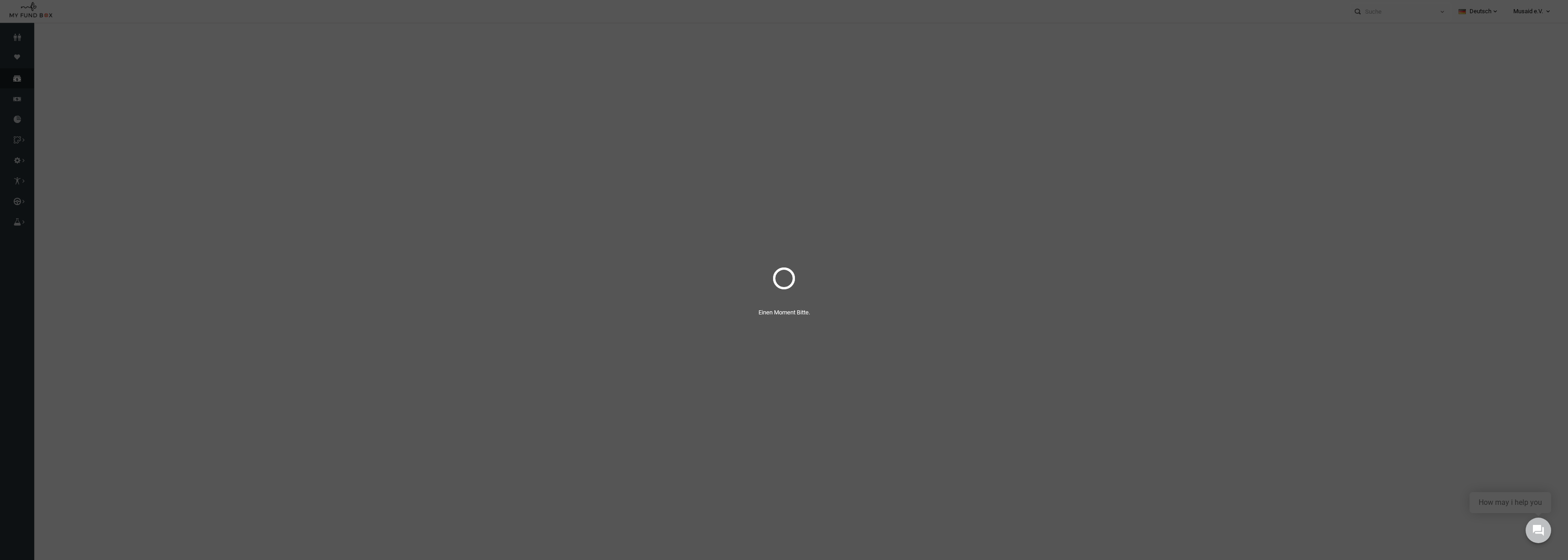
select select "100"
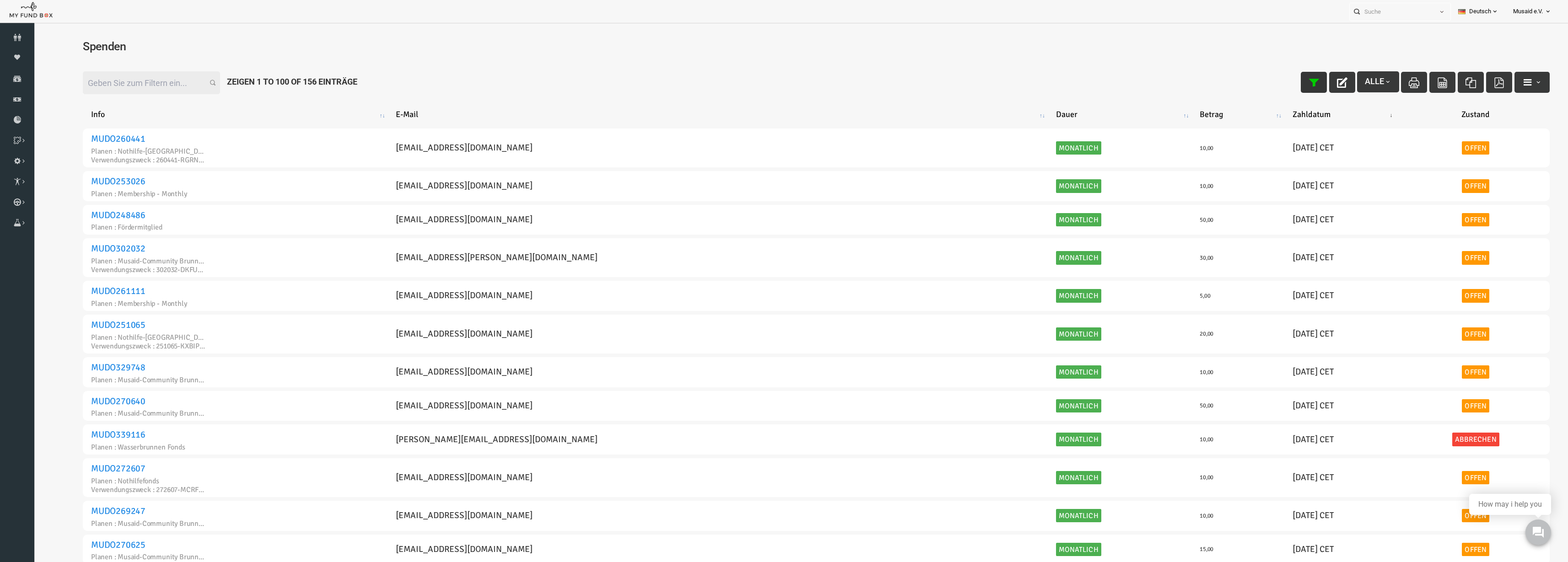
click at [786, 71] on button "button" at bounding box center [1283, 82] width 26 height 21
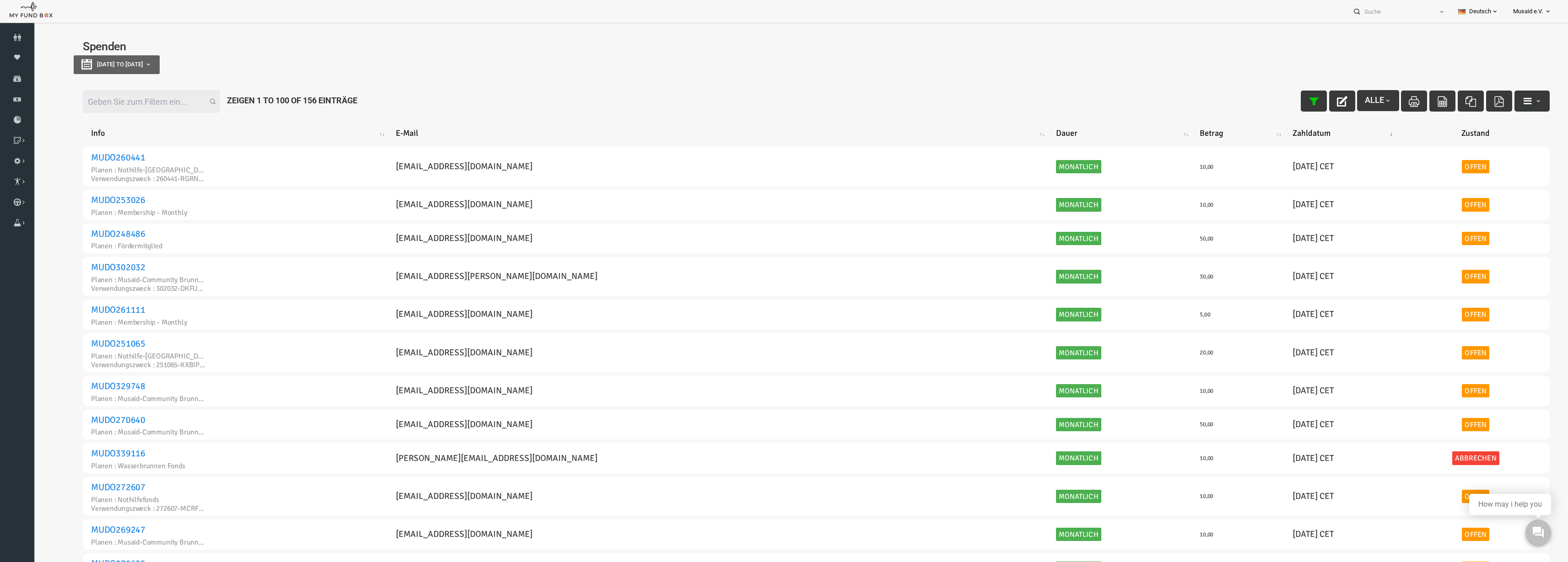
type input "[DATE]"
click at [129, 56] on button "[DATE] to [DATE]" at bounding box center [86, 64] width 86 height 19
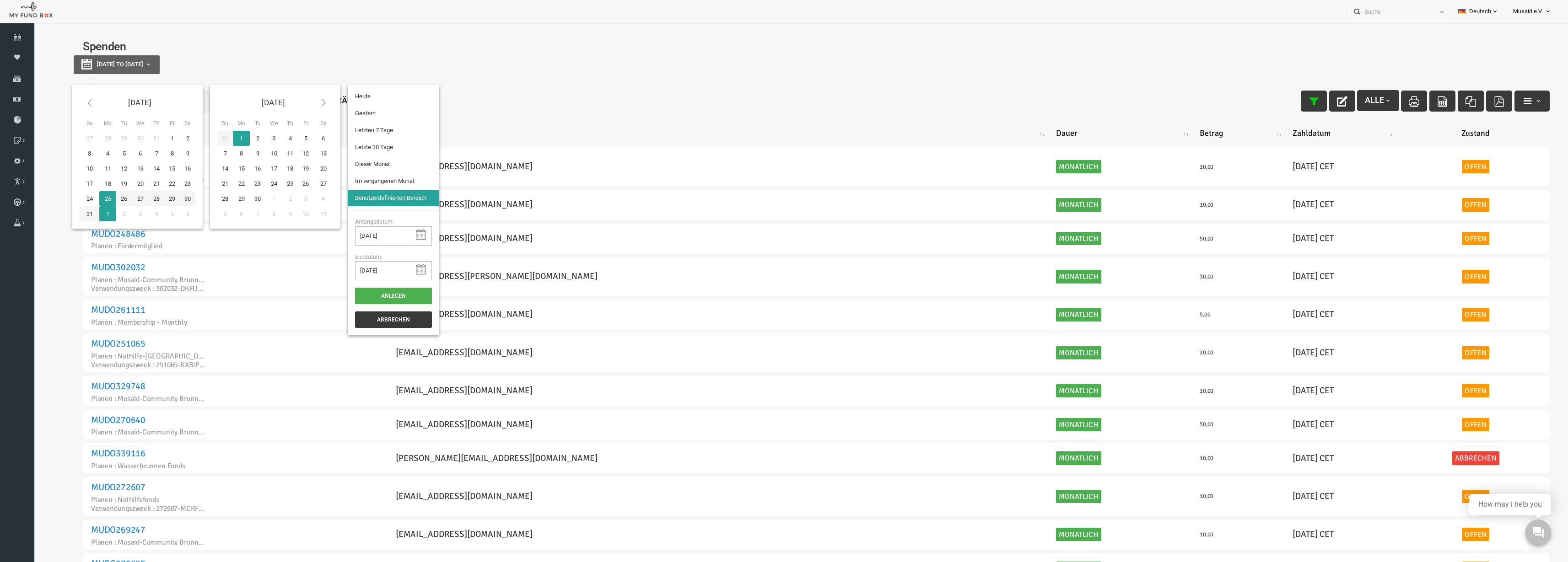
type input "24-08-2025"
type input "[DATE]"
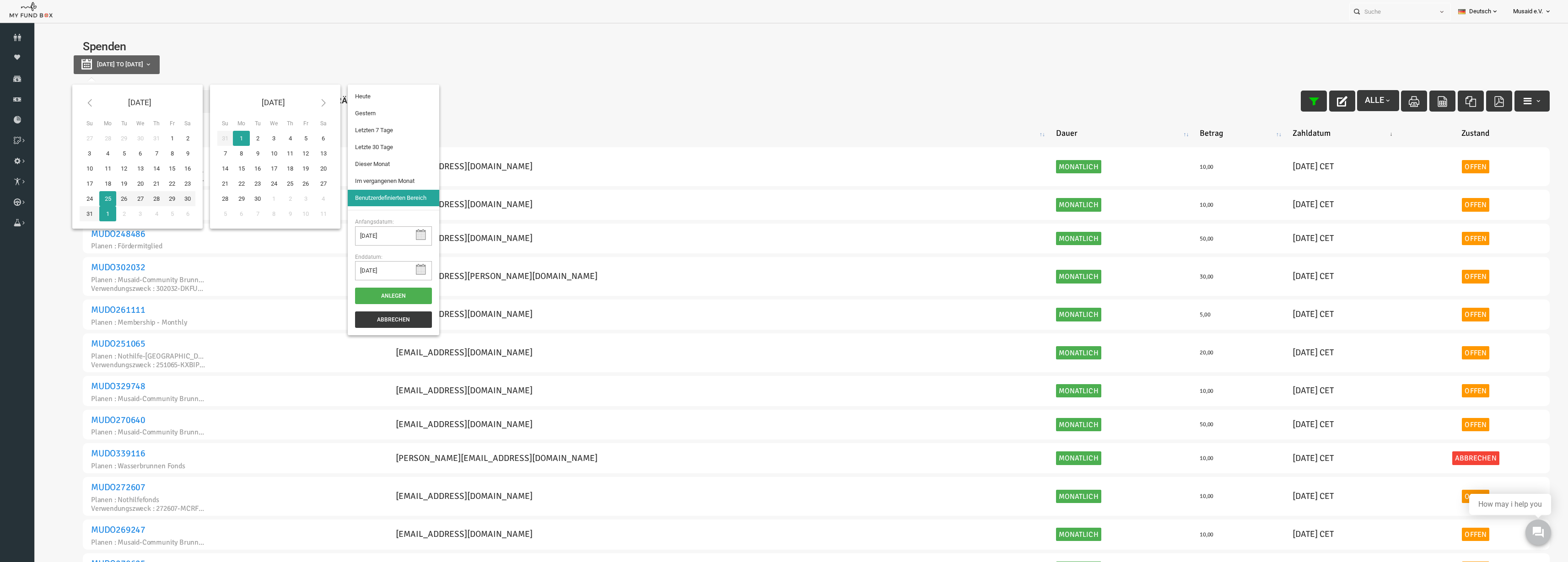
type input "[DATE]"
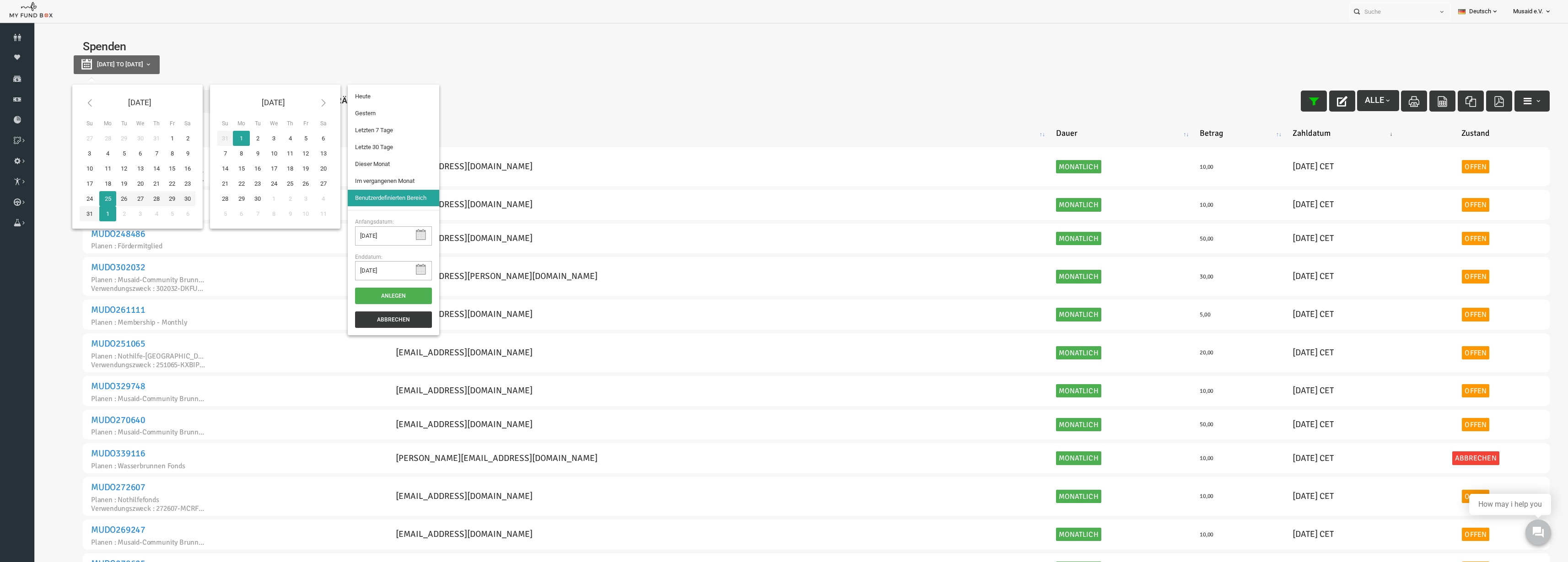
type input "[DATE]"
drag, startPoint x: 350, startPoint y: 137, endPoint x: 350, endPoint y: 144, distance: 7.0
click at [350, 144] on ul "Heute Gestern Letzten 7 Tage Letzte 30 Tage Dieser Monat Im vergangenen Monat B…" at bounding box center [363, 147] width 91 height 126
click at [365, 146] on li "Letzte 30 Tage" at bounding box center [363, 147] width 91 height 17
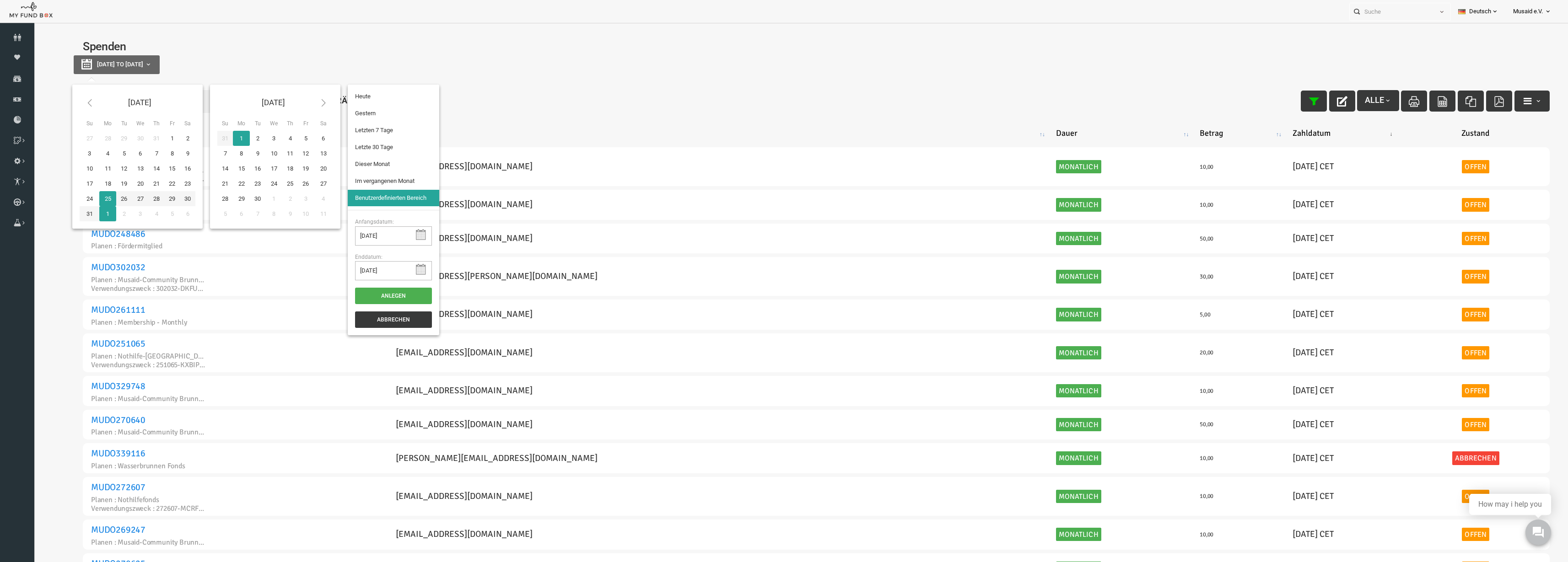
select select "100"
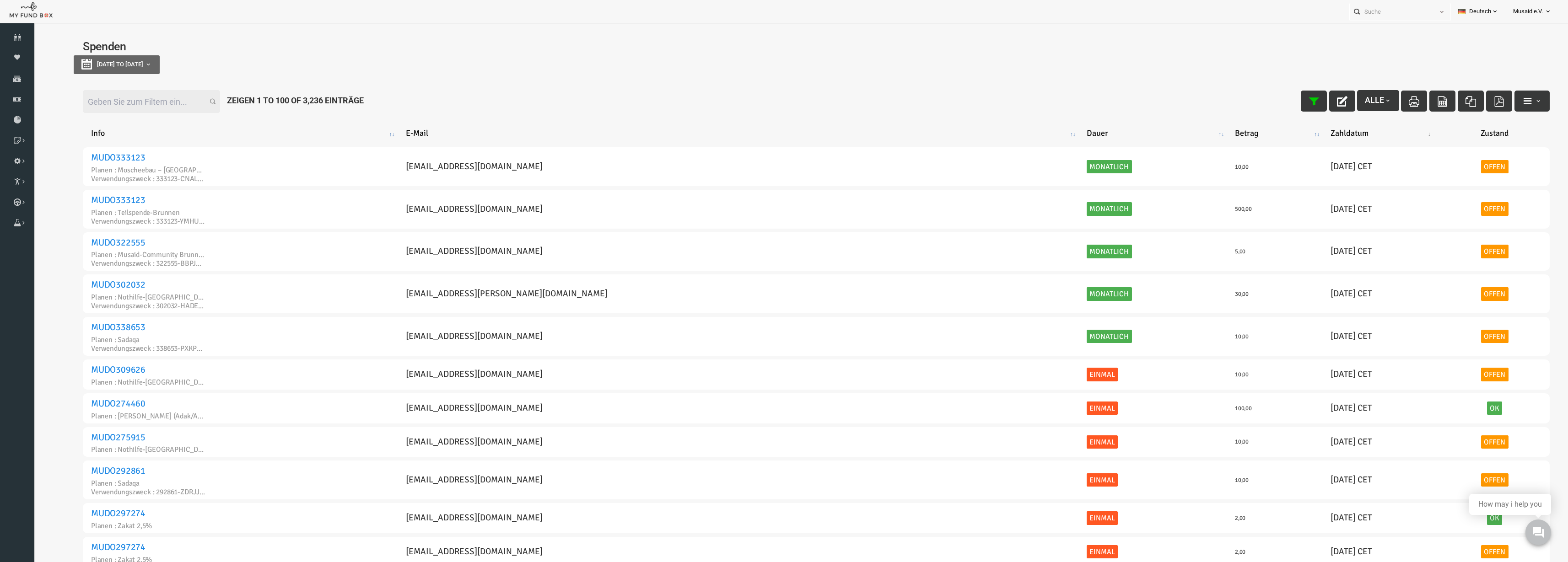
click at [85, 111] on input "Filter:" at bounding box center [120, 102] width 137 height 23
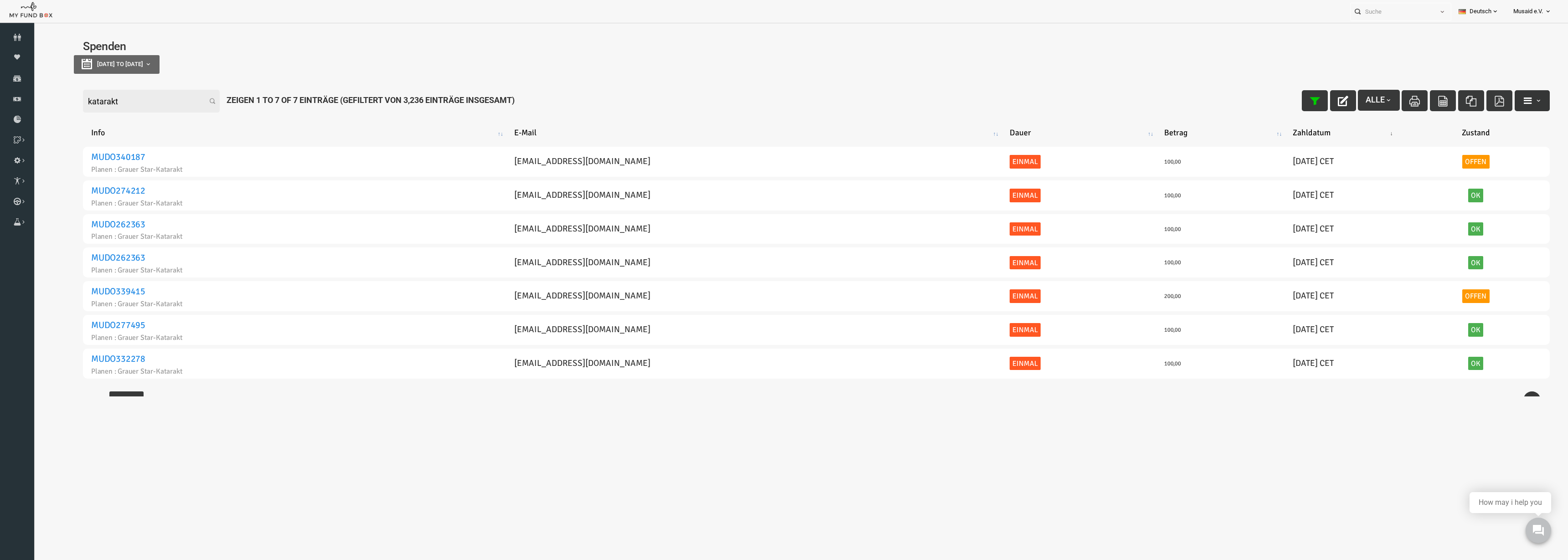
type input "katarakt"
click at [783, 106] on button "button" at bounding box center [1501, 101] width 35 height 21
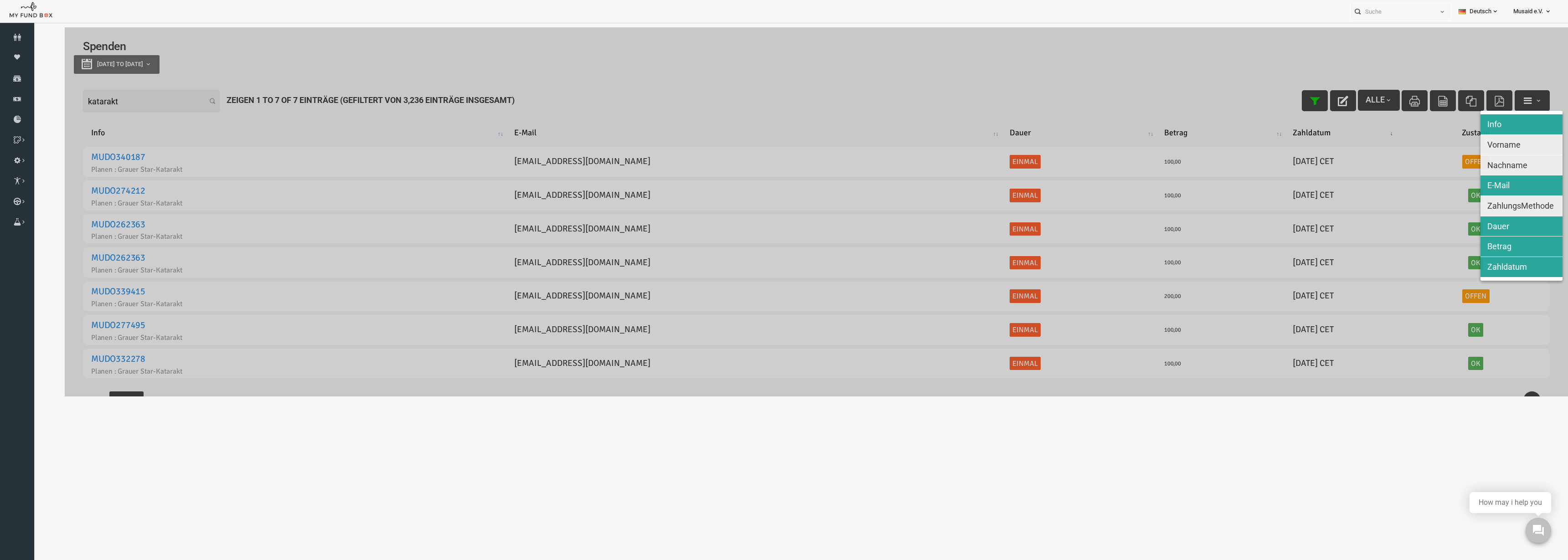
click at [783, 111] on div at bounding box center [786, 212] width 1503 height 369
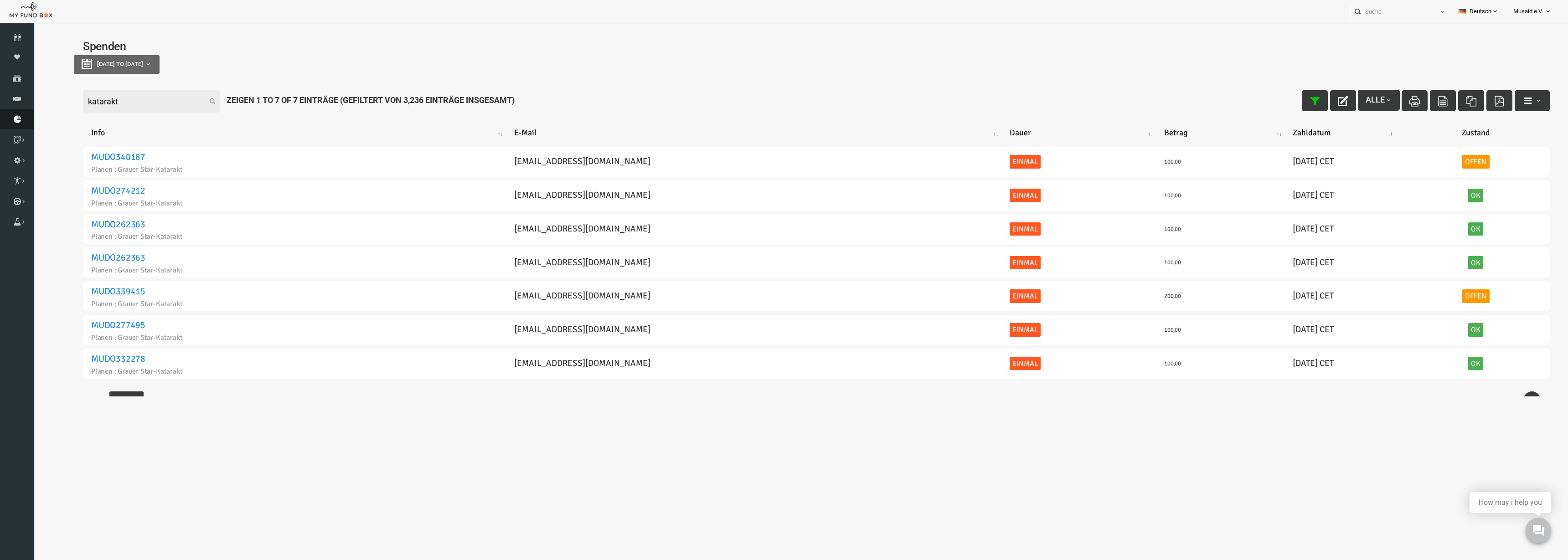
click at [12, 117] on icon at bounding box center [17, 119] width 34 height 7
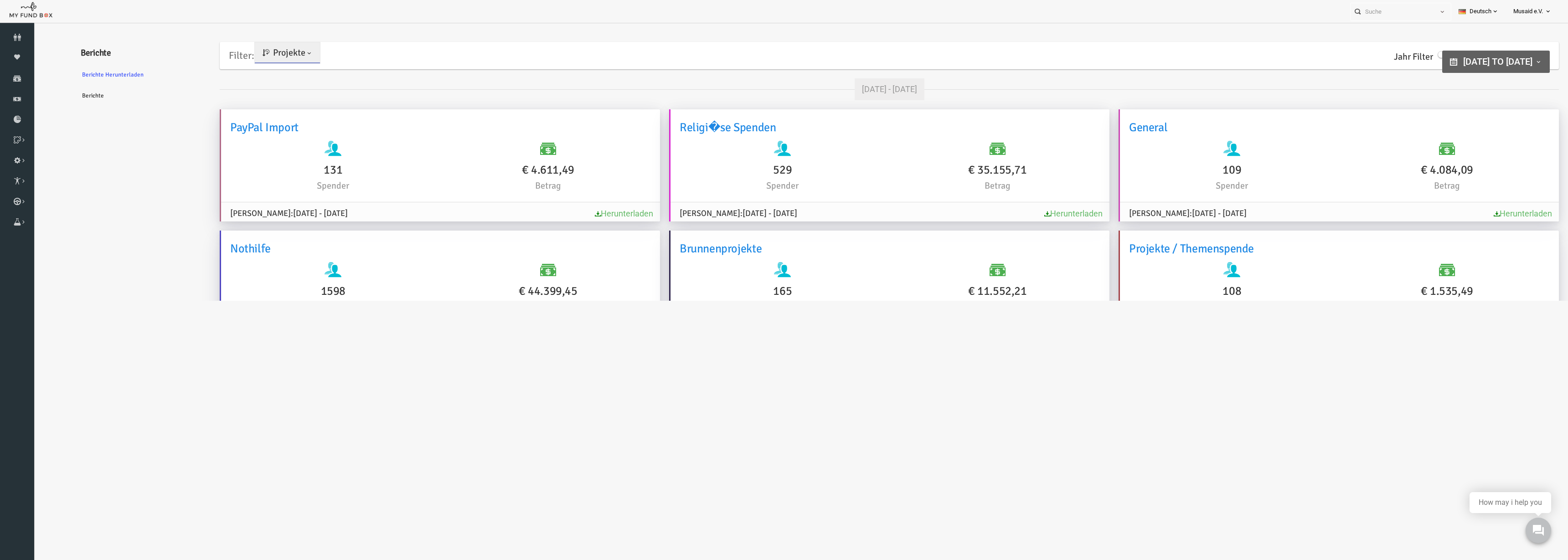
type input "03-07-2025"
type input "13-08-2025"
click at [783, 56] on span "03-07-2025 to 13-08-2025" at bounding box center [1467, 61] width 69 height 11
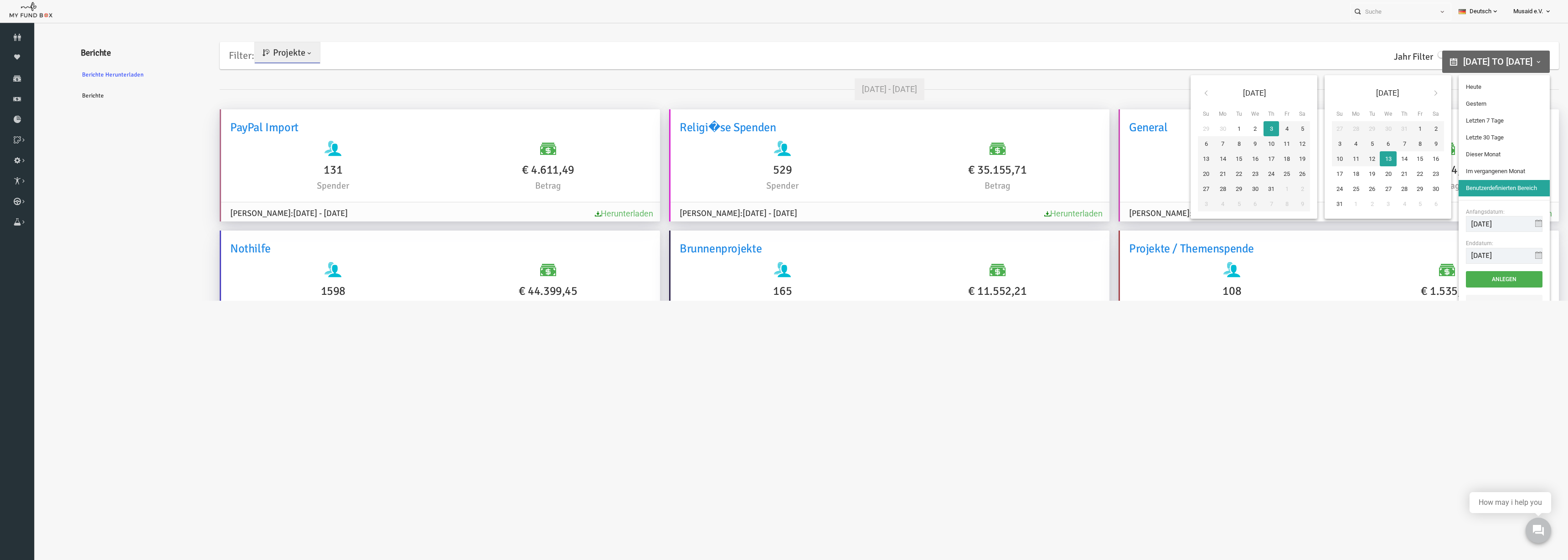
click at [783, 95] on th at bounding box center [1175, 93] width 17 height 21
type input "01-04-2025"
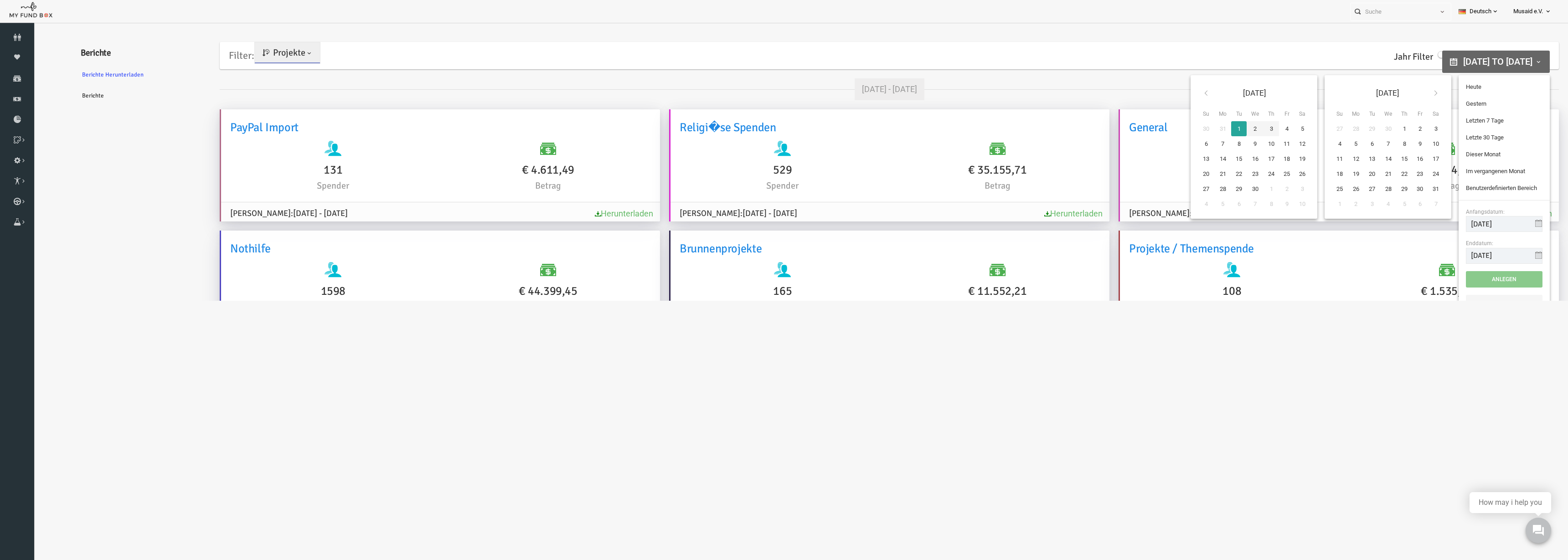
click at [783, 94] on th at bounding box center [1405, 93] width 17 height 21
type input "[DATE]"
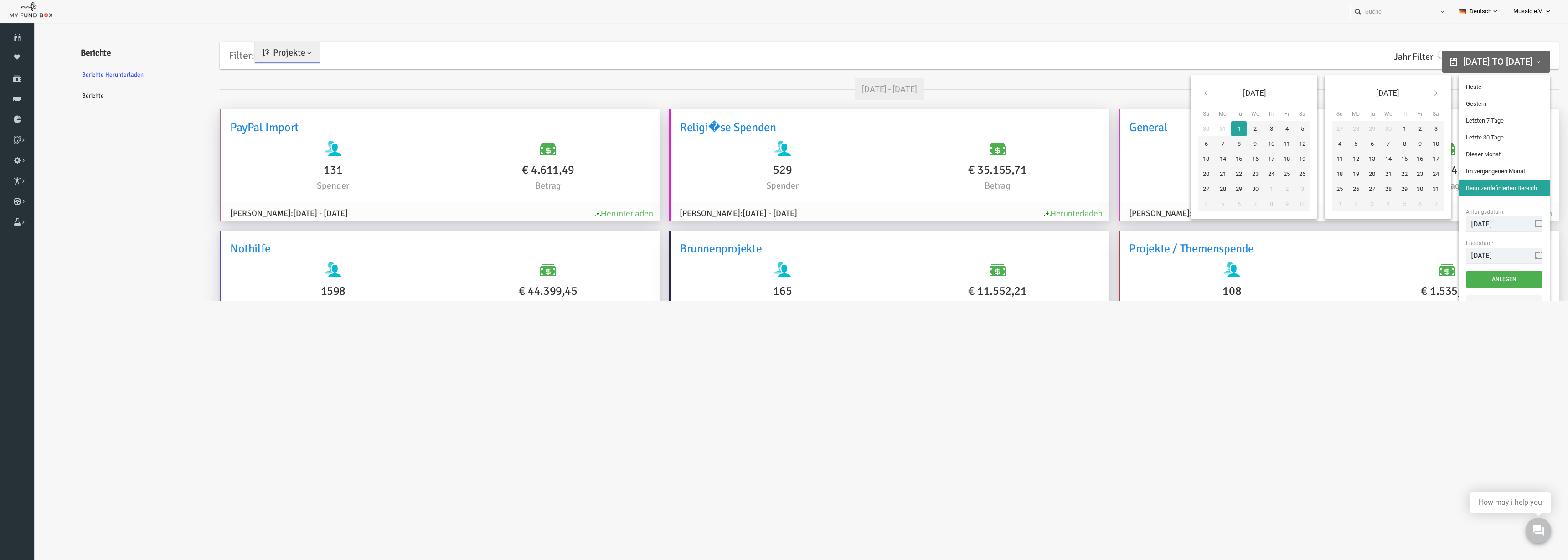
type input "01-04-2025"
click at [783, 280] on button "Anlegen" at bounding box center [1472, 280] width 76 height 17
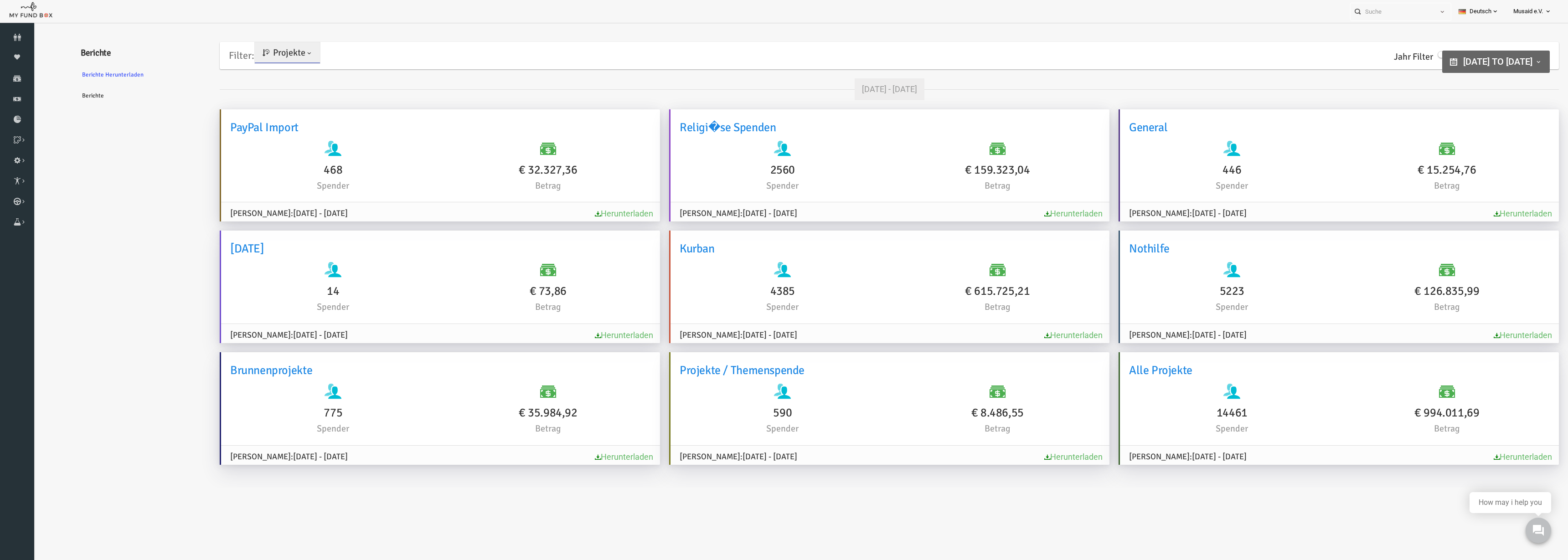
click at [783, 452] on link "Herunterladen" at bounding box center [1492, 456] width 58 height 10
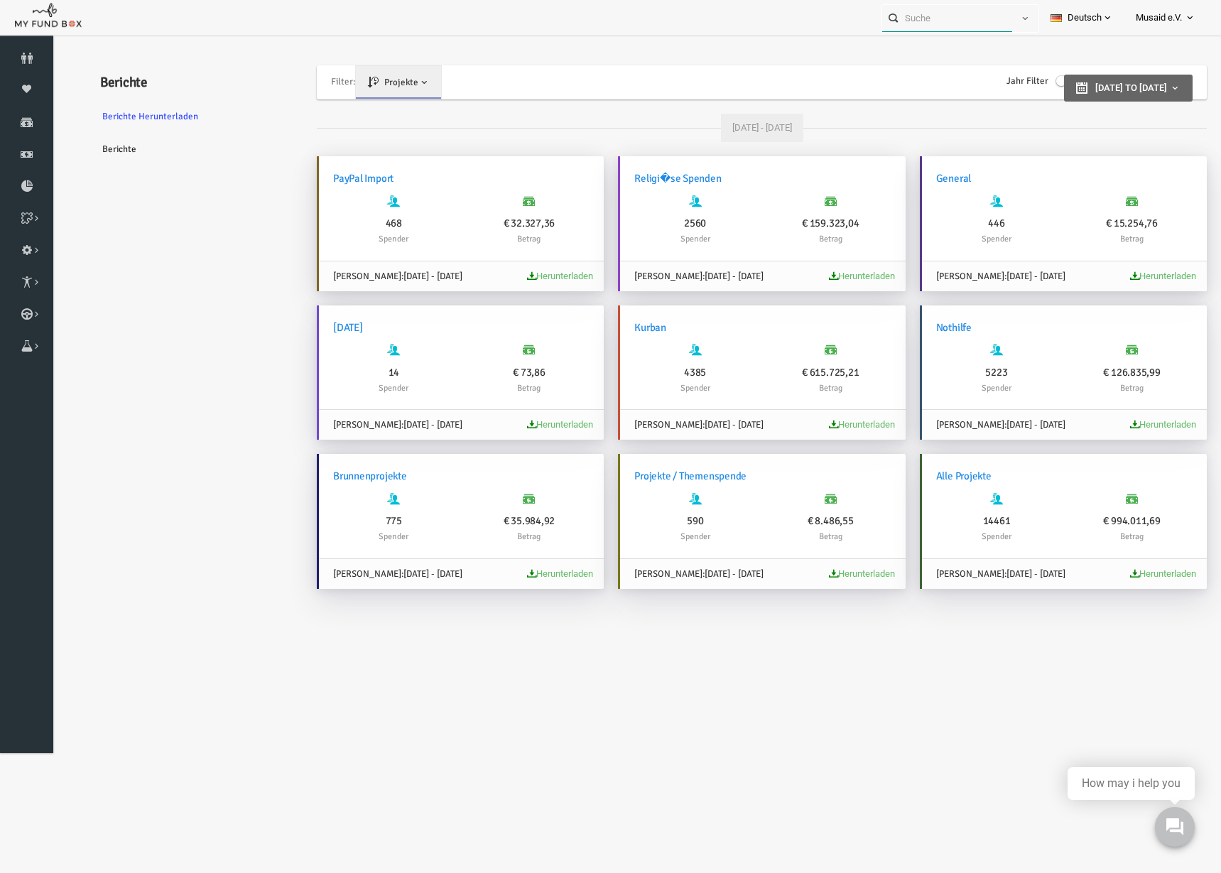
click at [986, 12] on input "text" at bounding box center [947, 18] width 130 height 26
paste input "MUDO274212"
click at [973, 48] on div "Mert MUDO274212" at bounding box center [954, 46] width 167 height 29
type input "Mert MUDO274212"
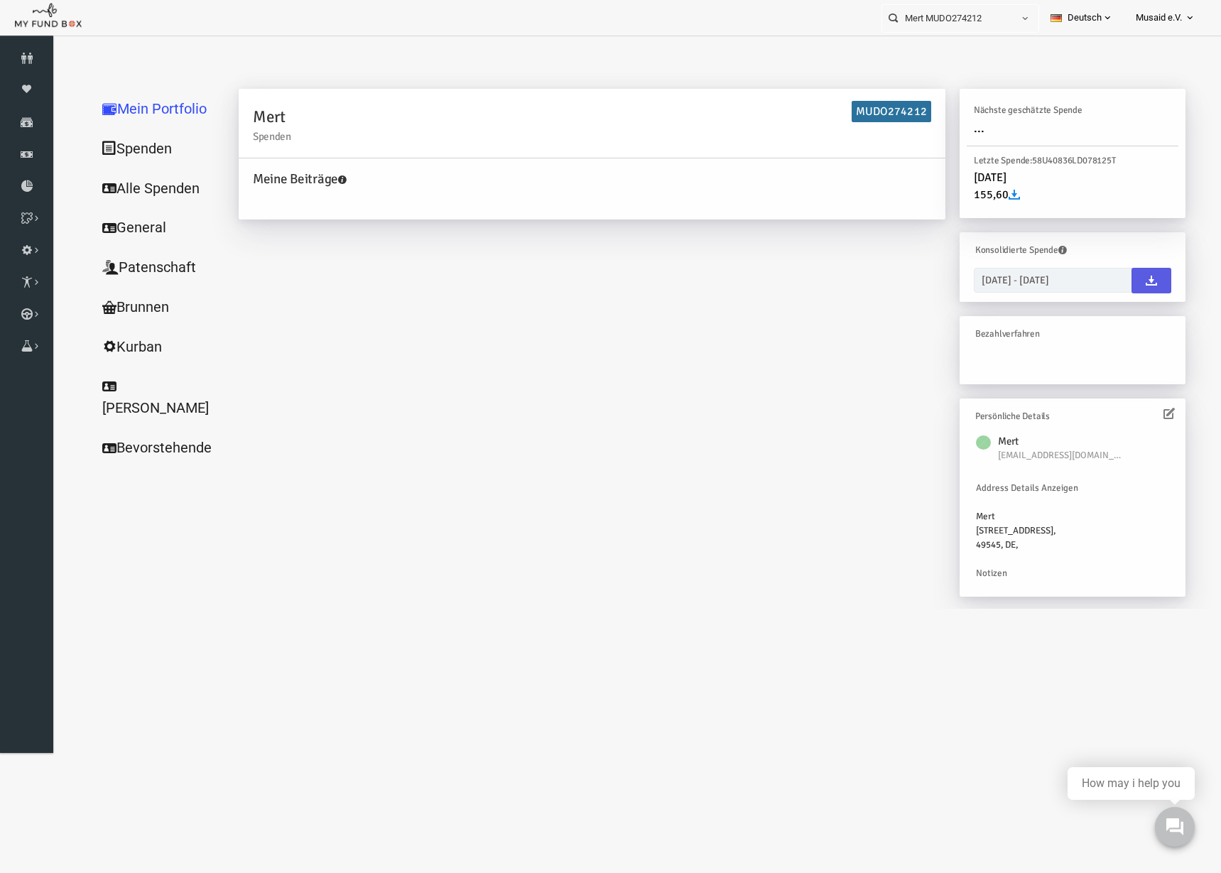
click at [1139, 413] on icon at bounding box center [1144, 413] width 11 height 11
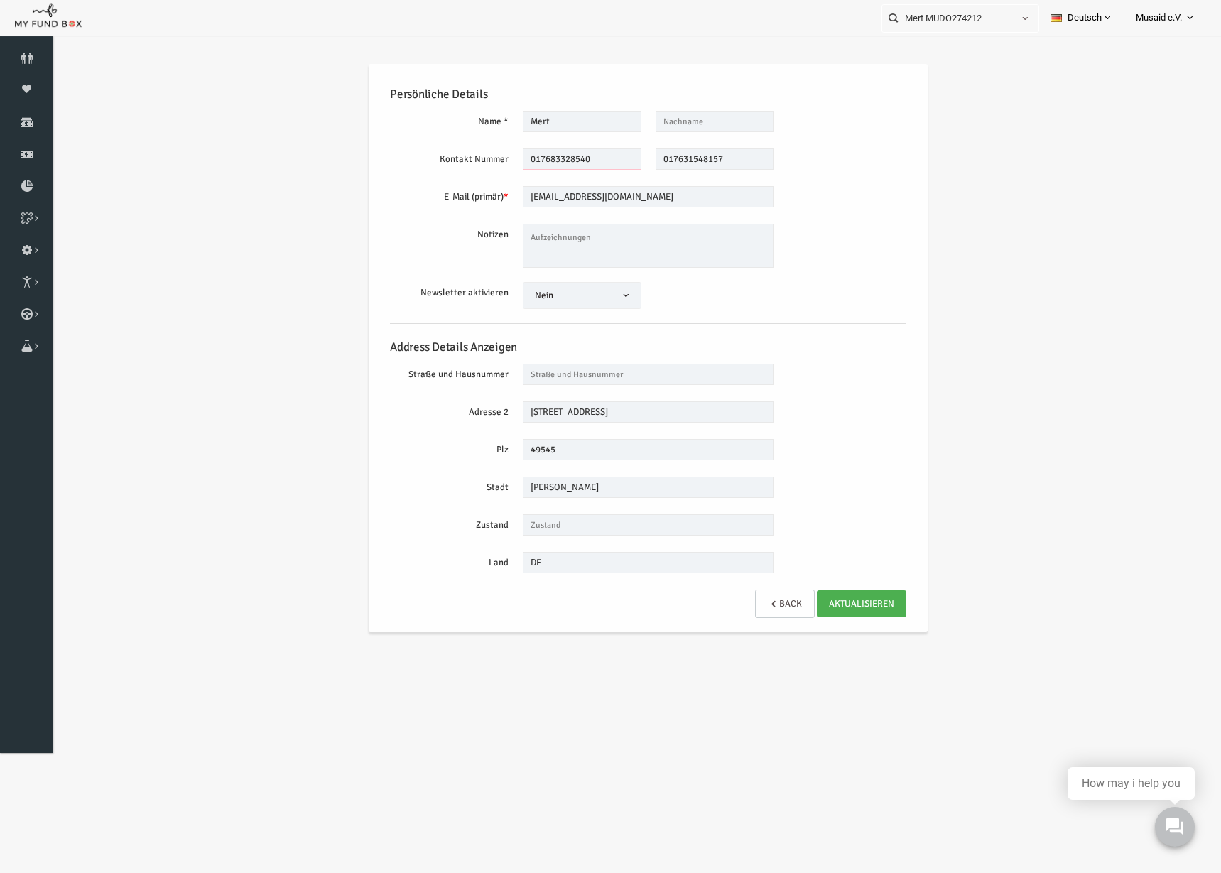
click at [546, 149] on input "017683328540" at bounding box center [558, 158] width 119 height 21
click at [672, 160] on input "017631548157" at bounding box center [690, 158] width 119 height 21
click at [736, 589] on link "Back" at bounding box center [761, 603] width 60 height 28
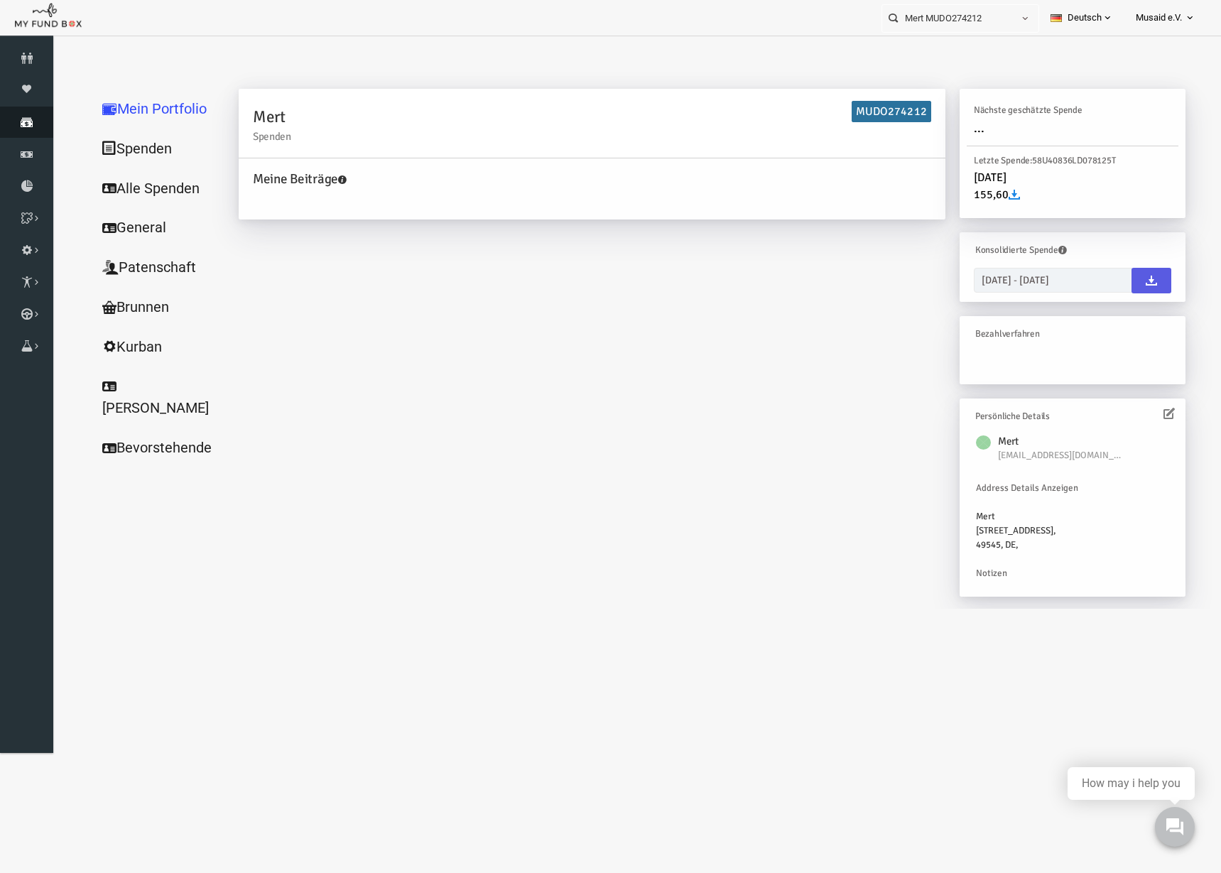
click at [18, 127] on icon at bounding box center [26, 121] width 53 height 11
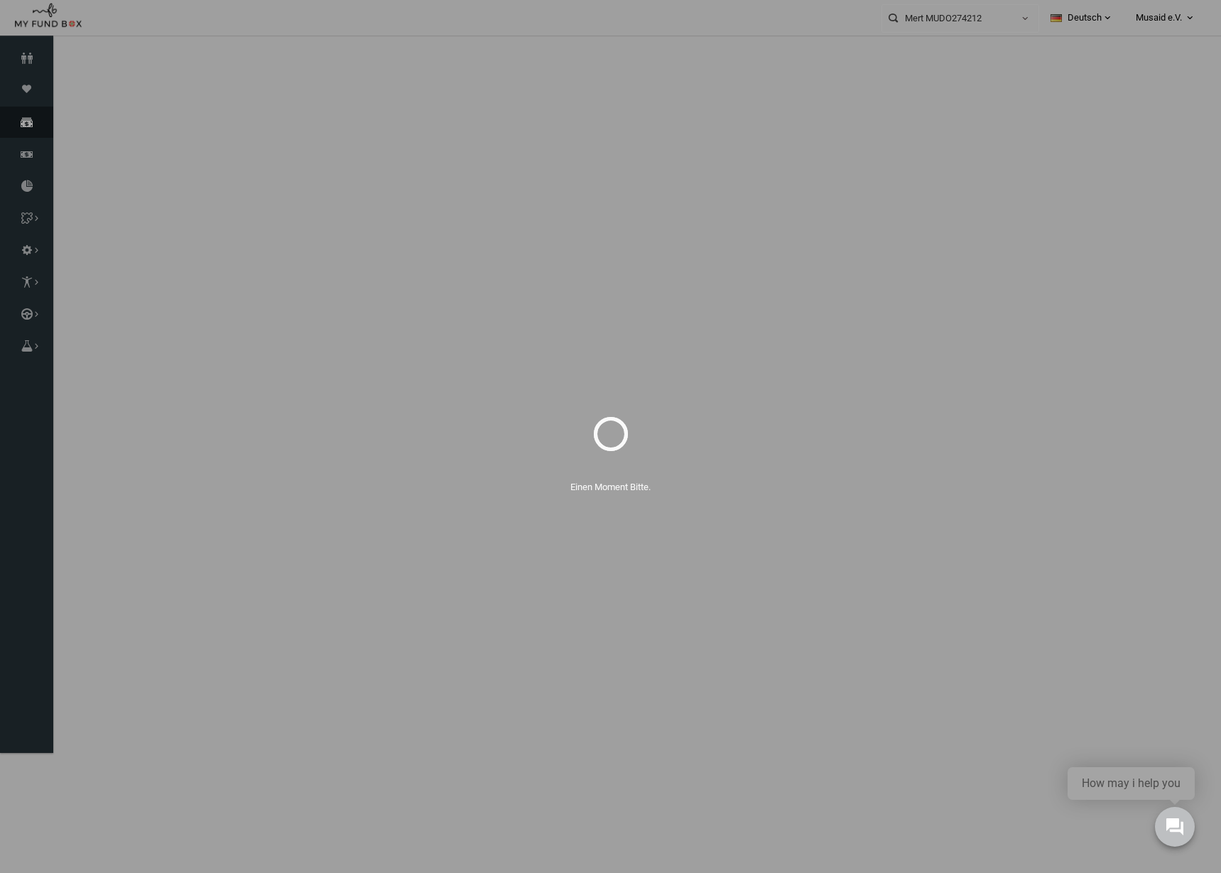
select select "100"
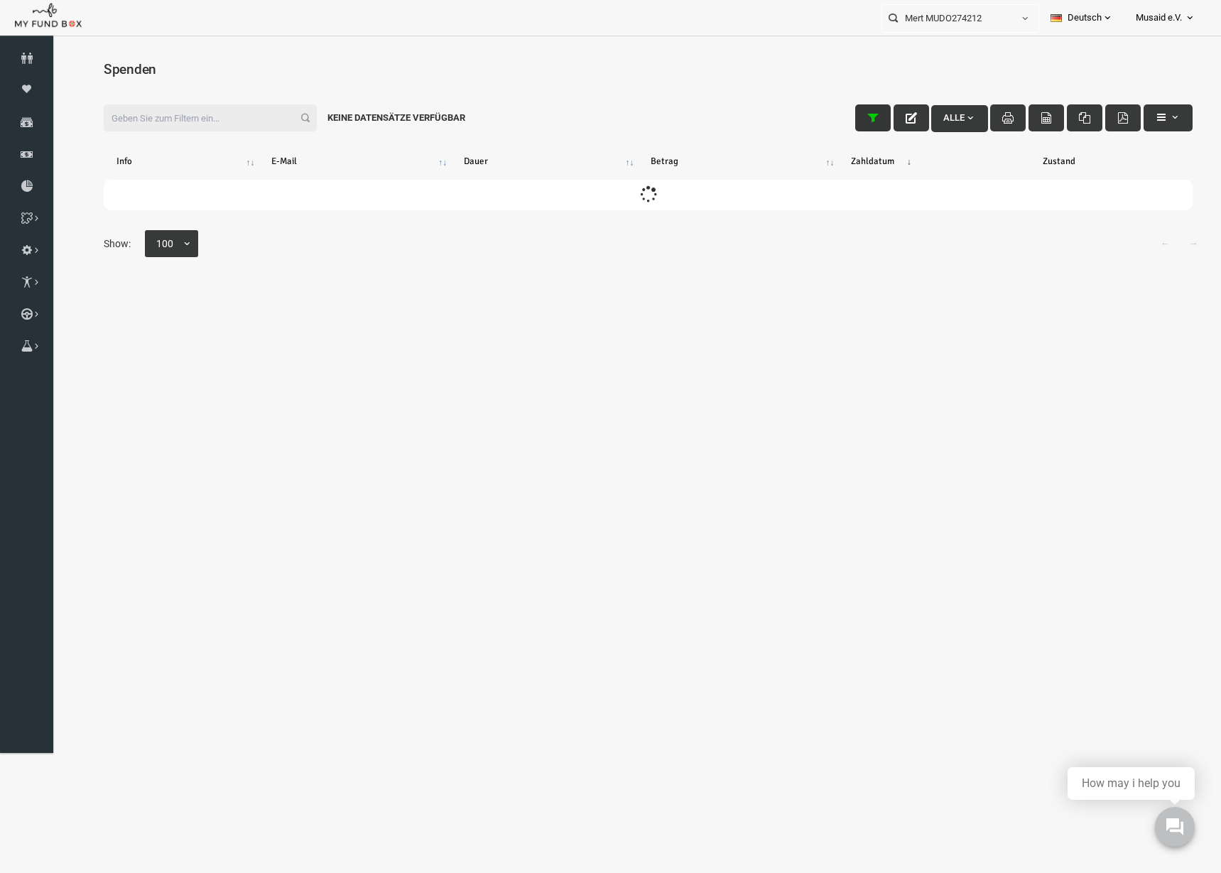
click at [840, 118] on button "button" at bounding box center [849, 117] width 36 height 27
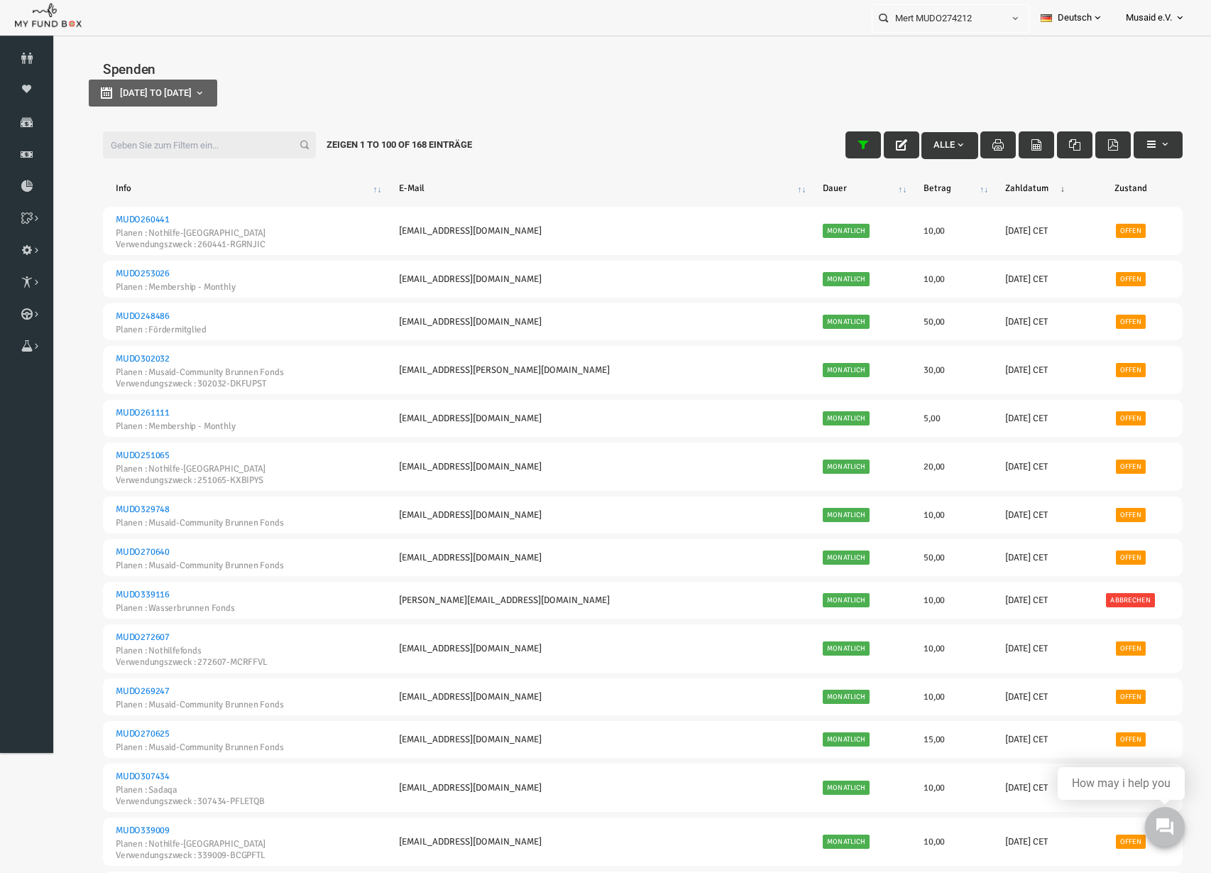
type input "[DATE]"
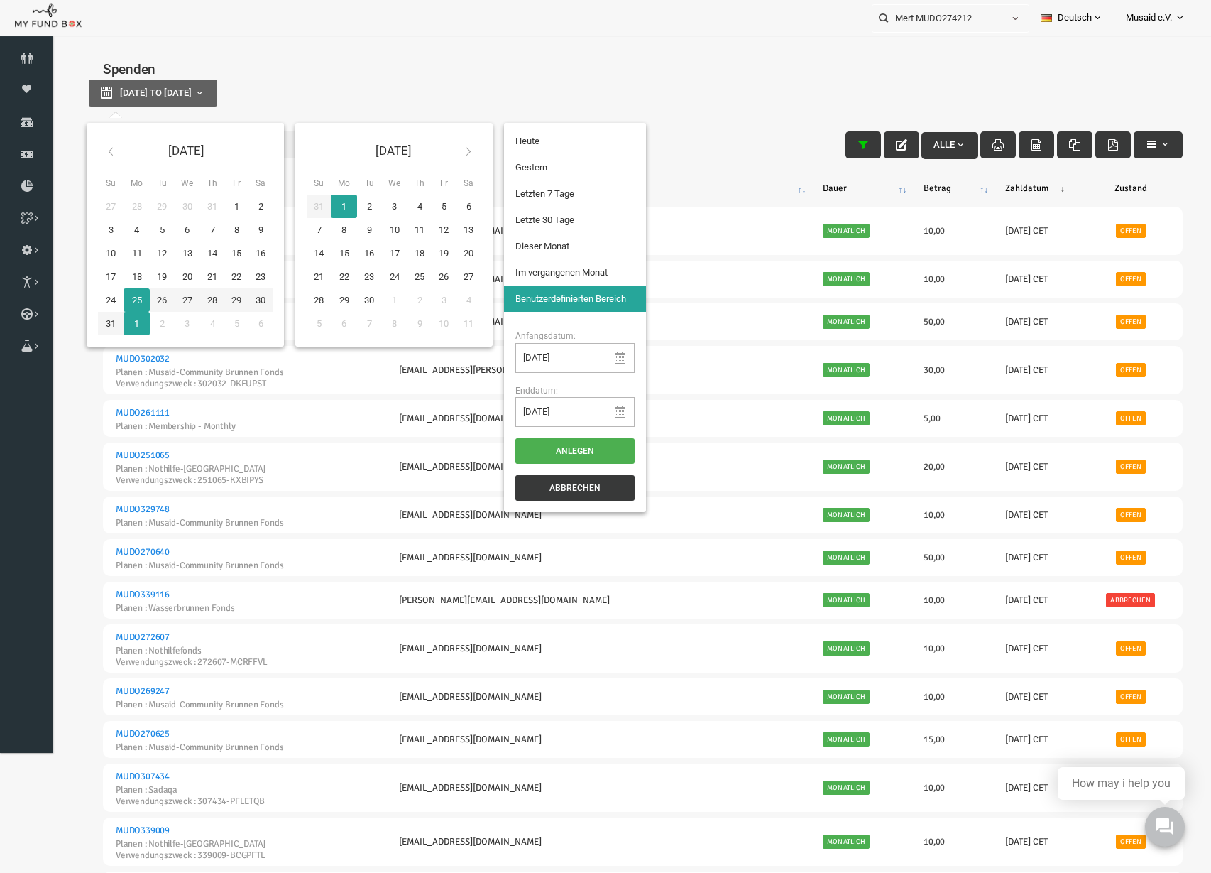
drag, startPoint x: 201, startPoint y: 93, endPoint x: 224, endPoint y: 94, distance: 22.8
click at [168, 93] on span "[DATE] to [DATE]" at bounding box center [133, 92] width 72 height 11
type input "[DATE]"
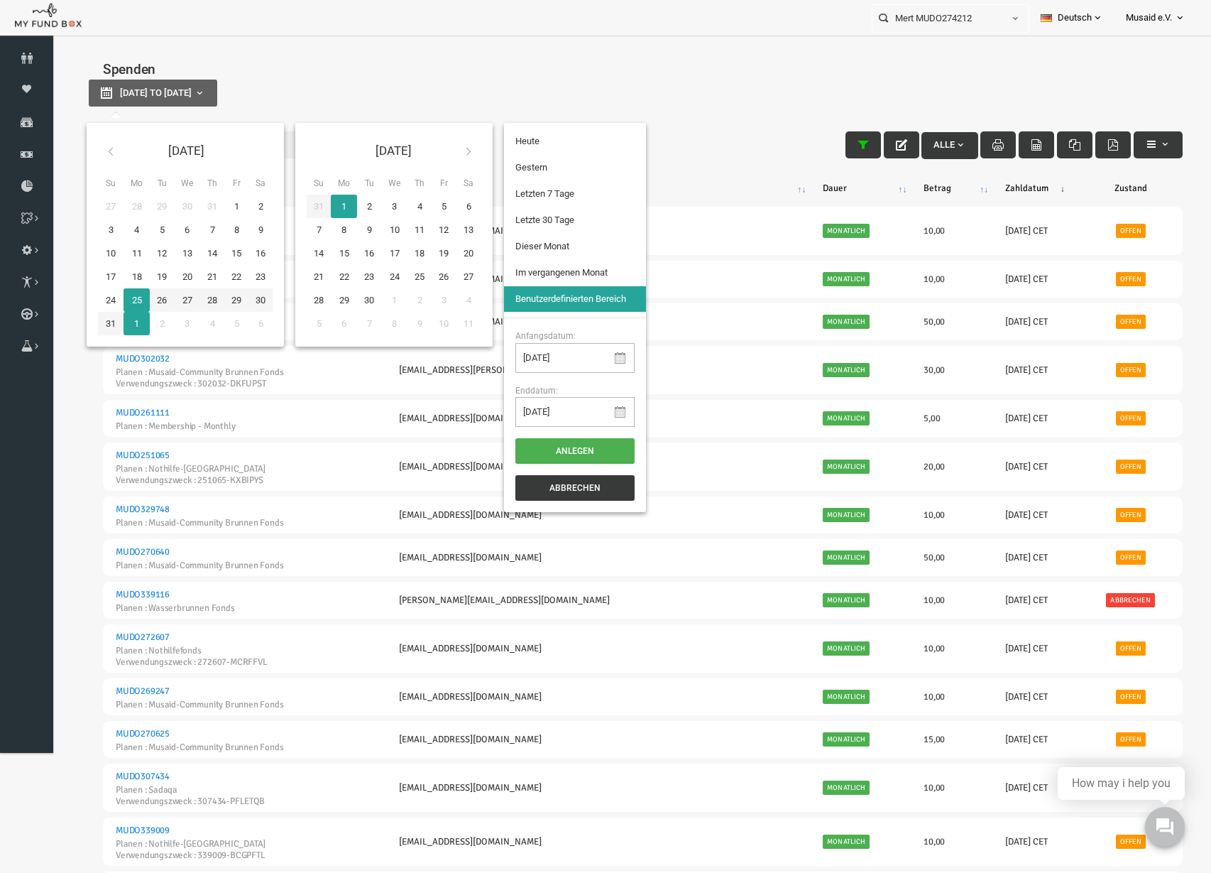
type input "[DATE]"
type input "01-07-2025"
type input "31-07-2025"
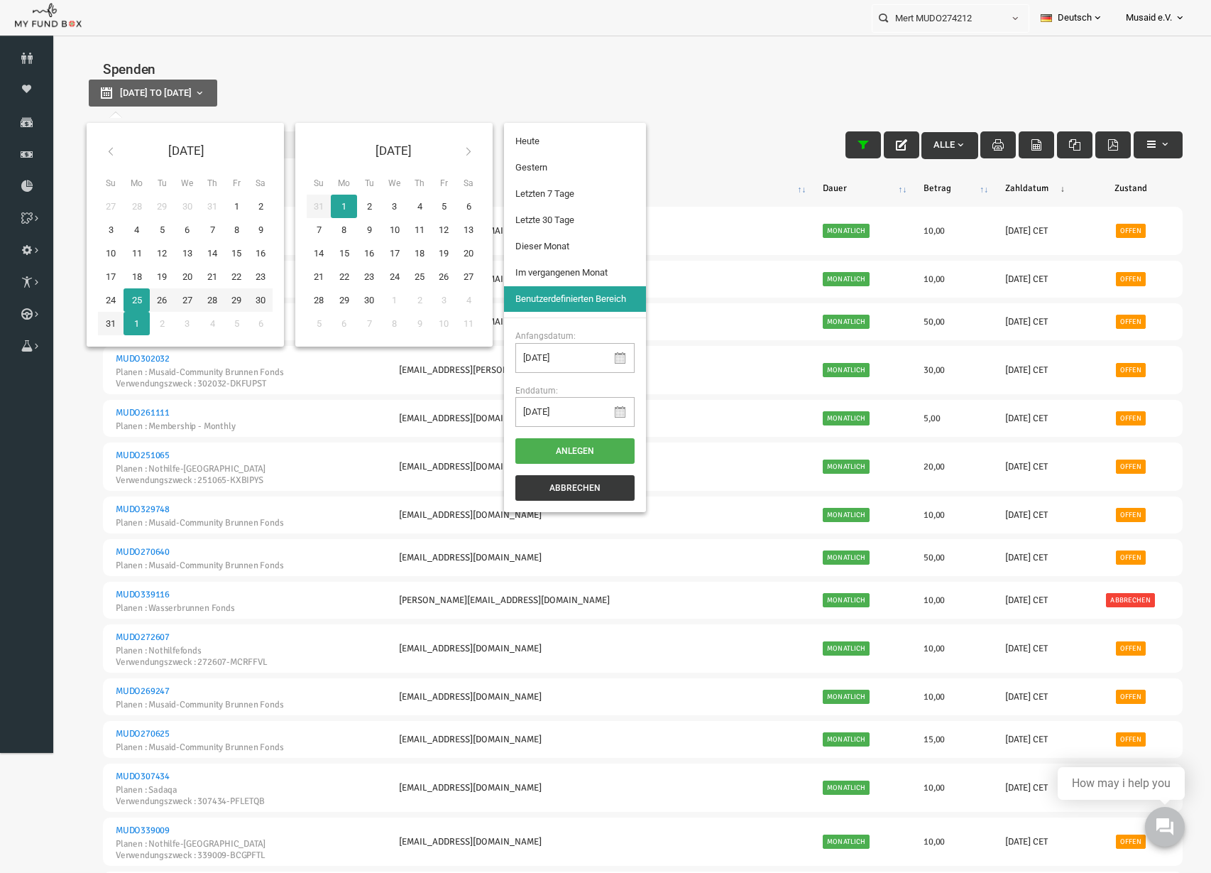
type input "[DATE]"
click at [100, 153] on th "[DATE]" at bounding box center [162, 150] width 125 height 33
click at [89, 153] on icon at bounding box center [87, 151] width 11 height 11
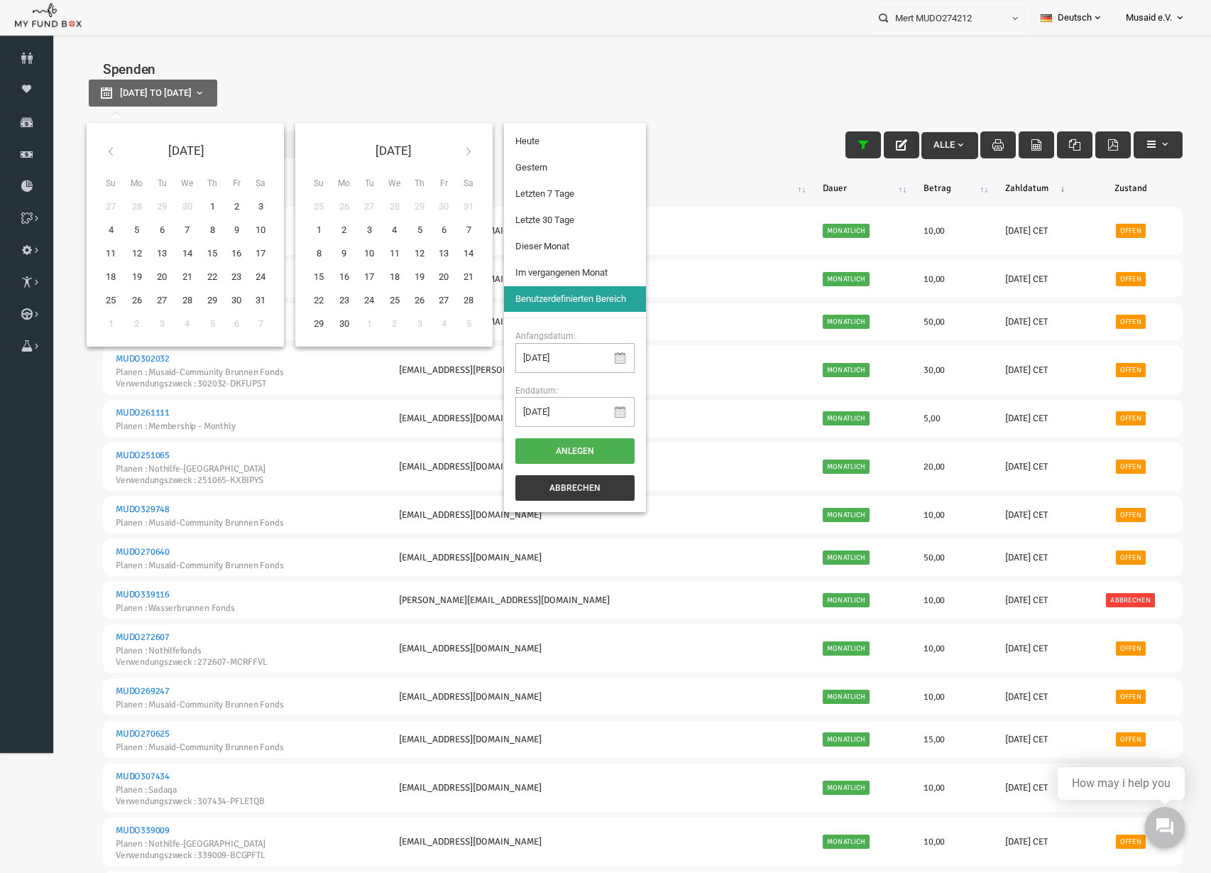
click at [89, 152] on icon at bounding box center [87, 151] width 11 height 11
type input "21-03-2025"
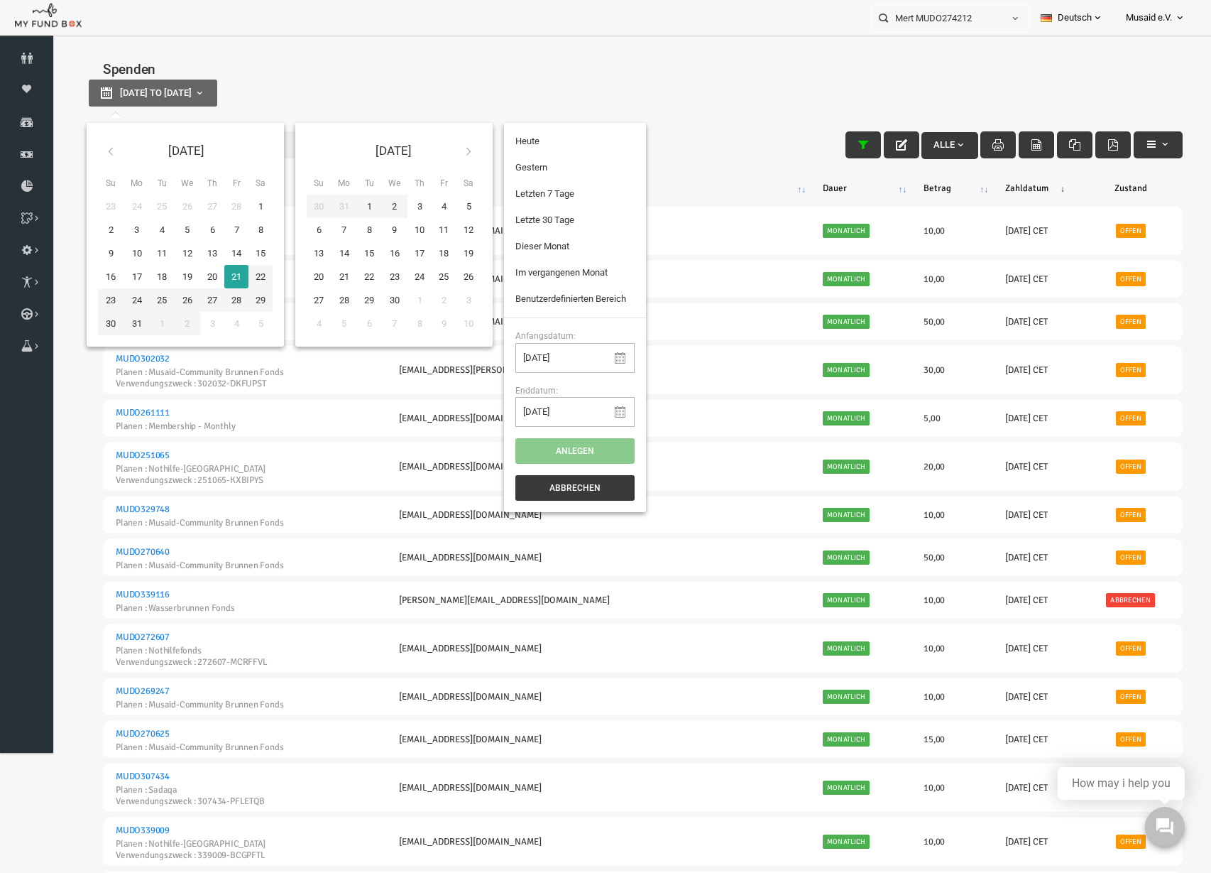
click at [445, 146] on icon at bounding box center [445, 151] width 11 height 11
click at [445, 148] on icon at bounding box center [445, 151] width 11 height 11
type input "18-08-2025"
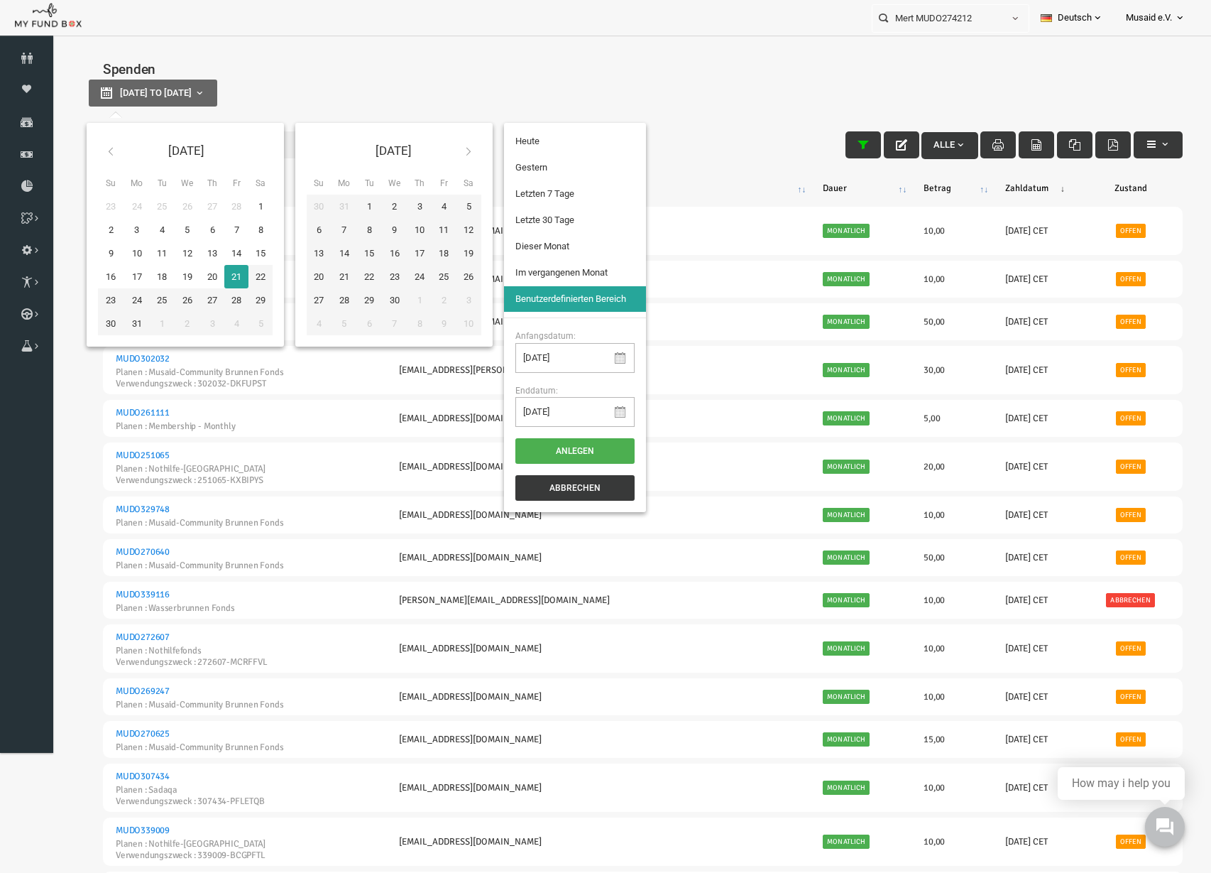
type input "21-03-2025"
click at [554, 445] on button "Anlegen" at bounding box center [551, 451] width 119 height 26
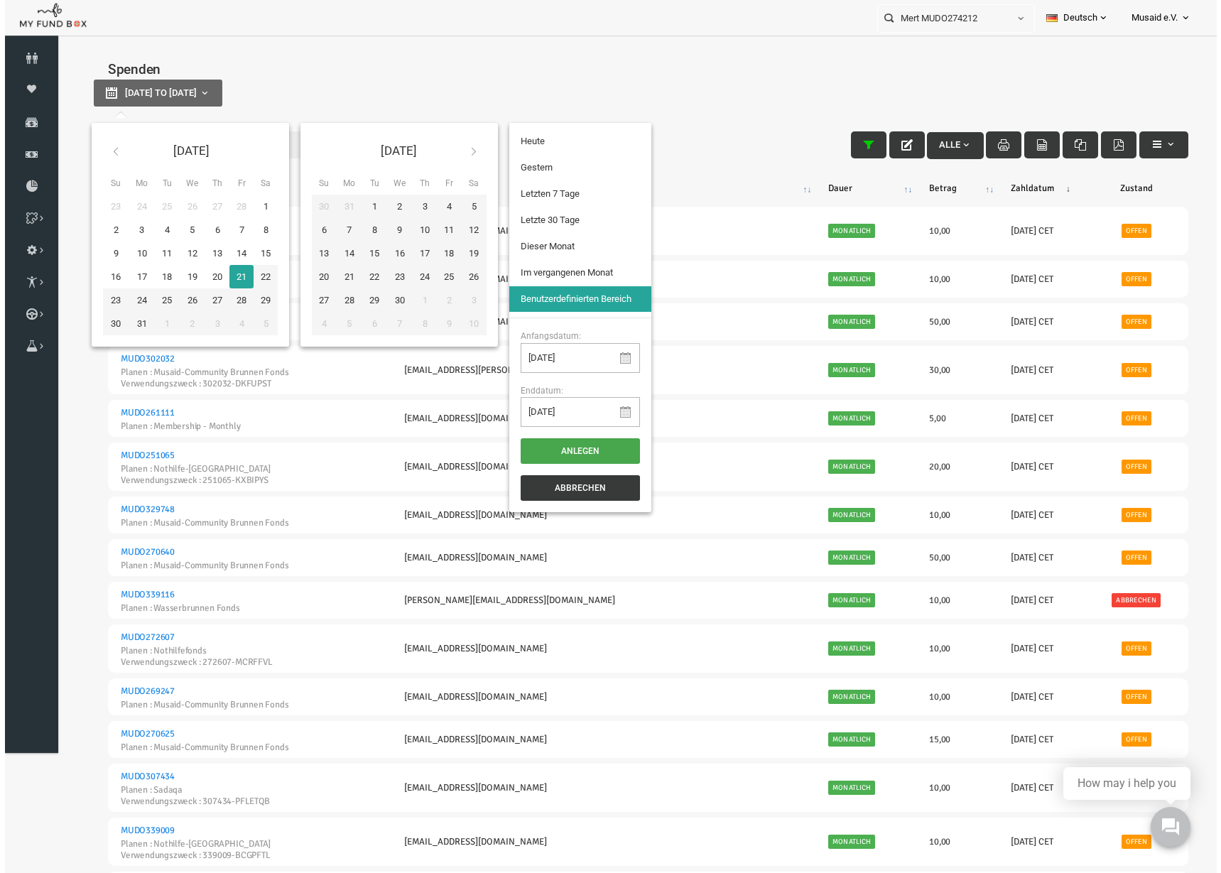
select select "100"
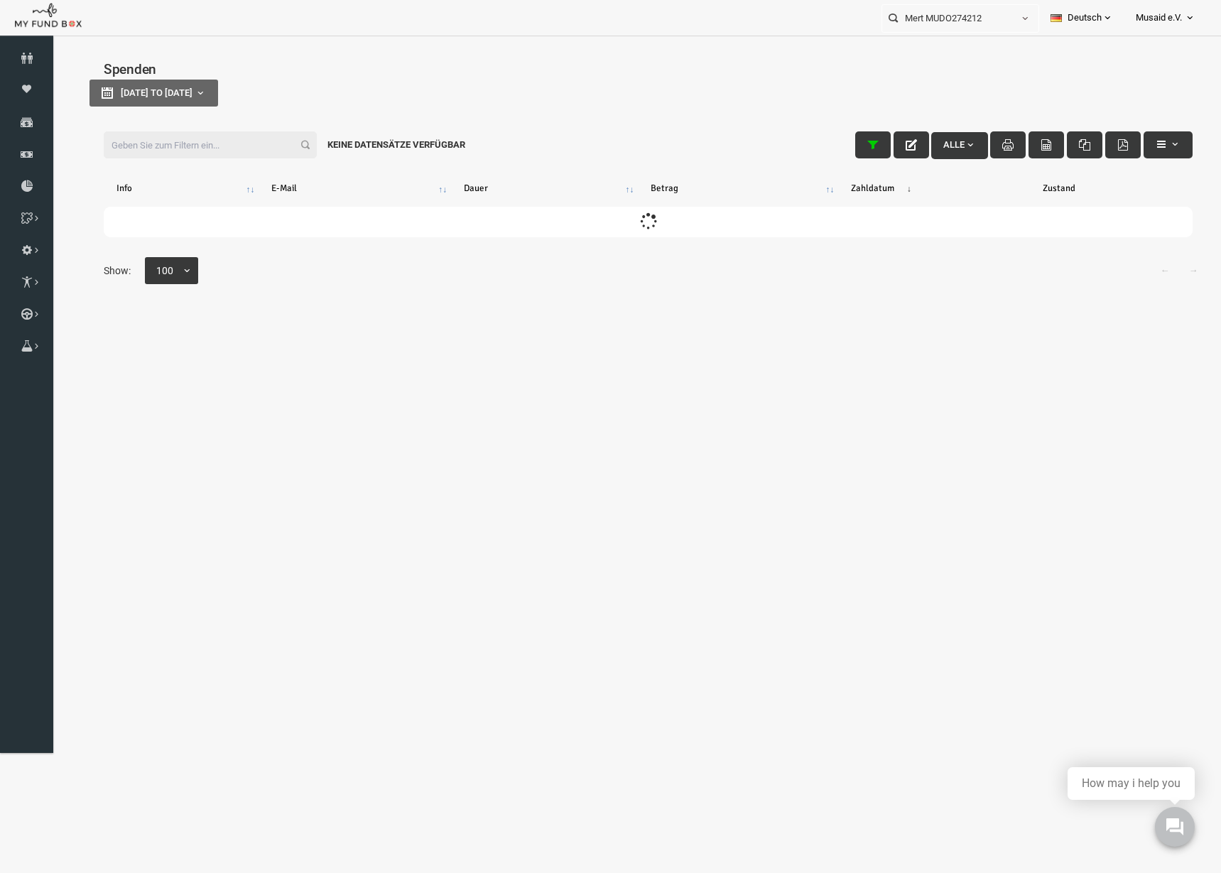
click at [215, 126] on div "Filter: Alle Keine Datensätze verfügbar" at bounding box center [623, 144] width 1117 height 55
click at [207, 132] on input "Filter:" at bounding box center [186, 144] width 213 height 27
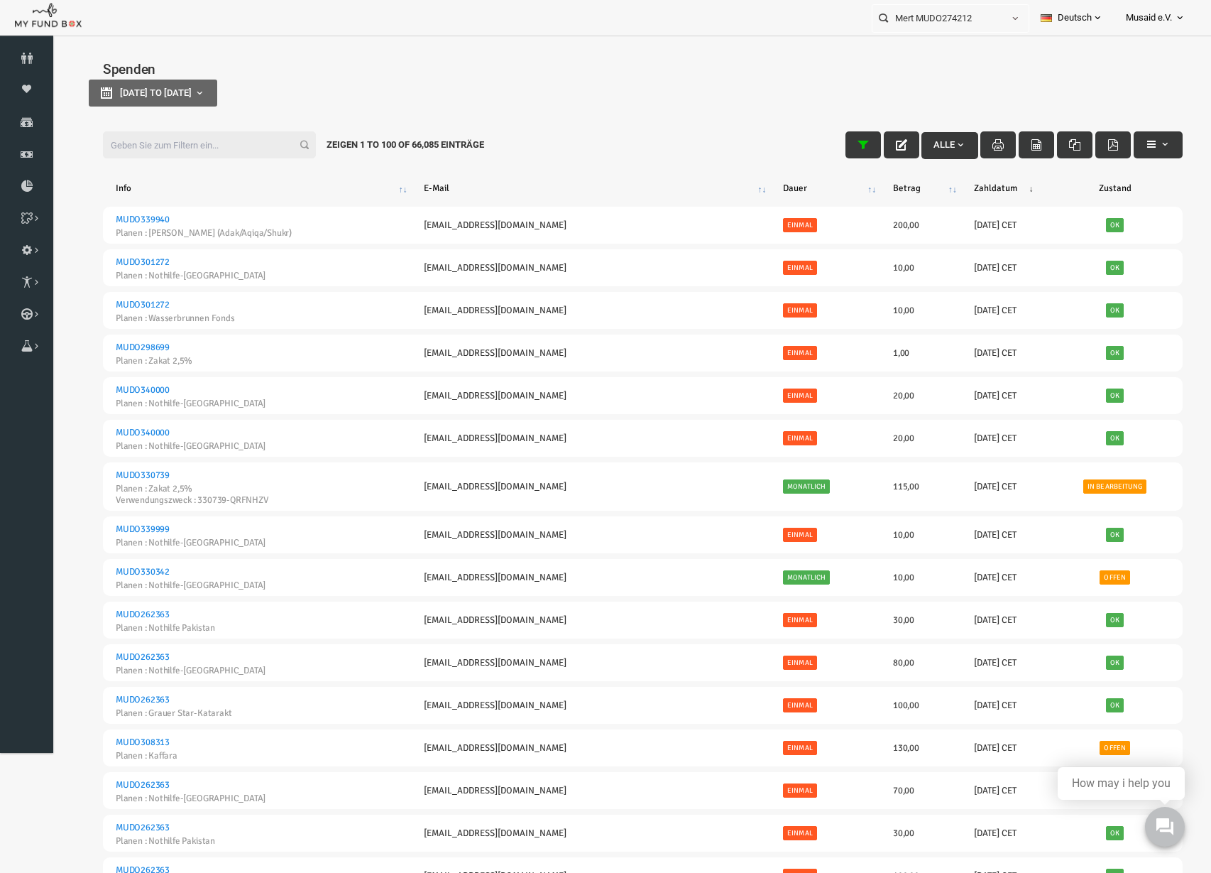
click at [121, 141] on input "Filter:" at bounding box center [186, 144] width 213 height 27
click at [167, 136] on input "Filter:" at bounding box center [186, 144] width 213 height 27
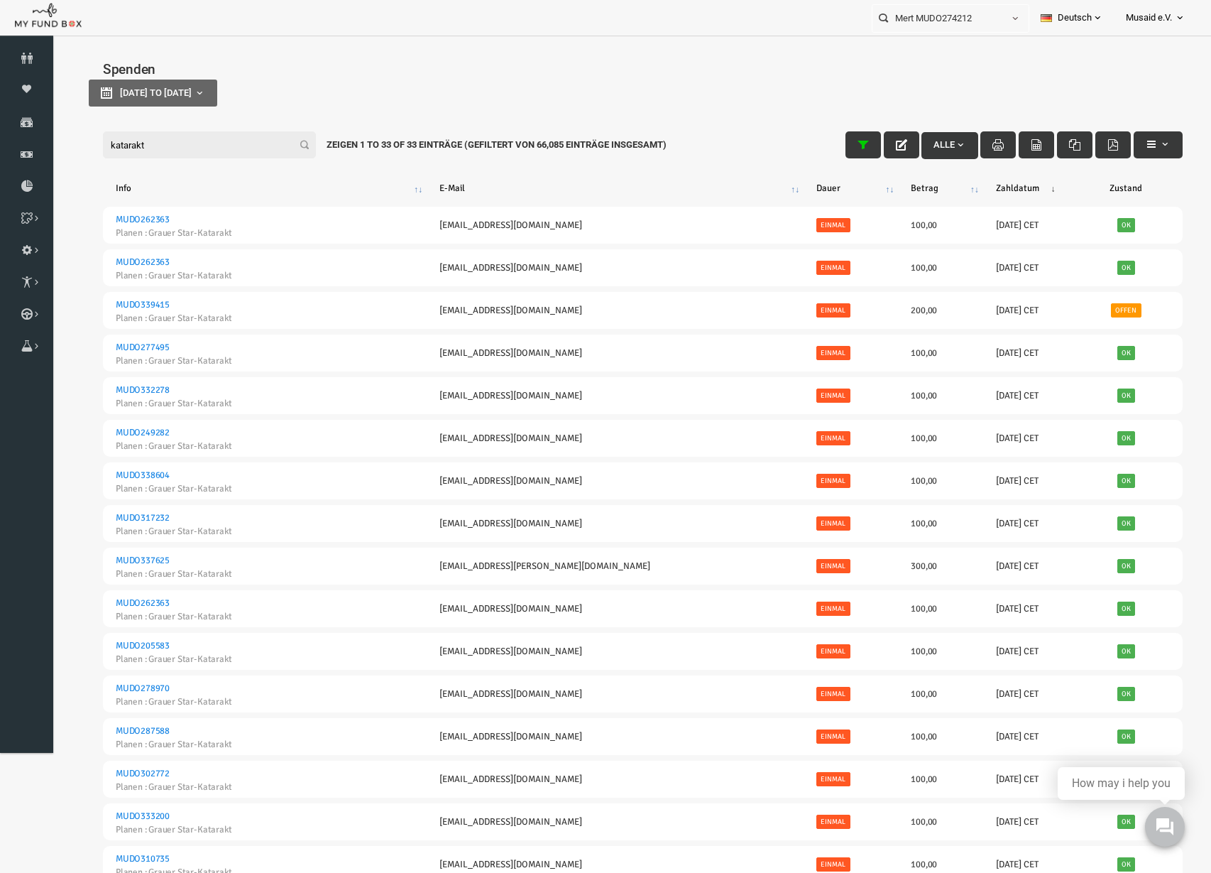
drag, startPoint x: 160, startPoint y: 129, endPoint x: 109, endPoint y: 137, distance: 51.8
click at [109, 137] on div "Filter: katarakt Alle Zeigen 1 to 33 of 33 Einträge (Gefiltert von 66,085 Eintr…" at bounding box center [619, 144] width 1109 height 55
click at [144, 144] on input "katarakt" at bounding box center [186, 144] width 213 height 27
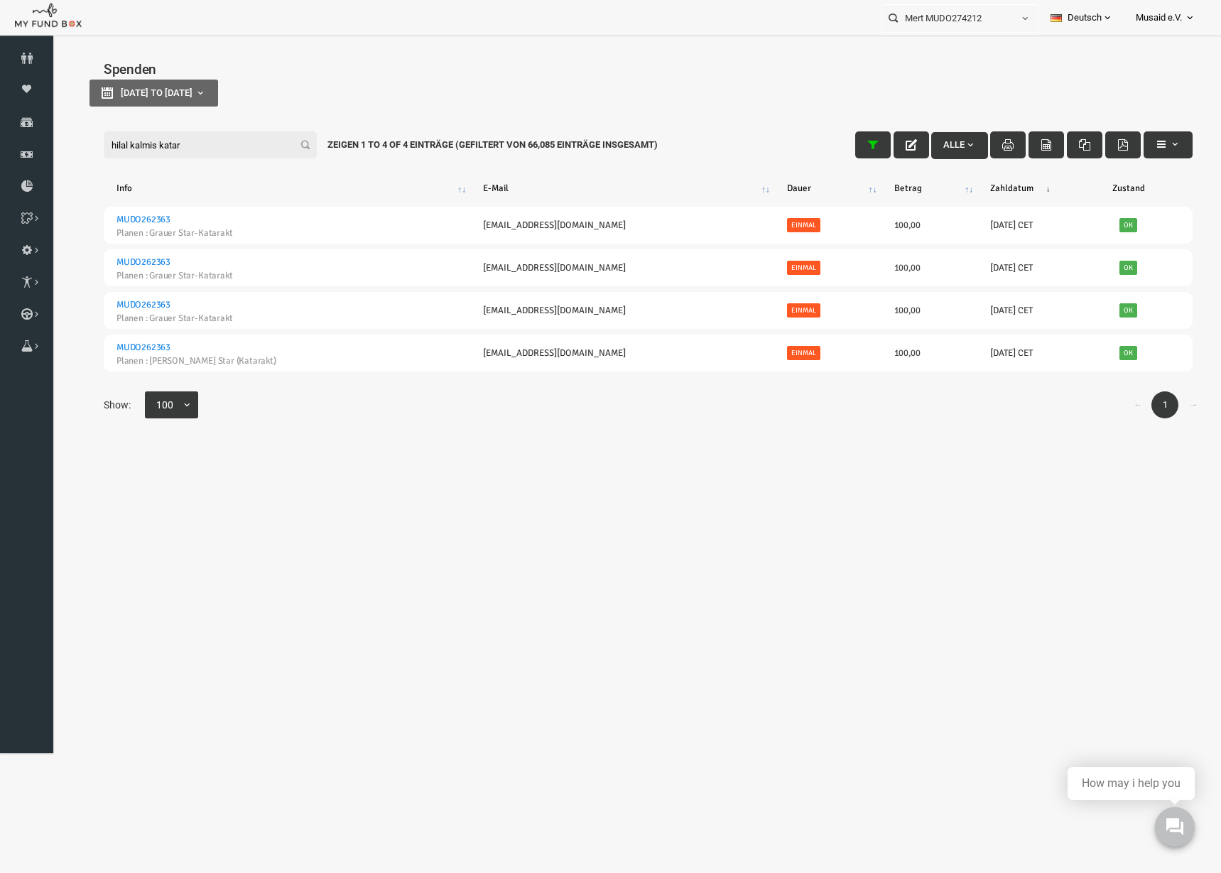
type input "hilal kalmis katara"
click at [153, 141] on input "hilal kalmis katara" at bounding box center [186, 144] width 213 height 27
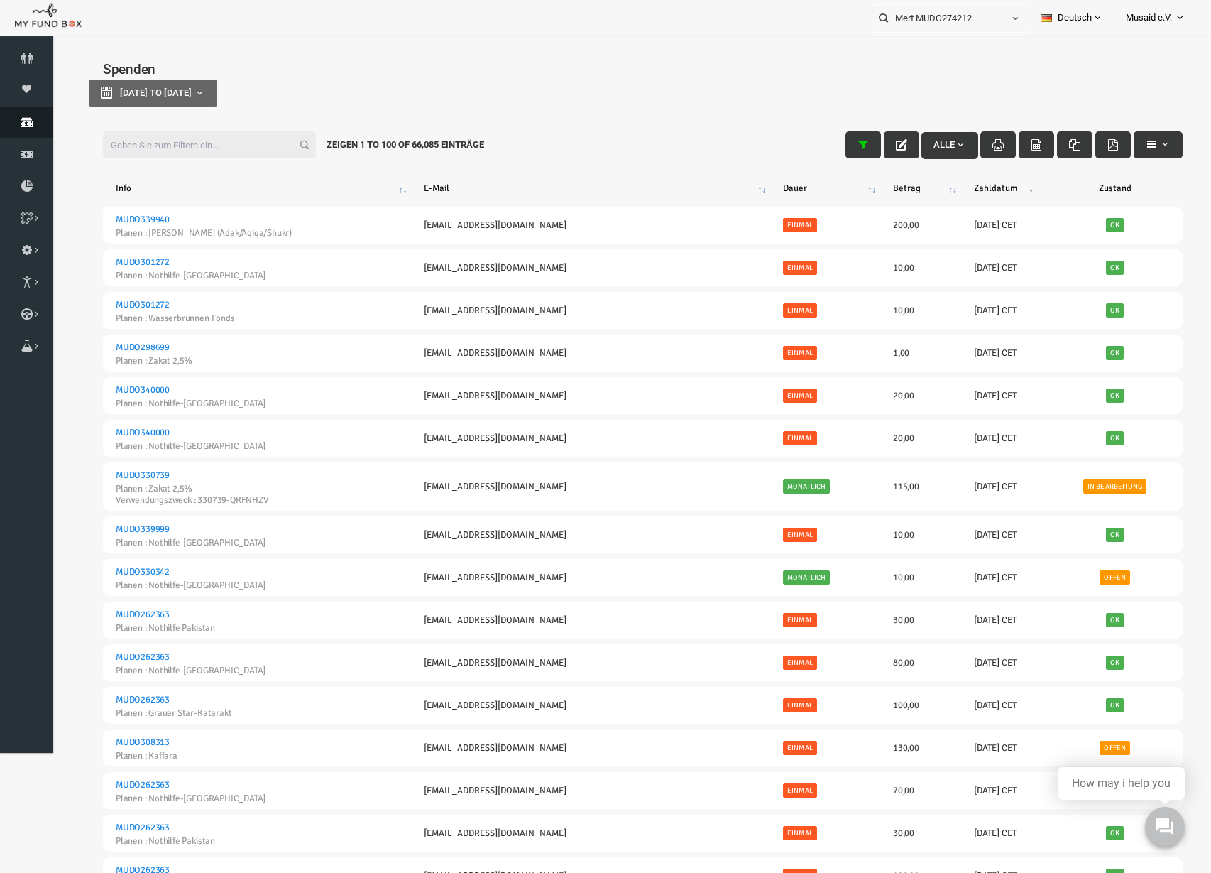
click at [19, 137] on link "Spenden" at bounding box center [26, 122] width 53 height 31
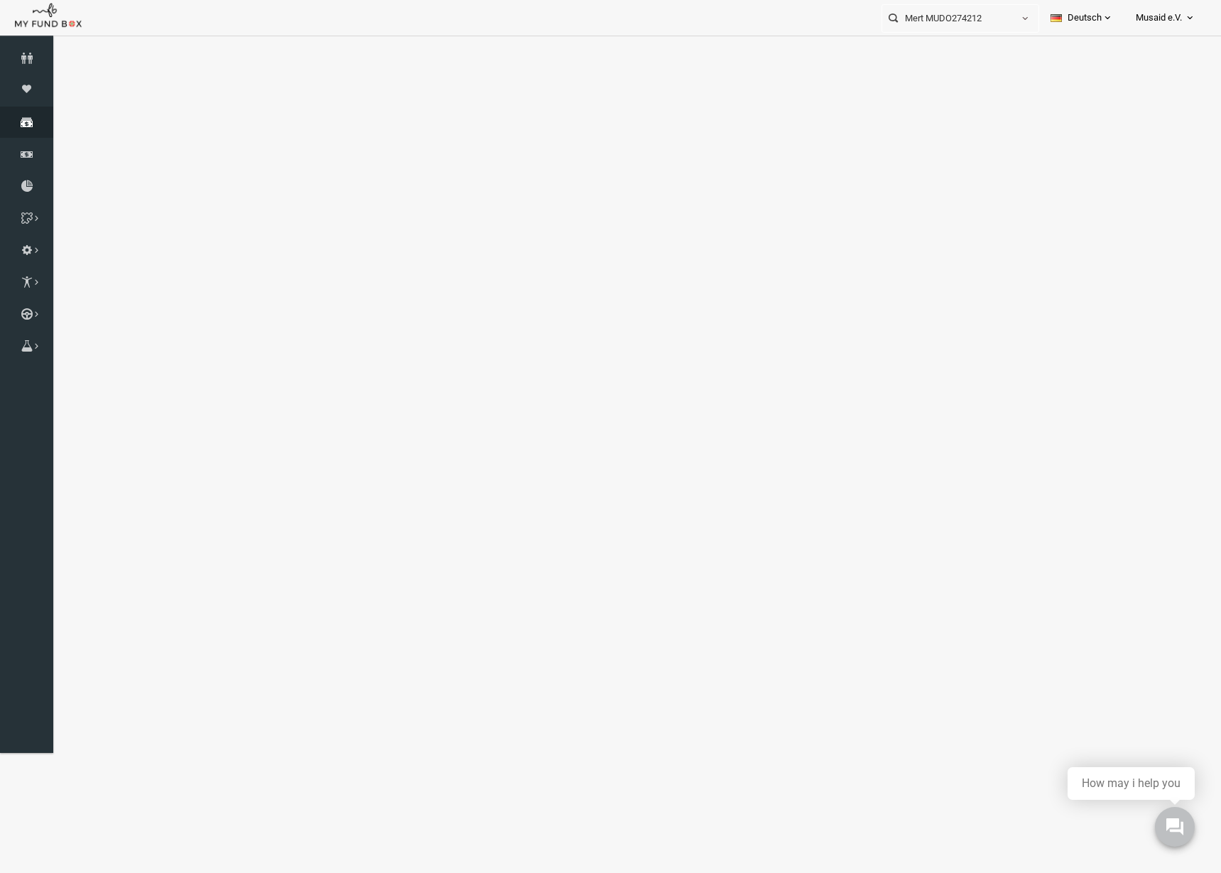
select select "100"
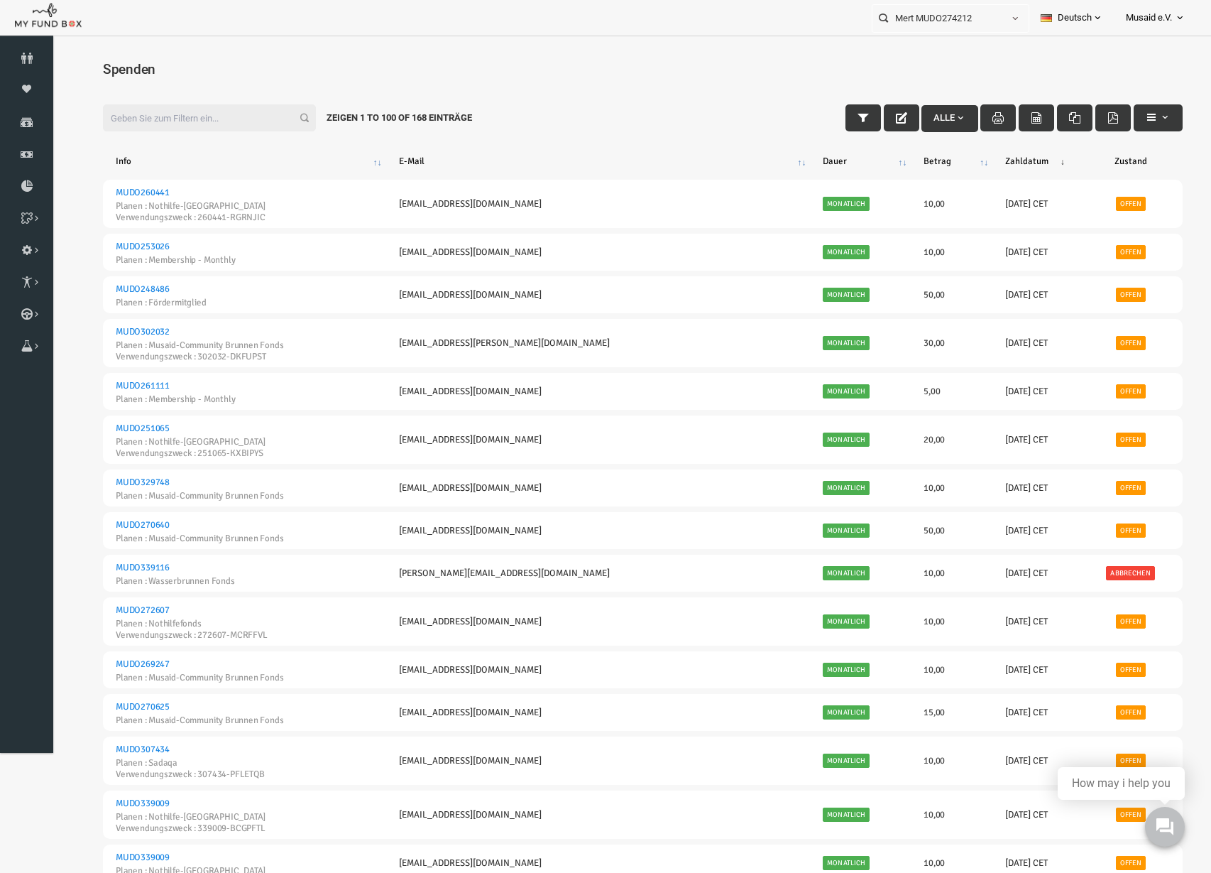
click at [181, 129] on input "Filter:" at bounding box center [186, 117] width 213 height 27
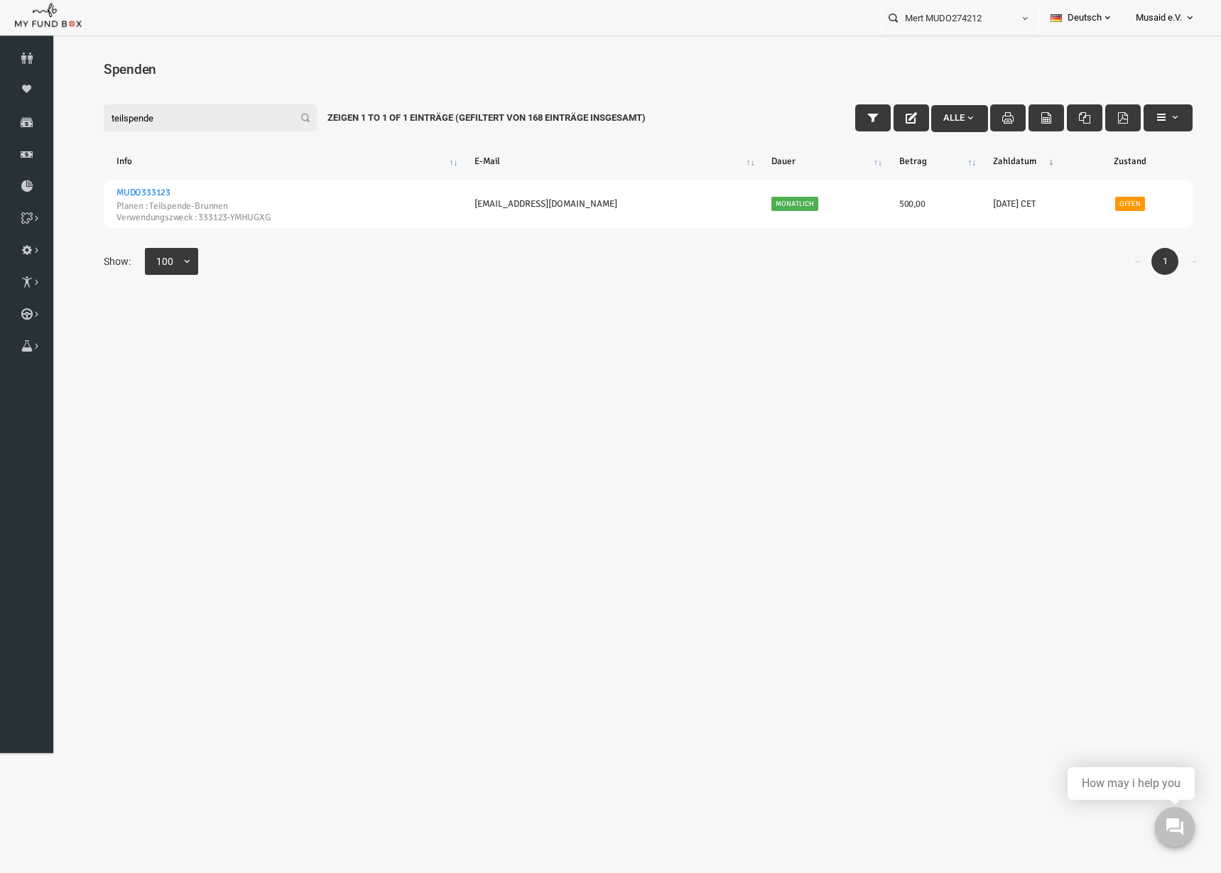
type input "teilspende"
click at [840, 133] on div "Filter: teilspende Alle Zeigen 1 to 1 of 1 Einträge (Gefiltert von 168 Einträge…" at bounding box center [623, 117] width 1117 height 55
click at [839, 125] on button "button" at bounding box center [849, 117] width 36 height 27
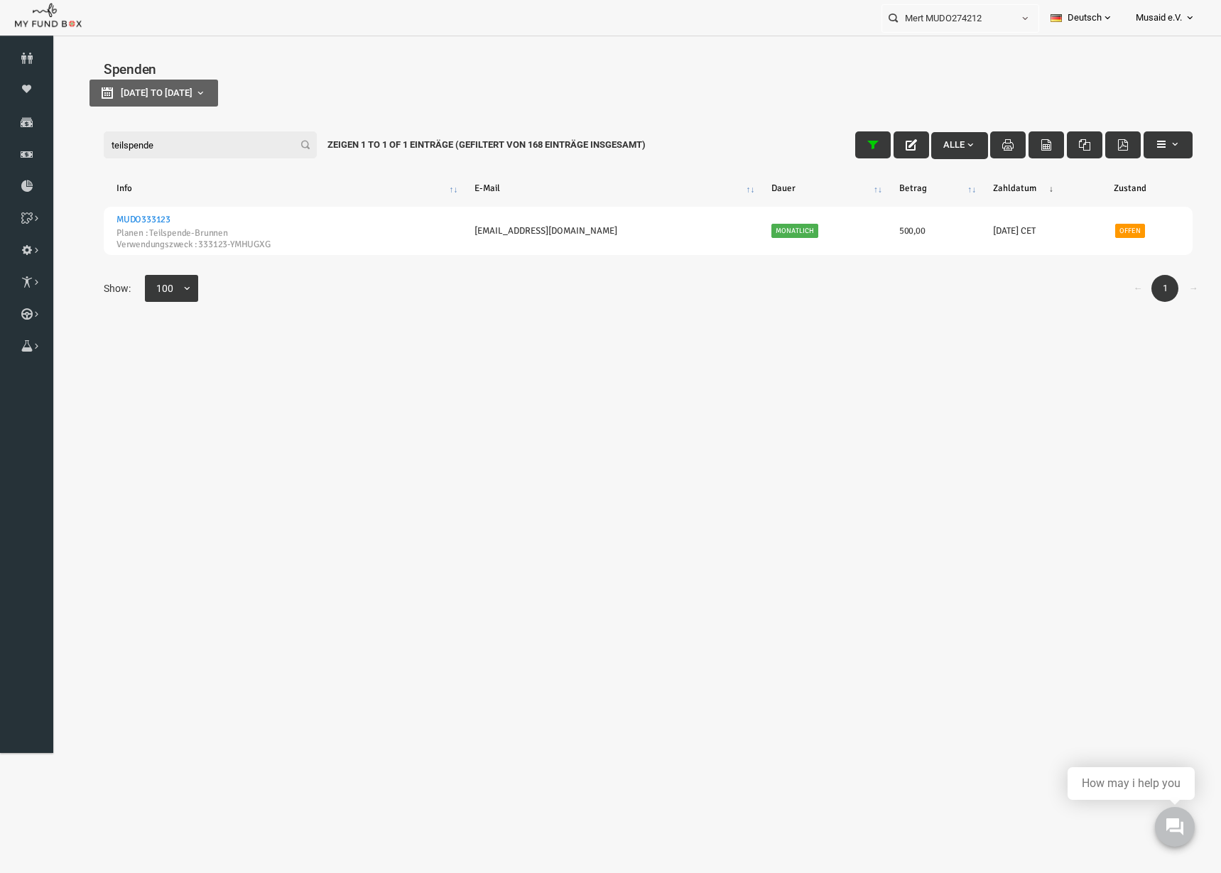
type input "[DATE]"
click at [194, 99] on button "[DATE] to [DATE]" at bounding box center [129, 93] width 129 height 27
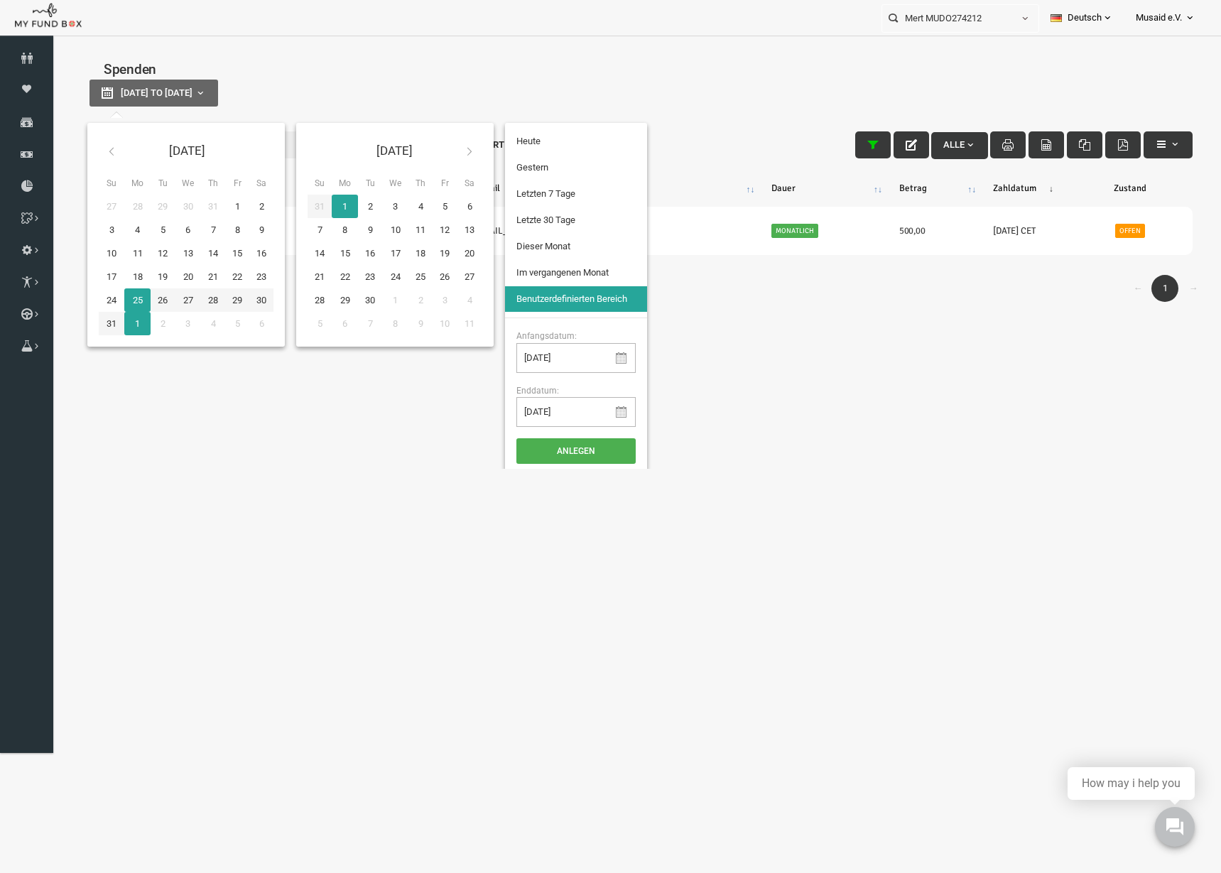
click at [102, 156] on th "[DATE]" at bounding box center [162, 150] width 125 height 33
click at [91, 151] on icon at bounding box center [87, 151] width 11 height 11
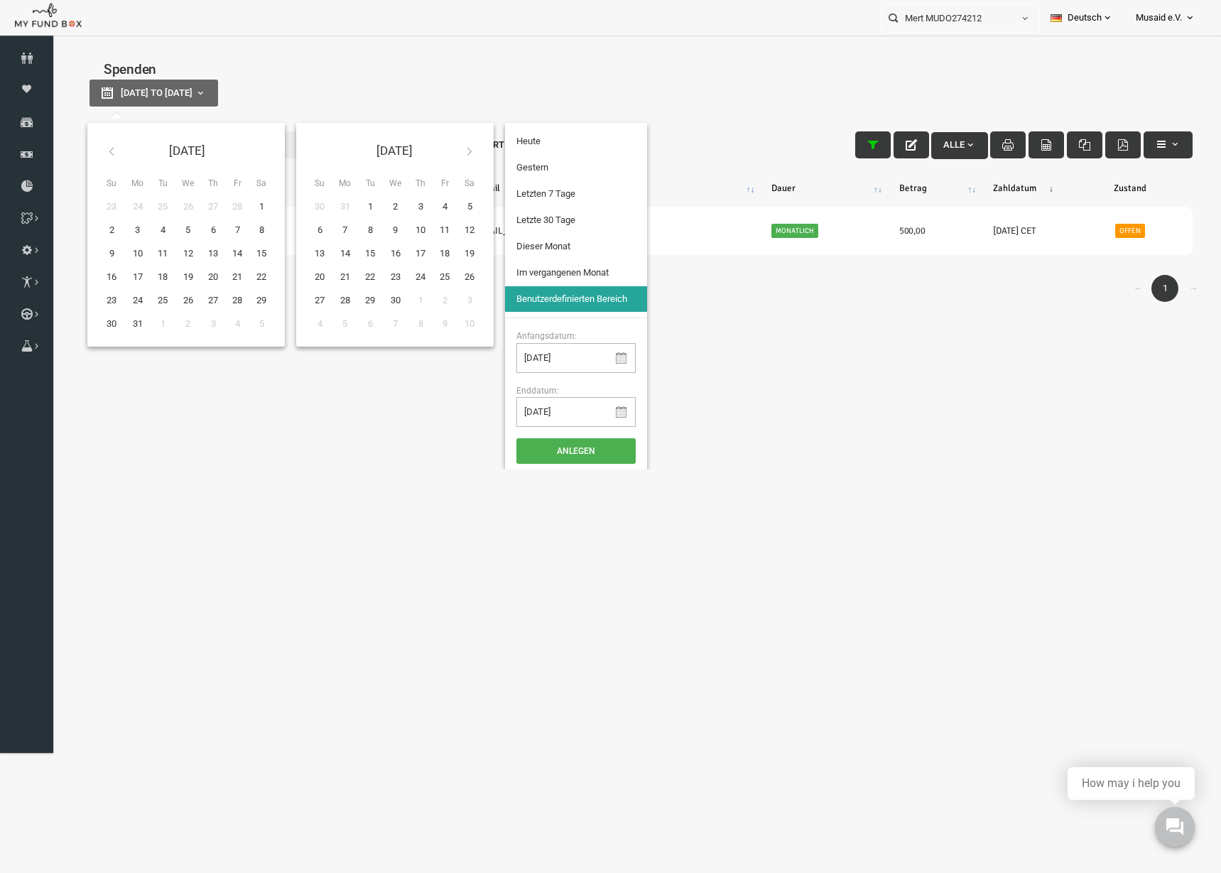
type input "01-03-2025"
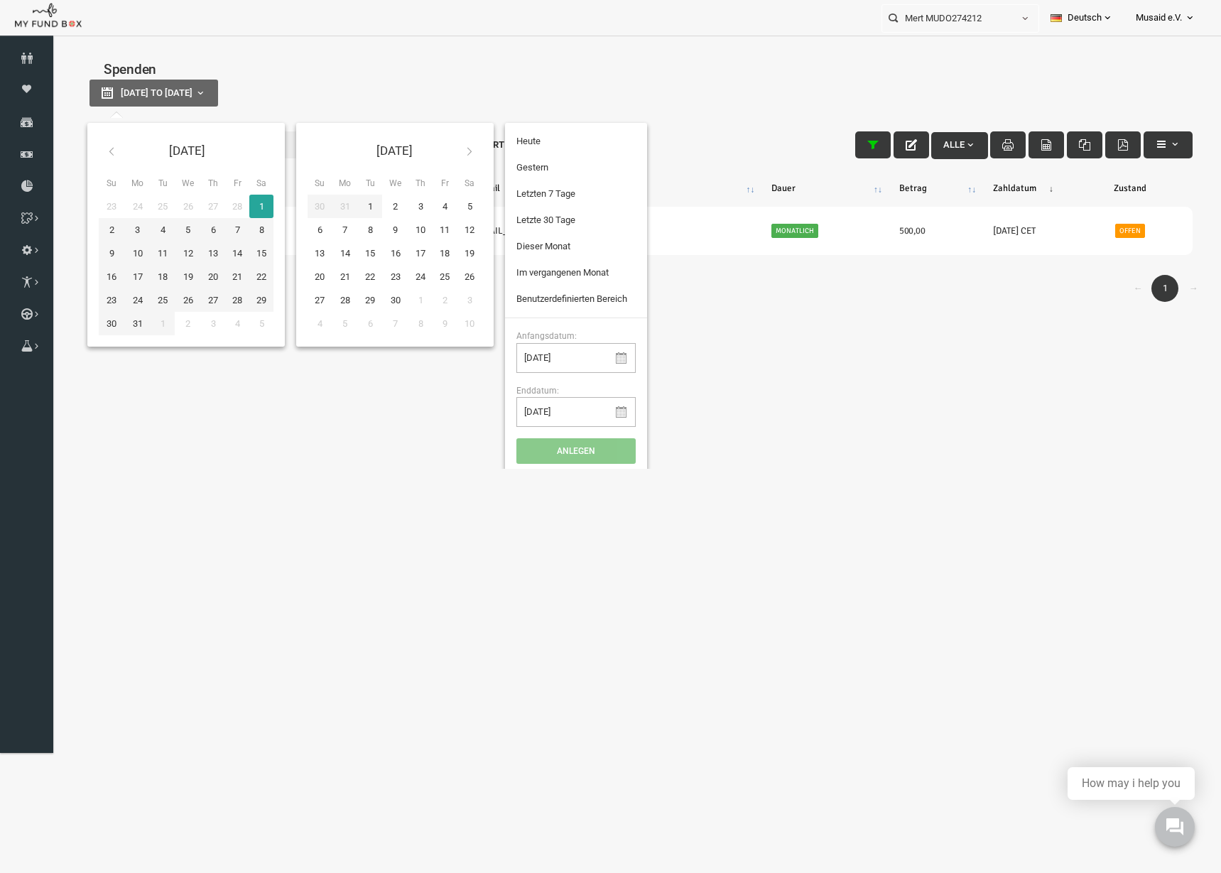
type input "03-04-2025"
type input "24-08-2025"
type input "01-03-2025"
click at [451, 154] on icon at bounding box center [445, 151] width 11 height 11
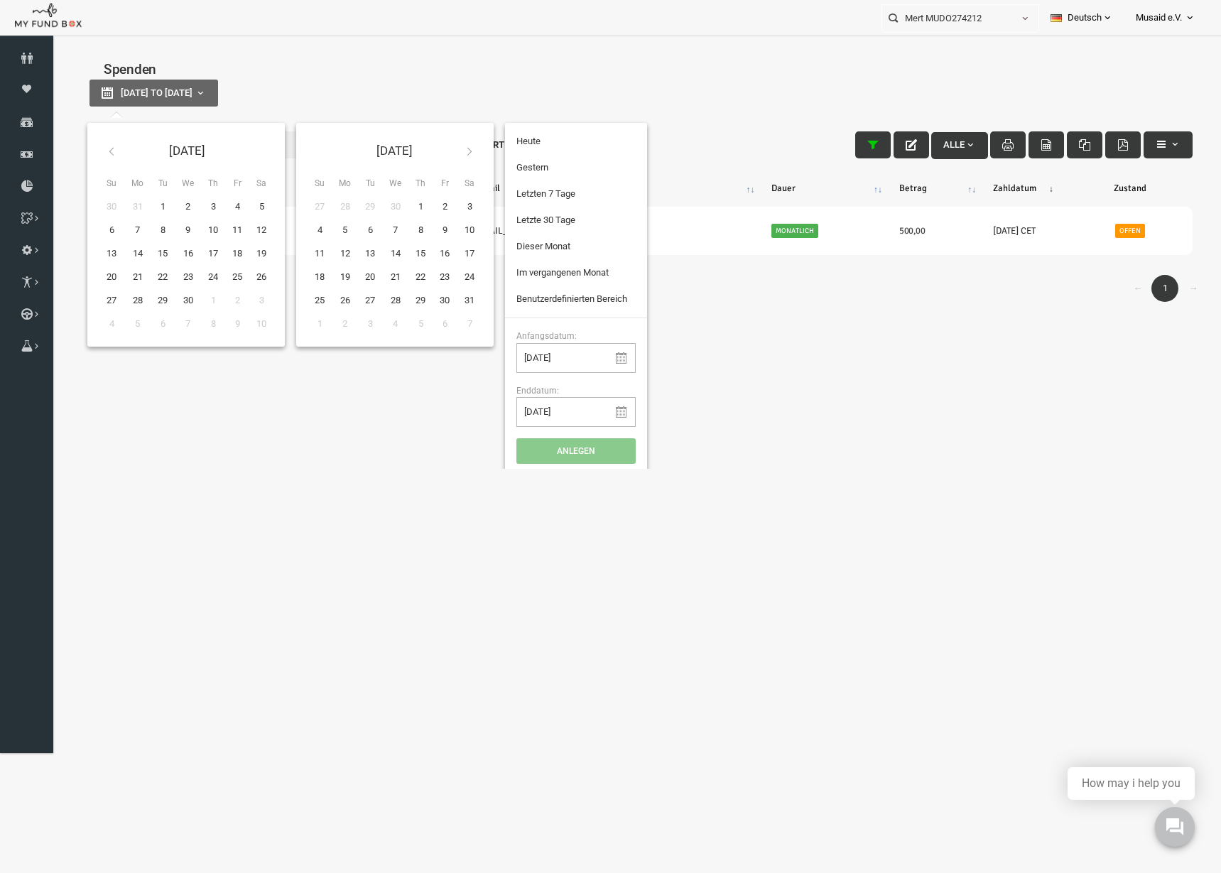
click at [451, 154] on icon at bounding box center [445, 151] width 11 height 11
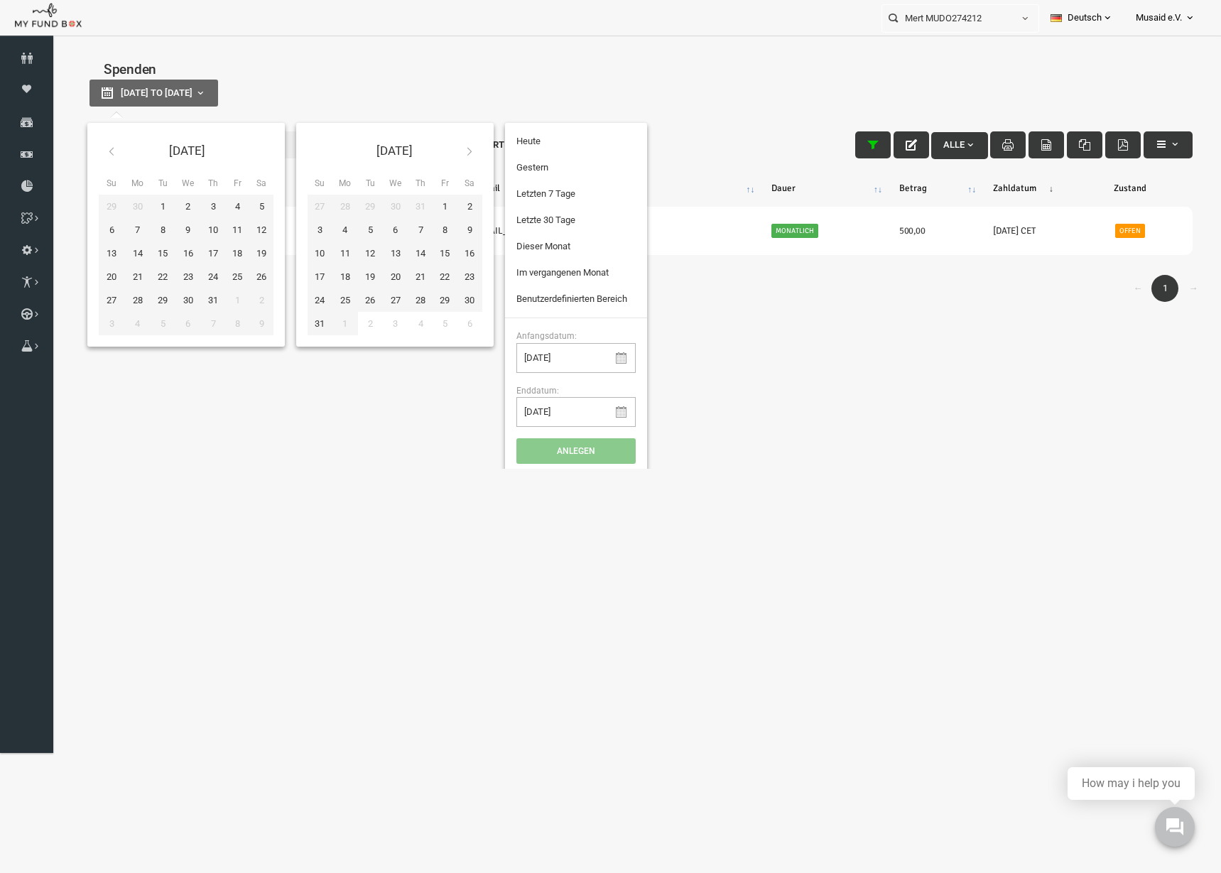
type input "[DATE]"
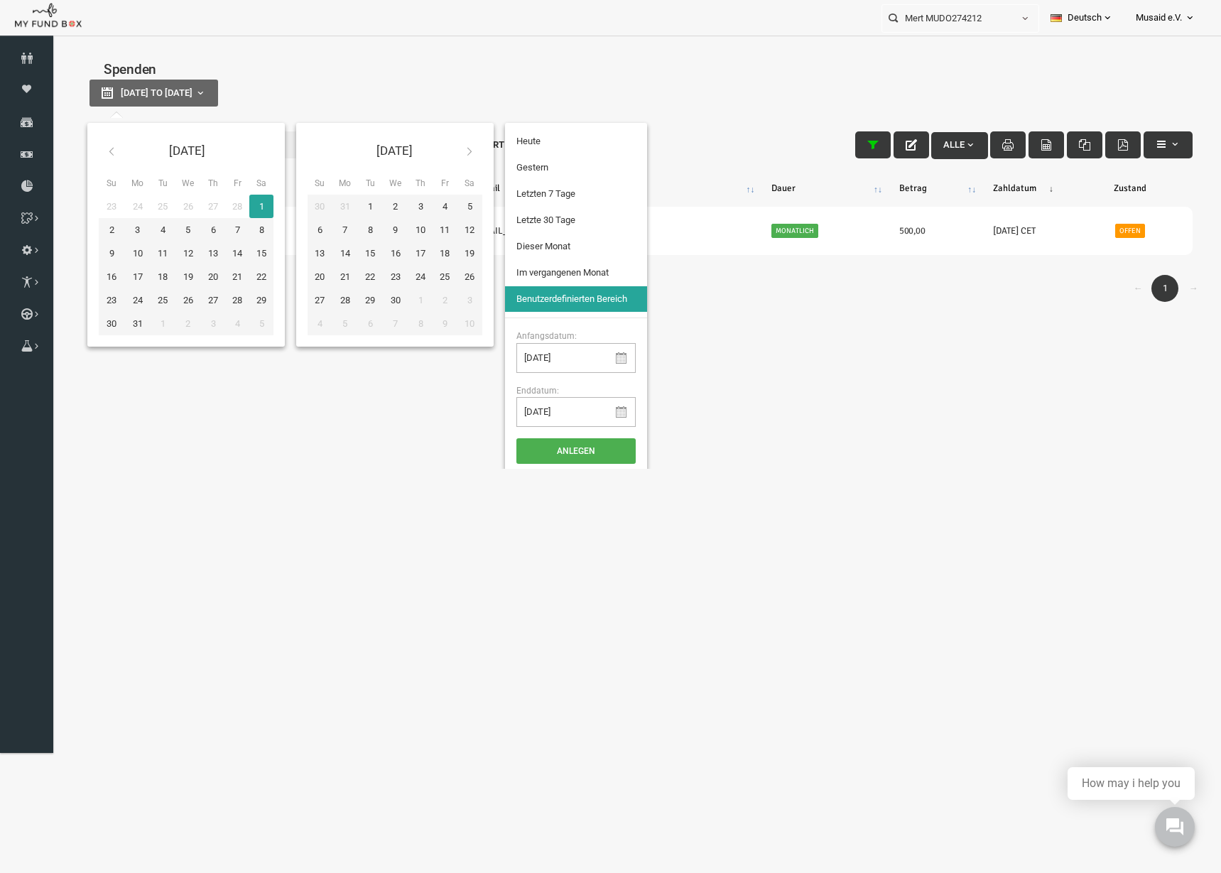
type input "01-03-2025"
click at [539, 445] on button "Anlegen" at bounding box center [551, 451] width 119 height 26
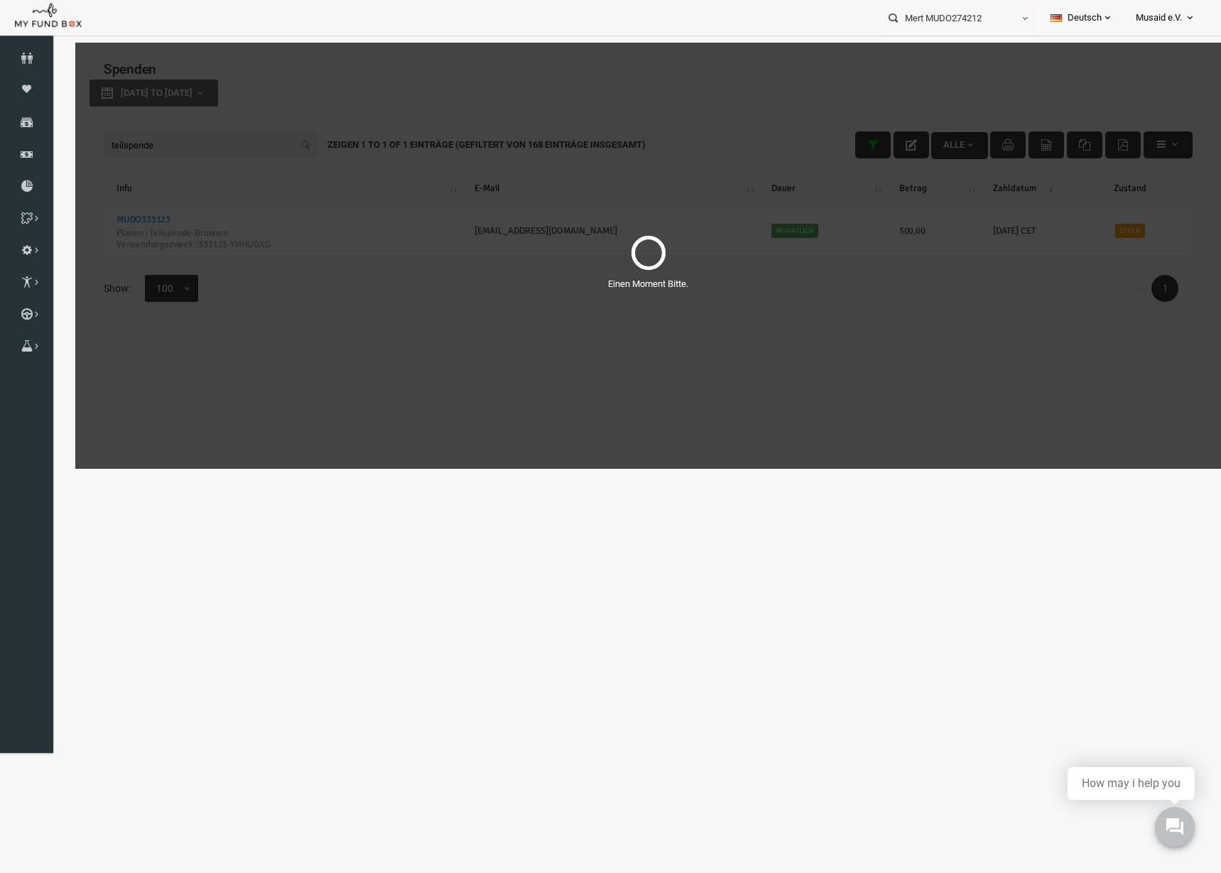
select select "100"
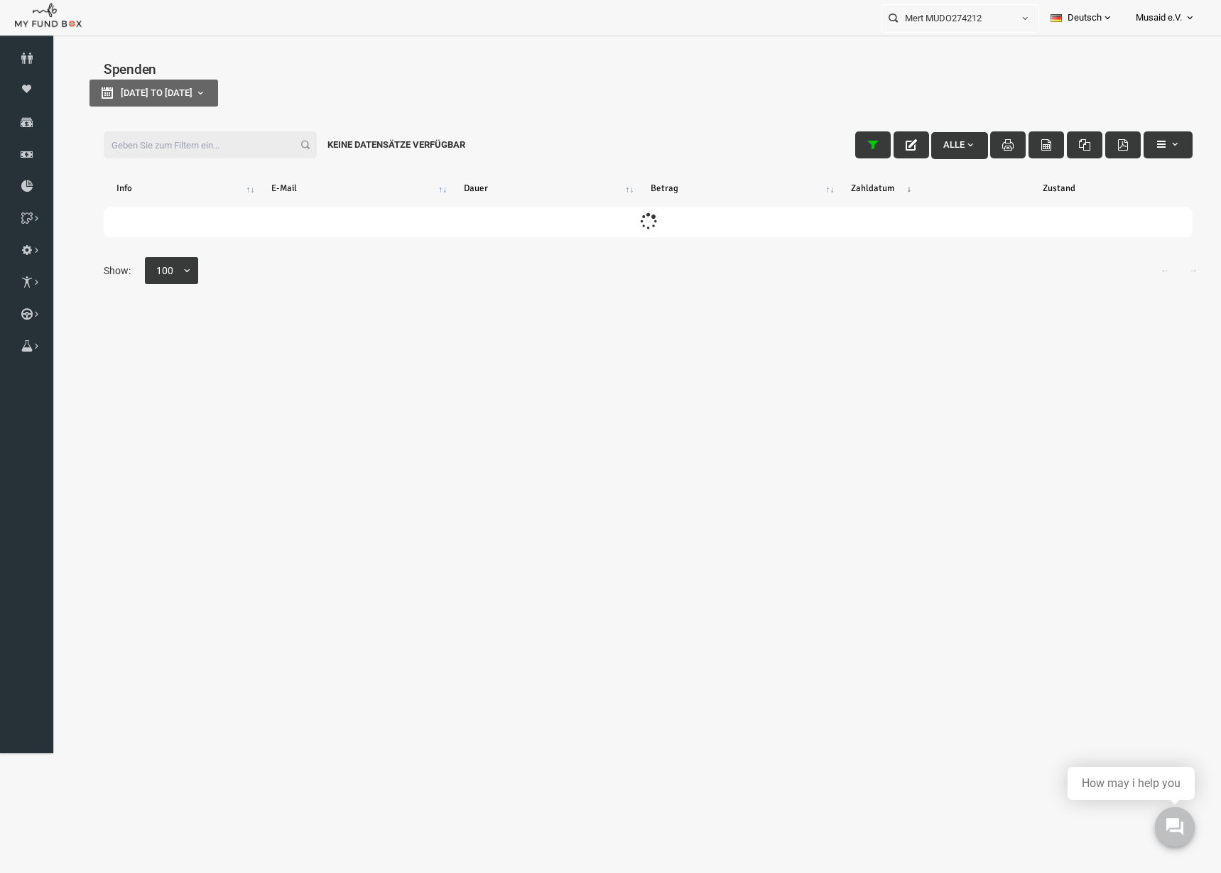
click at [194, 152] on input "Filter:" at bounding box center [186, 144] width 213 height 27
type input "t"
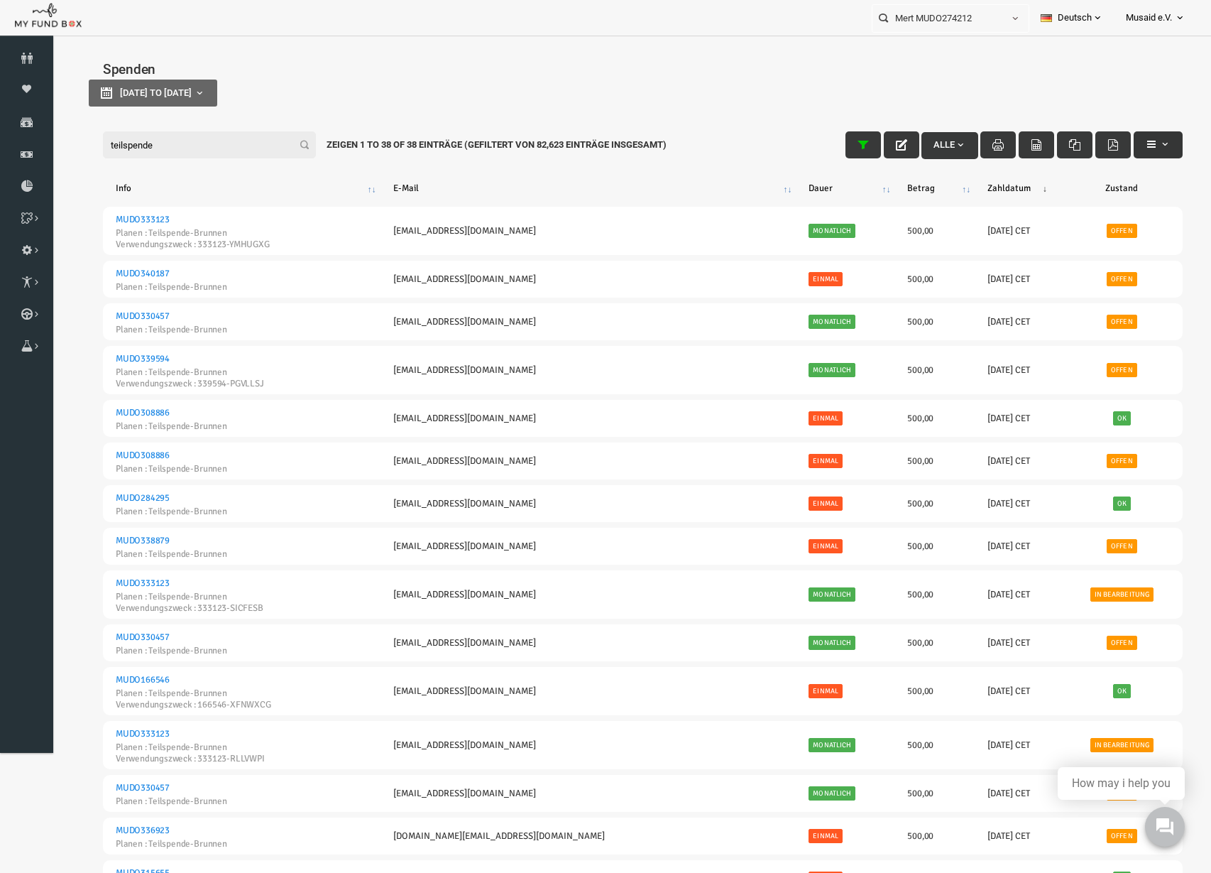
click at [1138, 149] on span "button" at bounding box center [1141, 143] width 11 height 11
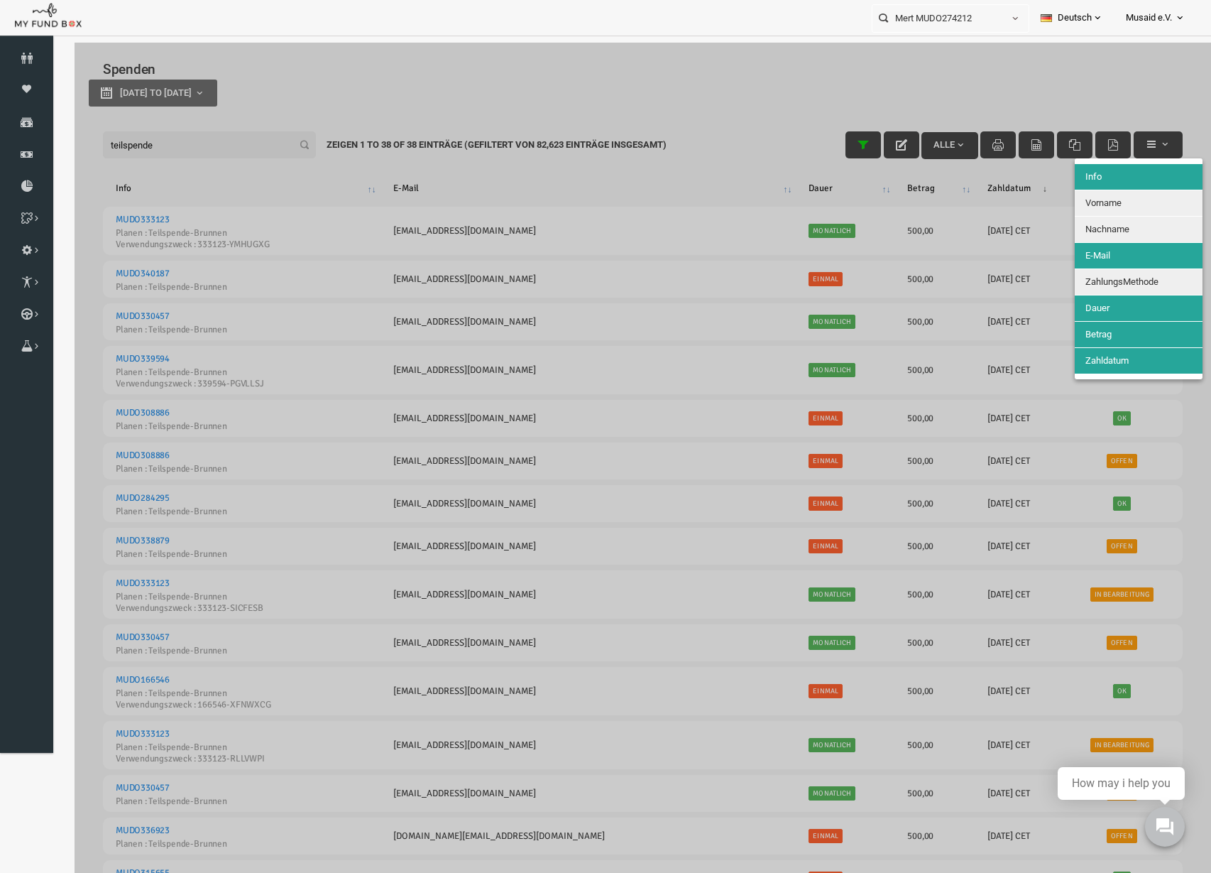
click at [1069, 221] on button "Nachname" at bounding box center [1116, 230] width 128 height 26
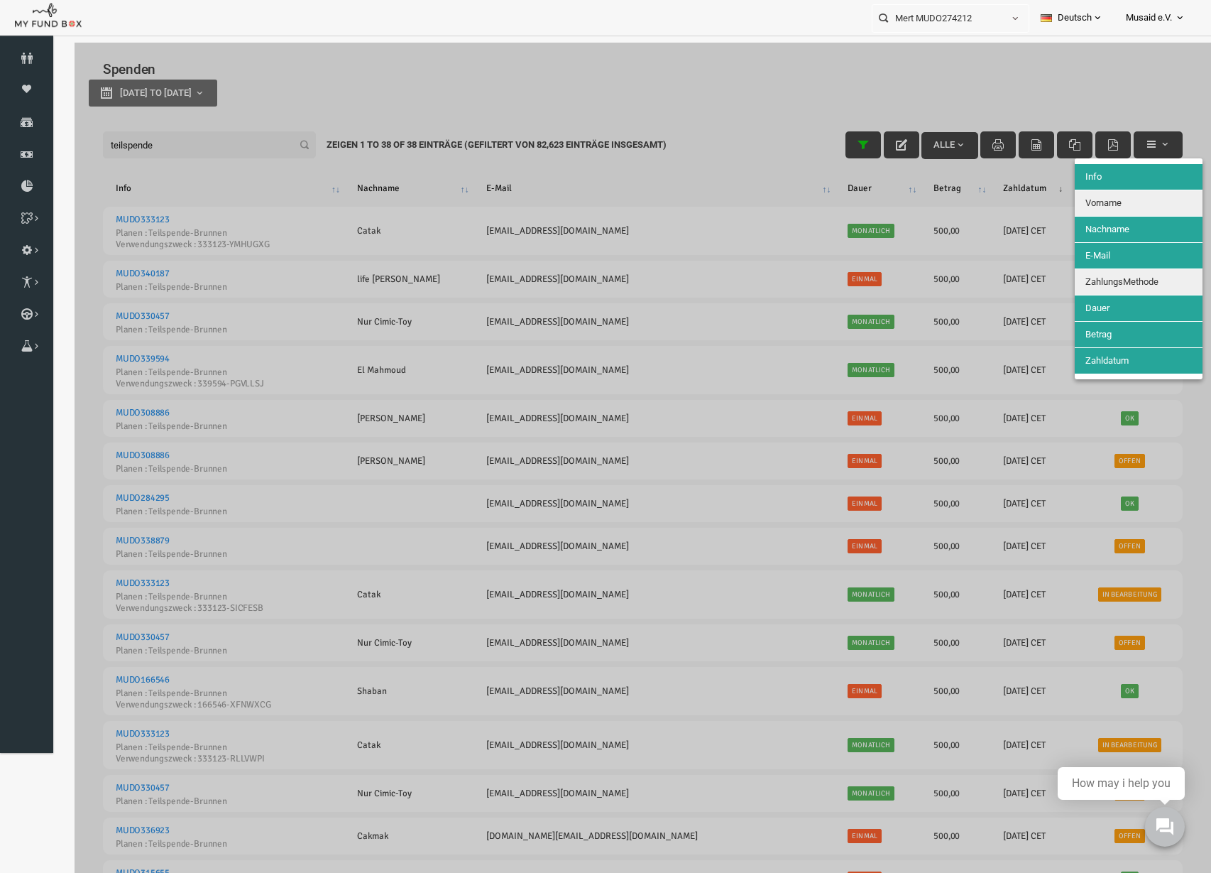
click at [1077, 200] on span "Vorname" at bounding box center [1080, 202] width 36 height 11
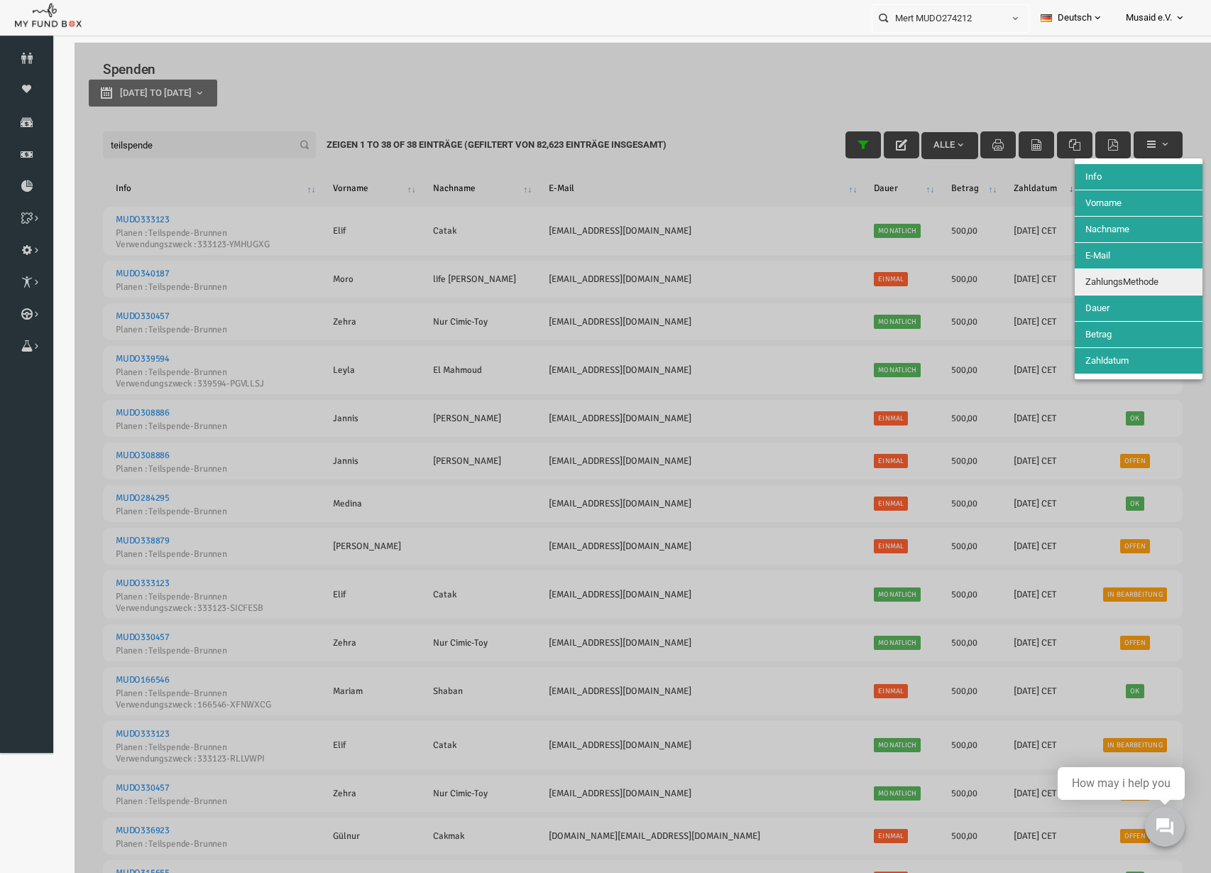
click at [1103, 285] on span "ZahlungsMethode" at bounding box center [1098, 281] width 73 height 11
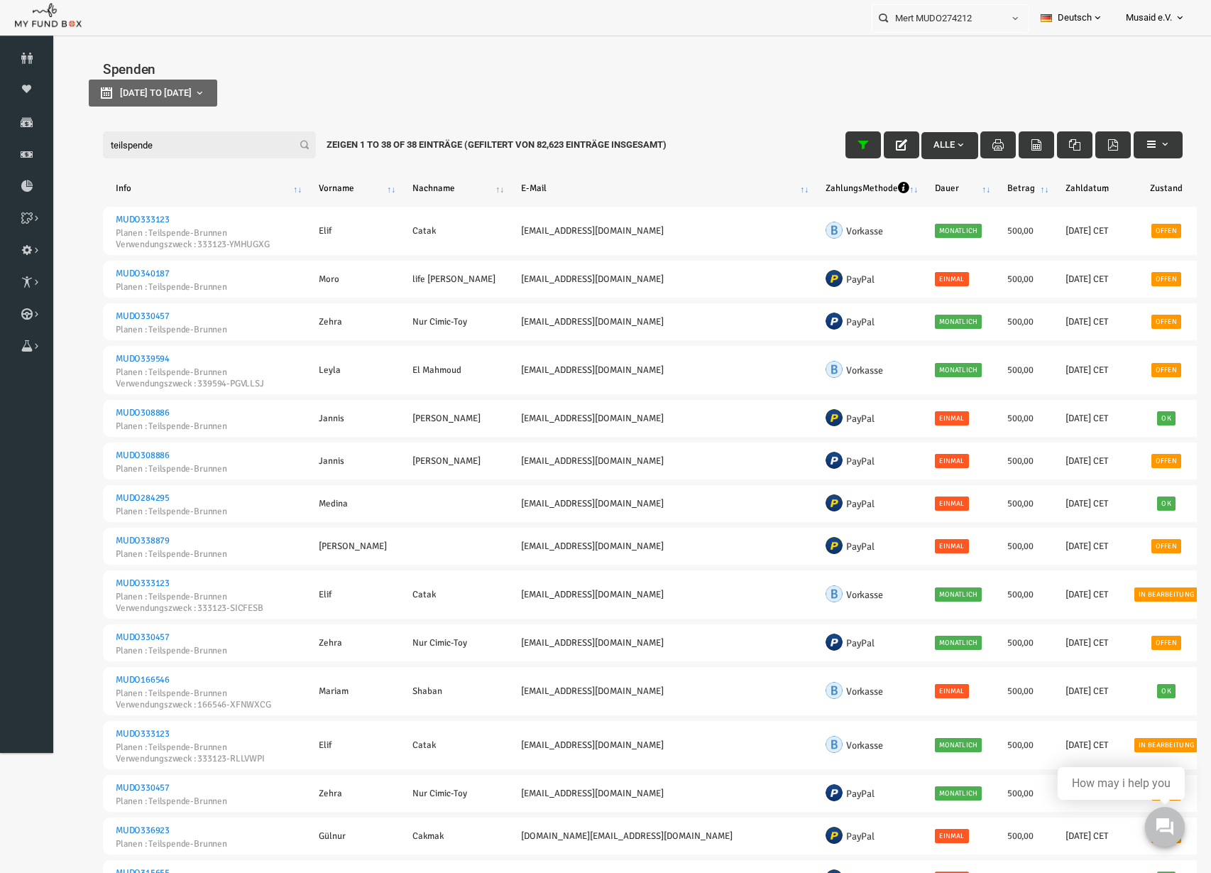
click at [143, 135] on input "teilspende" at bounding box center [186, 144] width 213 height 27
type input "g"
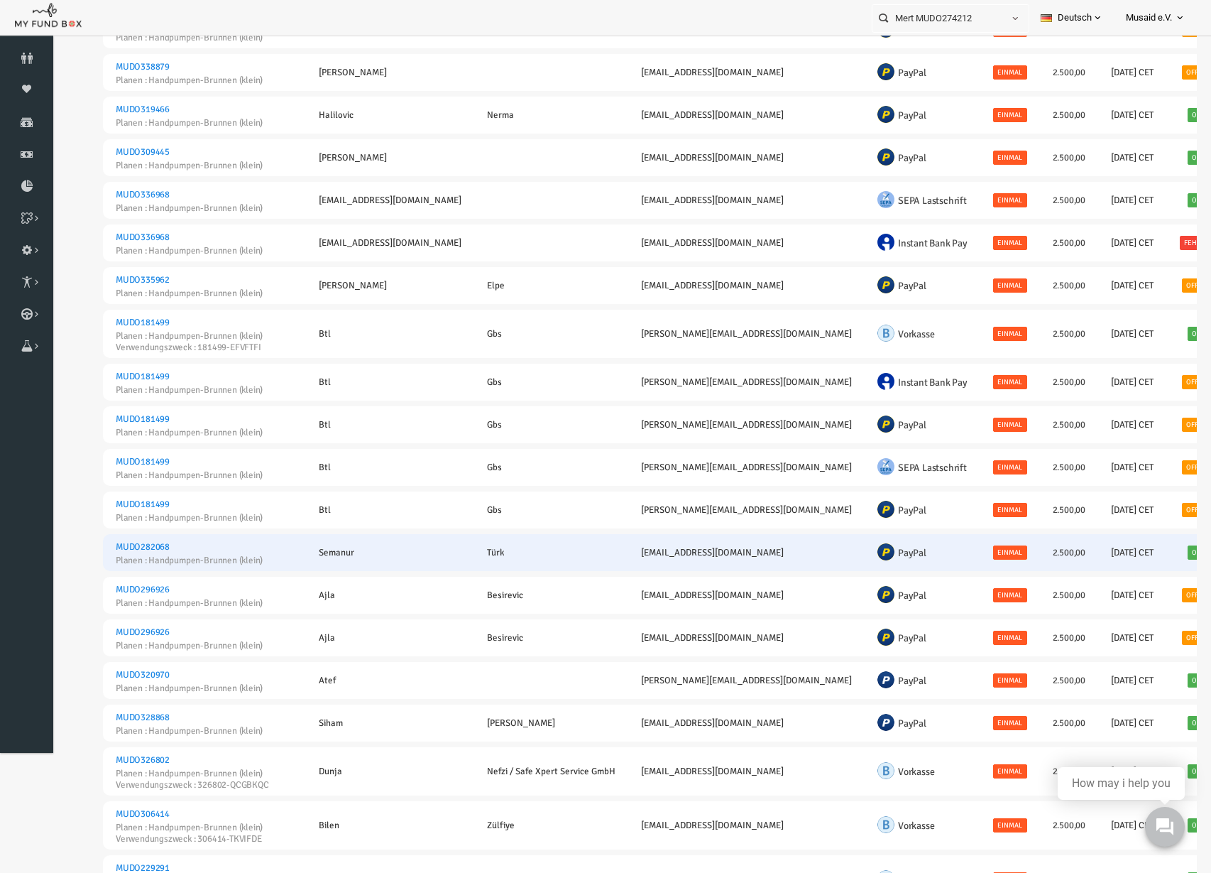
scroll to position [178, 0]
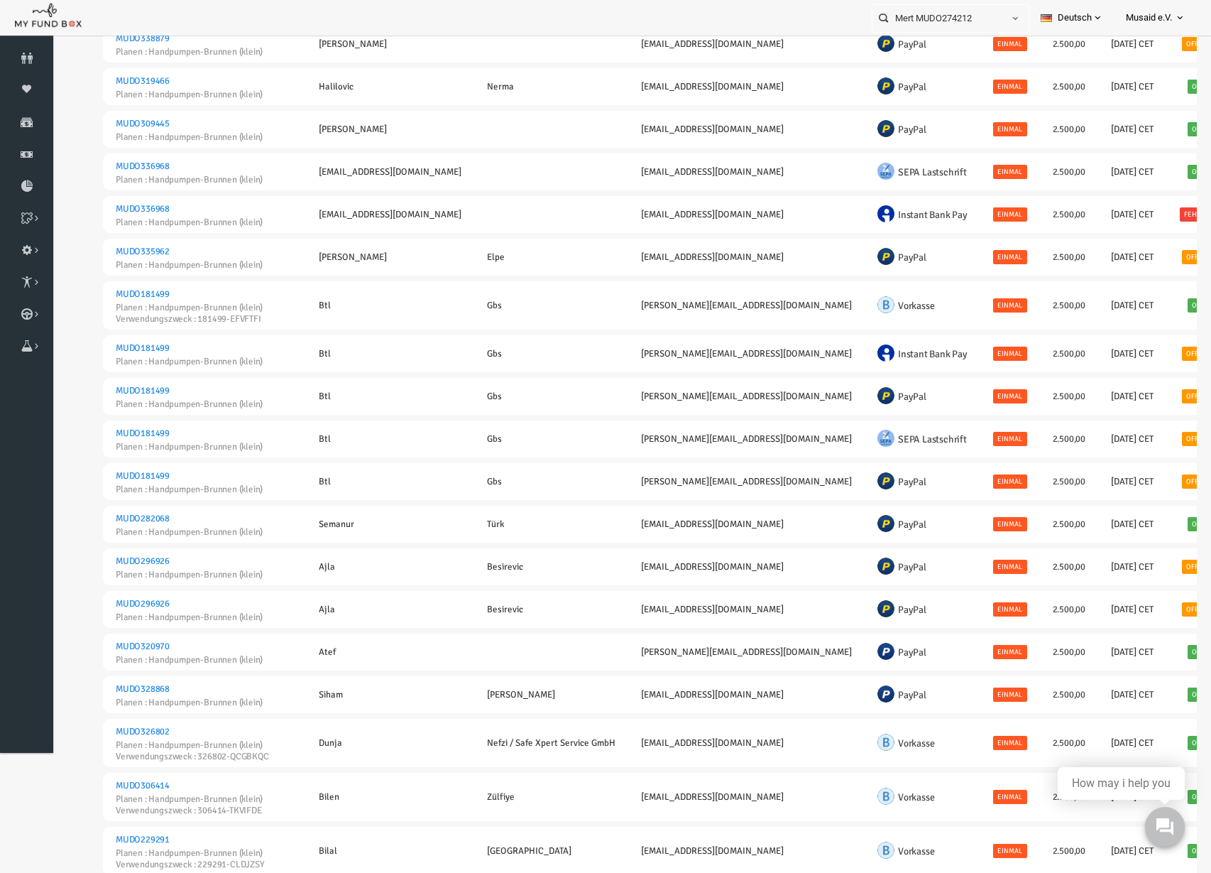
type input "handpumpen"
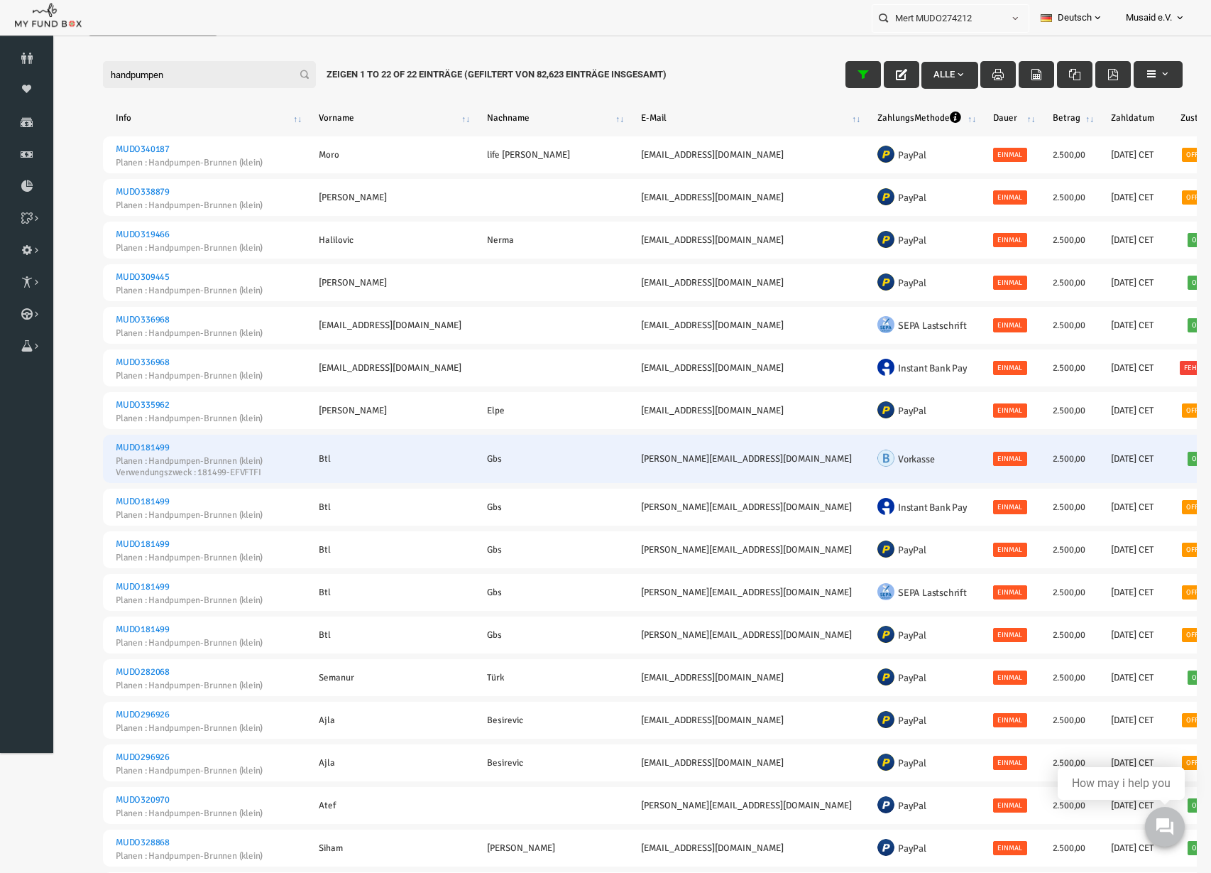
scroll to position [0, 0]
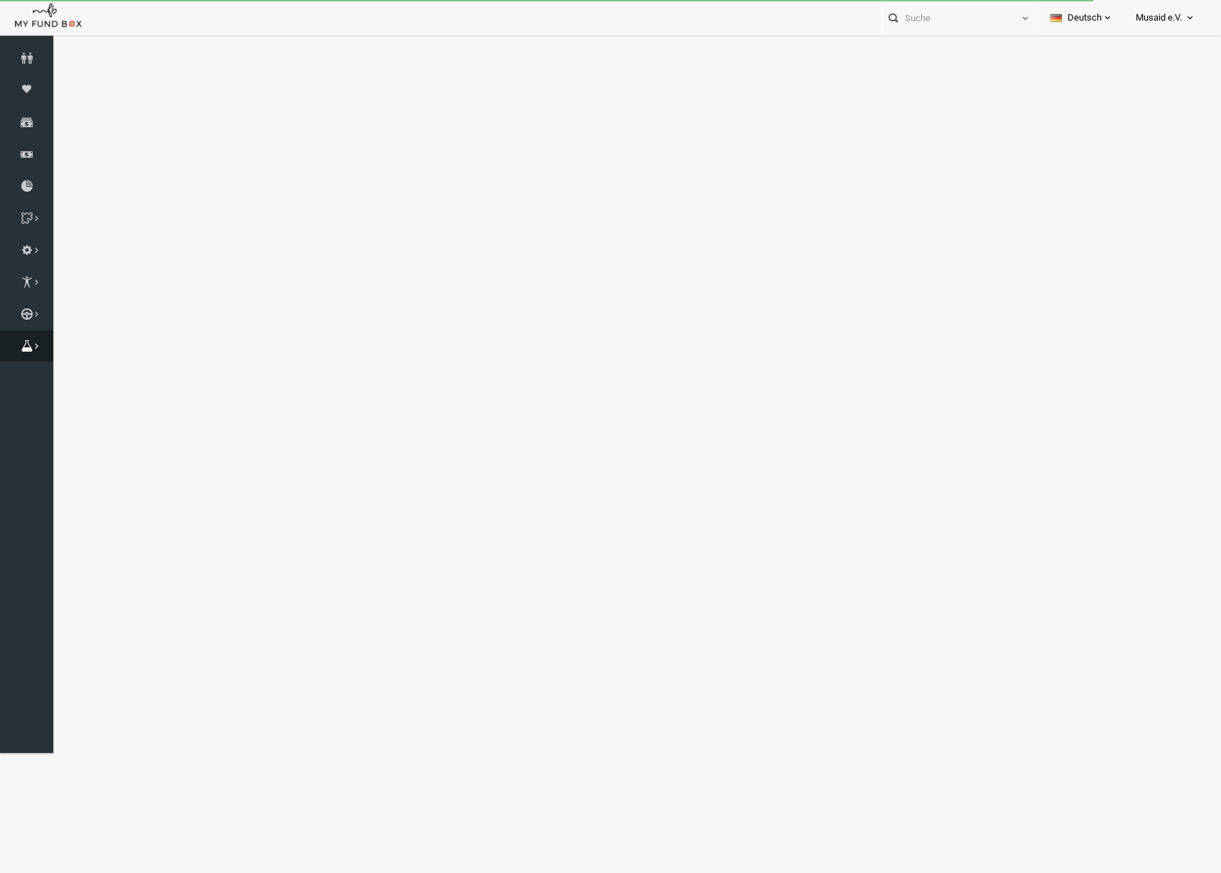
select select "100"
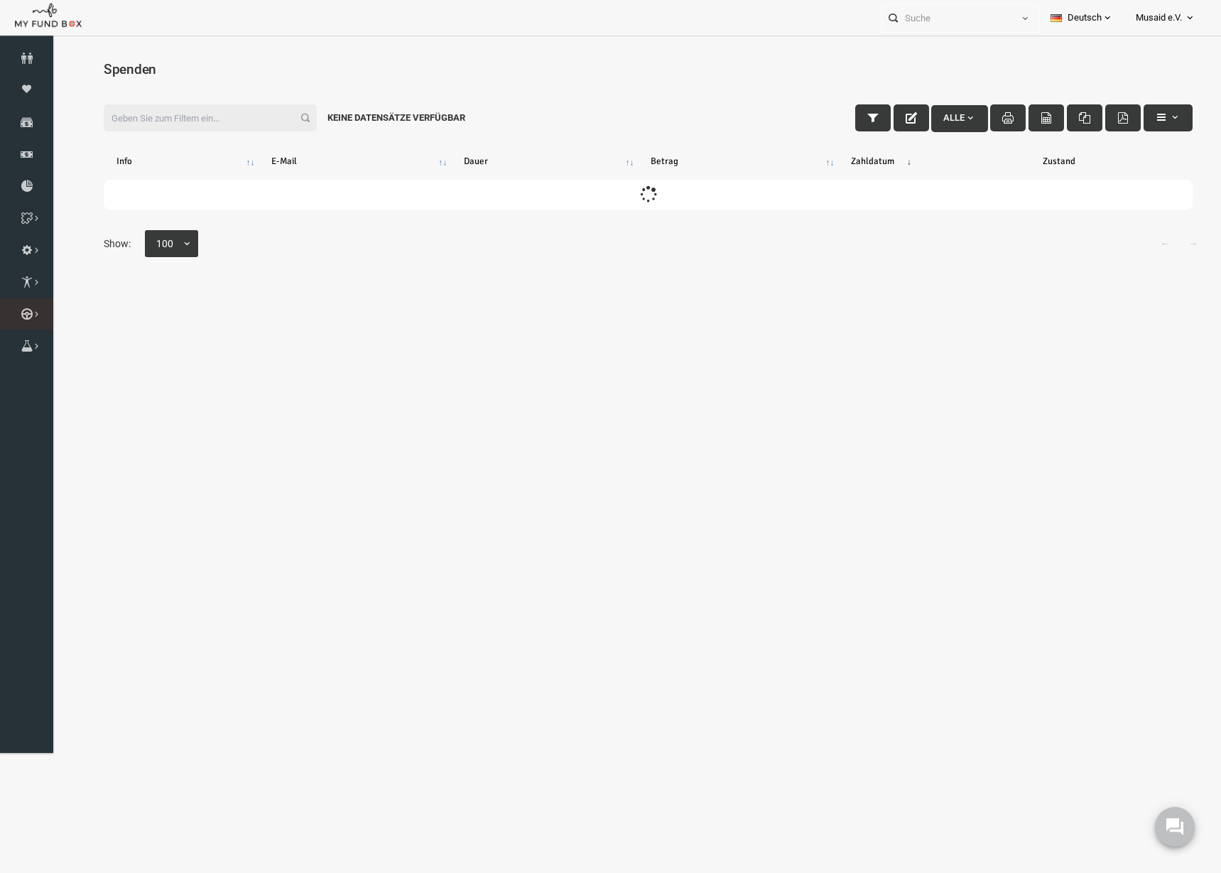
click at [0, 0] on link "Kurban Liste" at bounding box center [0, 0] width 0 height 0
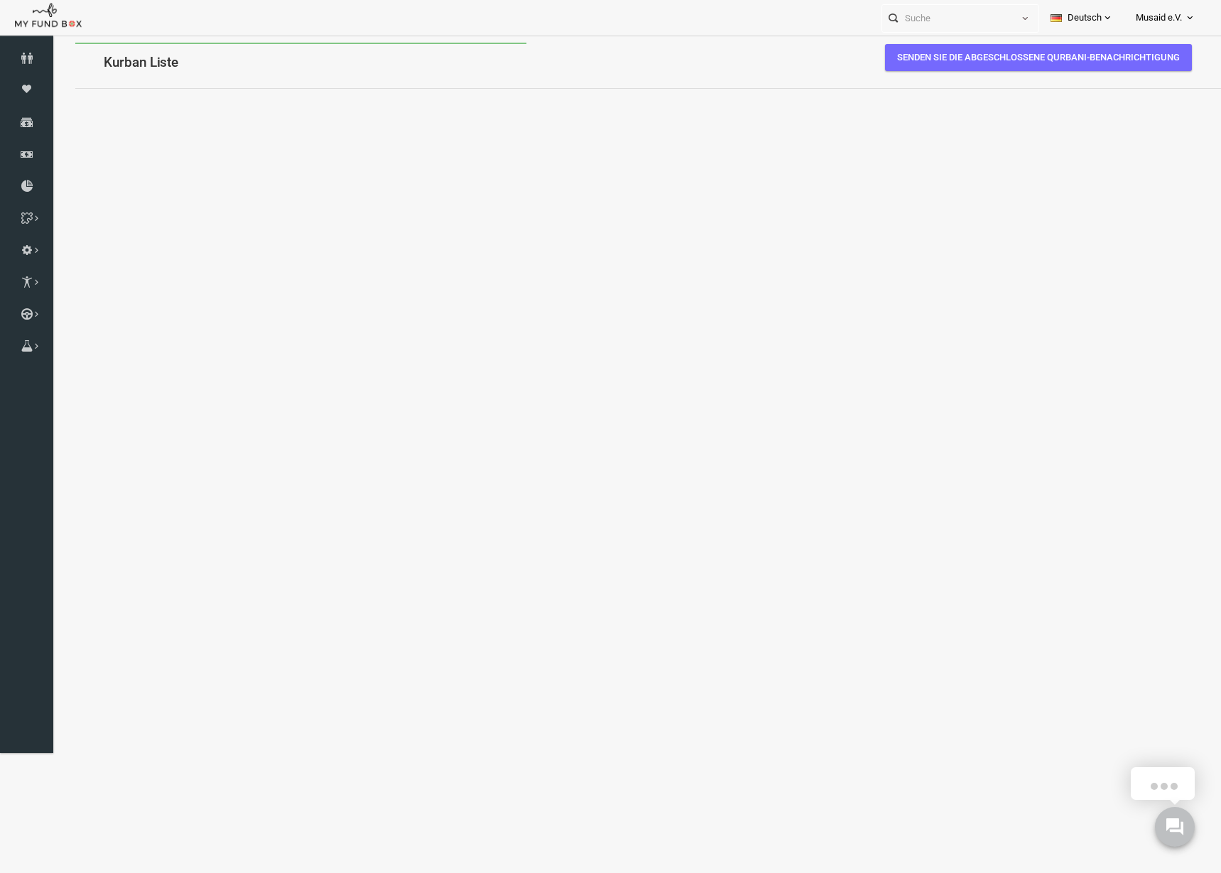
select select "100"
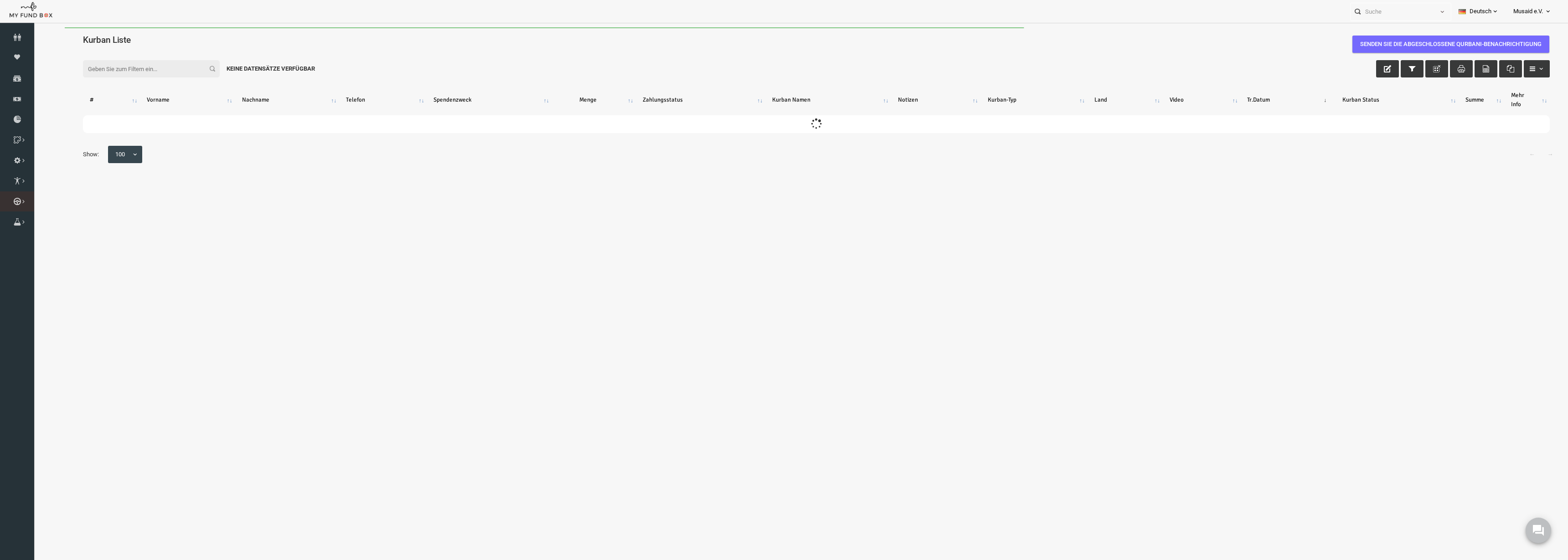
click at [0, 0] on li "Kurban Liste" at bounding box center [0, 0] width 0 height 0
click at [0, 0] on link "Kurban Liste" at bounding box center [0, 0] width 0 height 0
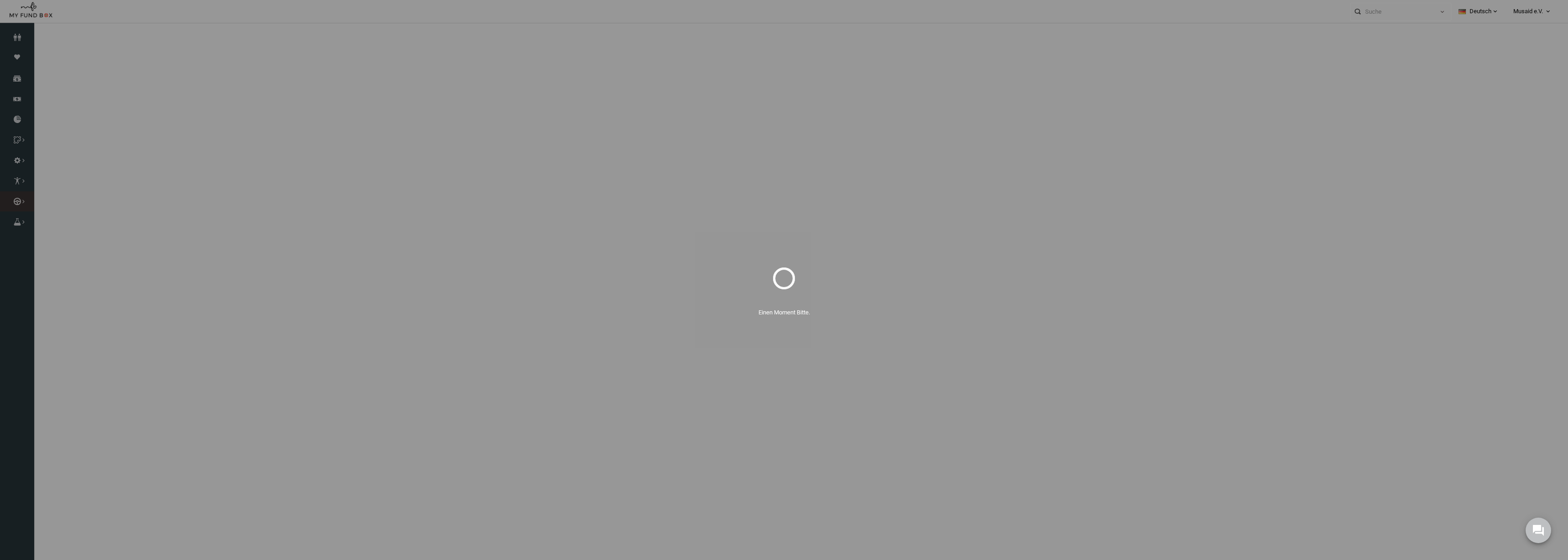
select select "100"
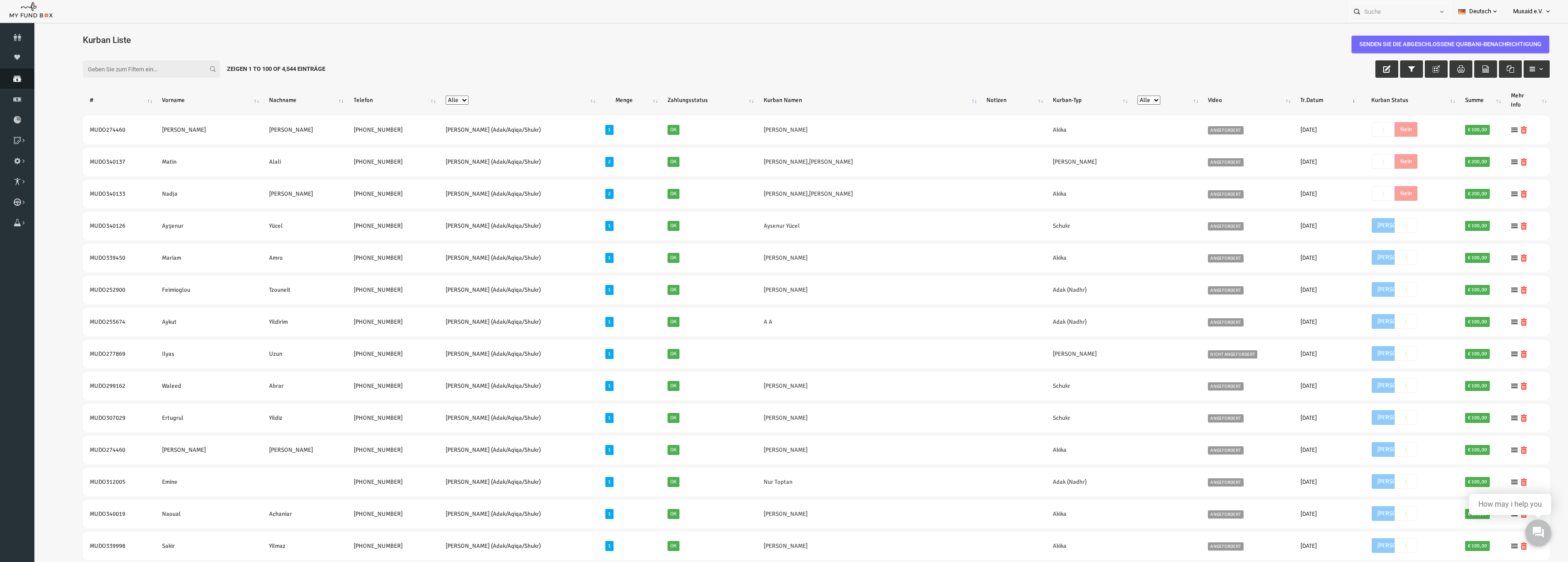
click at [19, 80] on icon at bounding box center [17, 78] width 34 height 7
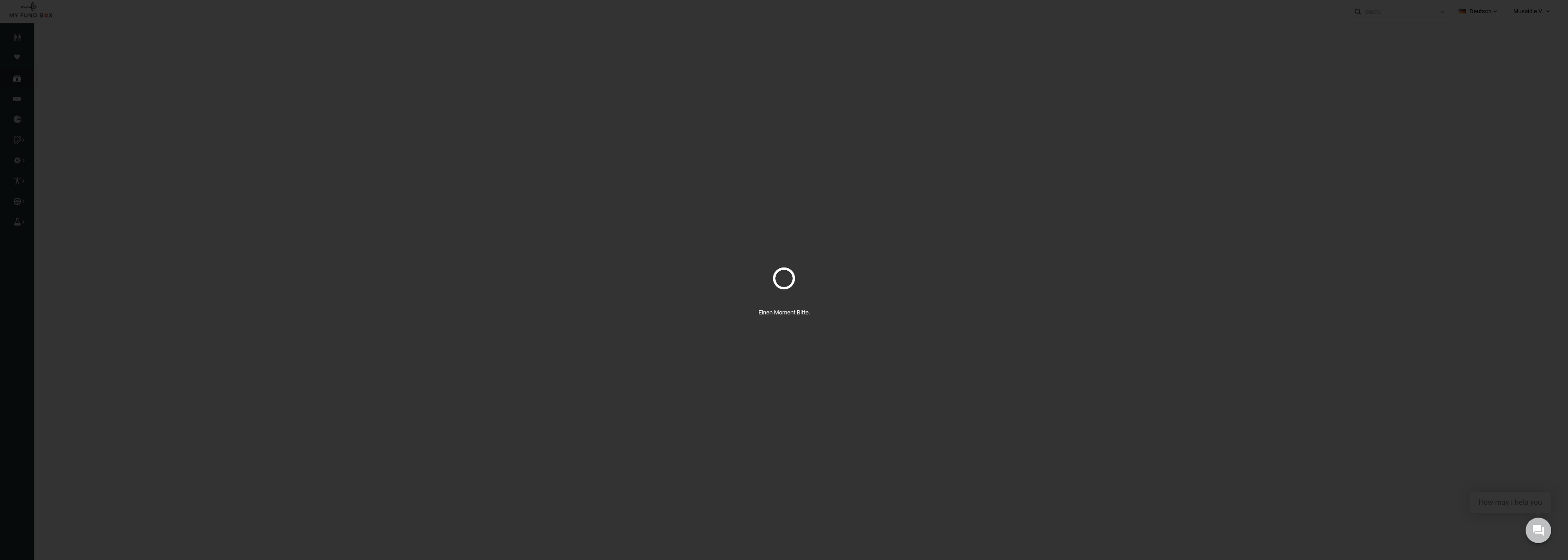
select select "100"
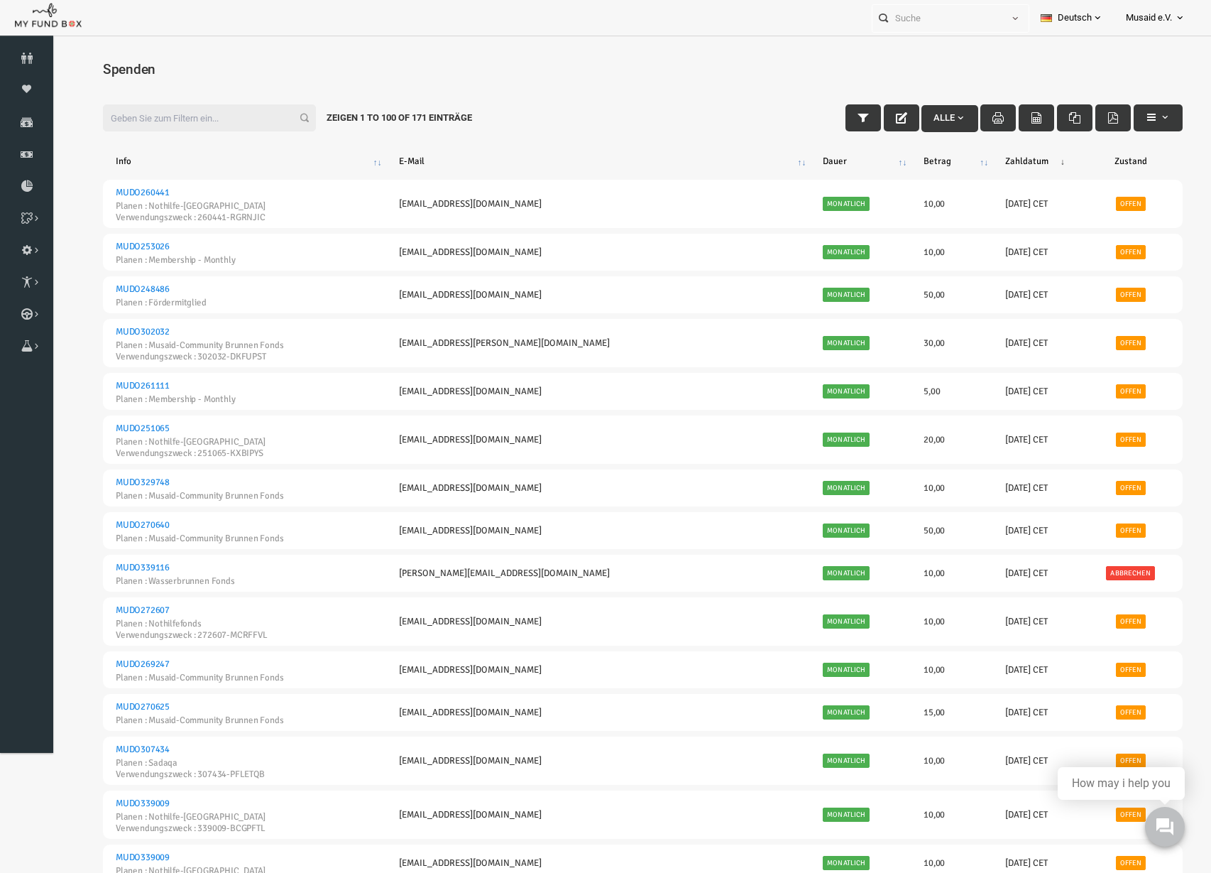
drag, startPoint x: 196, startPoint y: 101, endPoint x: 206, endPoint y: 105, distance: 10.8
click at [196, 101] on div "Filter: Alle Zeigen 1 to 100 of 171 Einträge" at bounding box center [619, 117] width 1109 height 55
click at [873, 125] on button "button" at bounding box center [879, 117] width 36 height 27
click at [834, 123] on icon "button" at bounding box center [839, 117] width 11 height 11
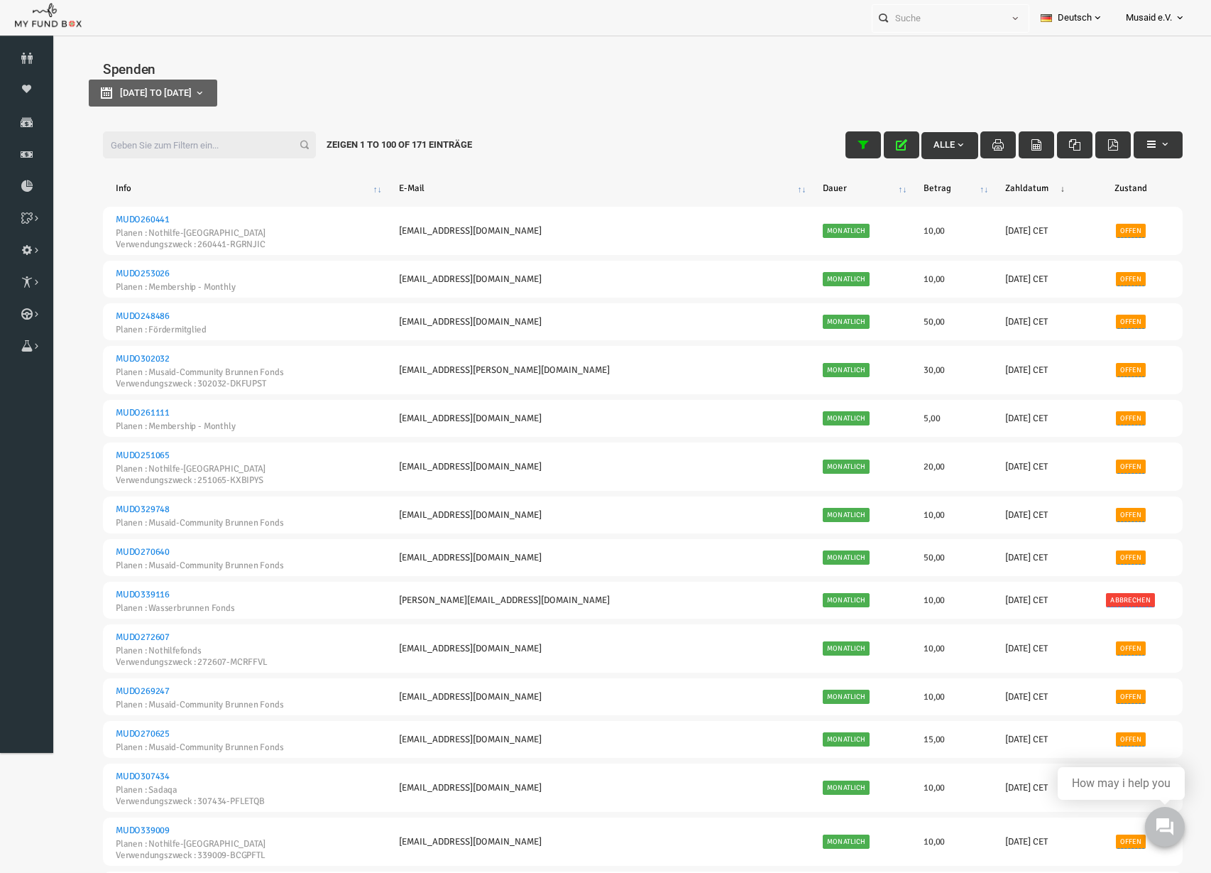
type input "[DATE]"
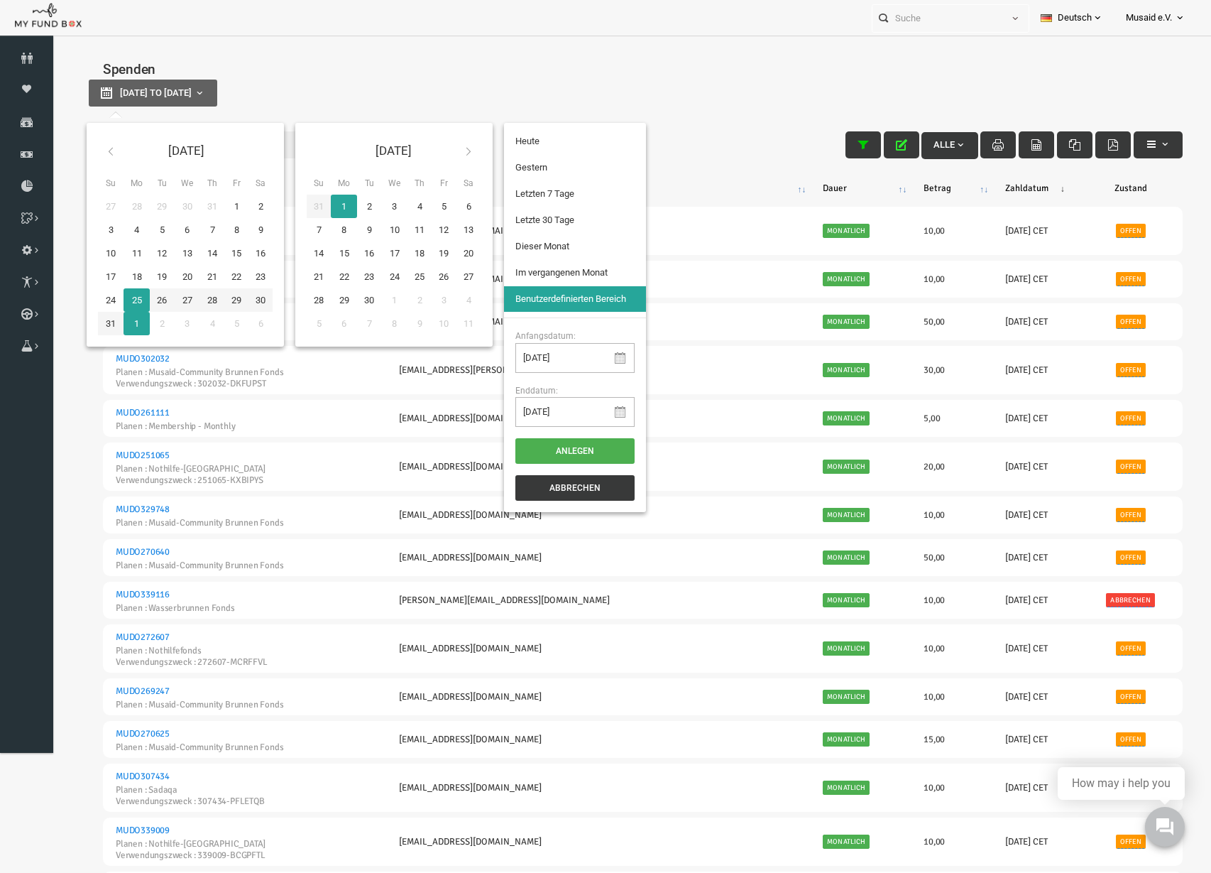
click at [120, 94] on span "[DATE] to [DATE]" at bounding box center [133, 92] width 72 height 11
type input "[DATE]"
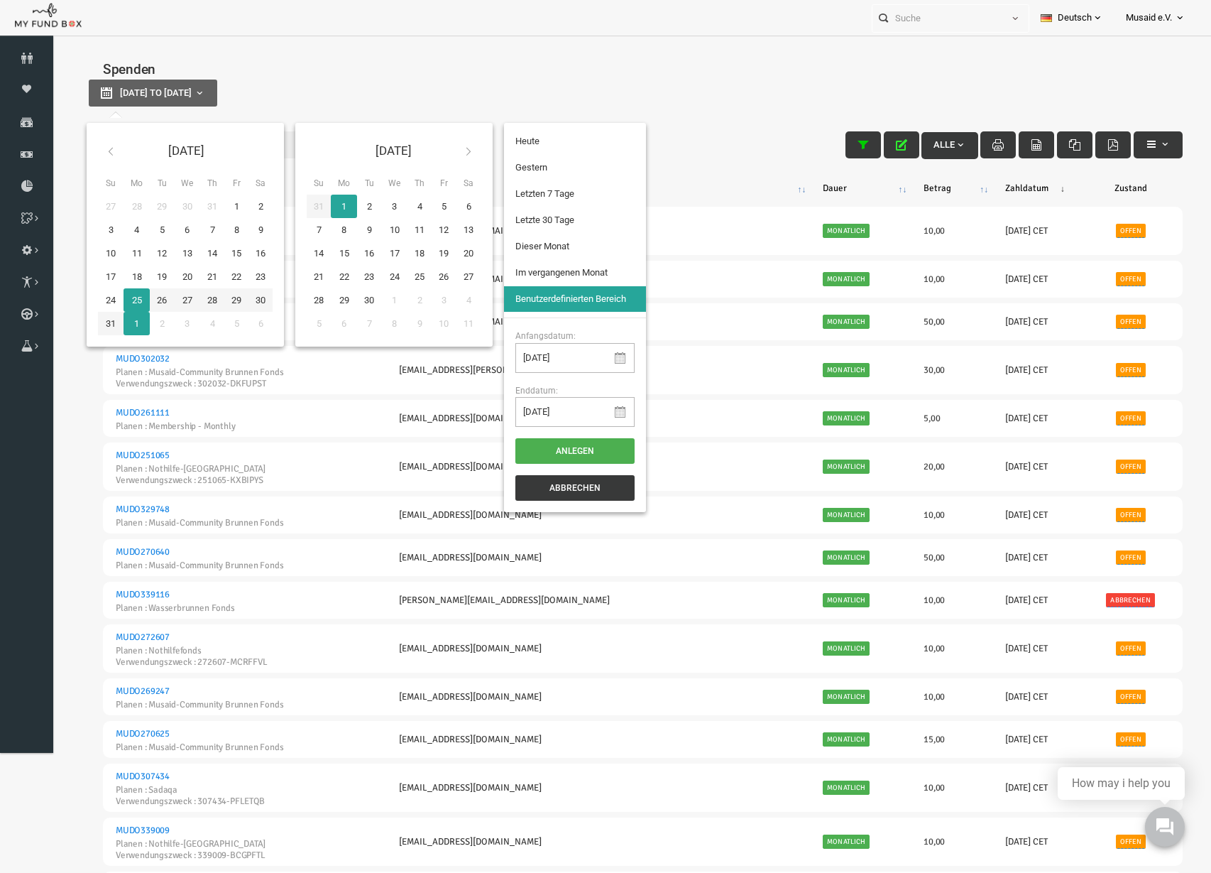
type input "[DATE]"
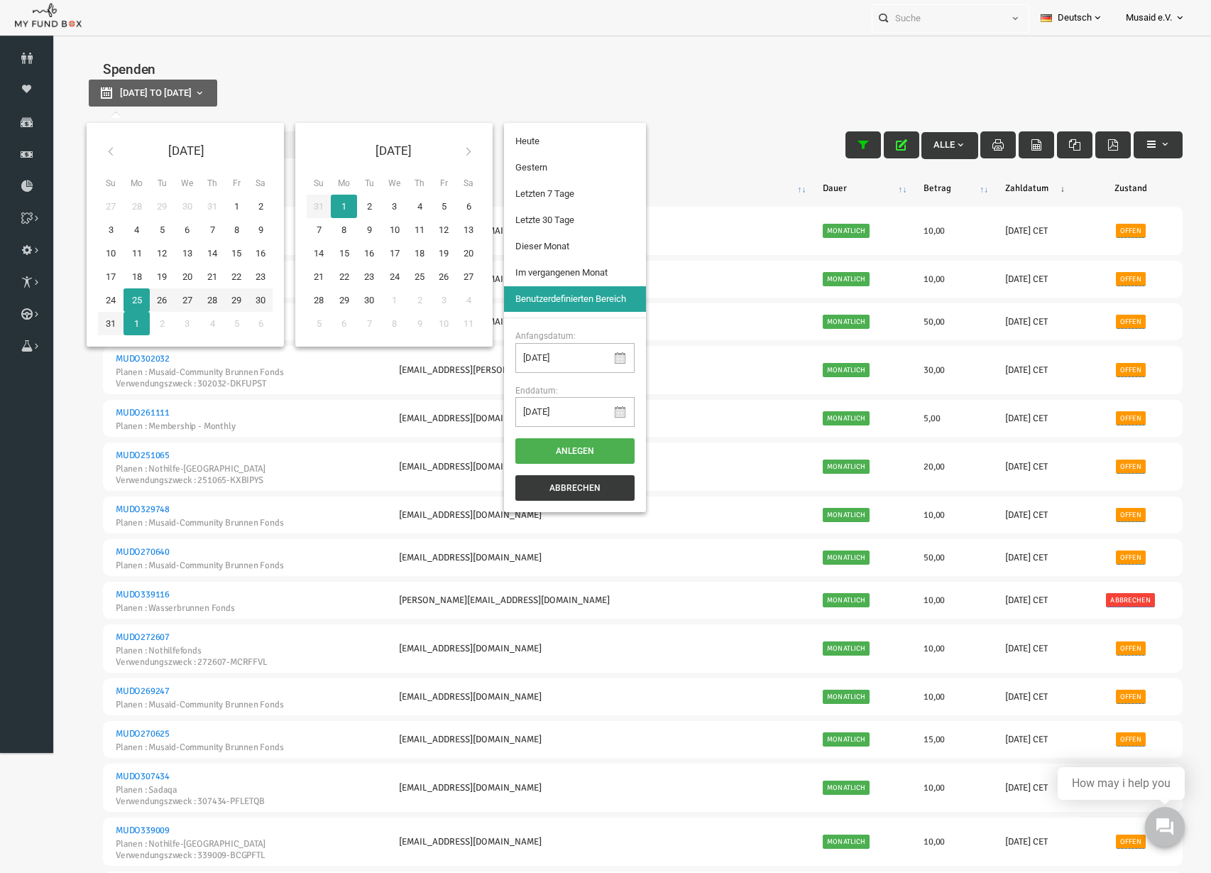
type input "[DATE]"
click at [516, 224] on li "Letzte 30 Tage" at bounding box center [552, 220] width 142 height 26
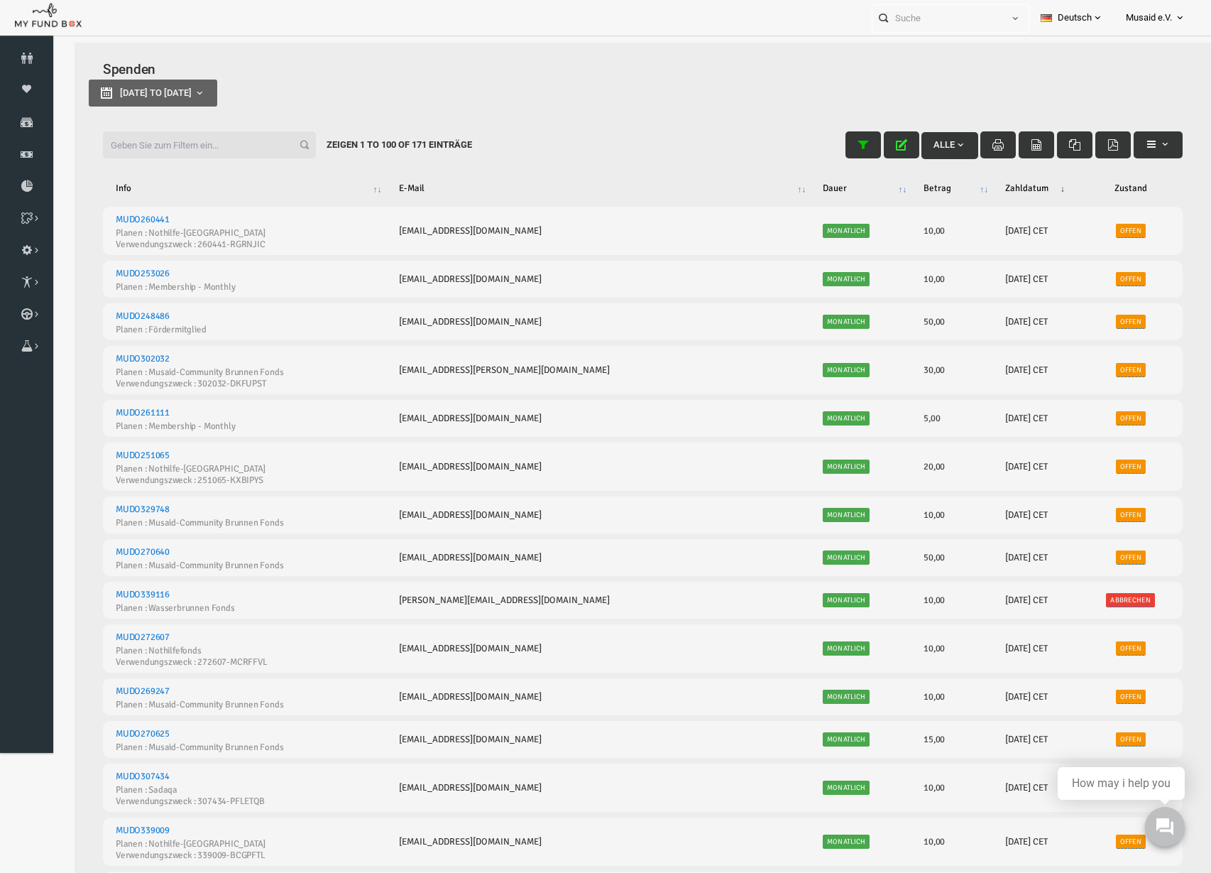
select select "100"
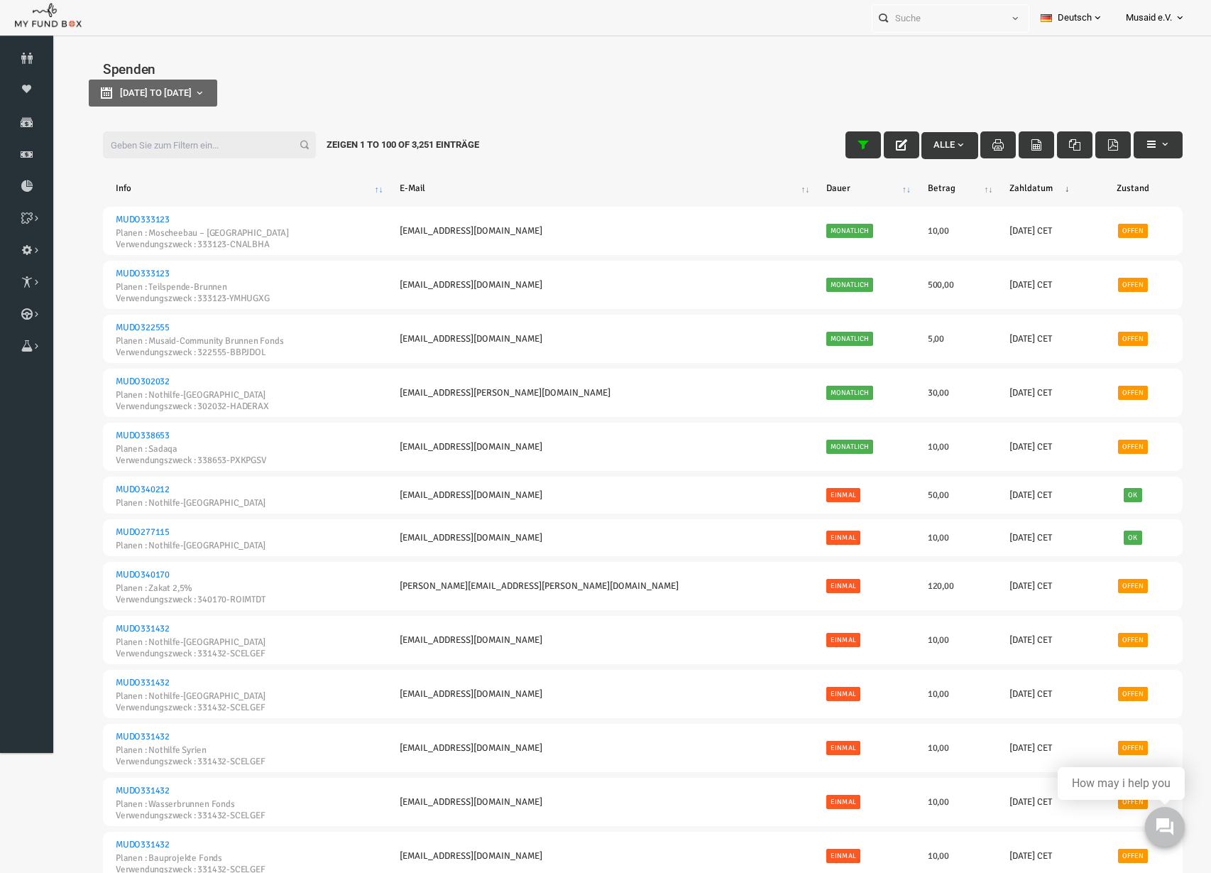
click at [161, 146] on input "Filter:" at bounding box center [186, 144] width 213 height 27
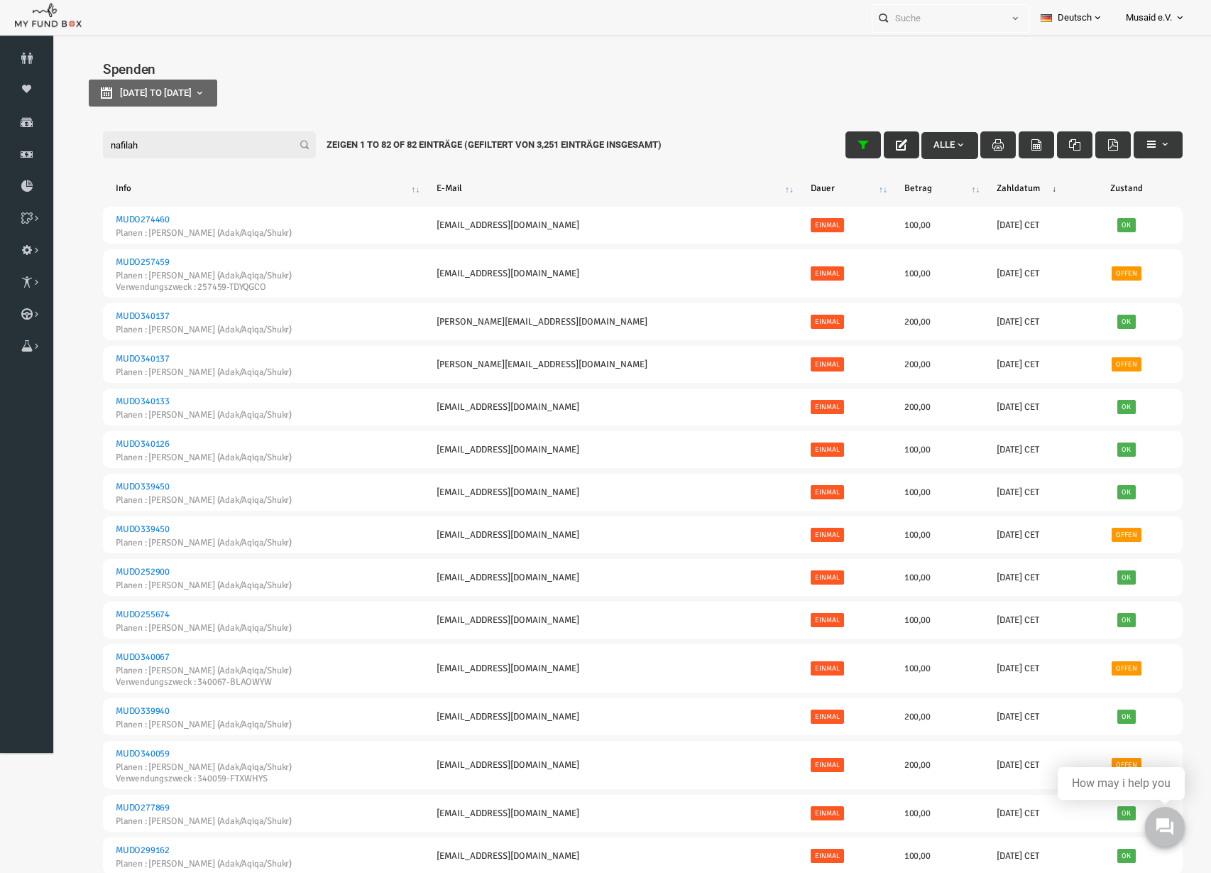
click at [874, 154] on button "button" at bounding box center [879, 144] width 36 height 27
click at [873, 143] on icon "button" at bounding box center [878, 144] width 11 height 11
click at [160, 124] on div "Filter: nafilah Alle Zeigen 1 to 82 of 82 Einträge (Gefiltert von 3,251 Einträg…" at bounding box center [619, 144] width 1109 height 55
click at [158, 142] on input "nafilah" at bounding box center [186, 144] width 213 height 27
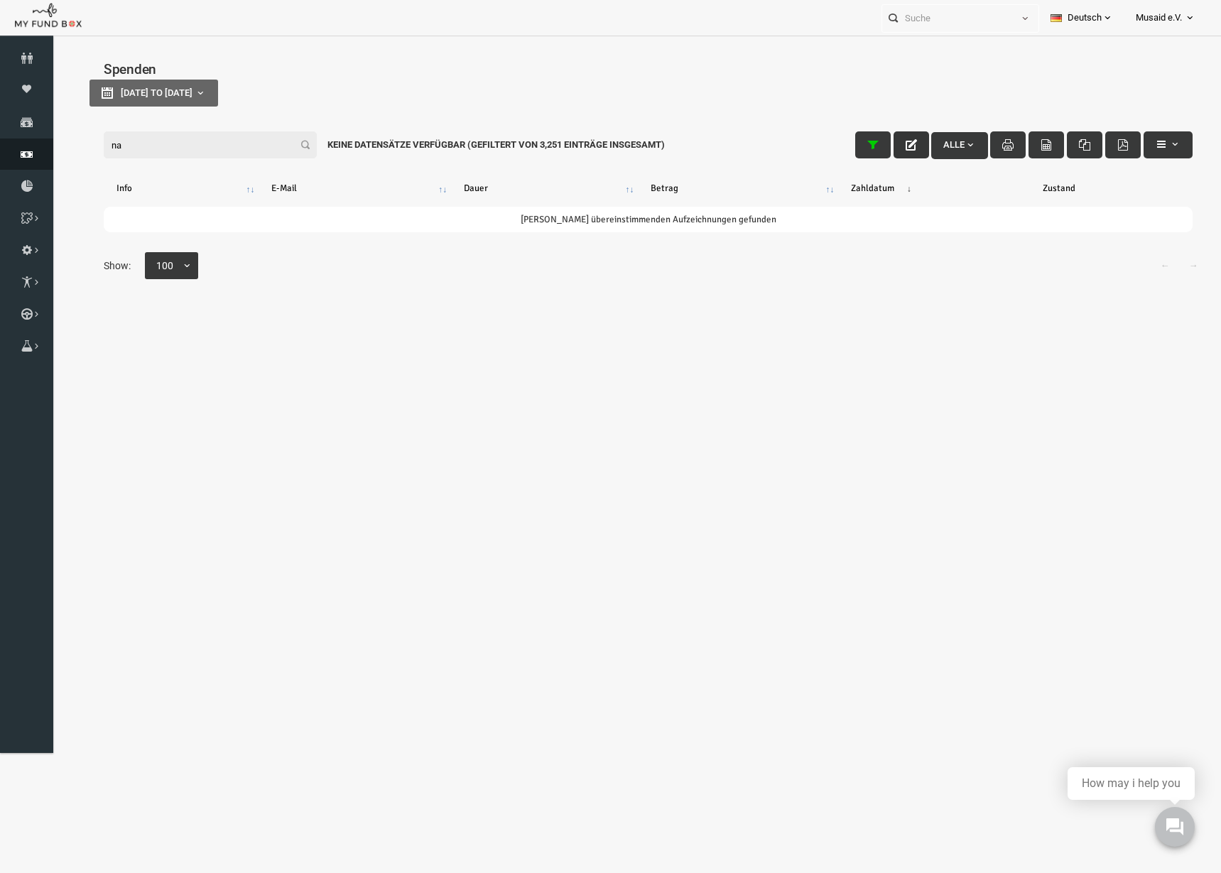
type input "n"
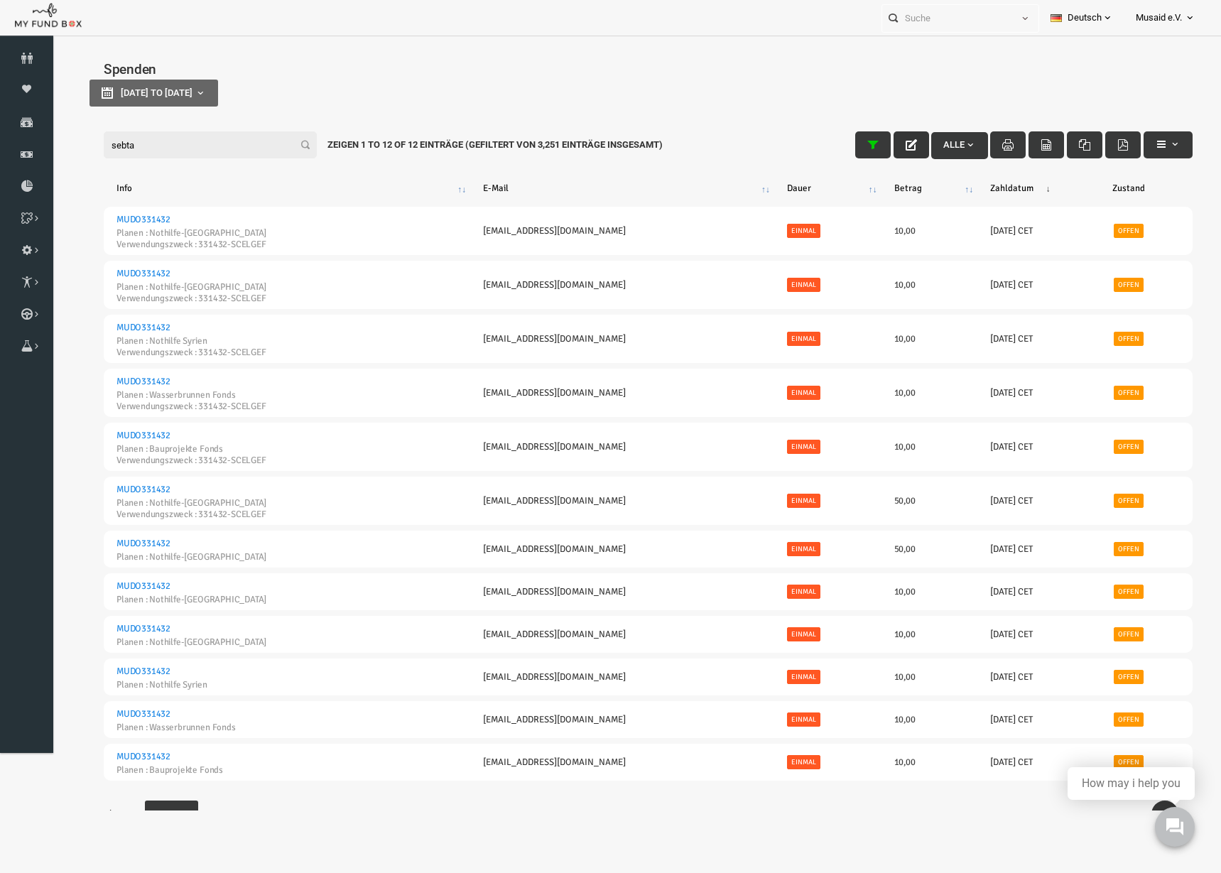
click at [160, 148] on input "sebta" at bounding box center [186, 144] width 213 height 27
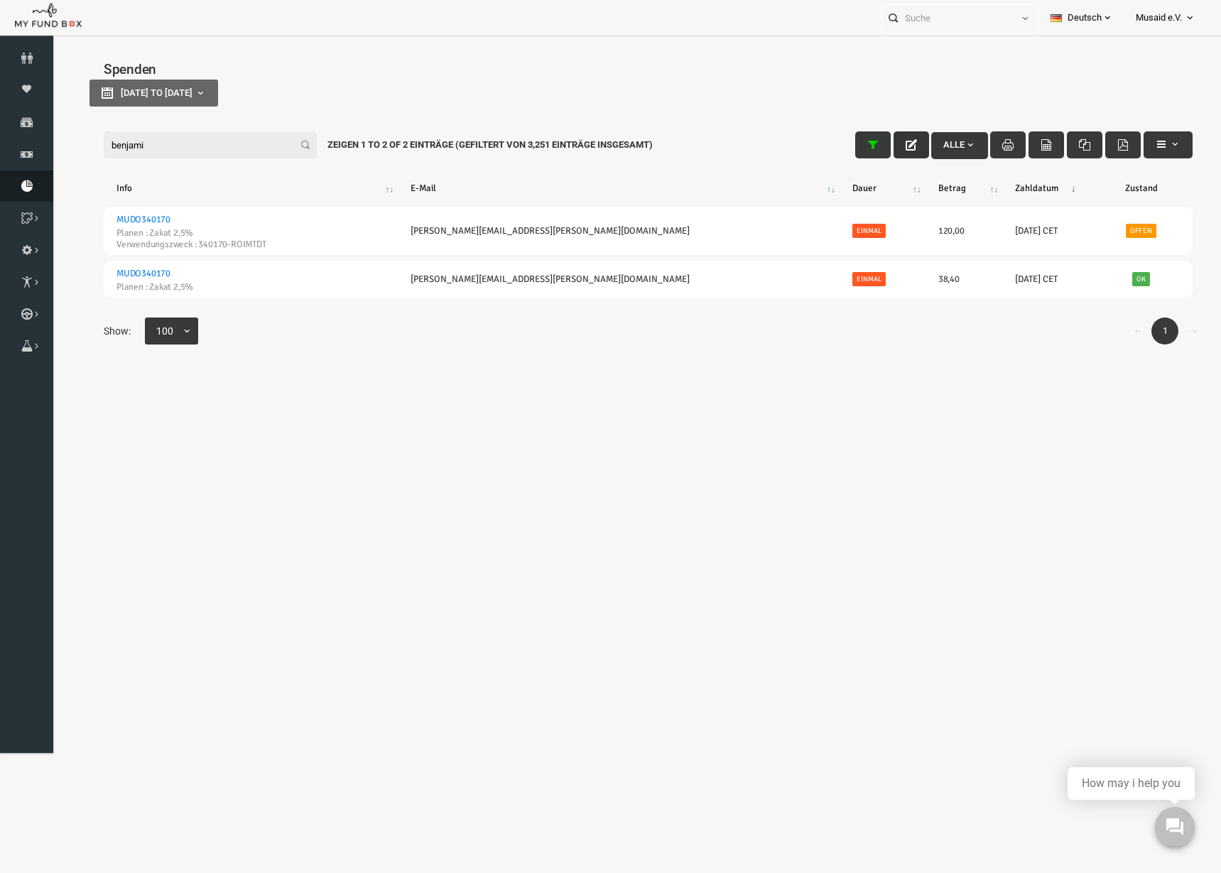
type input "[PERSON_NAME]"
click at [193, 146] on input "[PERSON_NAME]" at bounding box center [186, 144] width 213 height 27
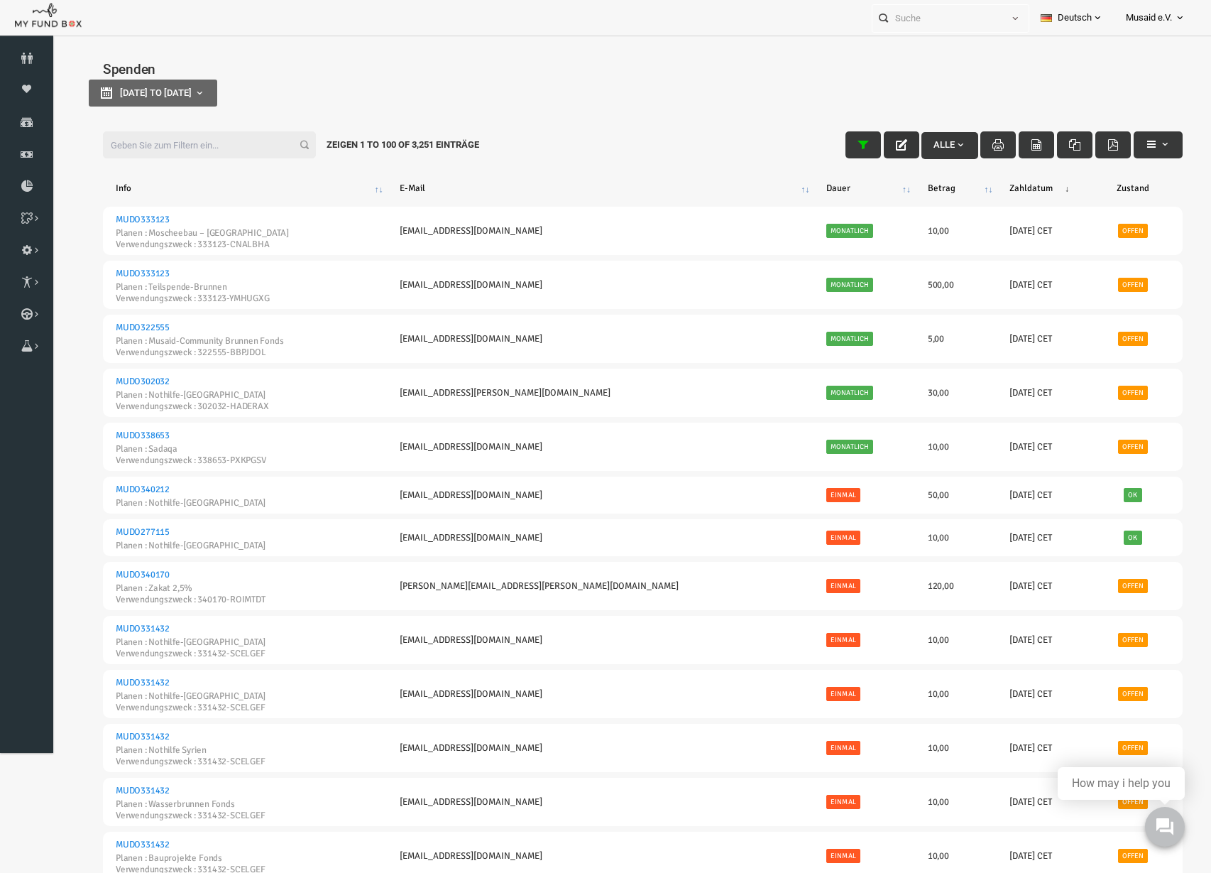
click at [180, 143] on input "Filter:" at bounding box center [186, 144] width 213 height 27
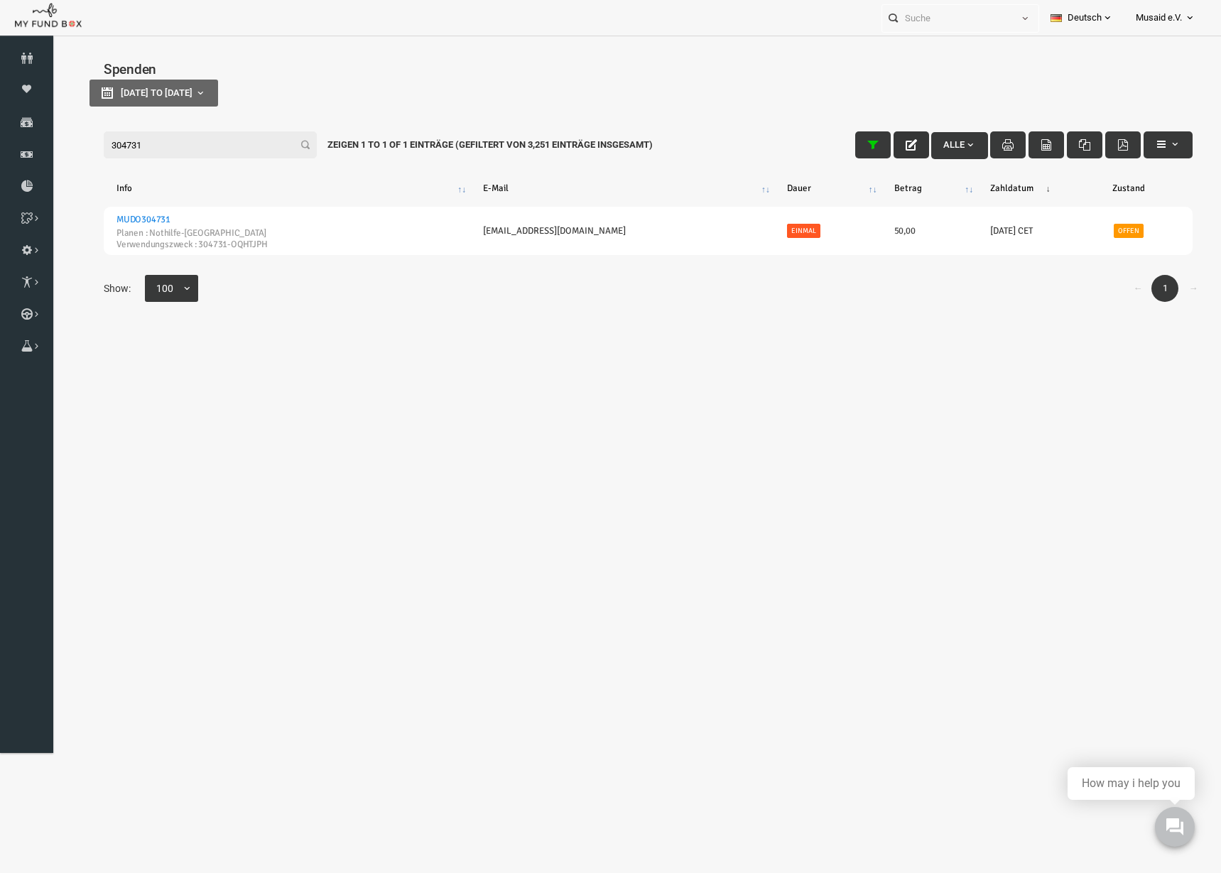
click at [213, 121] on div "Filter: 304731 Alle Zeigen 1 to 1 of 1 Einträge (Gefiltert von 3,251 Einträge i…" at bounding box center [623, 144] width 1117 height 55
click at [195, 142] on input "304731" at bounding box center [186, 144] width 213 height 27
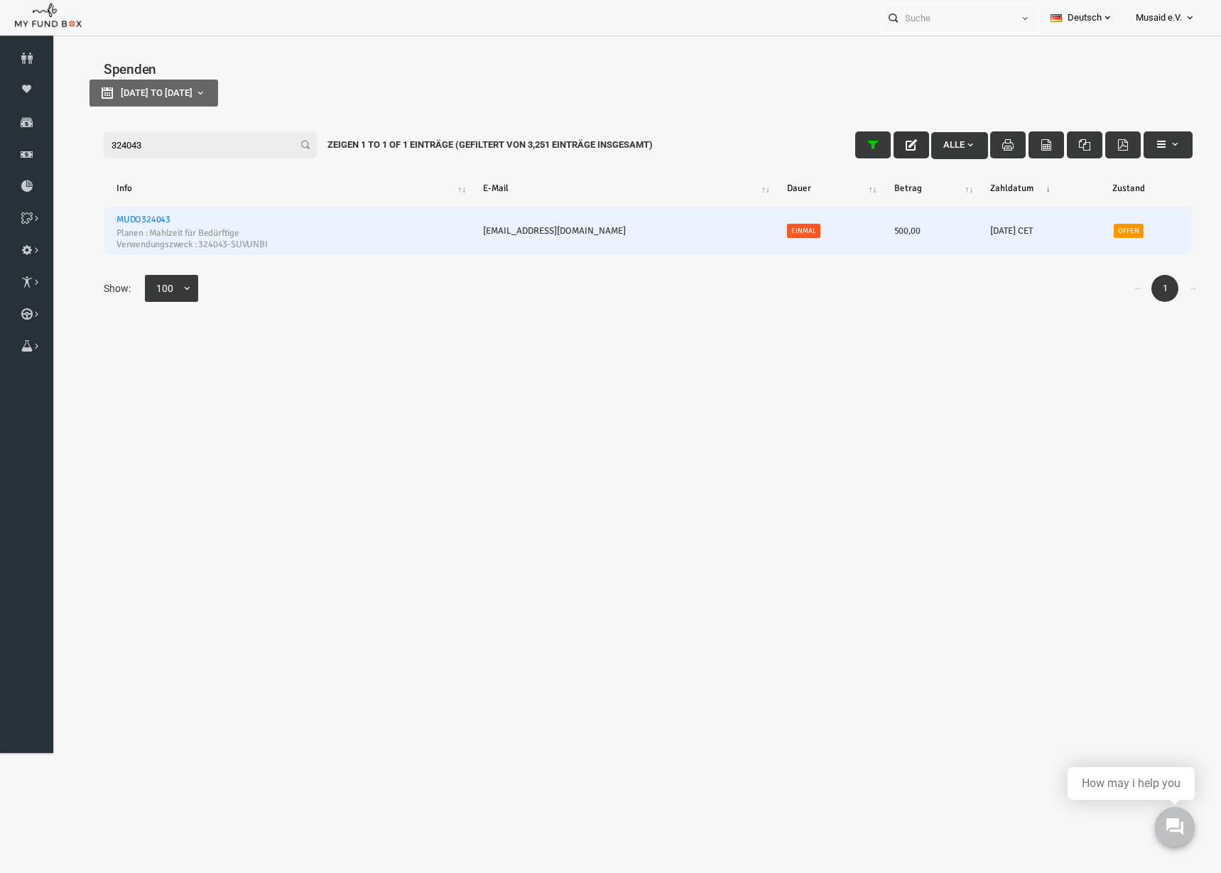
type input "324043"
click at [131, 220] on link "MUDO324043" at bounding box center [119, 219] width 54 height 11
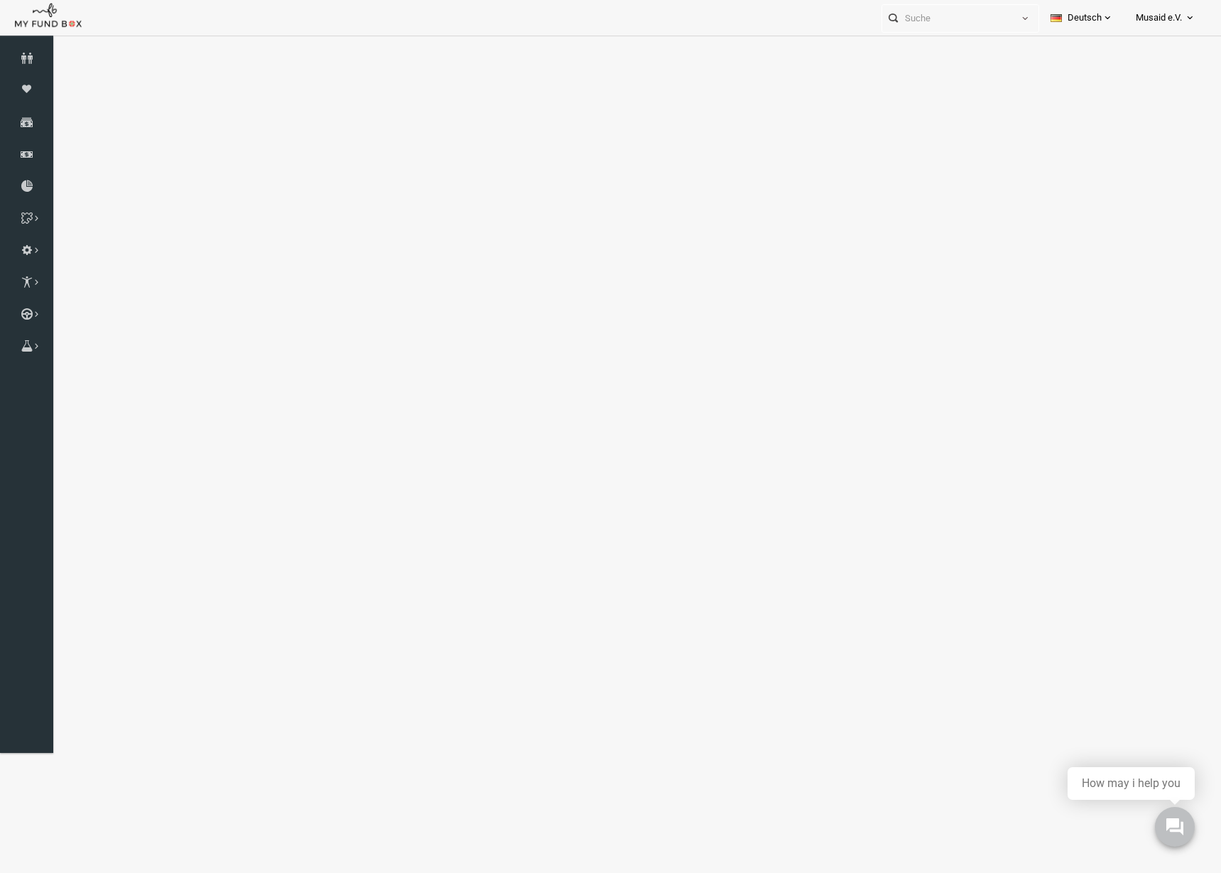
select select "100"
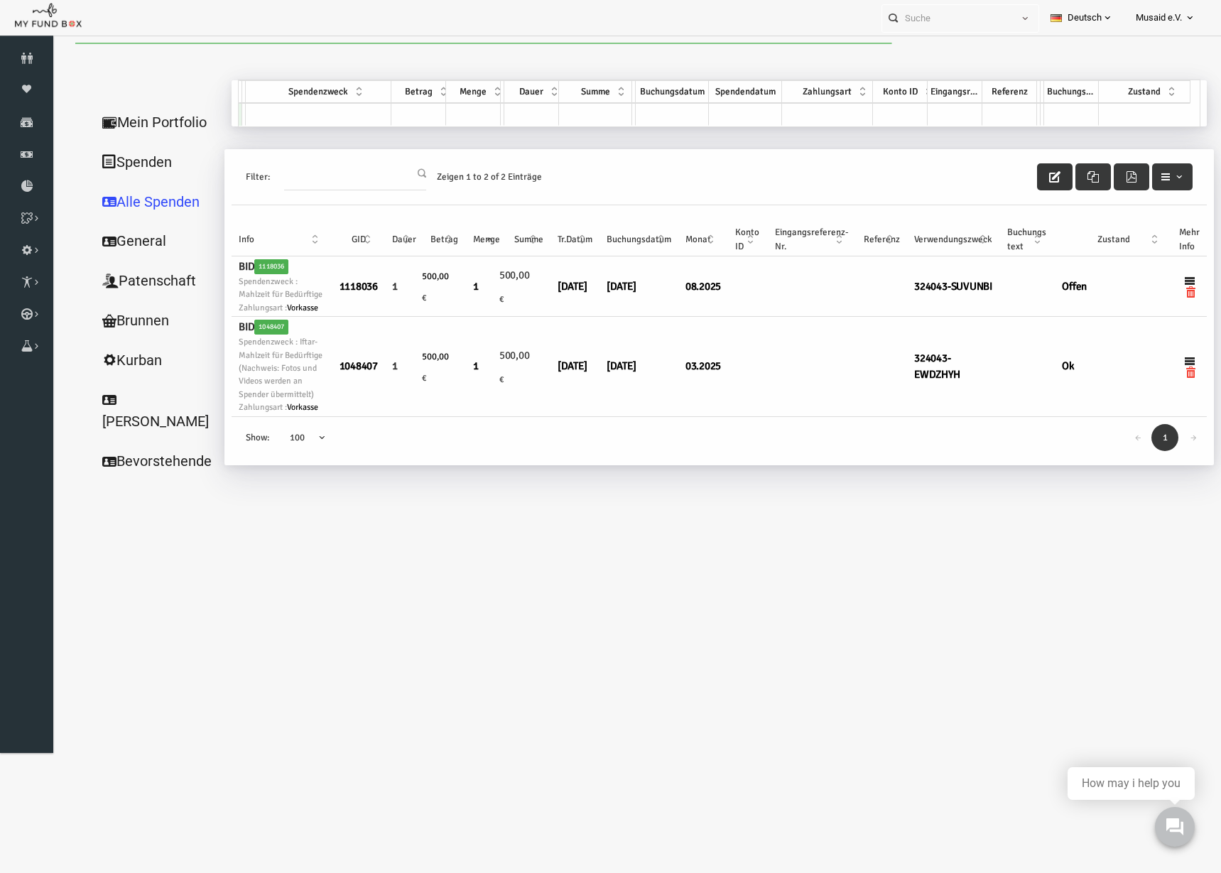
click at [1018, 186] on button "button" at bounding box center [1031, 176] width 36 height 27
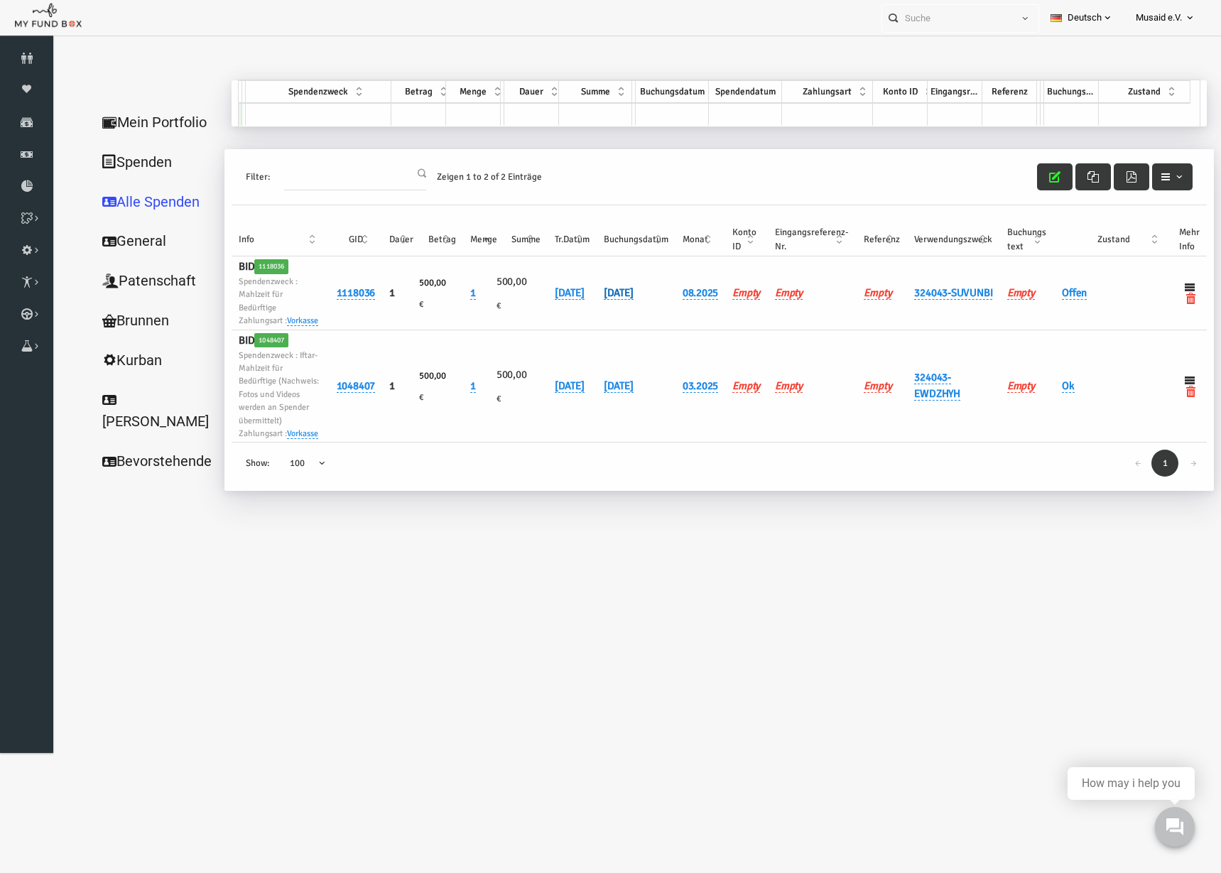
click at [604, 295] on link "[DATE]" at bounding box center [594, 292] width 30 height 13
click at [596, 320] on input "[DATE]" at bounding box center [660, 312] width 171 height 25
type input "[DATE]"
click at [762, 310] on icon "submit" at bounding box center [767, 312] width 11 height 11
click at [1049, 300] on link "Offen" at bounding box center [1050, 292] width 25 height 13
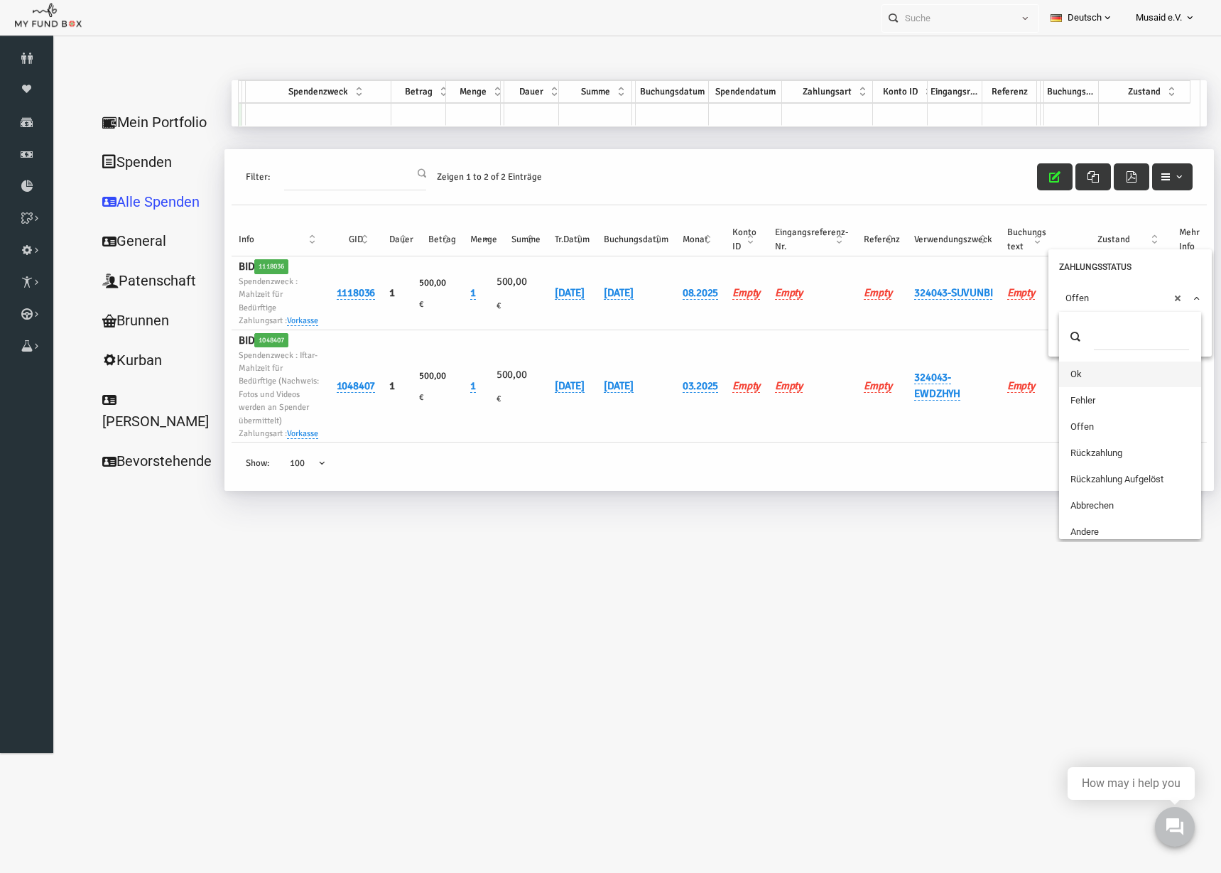
click at [1035, 302] on span "× Offen" at bounding box center [1106, 298] width 142 height 27
click at [1059, 320] on icon "submit" at bounding box center [1053, 325] width 11 height 11
click at [1022, 187] on button "button" at bounding box center [1031, 176] width 36 height 27
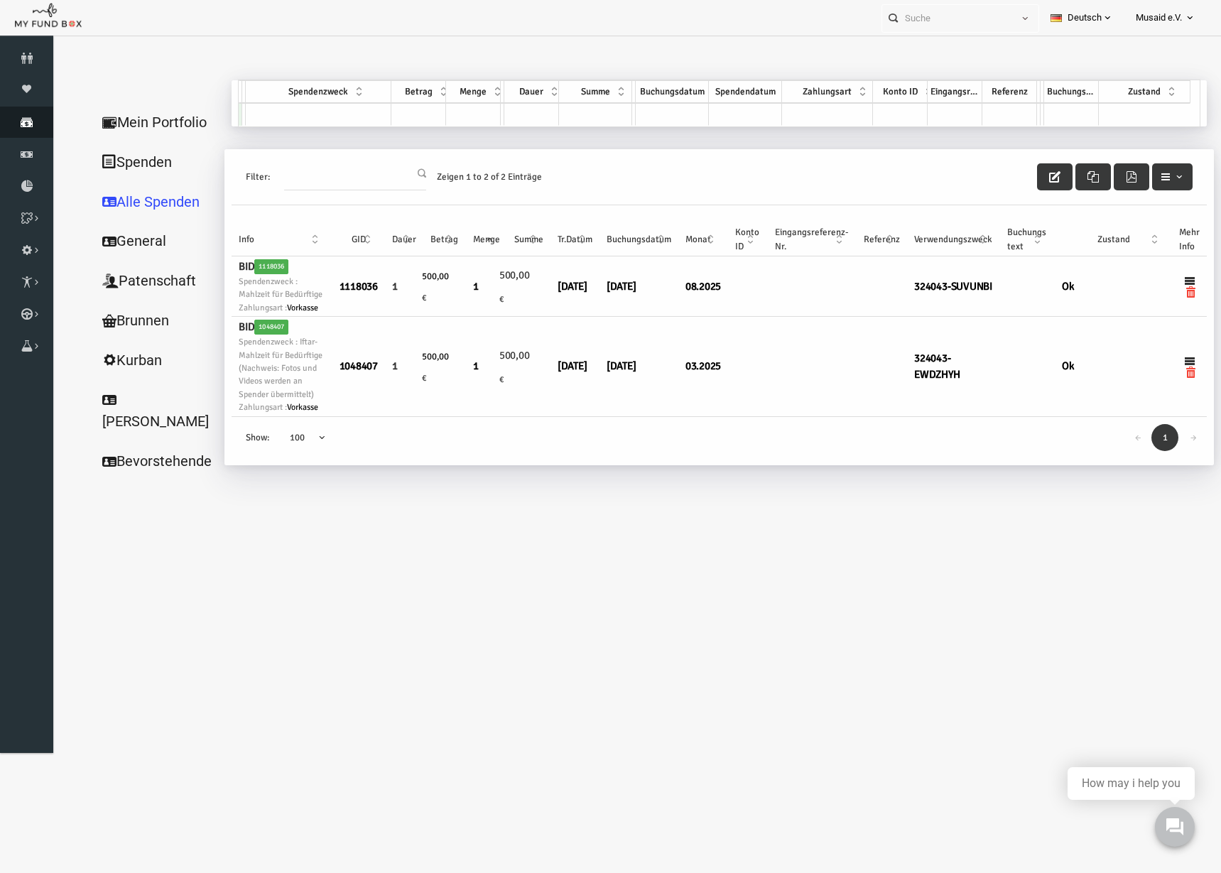
click at [31, 126] on icon at bounding box center [26, 121] width 53 height 11
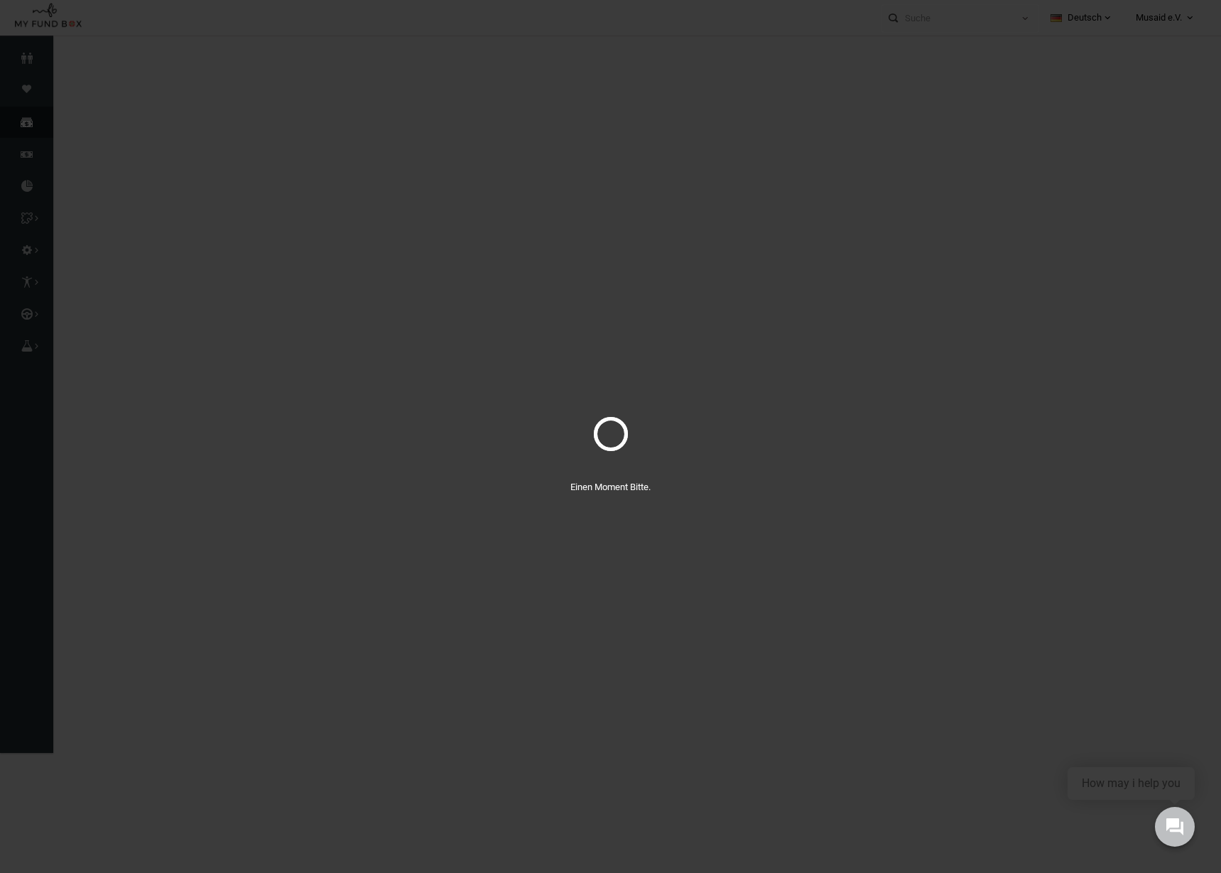
select select "100"
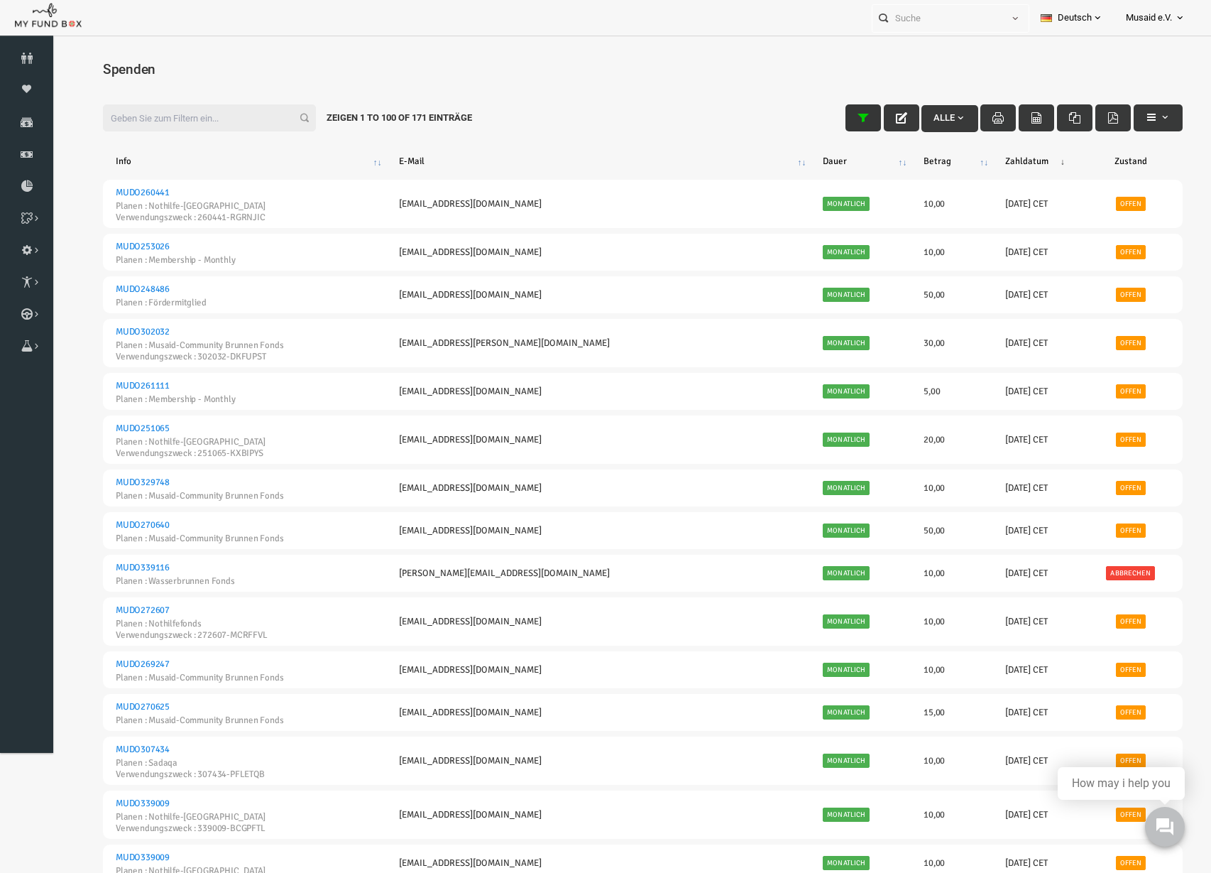
click at [840, 121] on button "button" at bounding box center [840, 117] width 36 height 27
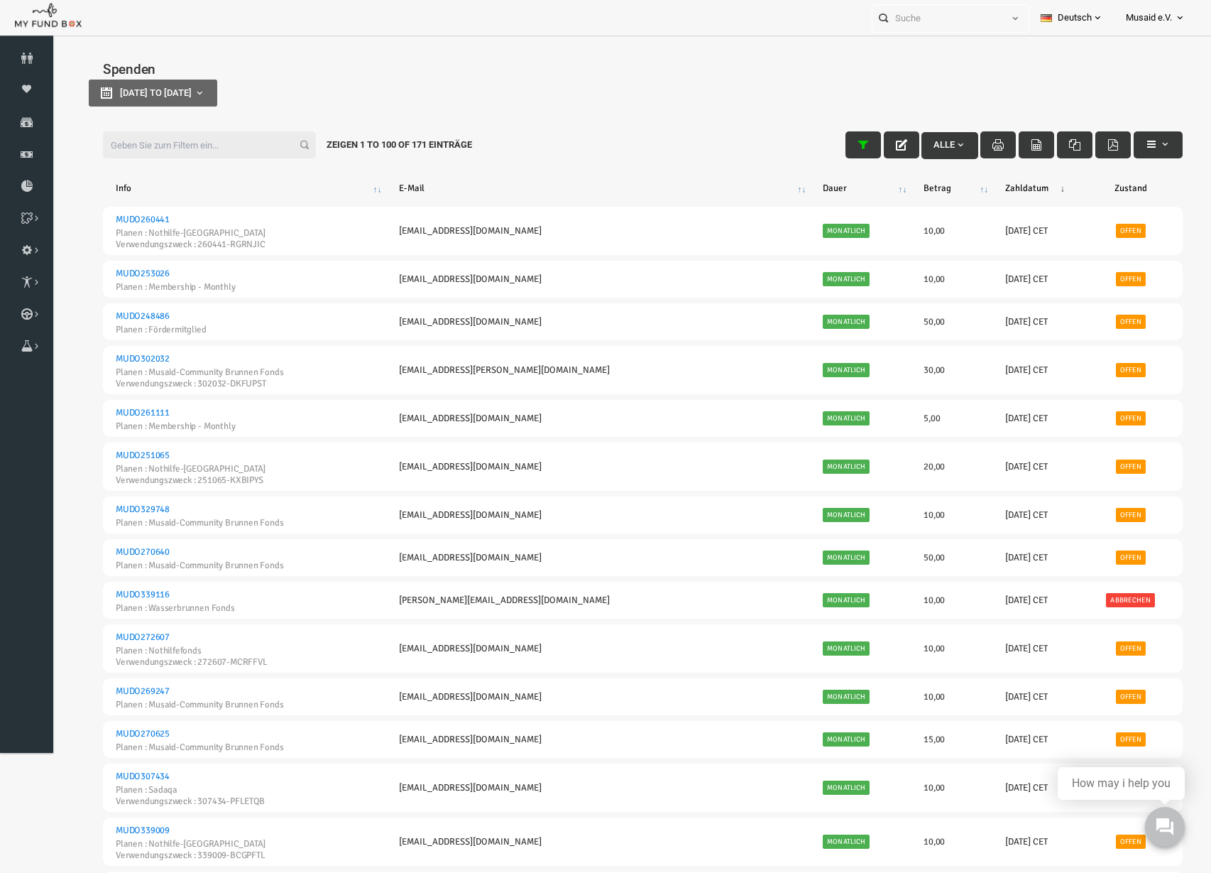
click at [236, 97] on div "[DATE] to [DATE]" at bounding box center [619, 93] width 1109 height 27
type input "[DATE]"
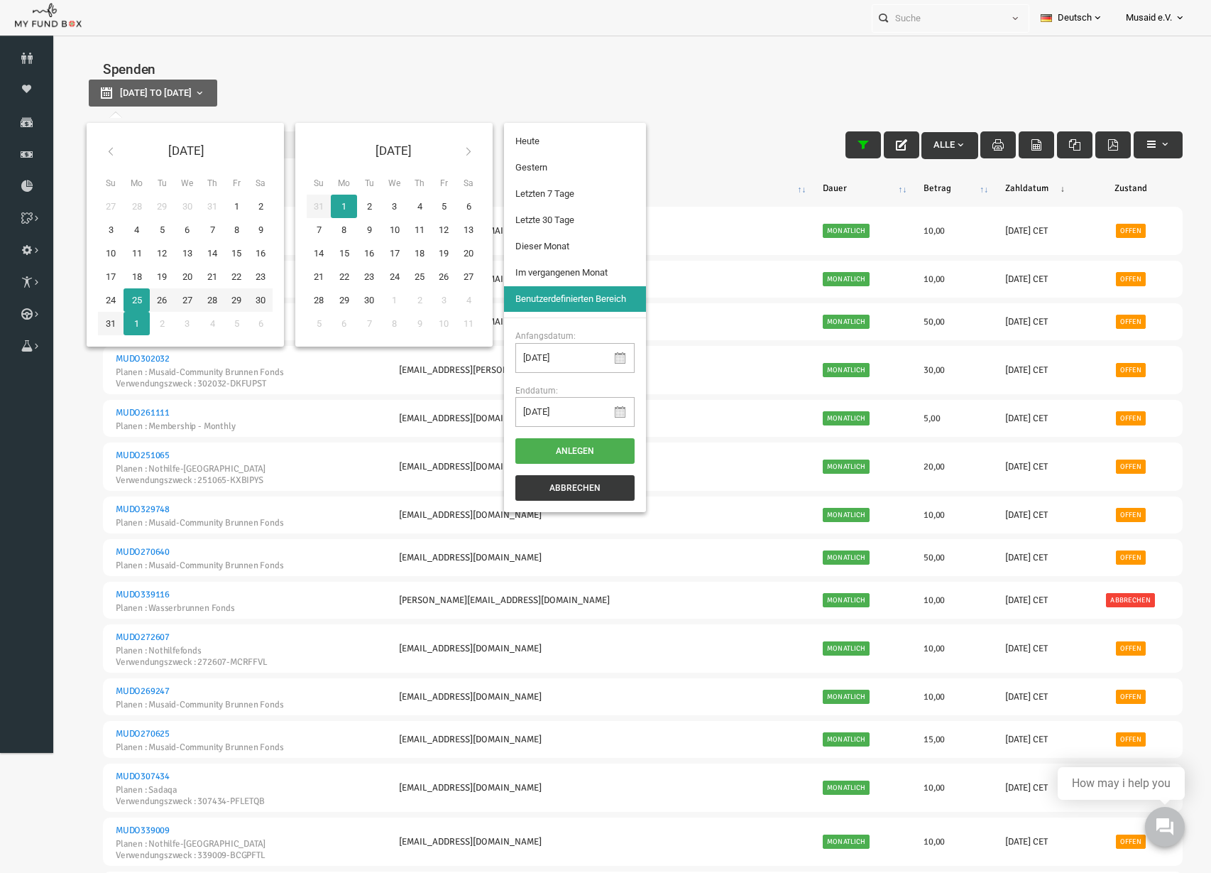
click at [186, 86] on button "[DATE] to [DATE]" at bounding box center [129, 93] width 129 height 27
type input "[DATE]"
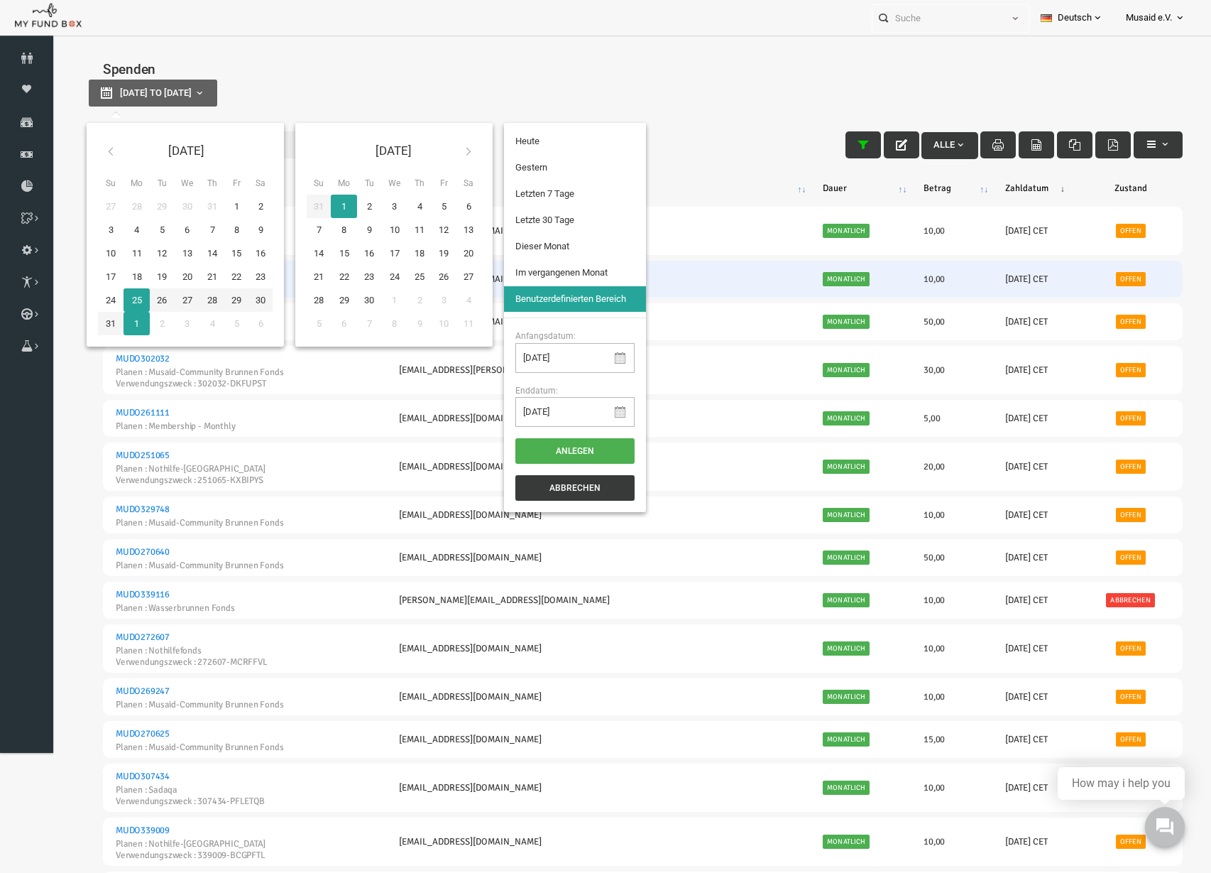
type input "[DATE]"
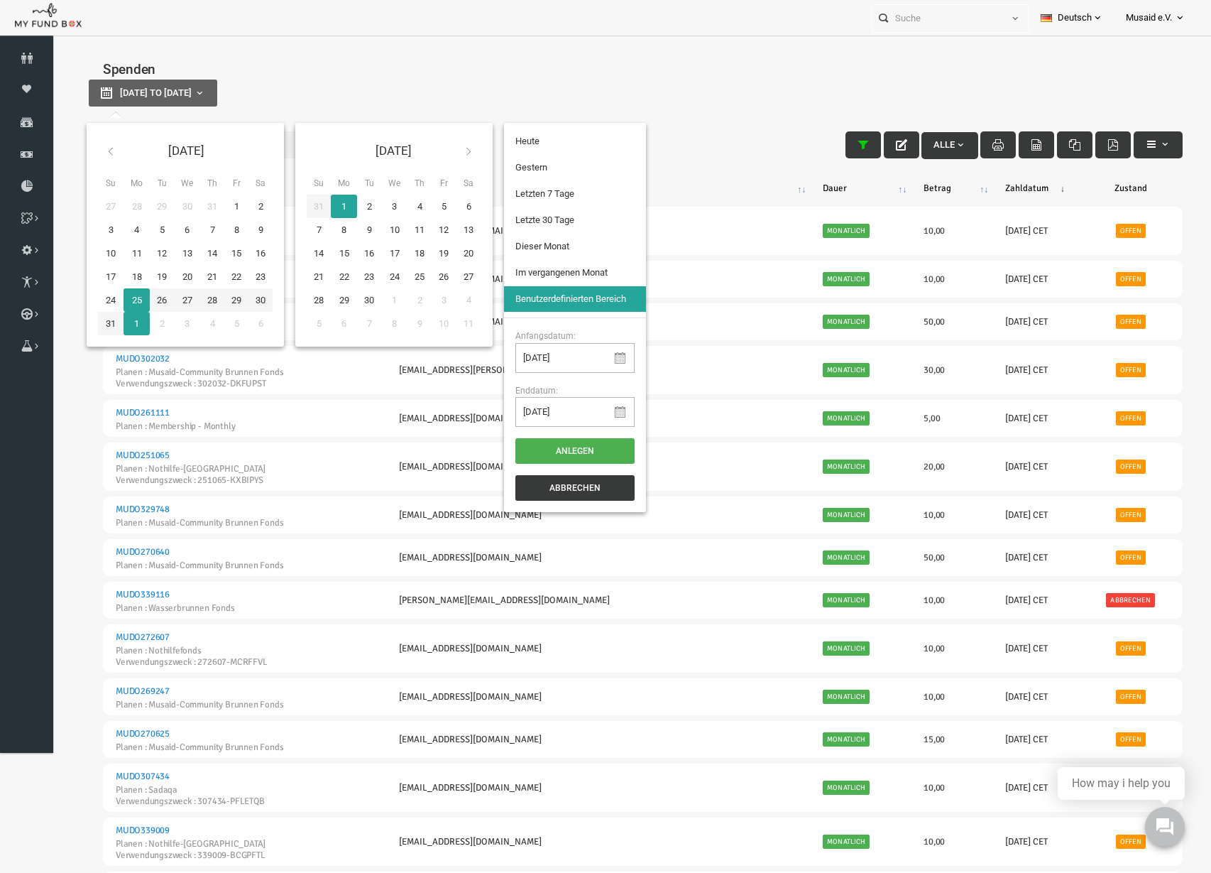
type input "[DATE]"
click at [534, 224] on li "Letzte 30 Tage" at bounding box center [552, 220] width 142 height 26
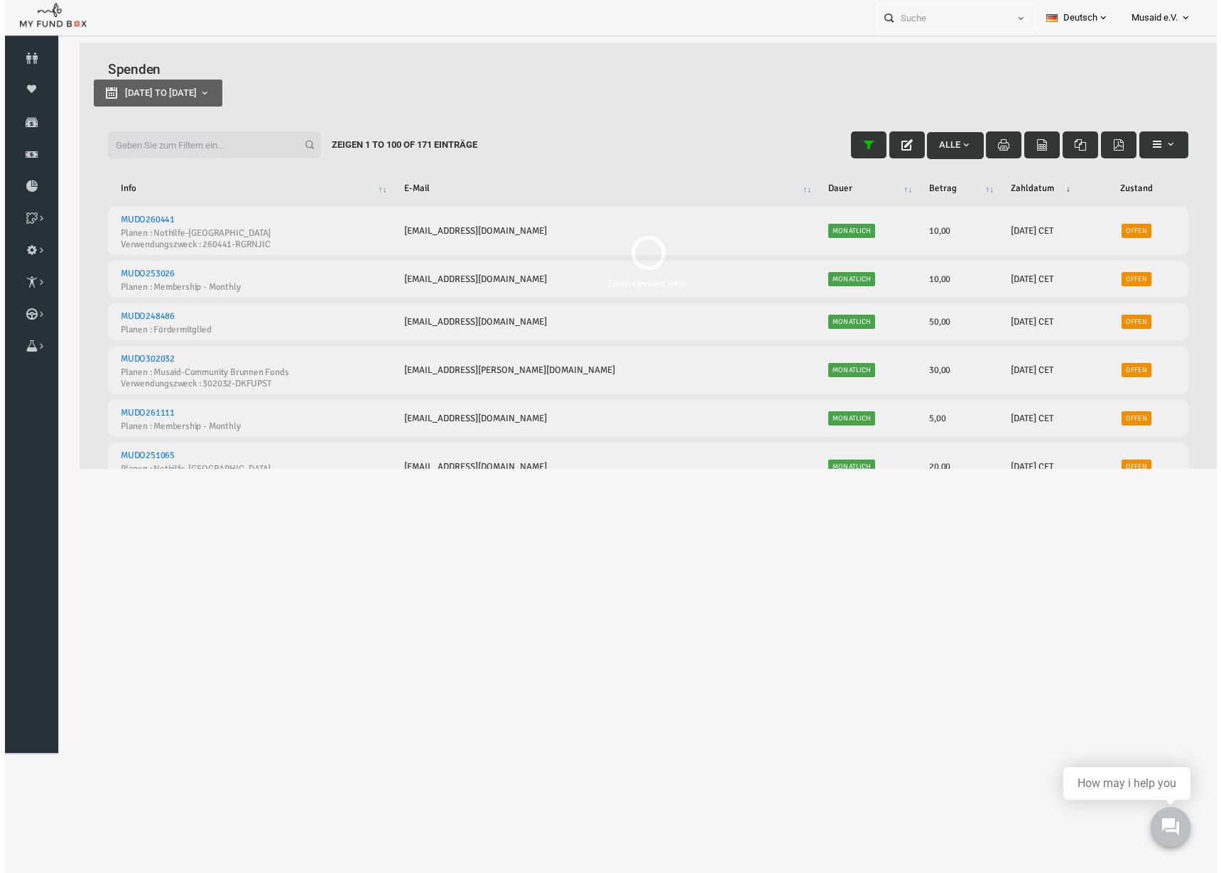
select select "100"
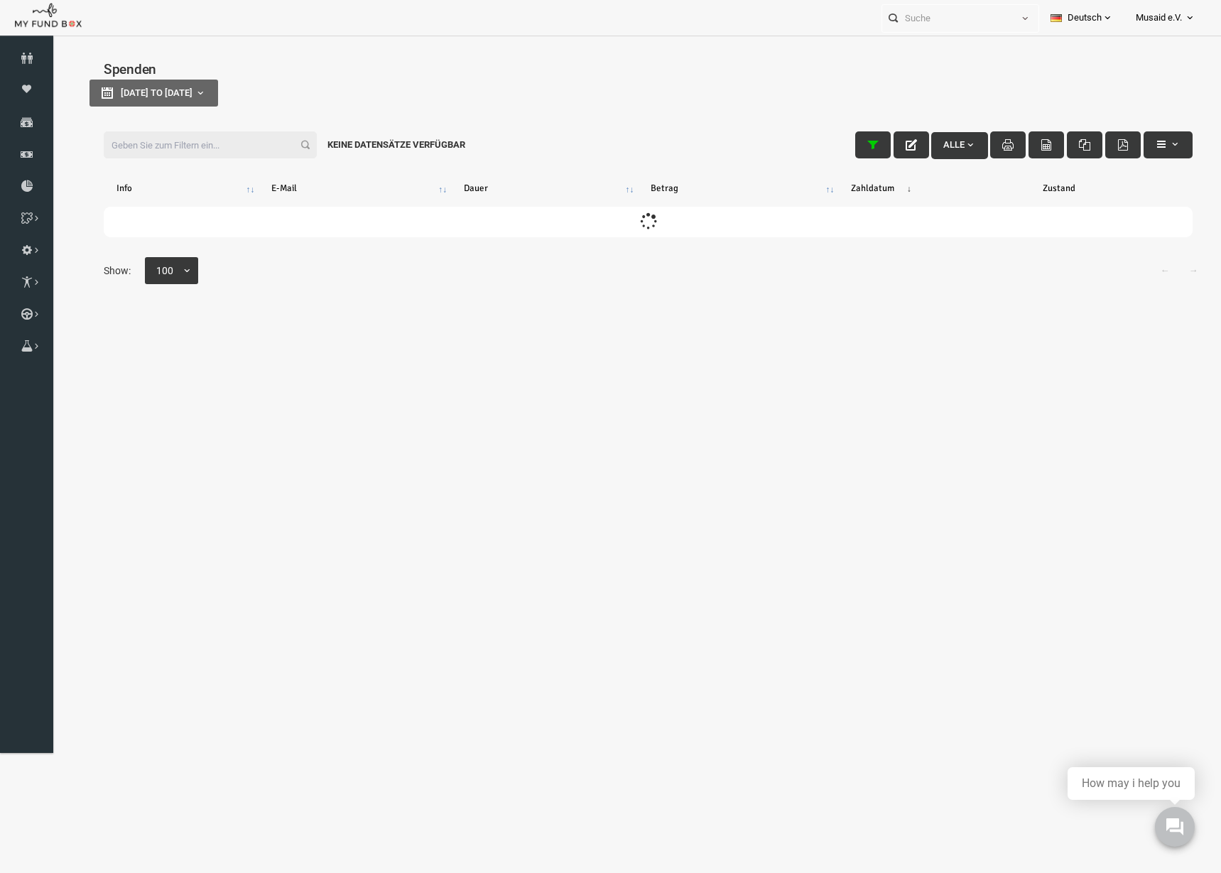
click at [195, 151] on input "Filter:" at bounding box center [186, 144] width 213 height 27
type input "i"
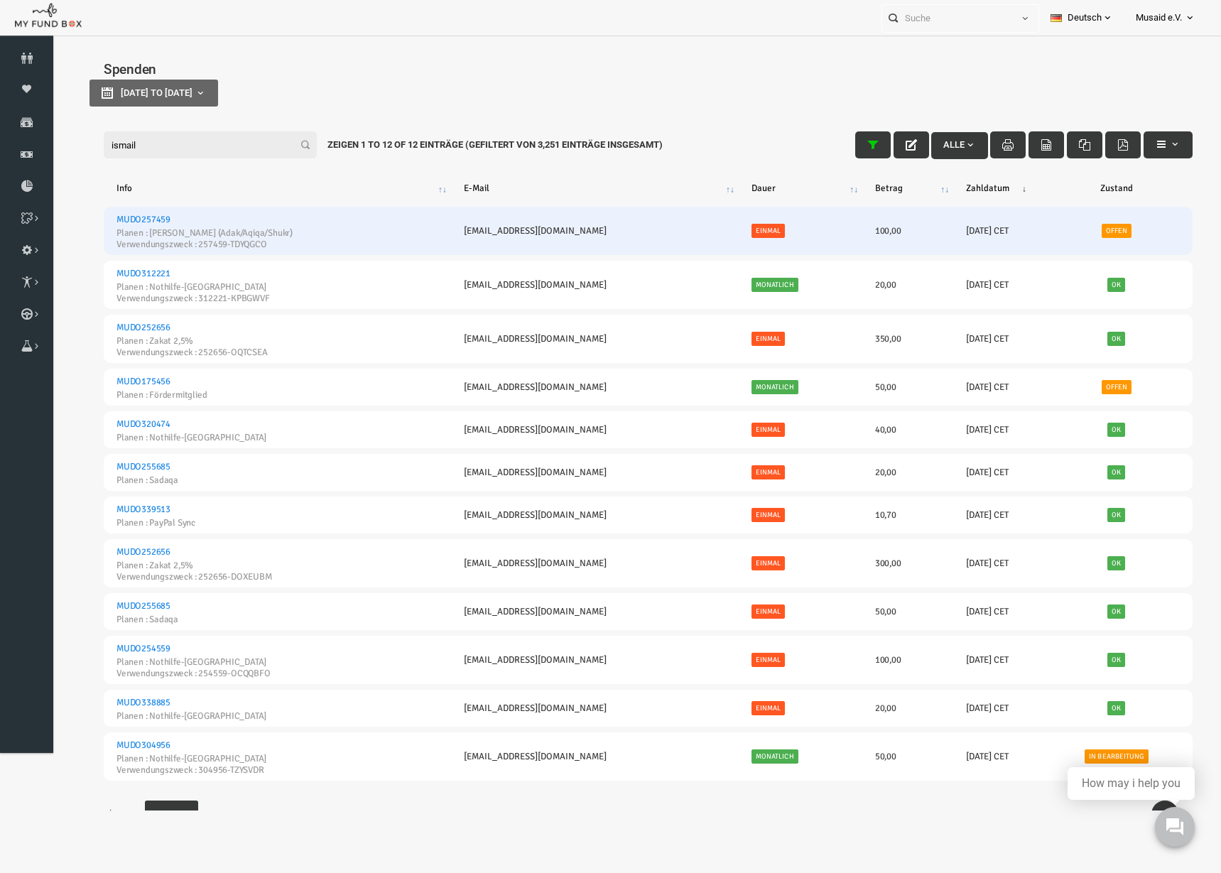
type input "ismail"
click at [106, 215] on link "MUDO257459" at bounding box center [119, 219] width 54 height 11
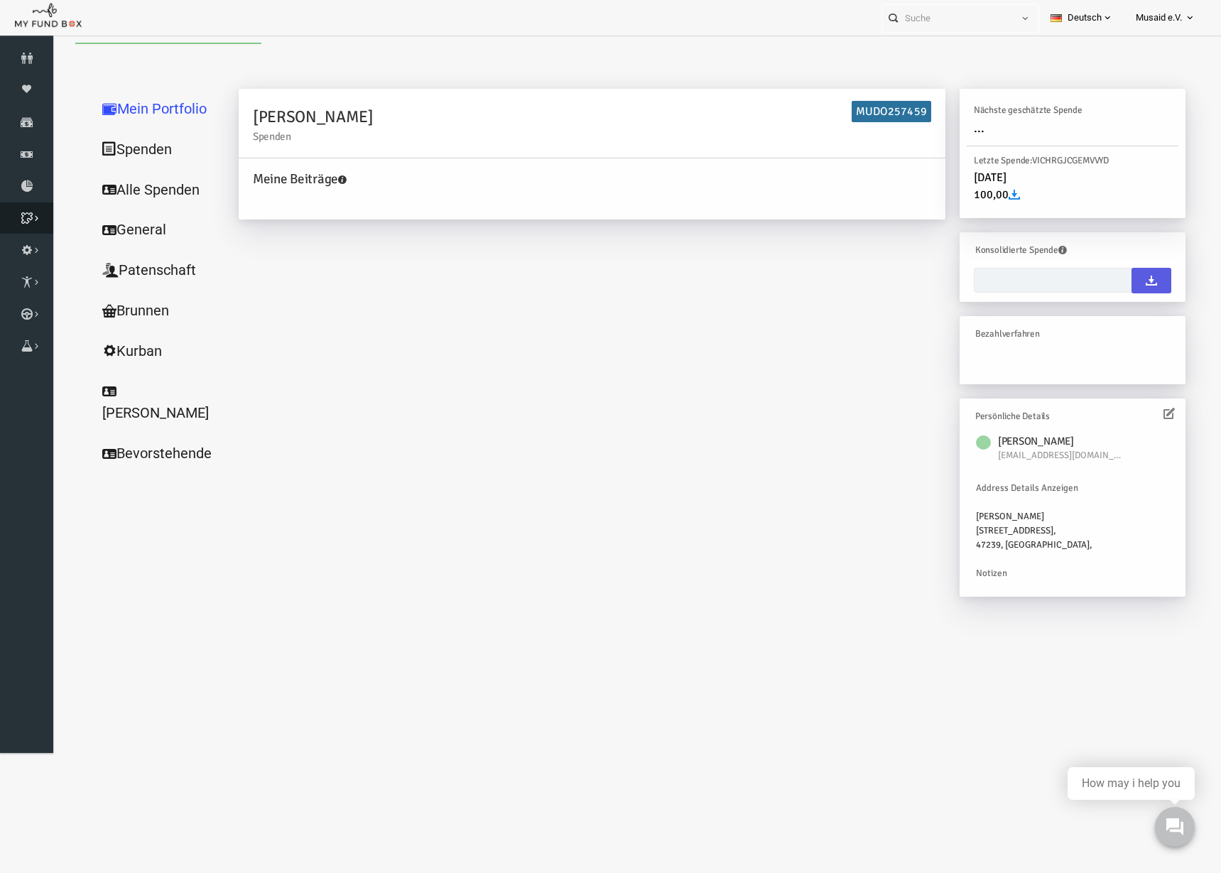
type input "[DATE] - [DATE]"
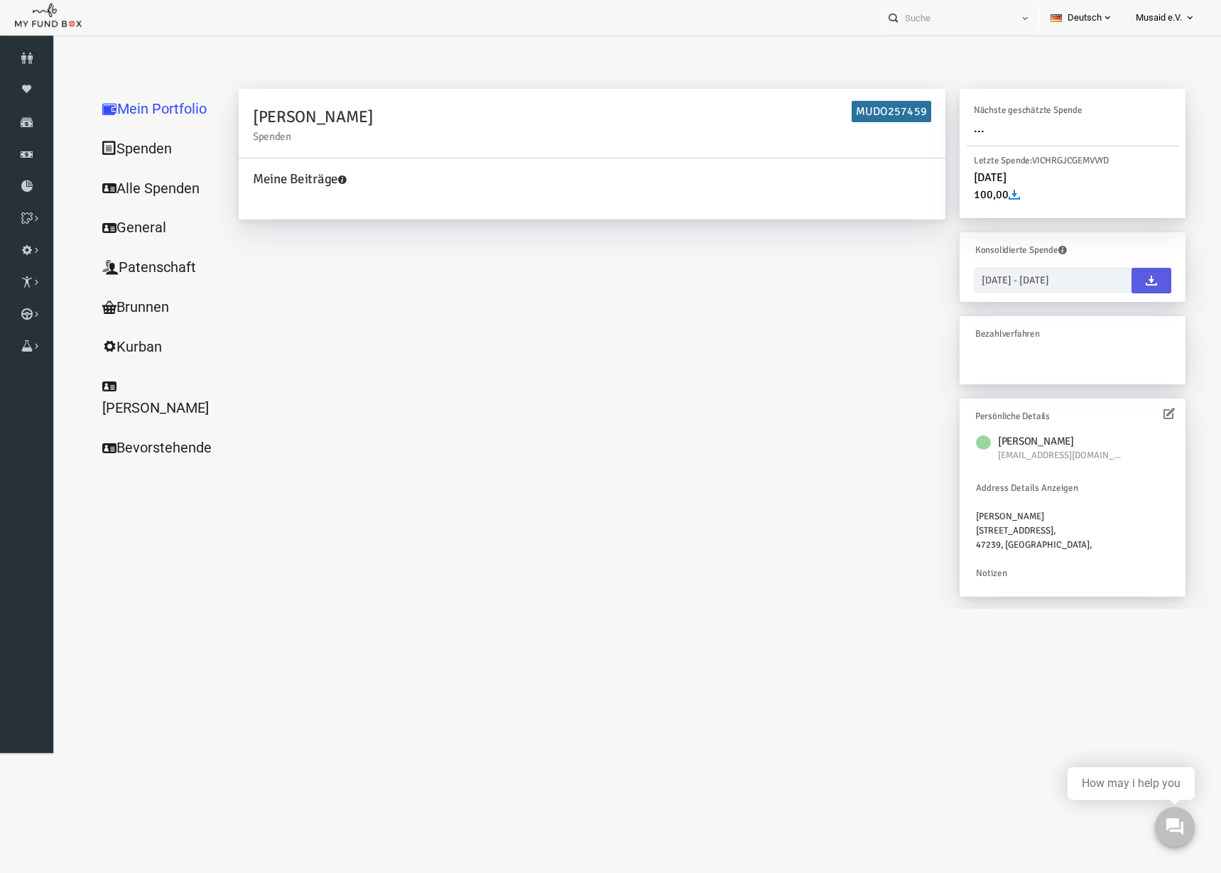
click at [105, 179] on link "Alle Spenden" at bounding box center [136, 188] width 142 height 40
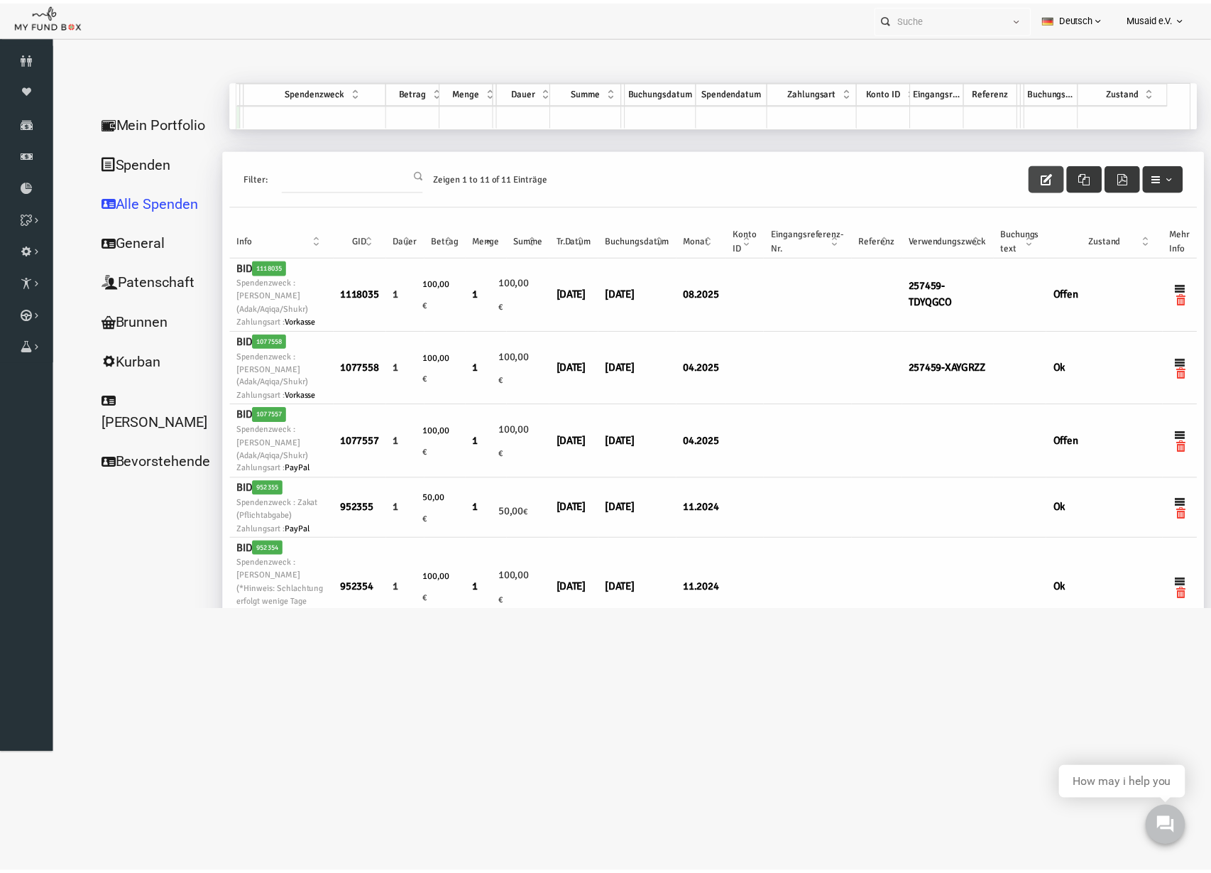
click at [1031, 187] on button "button" at bounding box center [1031, 179] width 36 height 27
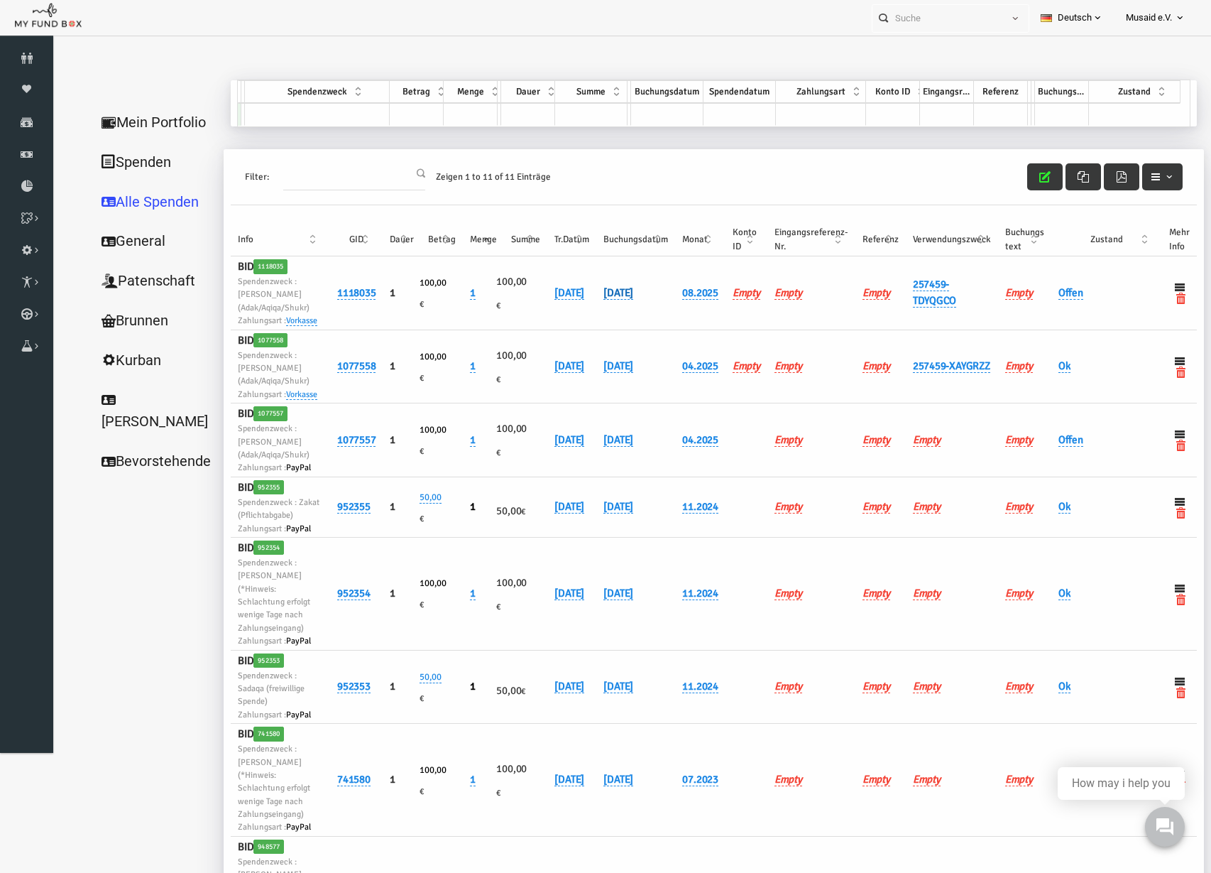
click at [610, 299] on link "[DATE]" at bounding box center [595, 292] width 30 height 13
click at [599, 322] on input "[DATE]" at bounding box center [664, 312] width 171 height 25
type input "[DATE]"
click at [758, 320] on button "submit" at bounding box center [771, 313] width 27 height 27
click at [1036, 308] on td "Offen" at bounding box center [1083, 293] width 111 height 74
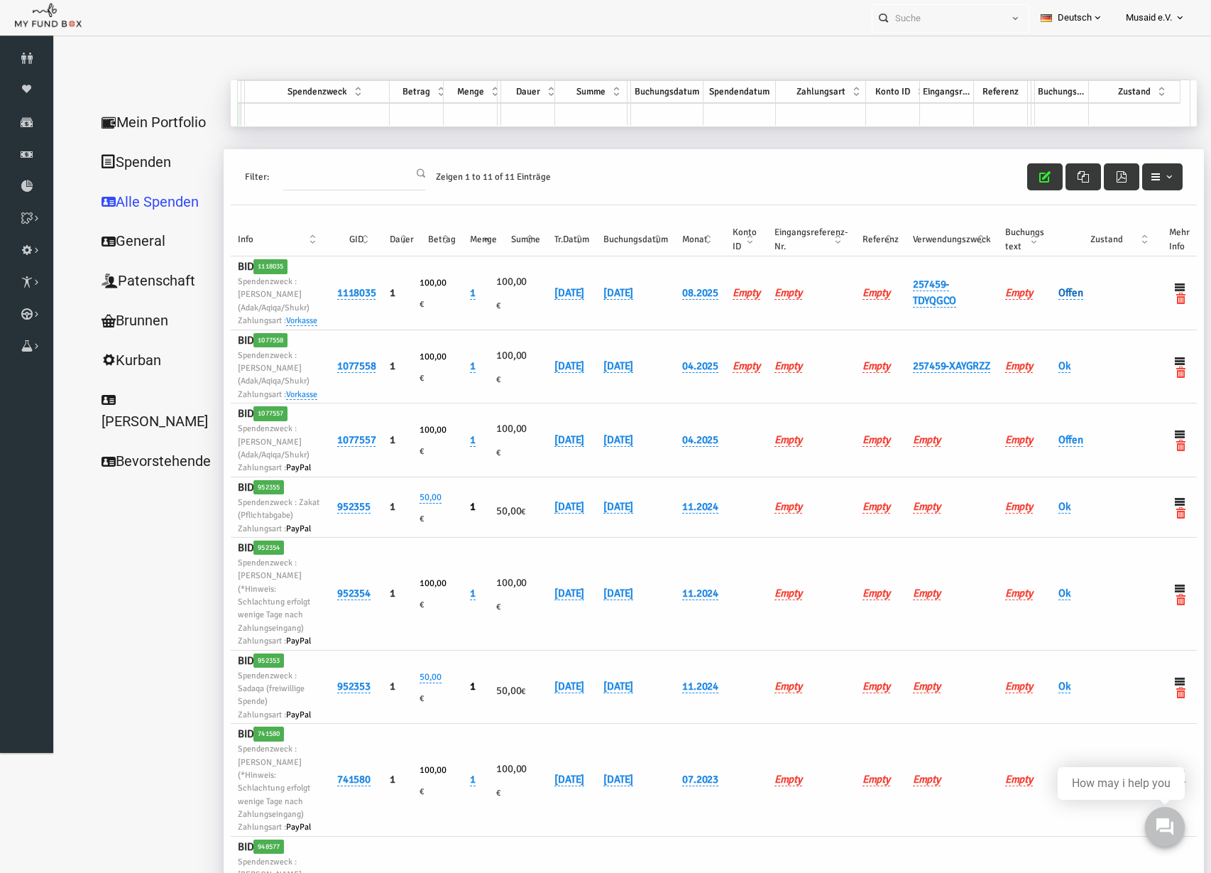
click at [1038, 300] on link "Offen" at bounding box center [1047, 292] width 25 height 13
click at [1035, 303] on span "× Offen" at bounding box center [1097, 298] width 129 height 14
click at [1047, 334] on button "submit" at bounding box center [1045, 325] width 27 height 27
click at [1008, 191] on div "Filter: Zeigen 1 to 11 of 11 Einträge" at bounding box center [690, 177] width 966 height 56
click at [1017, 175] on icon "button" at bounding box center [1021, 176] width 11 height 11
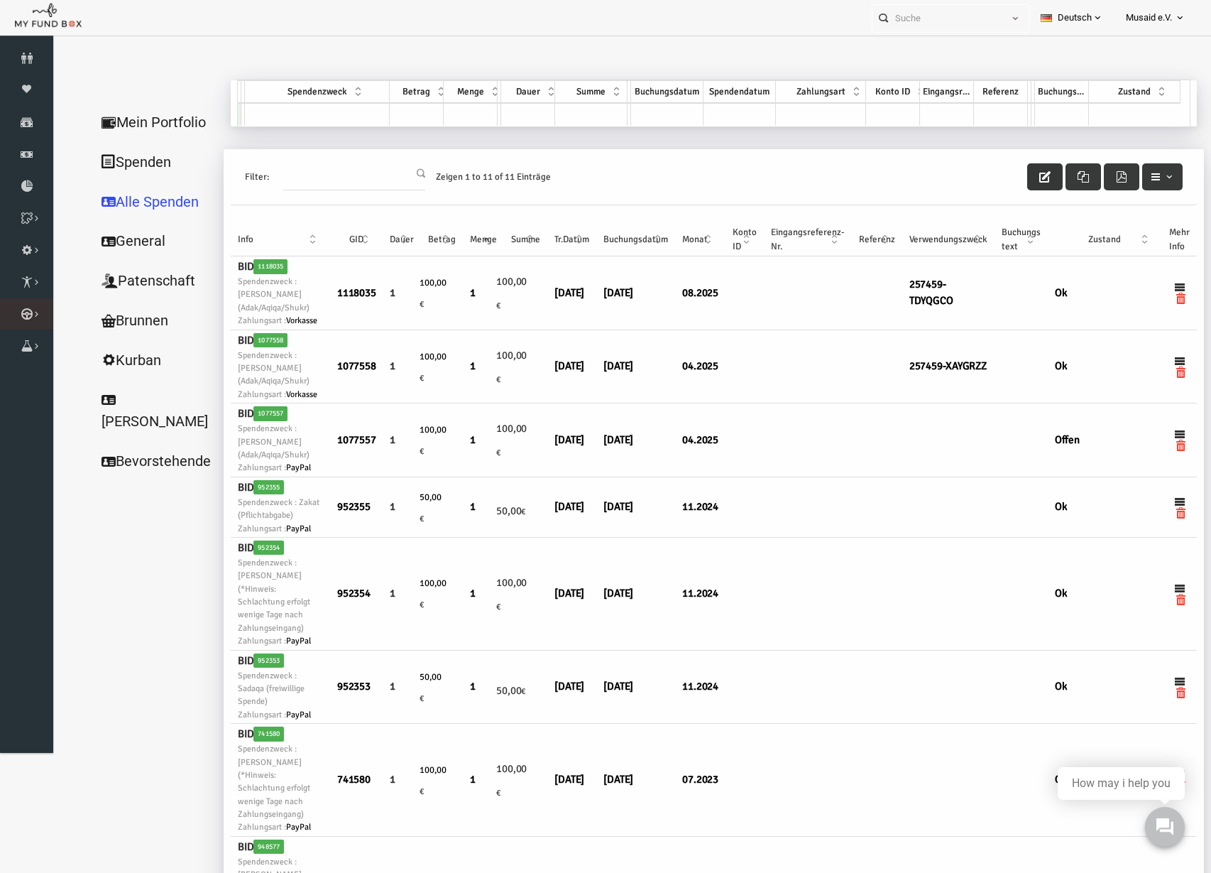
click at [0, 0] on link "Kurban Liste" at bounding box center [0, 0] width 0 height 0
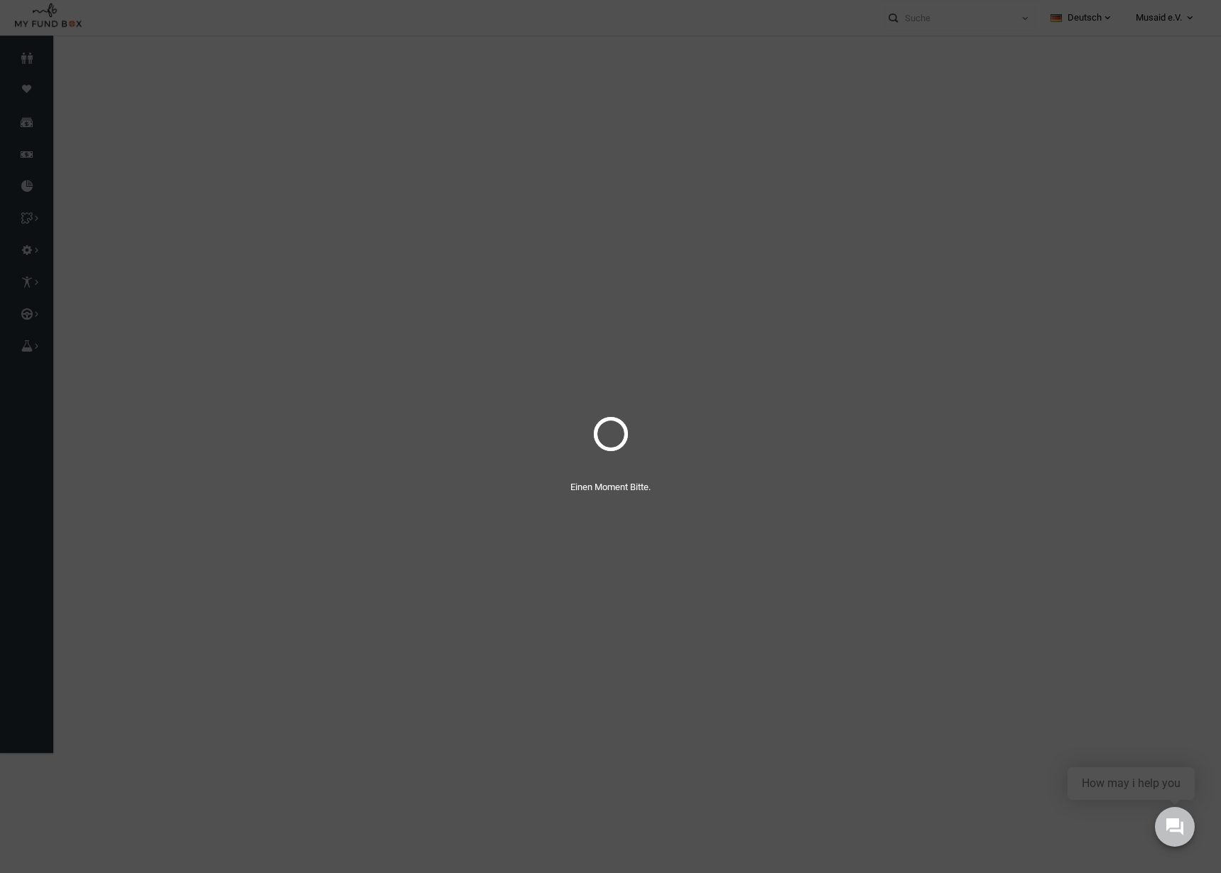
select select "100"
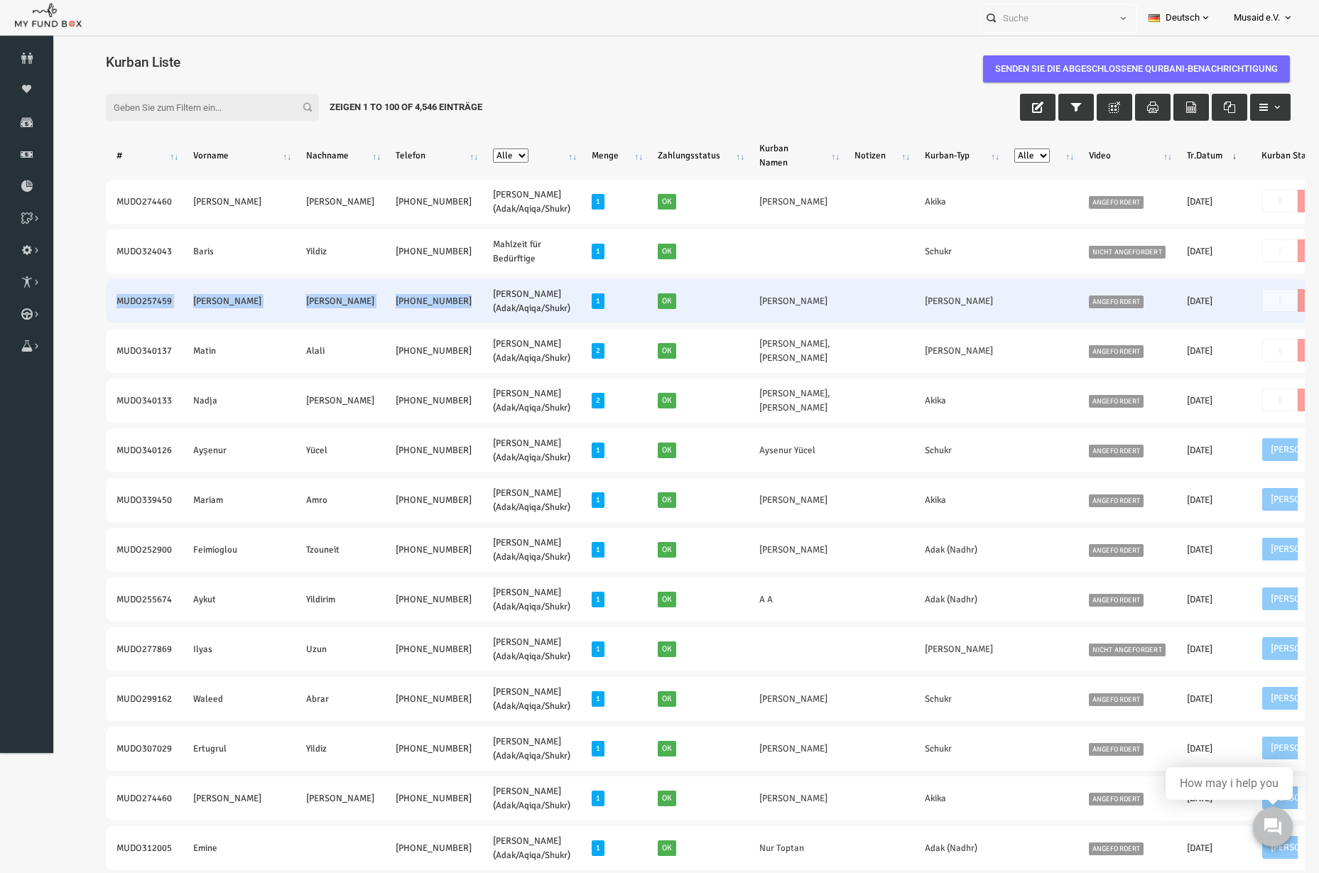
drag, startPoint x: 77, startPoint y: 303, endPoint x: 375, endPoint y: 313, distance: 298.4
copy tr "MUDO257459 [PERSON_NAME] [PHONE_NUMBER]"
drag, startPoint x: 653, startPoint y: 295, endPoint x: 741, endPoint y: 301, distance: 87.5
click at [741, 301] on tr "MUDO257459 [PERSON_NAME] [PHONE_NUMBER] [PERSON_NAME] (Adak/Aqiqa/Shukr) 1 Ok […" at bounding box center [766, 301] width 1372 height 44
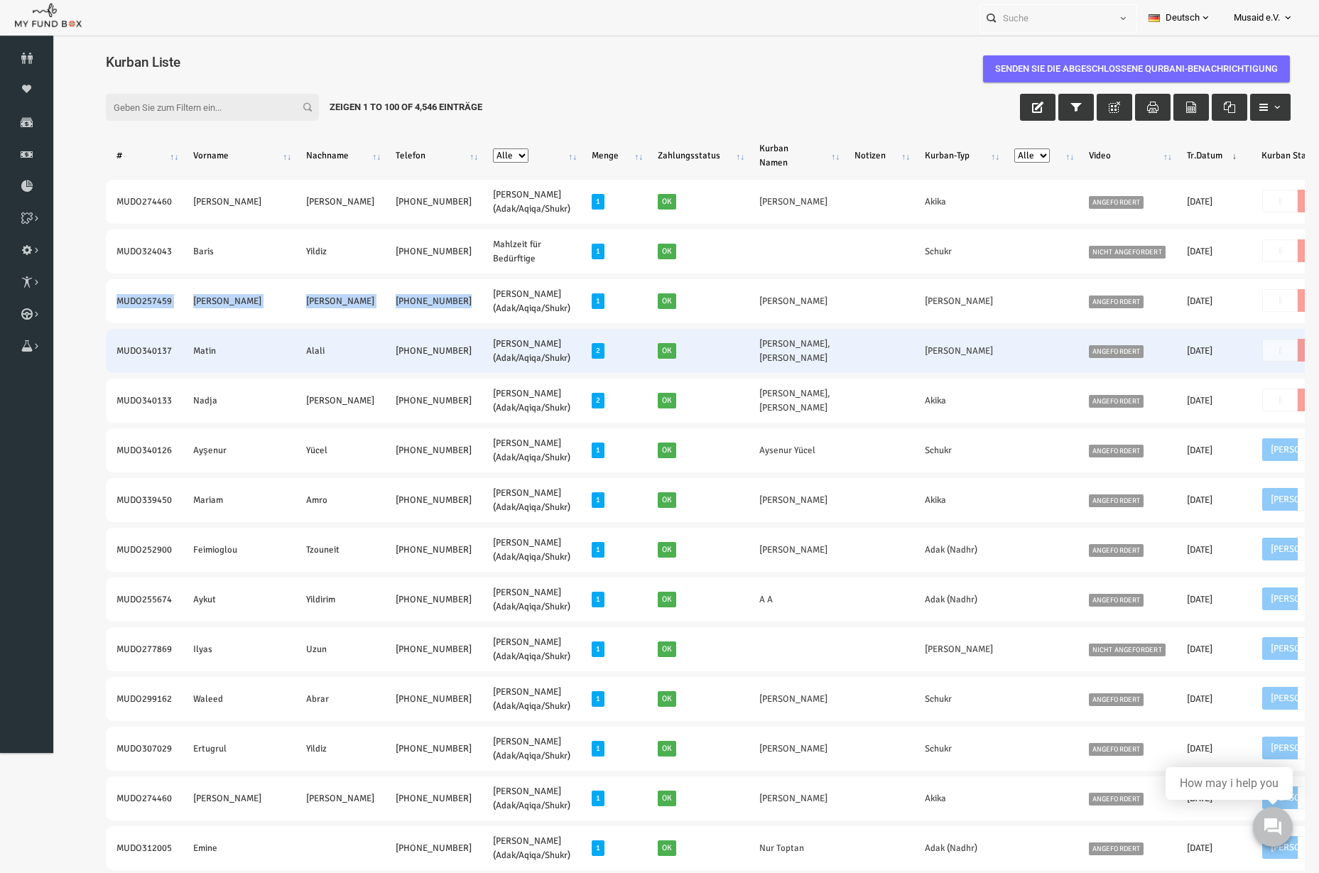
copy tr "[PERSON_NAME]"
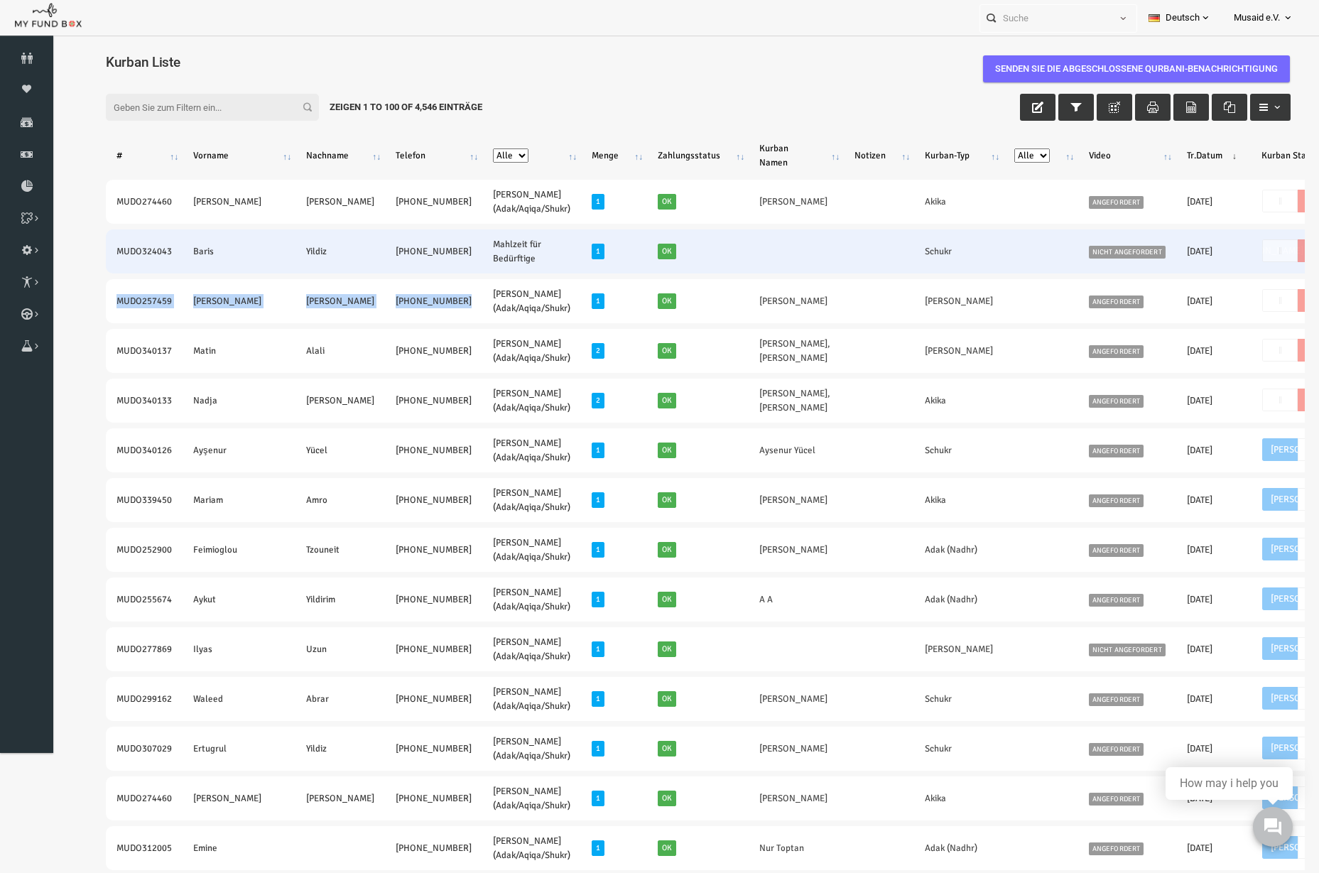
drag, startPoint x: 76, startPoint y: 250, endPoint x: 386, endPoint y: 271, distance: 311.0
copy tr "MUDO324043 [PERSON_NAME] [PHONE_NUMBER]"
